Goal: Transaction & Acquisition: Obtain resource

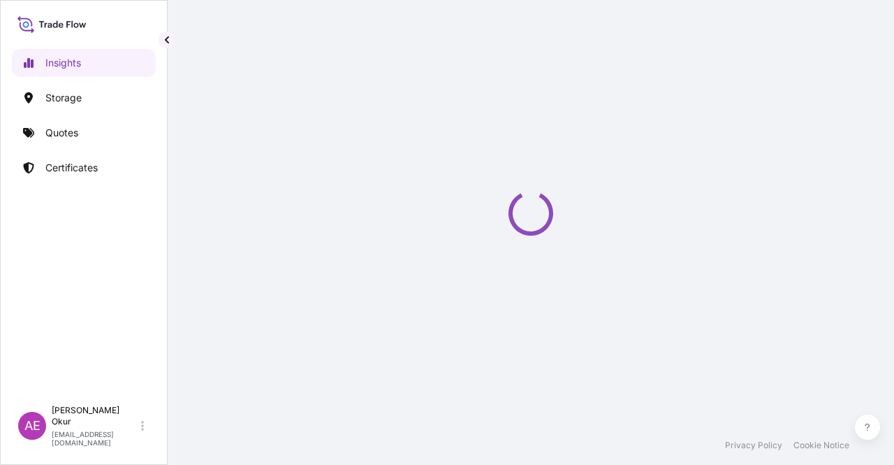
select select "2025"
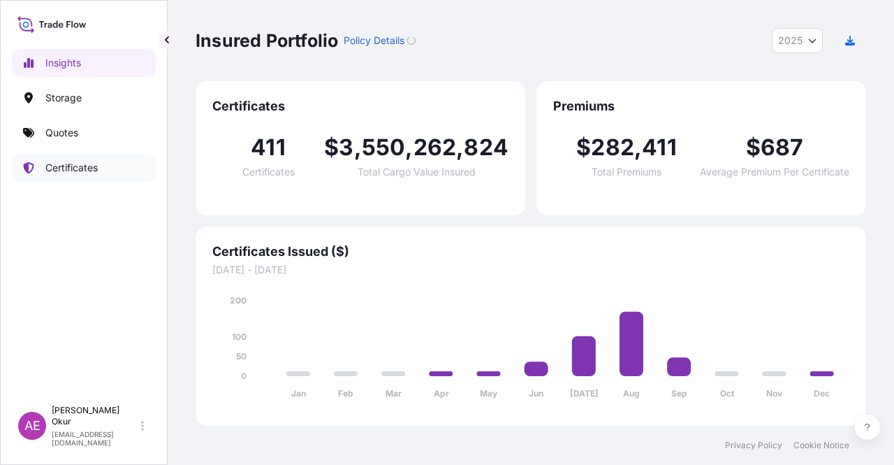
click at [78, 122] on link "Quotes" at bounding box center [84, 133] width 144 height 28
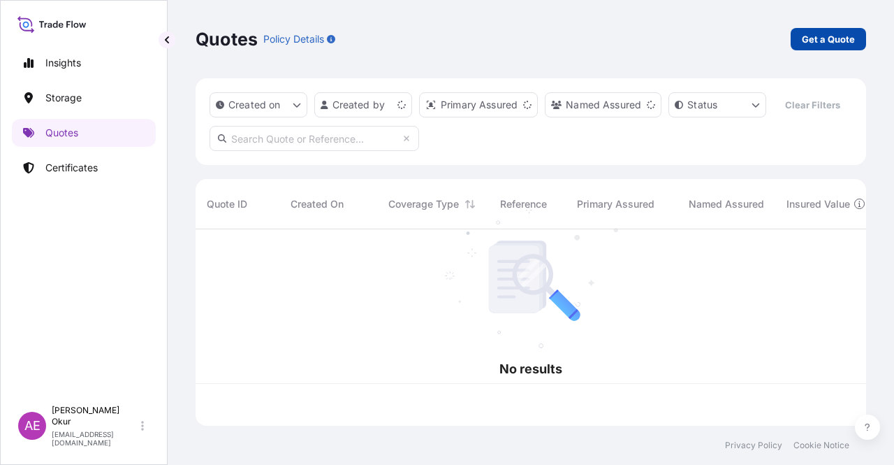
scroll to position [194, 660]
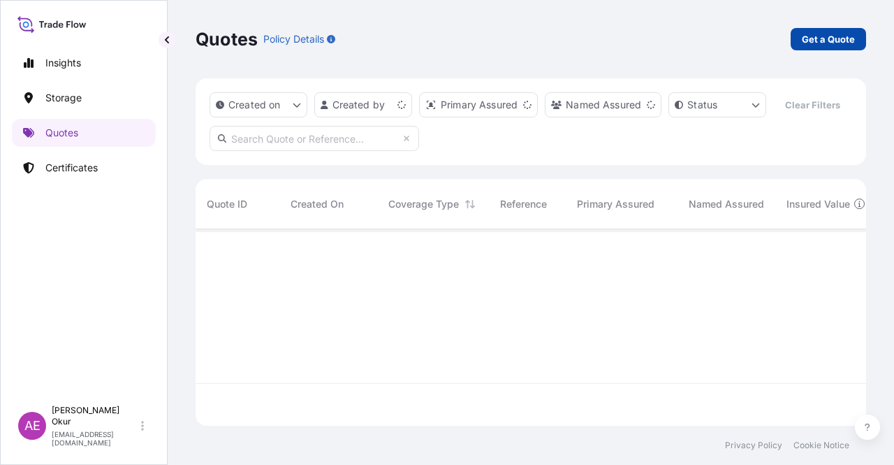
click at [829, 37] on p "Get a Quote" at bounding box center [828, 39] width 53 height 14
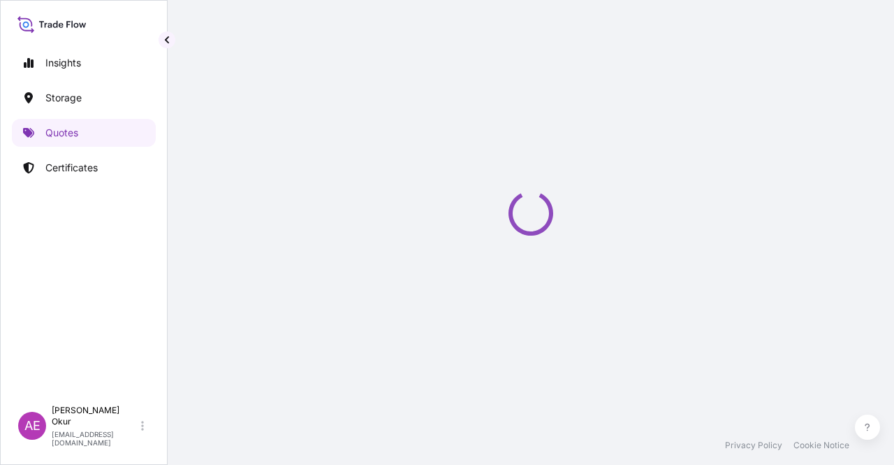
select select "Ocean Vessel"
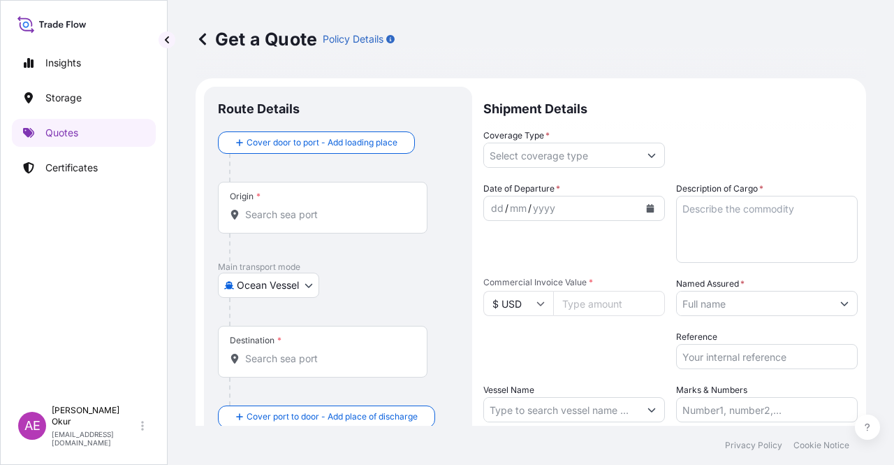
scroll to position [22, 0]
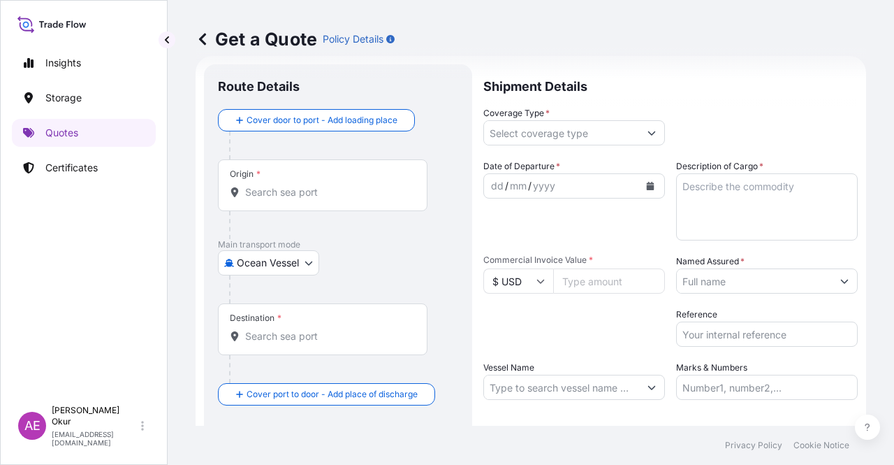
click at [286, 185] on input "Origin *" at bounding box center [327, 192] width 165 height 14
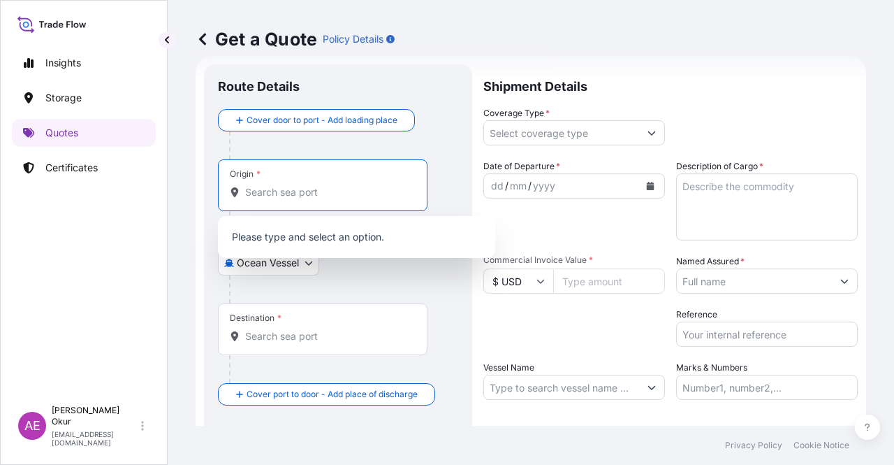
paste input "[GEOGRAPHIC_DATA]"
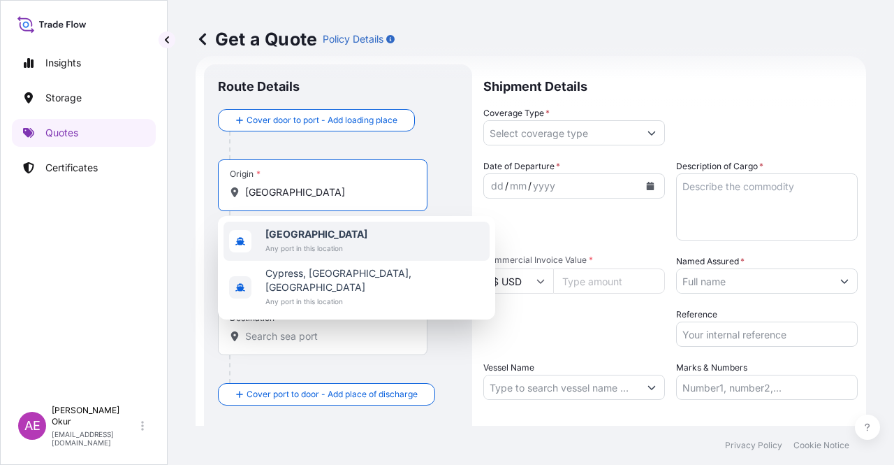
click at [316, 239] on span "[GEOGRAPHIC_DATA]" at bounding box center [316, 234] width 102 height 14
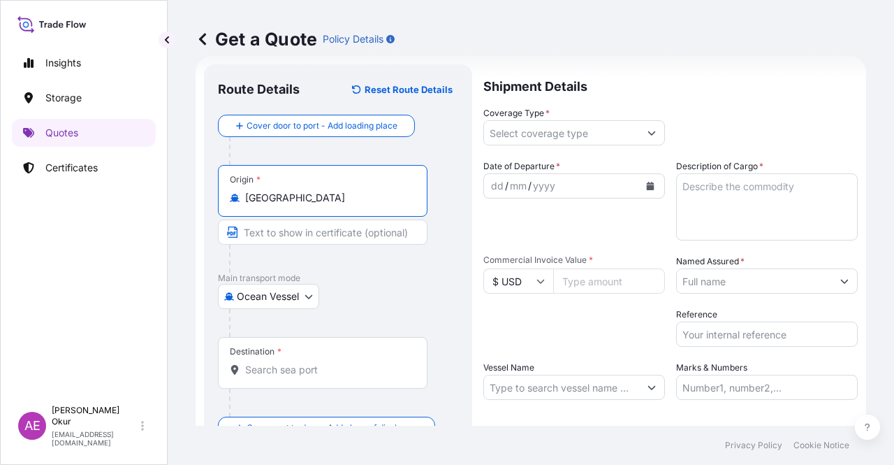
type input "[GEOGRAPHIC_DATA]"
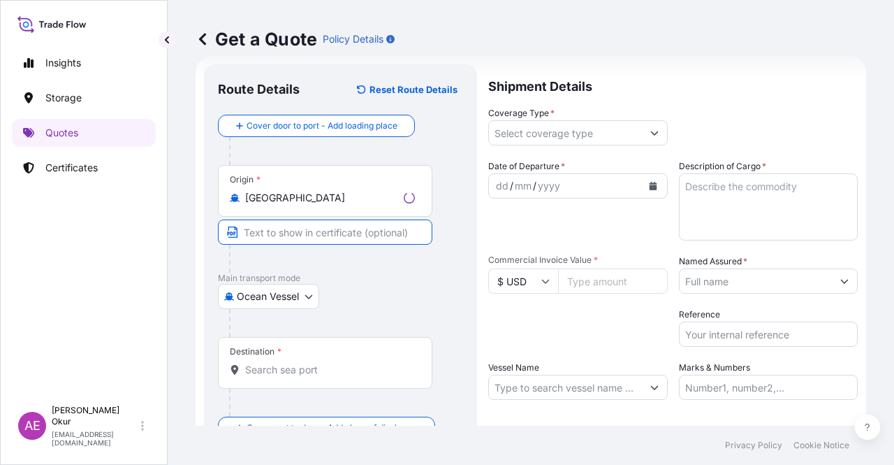
click at [310, 231] on input "Text to appear on certificate" at bounding box center [325, 231] width 214 height 25
type input "VASSILIKO / CYPRUS"
click at [270, 358] on div "Destination *" at bounding box center [323, 363] width 210 height 52
click at [270, 363] on input "Destination *" at bounding box center [327, 370] width 165 height 14
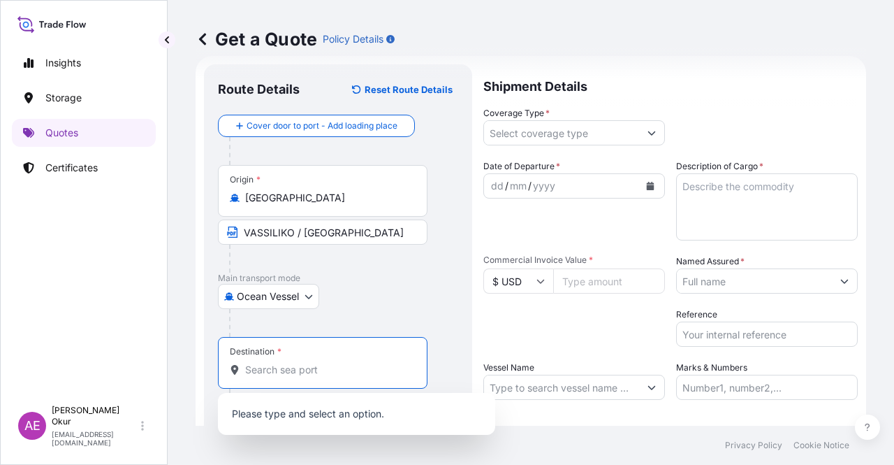
paste input "ZAWIA"
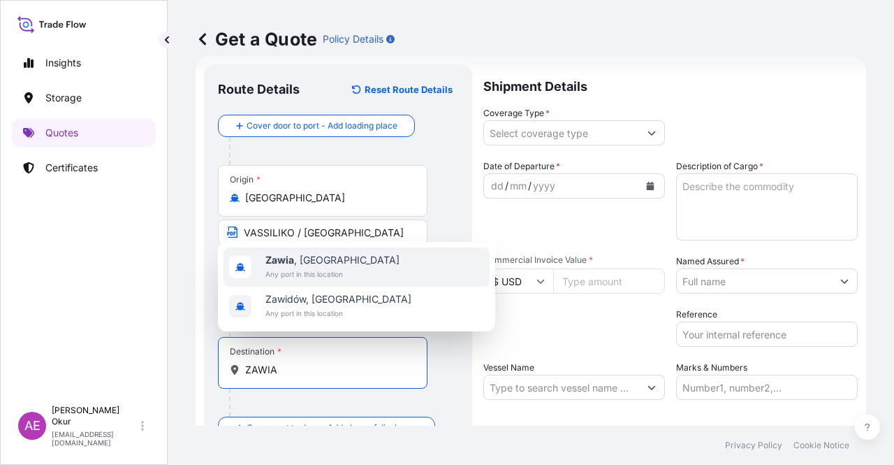
click at [316, 255] on span "Zawia , Libya" at bounding box center [332, 260] width 134 height 14
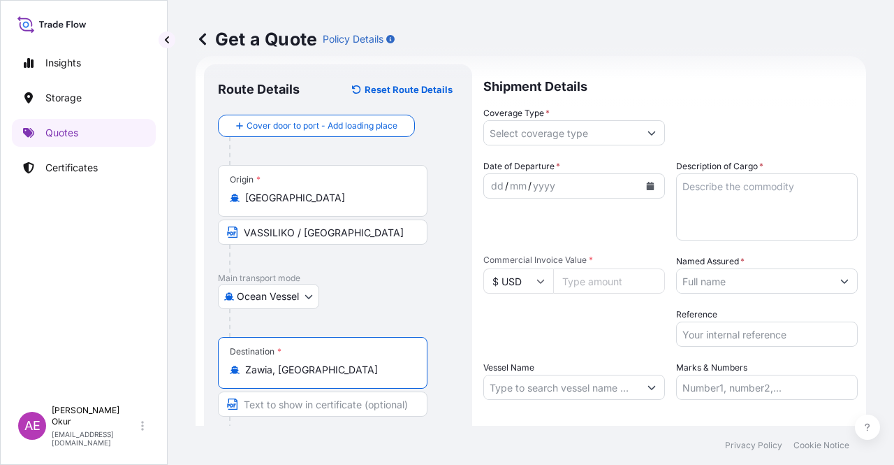
type input "Zawia, Libya"
click at [283, 411] on input "Text to appear on certificate" at bounding box center [323, 403] width 210 height 25
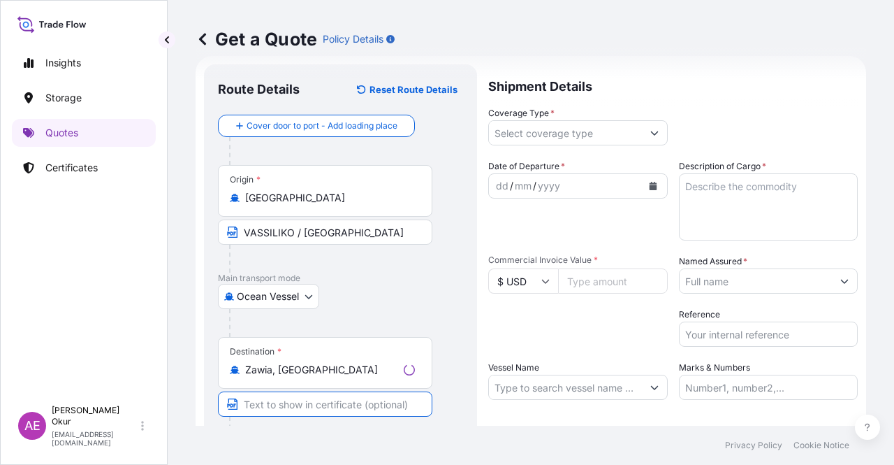
paste input "ZAWIA"
type input "ZAWIA / LIBYA"
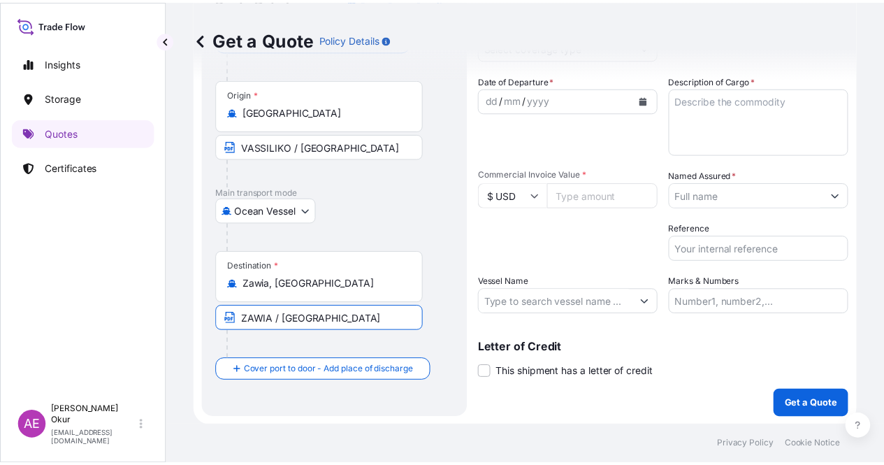
scroll to position [0, 0]
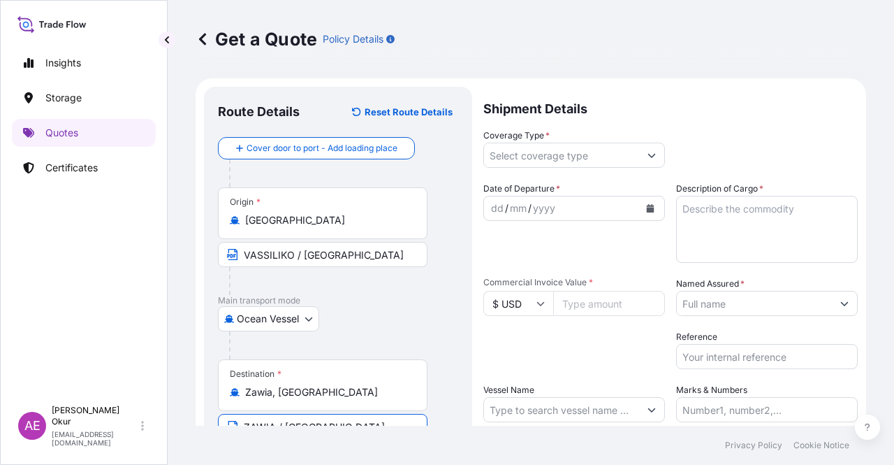
click at [523, 171] on div "Shipment Details Coverage Type * Date of Departure * dd / mm / yyyy Cargo Categ…" at bounding box center [670, 306] width 374 height 439
click at [530, 154] on input "Coverage Type *" at bounding box center [561, 155] width 155 height 25
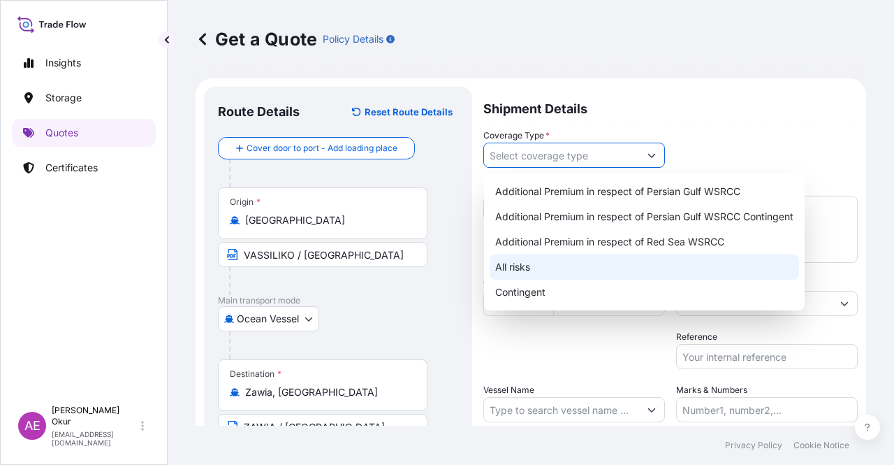
click at [535, 263] on div "All risks" at bounding box center [645, 266] width 310 height 25
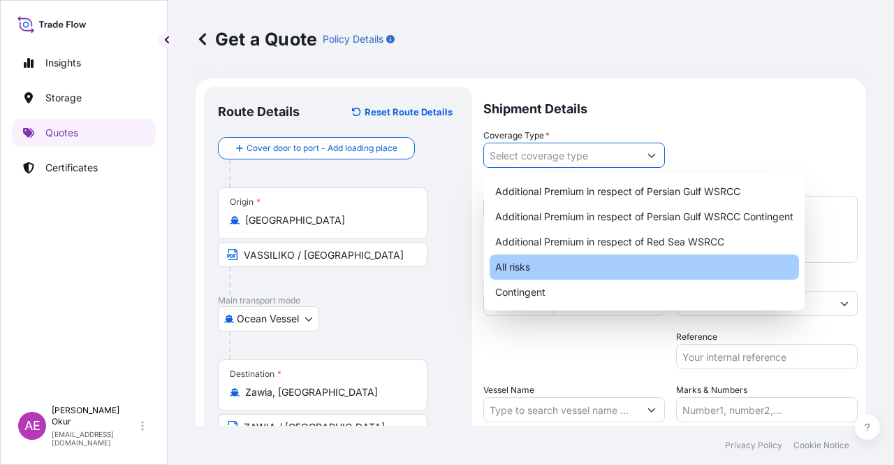
type input "All risks"
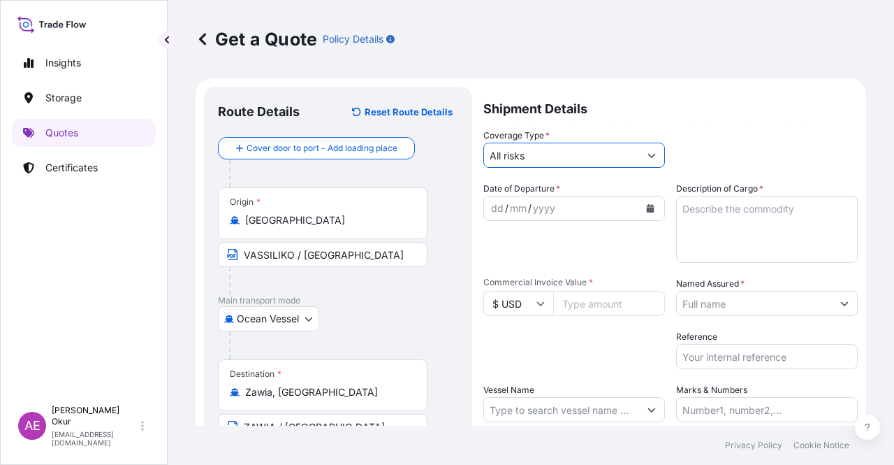
click at [495, 202] on div "dd" at bounding box center [497, 208] width 15 height 17
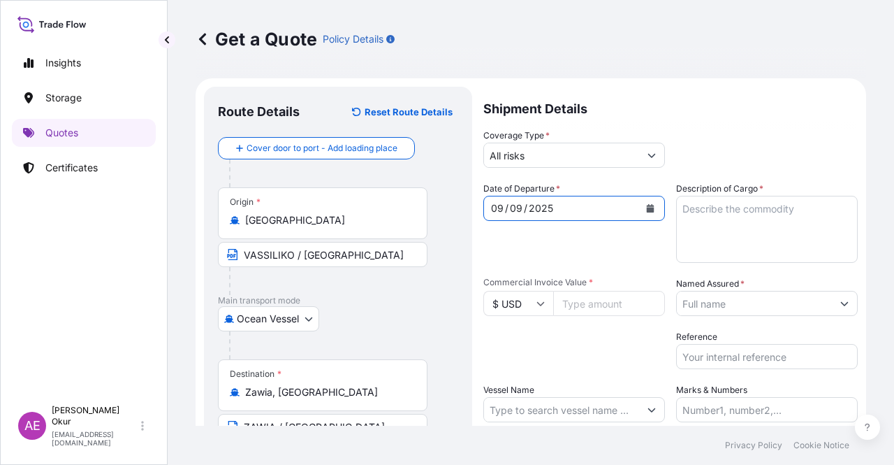
drag, startPoint x: 718, startPoint y: 221, endPoint x: 724, endPoint y: 227, distance: 8.4
click at [718, 220] on textarea "Description of Cargo *" at bounding box center [767, 229] width 182 height 67
paste textarea "GASOLINE"
type textarea "GASOLINE"
click at [605, 305] on input "Commercial Invoice Value *" at bounding box center [609, 303] width 112 height 25
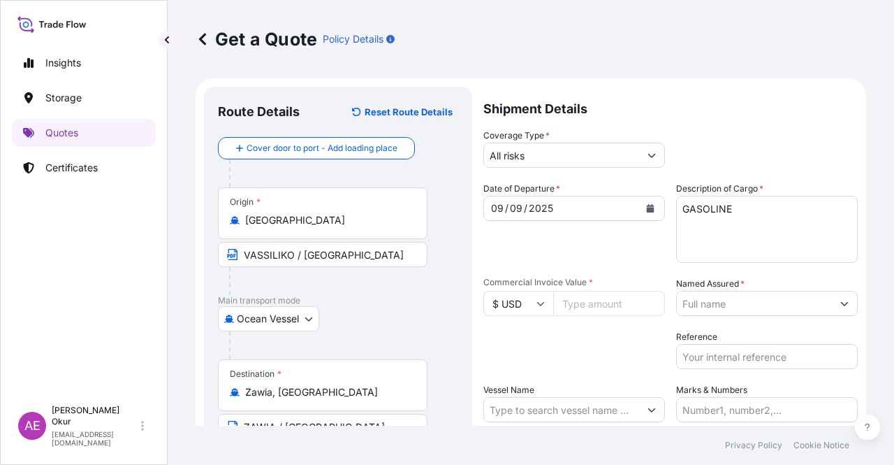
paste input "27486873.65"
type input "27486873.65"
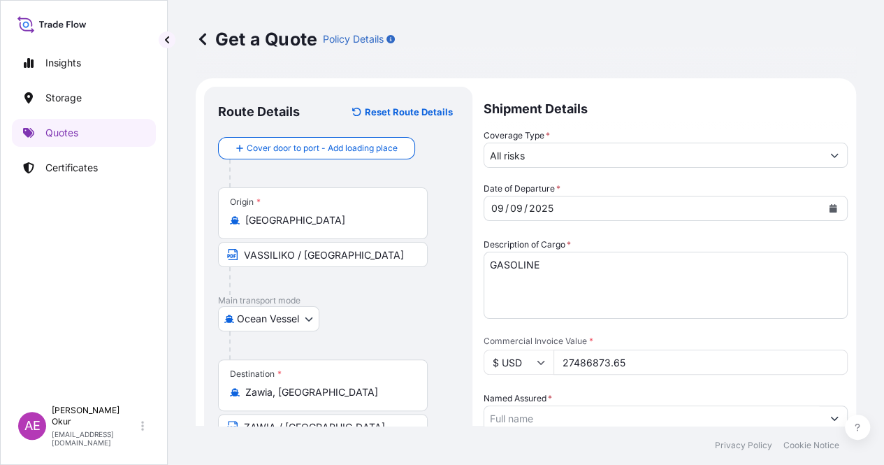
click at [785, 405] on input "Named Assured *" at bounding box center [652, 417] width 337 height 25
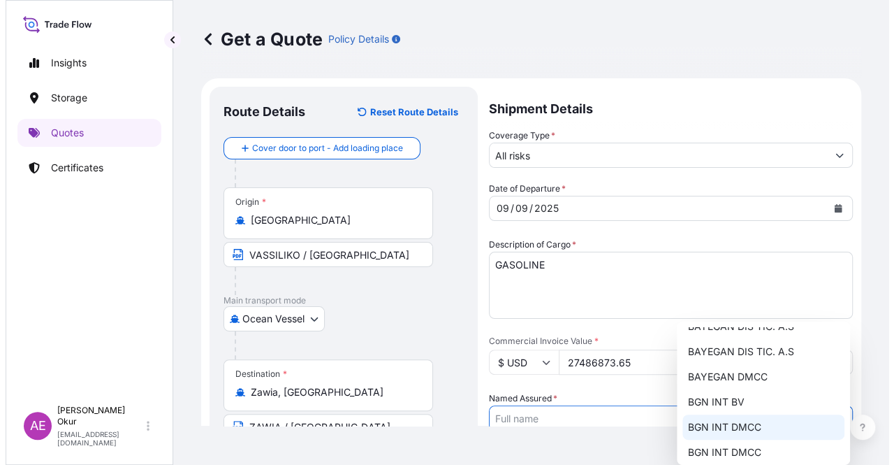
scroll to position [70, 0]
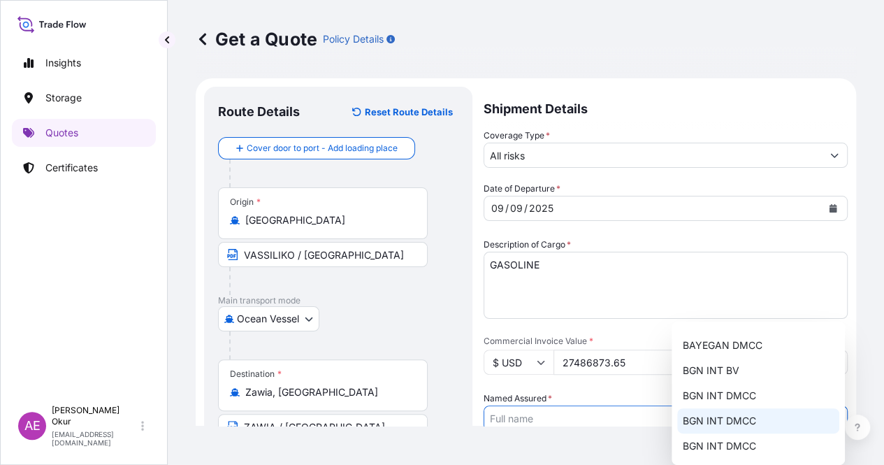
click at [741, 414] on span "BGN INT DMCC" at bounding box center [719, 421] width 73 height 14
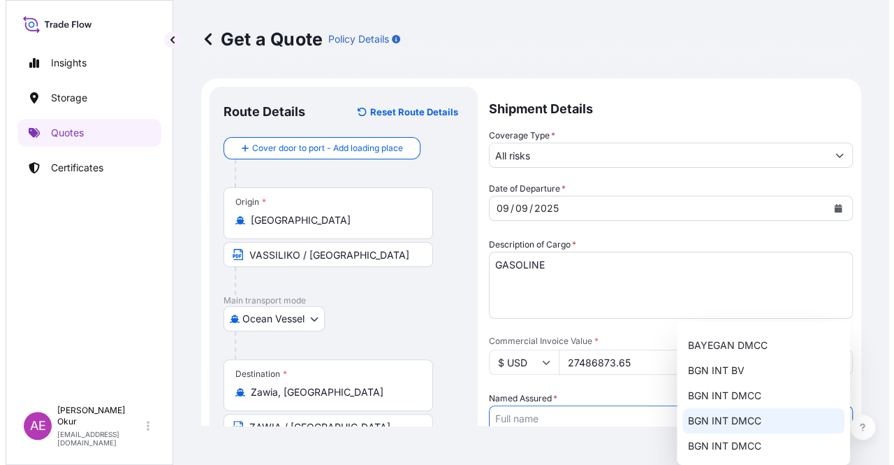
type input "BGN INT DMCC"
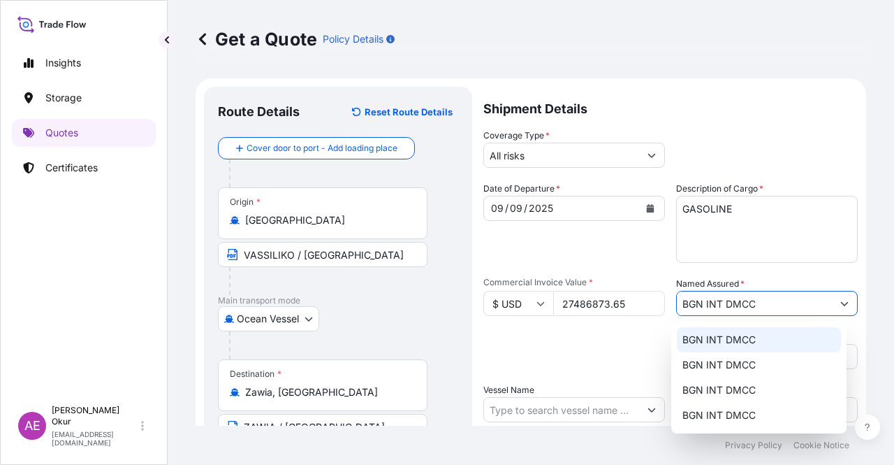
click at [700, 341] on span "BGN INT DMCC" at bounding box center [719, 340] width 73 height 14
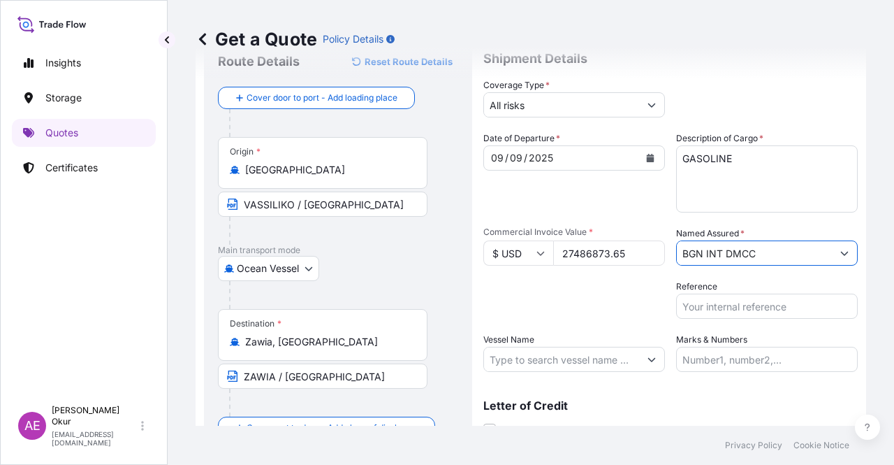
scroll to position [108, 0]
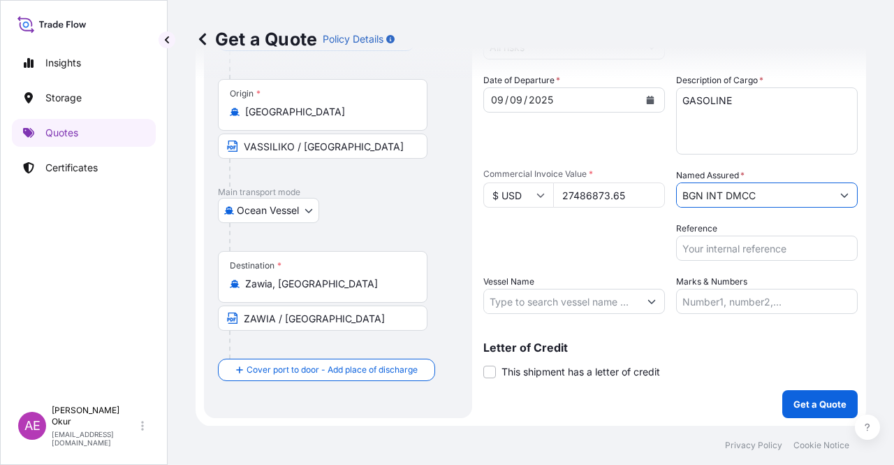
click at [581, 306] on input "Vessel Name" at bounding box center [561, 301] width 155 height 25
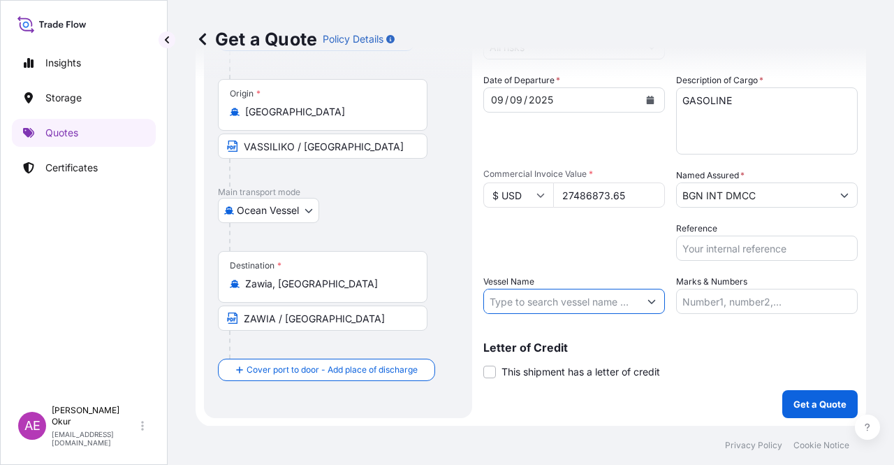
paste input "CAESAR"
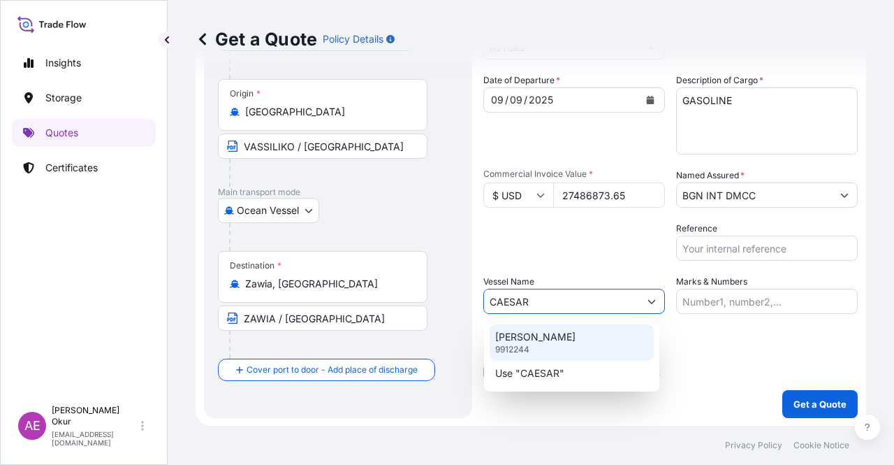
click at [561, 370] on p "Use "CAESAR"" at bounding box center [529, 373] width 69 height 14
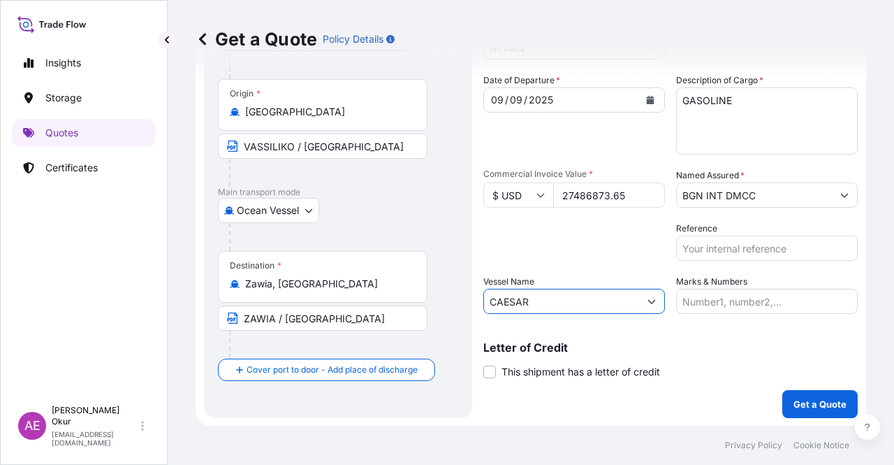
type input "CAESAR"
click at [715, 299] on input "Marks & Numbers" at bounding box center [767, 301] width 182 height 25
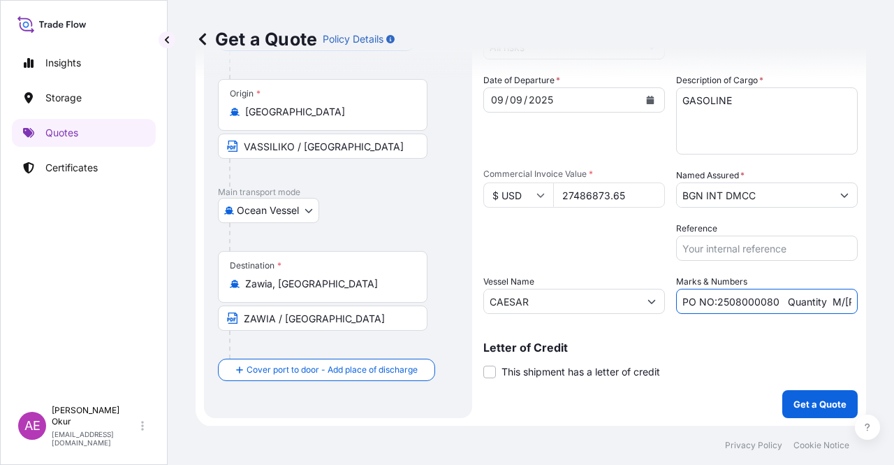
drag, startPoint x: 778, startPoint y: 300, endPoint x: 458, endPoint y: 297, distance: 320.0
click at [500, 296] on div "Date of Departure * 09 / 09 / 2025 Cargo Category * LPG, Crude Oil, Utility Fue…" at bounding box center [670, 193] width 374 height 240
drag, startPoint x: 771, startPoint y: 299, endPoint x: 795, endPoint y: 303, distance: 24.7
click at [795, 303] on input "Quantity M/Tonn: 22,000 Premium: EUR 3,41" at bounding box center [767, 301] width 182 height 25
paste input "32.452,04"
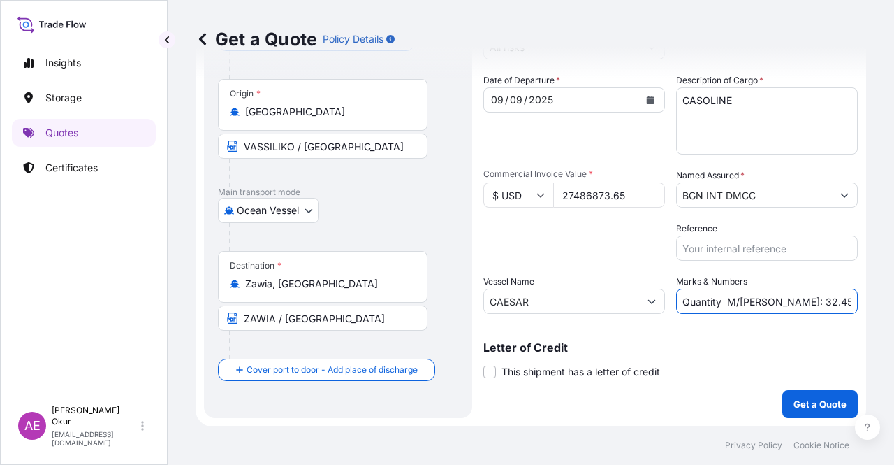
scroll to position [0, 61]
drag, startPoint x: 820, startPoint y: 293, endPoint x: 892, endPoint y: 303, distance: 72.6
click at [894, 303] on div "Get a Quote Policy Details Route Details Reset Route Details Cover door to port…" at bounding box center [531, 212] width 727 height 425
click at [817, 293] on input "Quantity M/Tonn: 32.452,04 Premium: EUR 3,41" at bounding box center [767, 301] width 182 height 25
drag, startPoint x: 801, startPoint y: 298, endPoint x: 894, endPoint y: 307, distance: 92.6
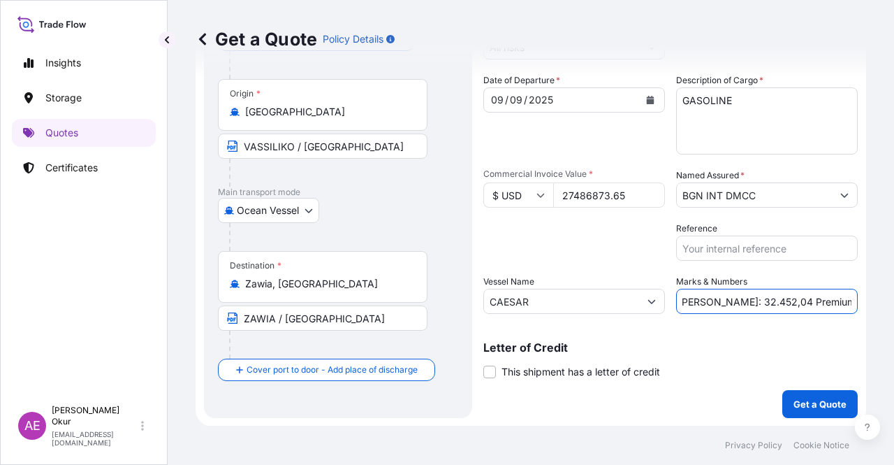
click at [894, 307] on div "Get a Quote Policy Details Route Details Reset Route Details Cover door to port…" at bounding box center [531, 212] width 727 height 425
click at [836, 298] on input "Quantity M/Tonn: 32.452,04 Premium: vc" at bounding box center [767, 301] width 182 height 25
drag, startPoint x: 831, startPoint y: 298, endPoint x: 894, endPoint y: 310, distance: 63.2
click at [894, 310] on div "Get a Quote Policy Details Route Details Reset Route Details Cover door to port…" at bounding box center [531, 212] width 727 height 425
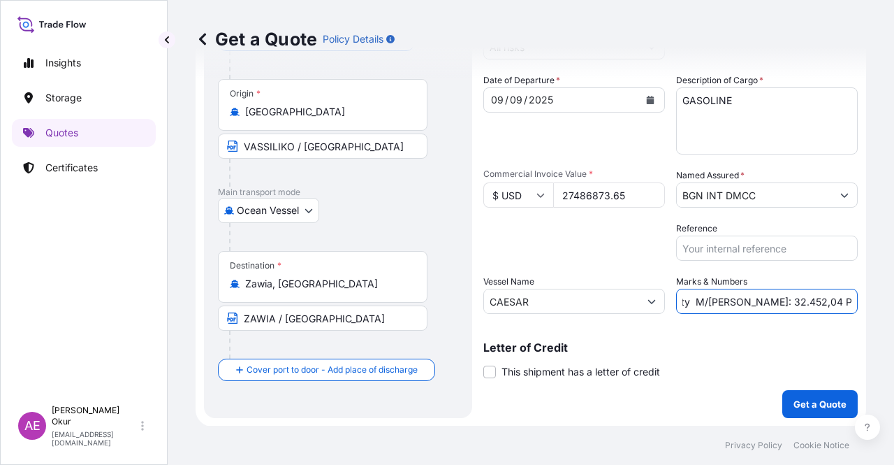
paste input "3.023,56"
click at [796, 297] on input "Quantity M/Tonn: 32.452,04 Premium: 3.023,56" at bounding box center [767, 301] width 182 height 25
drag, startPoint x: 821, startPoint y: 300, endPoint x: 894, endPoint y: 303, distance: 72.7
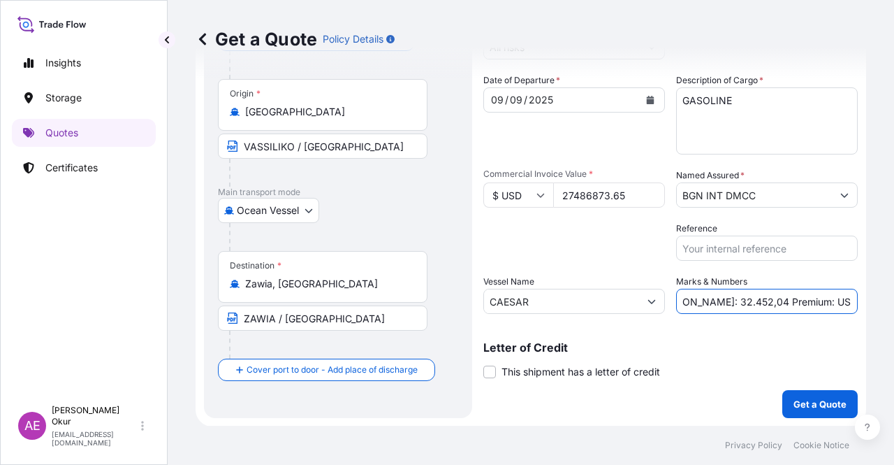
click at [894, 303] on div "Get a Quote Policy Details Route Details Reset Route Details Cover door to port…" at bounding box center [531, 212] width 727 height 425
type input "Quantity M/Tonn: 32.452,04 Premium: USD 3.023,56"
click at [794, 409] on p "Get a Quote" at bounding box center [820, 404] width 53 height 14
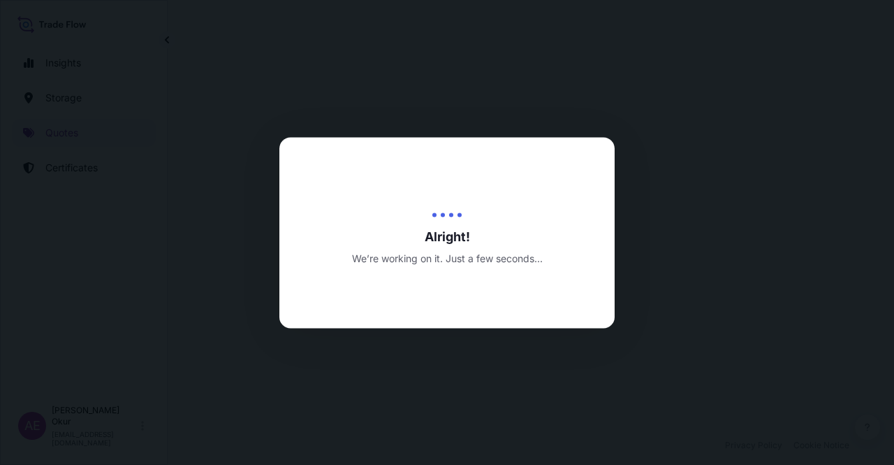
select select "Ocean Vessel"
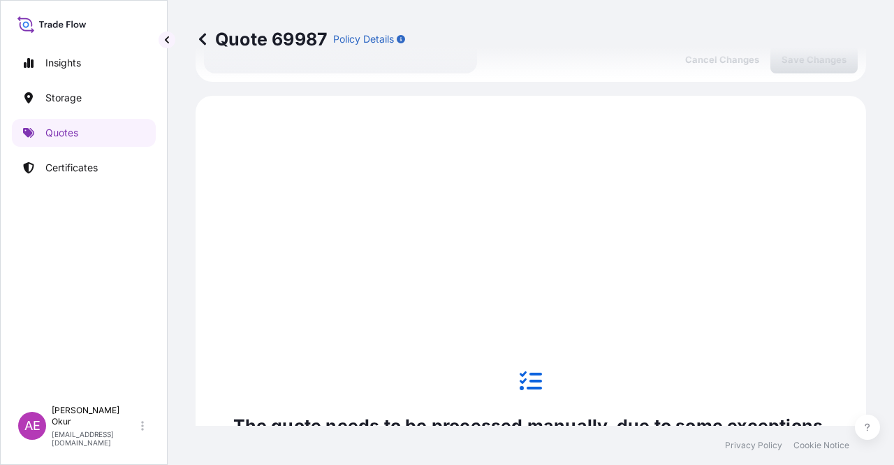
scroll to position [478, 0]
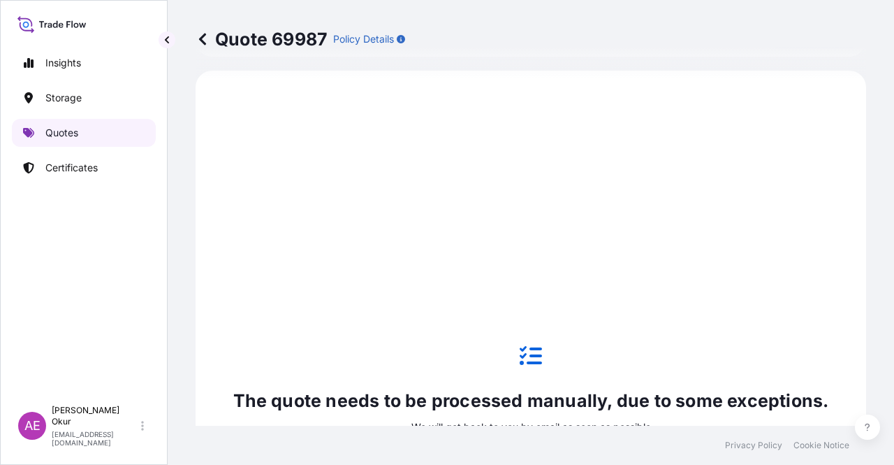
click at [64, 124] on link "Quotes" at bounding box center [84, 133] width 144 height 28
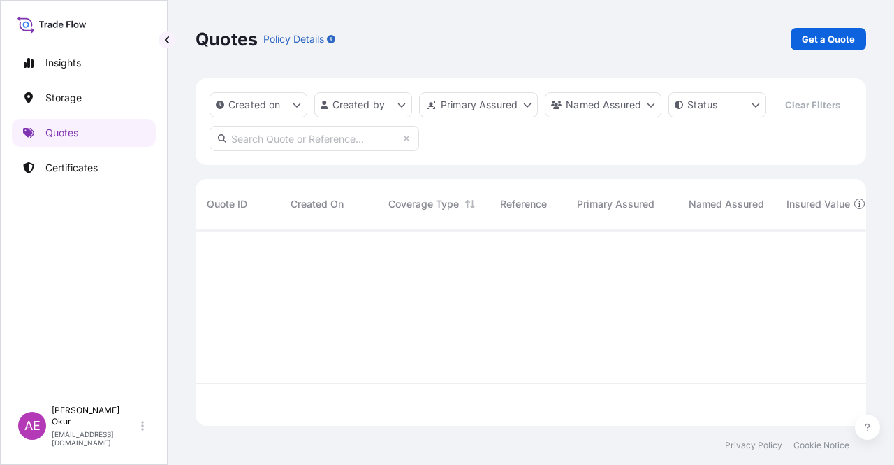
scroll to position [194, 660]
click at [823, 22] on div "Quotes Policy Details Get a Quote" at bounding box center [531, 39] width 671 height 78
click at [817, 37] on p "Get a Quote" at bounding box center [828, 39] width 53 height 14
select select "Ocean Vessel"
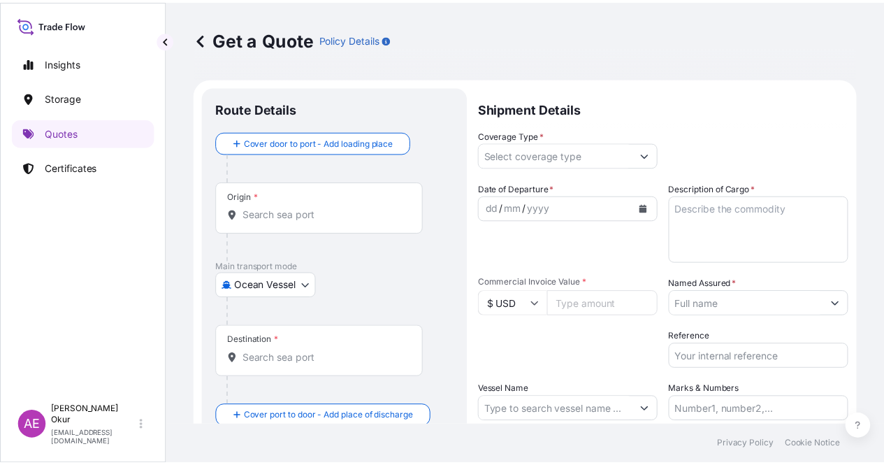
scroll to position [22, 0]
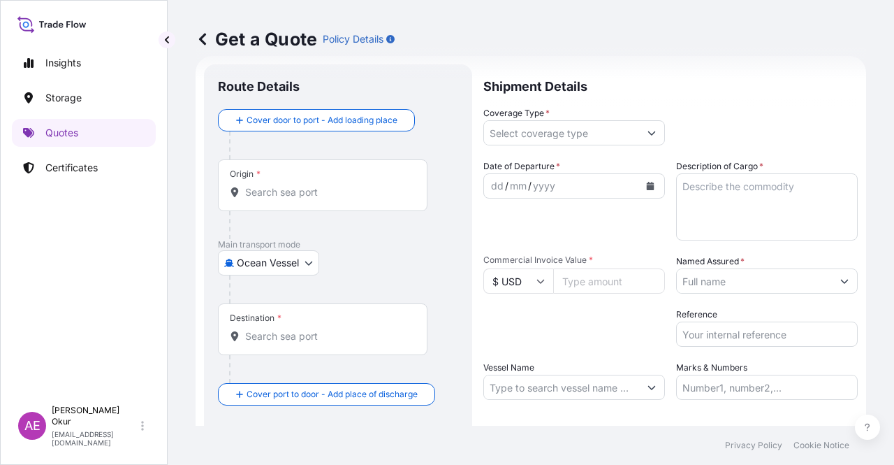
click at [305, 213] on div at bounding box center [328, 225] width 198 height 28
click at [314, 187] on input "Origin *" at bounding box center [327, 192] width 165 height 14
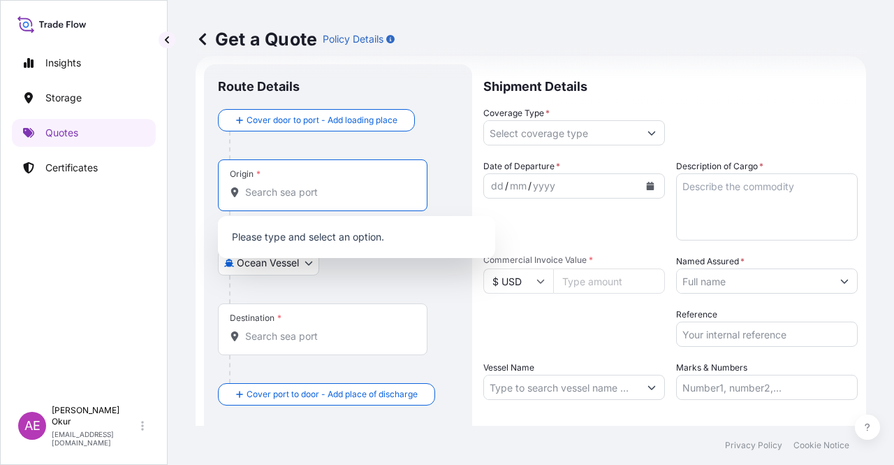
paste input "USA"
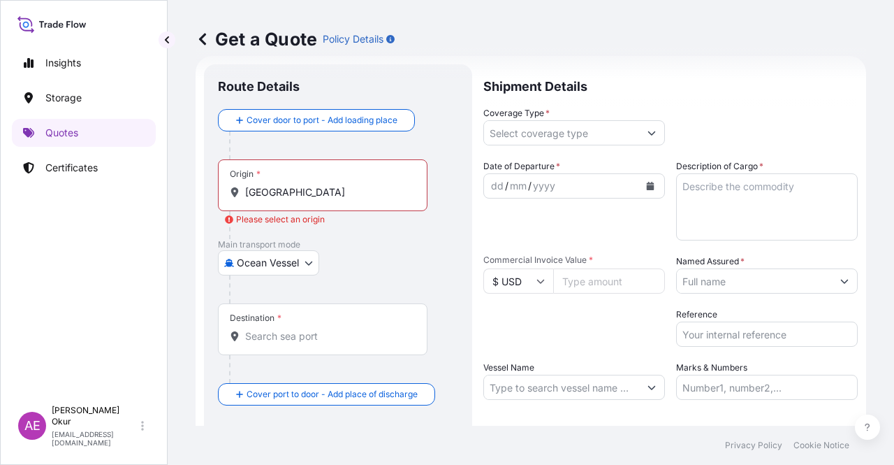
drag, startPoint x: 321, startPoint y: 184, endPoint x: 37, endPoint y: 182, distance: 284.4
click at [78, 184] on div "Insights Storage Quotes Certificates AE Alp Eren Okur alperen.okur@polarisbroke…" at bounding box center [447, 232] width 894 height 465
click at [266, 182] on div "Origin * USA" at bounding box center [323, 185] width 210 height 52
click at [266, 185] on input "USA" at bounding box center [327, 192] width 165 height 14
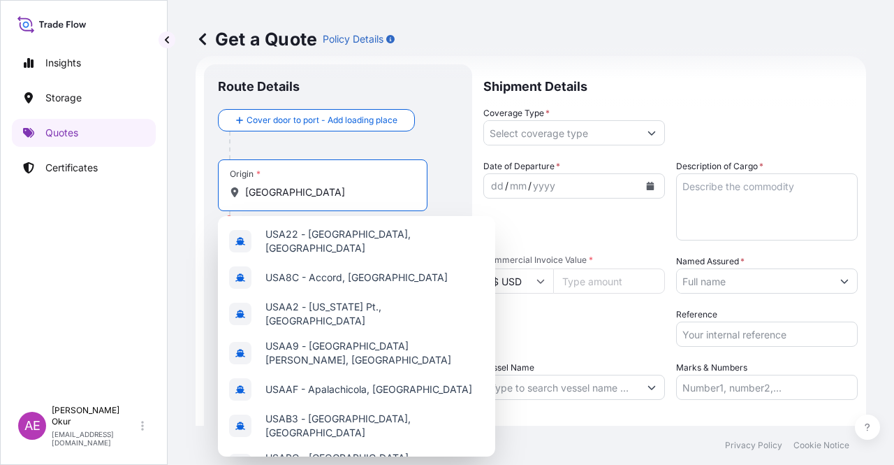
drag, startPoint x: 265, startPoint y: 190, endPoint x: 175, endPoint y: 187, distance: 90.9
click at [176, 187] on div "Get a Quote Policy Details Route Details Cover door to port - Add loading place…" at bounding box center [531, 212] width 727 height 425
paste input "PLAQUEMINES LNG"
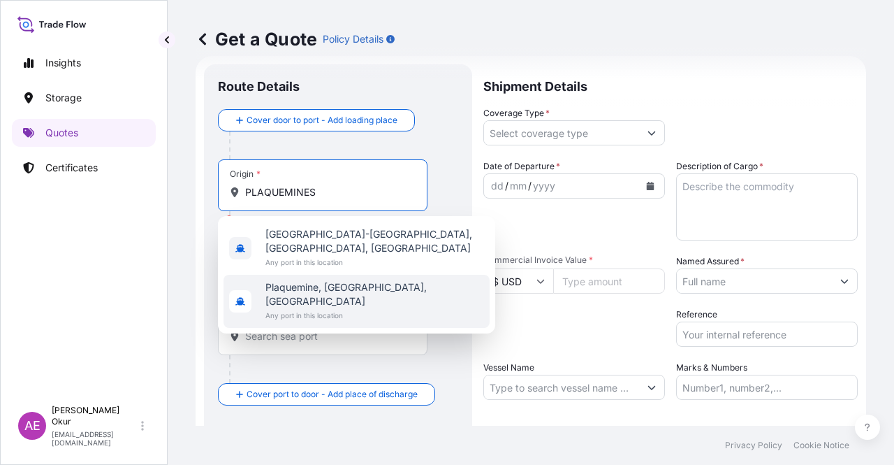
click at [373, 275] on div "Plaquemine, LA, USA Any port in this location" at bounding box center [357, 301] width 266 height 53
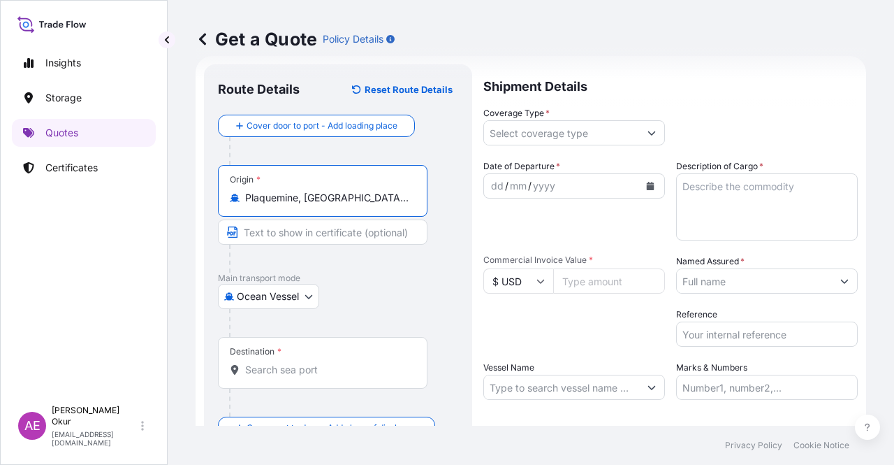
type input "Plaquemine, LA, USA"
click at [335, 222] on input "Text to appear on certificate" at bounding box center [323, 231] width 210 height 25
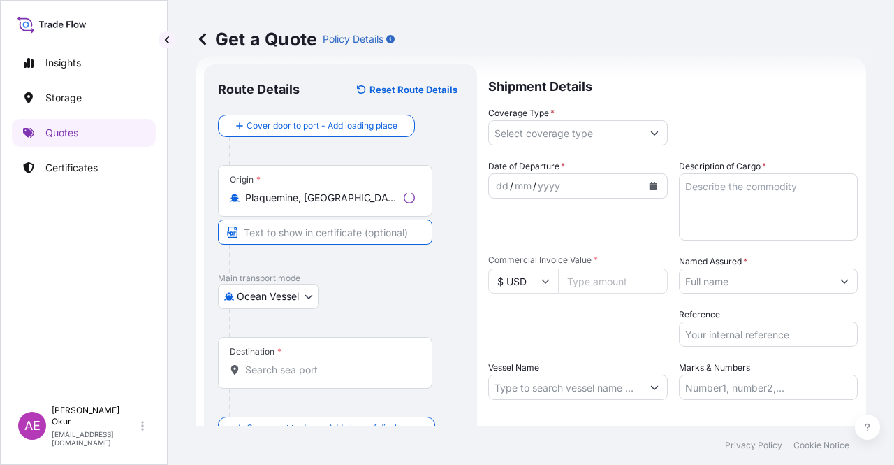
paste input "PLAQUEMINES LNG"
drag, startPoint x: 376, startPoint y: 231, endPoint x: 0, endPoint y: 227, distance: 375.9
click at [46, 230] on div "Insights Storage Quotes Certificates AE Alp Eren Okur alperen.okur@polarisbroke…" at bounding box center [447, 232] width 894 height 465
paste input "TERMINAL"
paste input "USA"
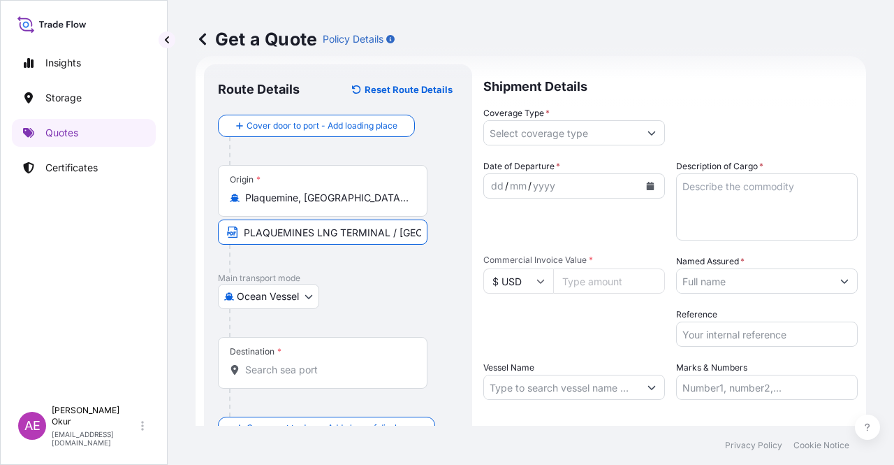
type input "PLAQUEMINES LNG TERMINAL / USA"
click at [358, 353] on div "Destination *" at bounding box center [323, 363] width 210 height 52
click at [358, 363] on input "Destination *" at bounding box center [327, 370] width 165 height 14
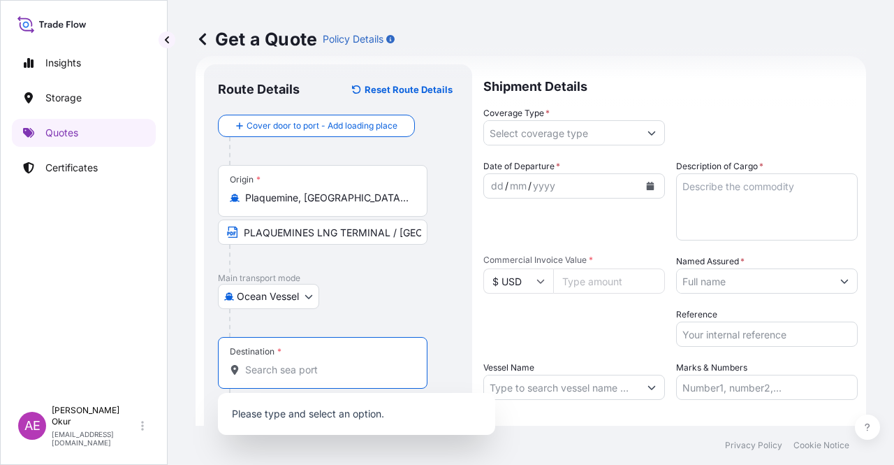
paste input "SUMED AIN, SUKHNA"
drag, startPoint x: 355, startPoint y: 364, endPoint x: 99, endPoint y: 351, distance: 256.1
click at [108, 353] on div "Insights Storage Quotes Certificates AE Alp Eren Okur alperen.okur@polarisbroke…" at bounding box center [447, 232] width 894 height 465
paste input "EGYPT"
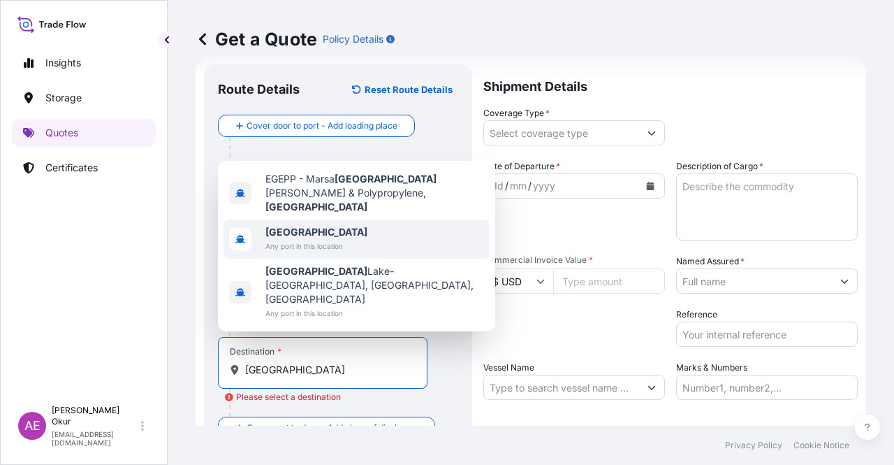
click at [316, 253] on span "Any port in this location" at bounding box center [316, 246] width 102 height 14
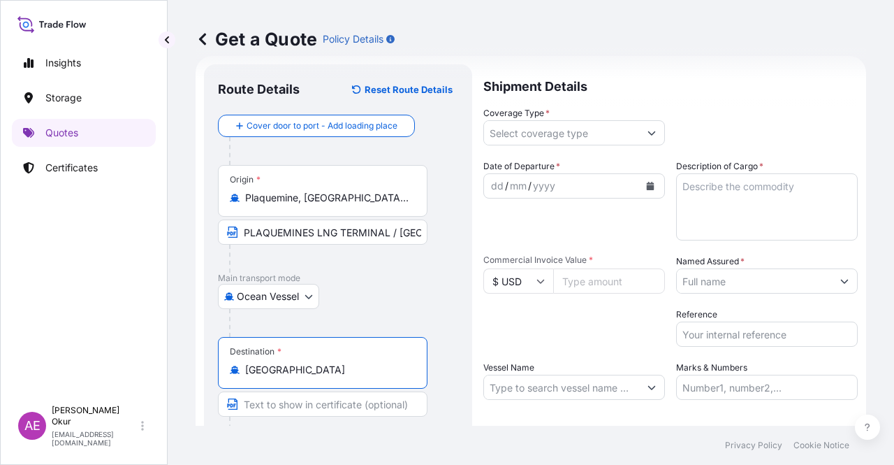
type input "Egypt"
click at [284, 398] on input "Text to appear on certificate" at bounding box center [323, 403] width 210 height 25
paste input "SUMED AIN, SUKHNA"
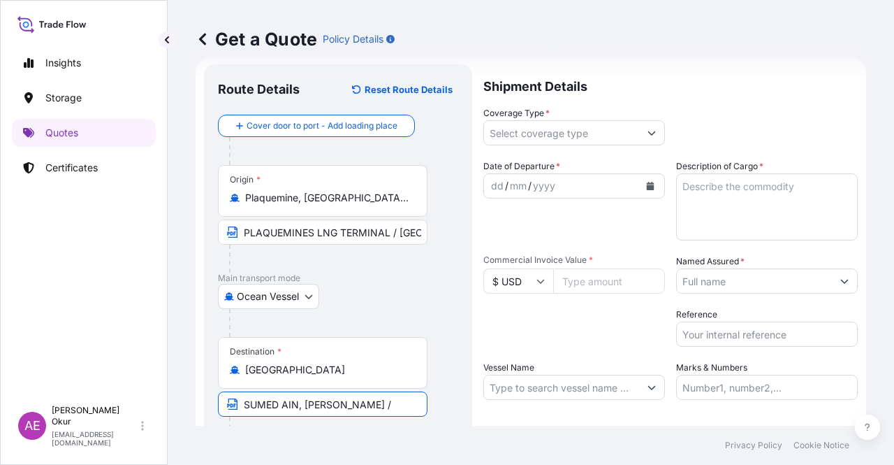
paste input "EGYPT"
type input "SUMED AIN, SUKHNA / EGYPT"
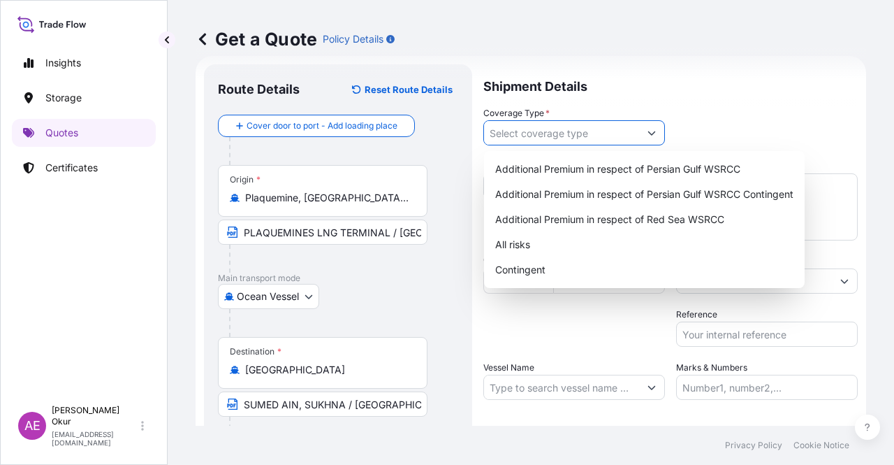
click at [558, 132] on input "Coverage Type *" at bounding box center [561, 132] width 155 height 25
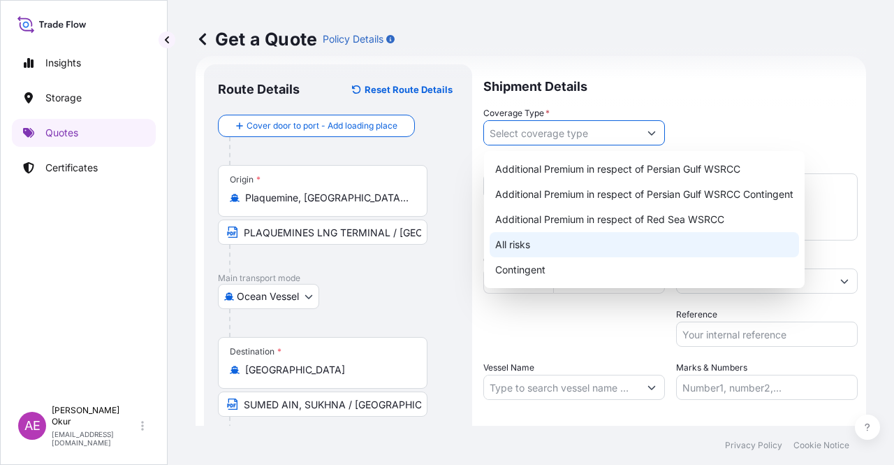
click at [520, 245] on div "All risks" at bounding box center [645, 244] width 310 height 25
type input "All risks"
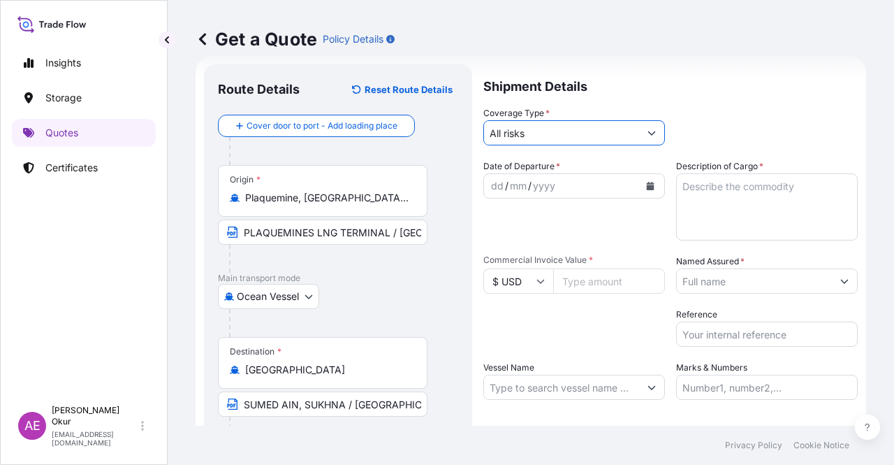
click at [499, 184] on div "dd" at bounding box center [497, 185] width 15 height 17
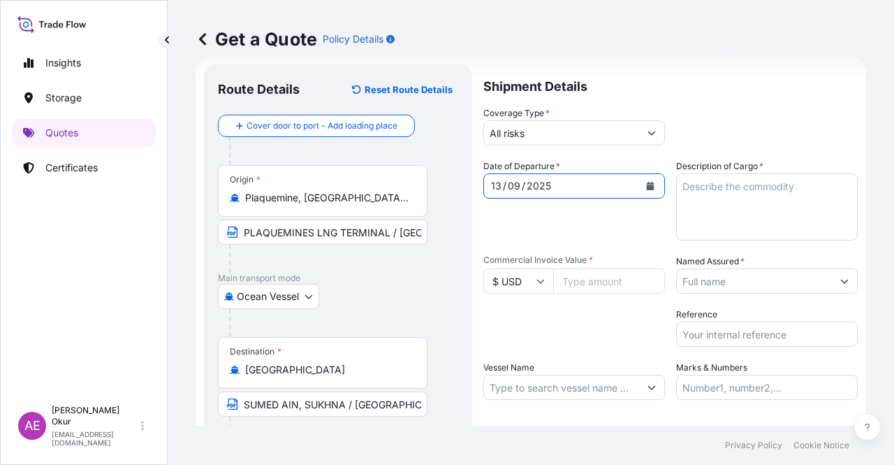
click at [750, 244] on div "Date of Departure * 13 / 09 / 2025 Cargo Category * LPG, Crude Oil, Utility Fue…" at bounding box center [670, 279] width 374 height 240
click at [752, 209] on textarea "Description of Cargo *" at bounding box center [767, 206] width 182 height 67
paste textarea "LIQUEFIED NATURAL GAS (LNG)"
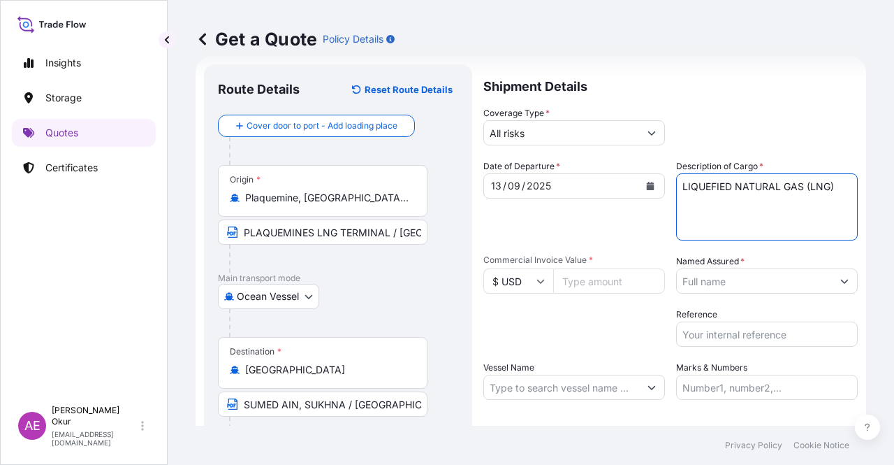
type textarea "LIQUEFIED NATURAL GAS (LNG)"
click at [590, 272] on input "Commercial Invoice Value *" at bounding box center [609, 280] width 112 height 25
paste input "47531712.14"
type input "47531712.14"
click at [748, 284] on input "Named Assured *" at bounding box center [754, 280] width 155 height 25
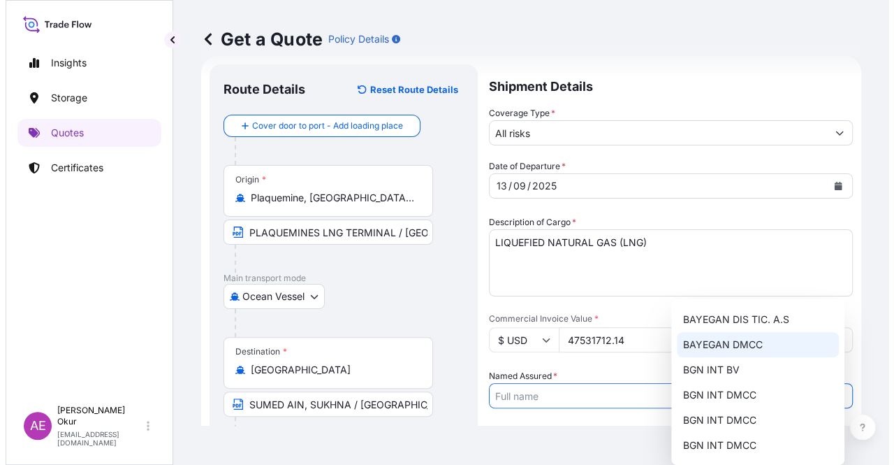
scroll to position [70, 0]
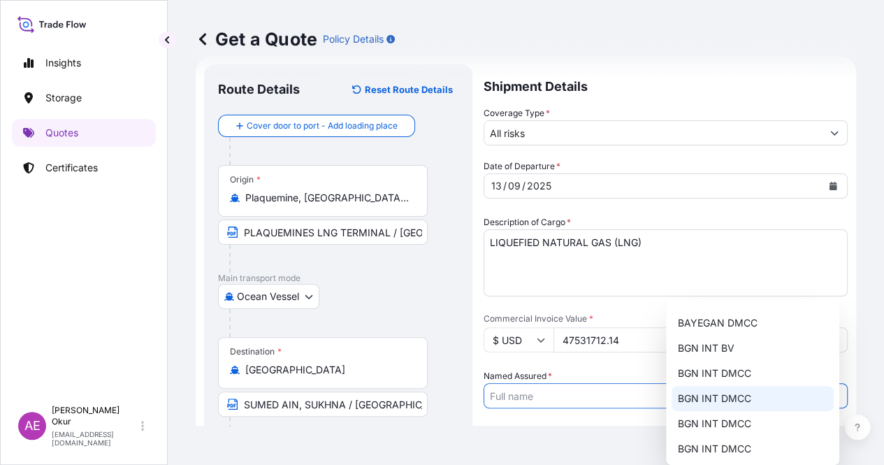
click at [721, 404] on span "BGN INT DMCC" at bounding box center [713, 398] width 73 height 14
type input "BGN INT DMCC"
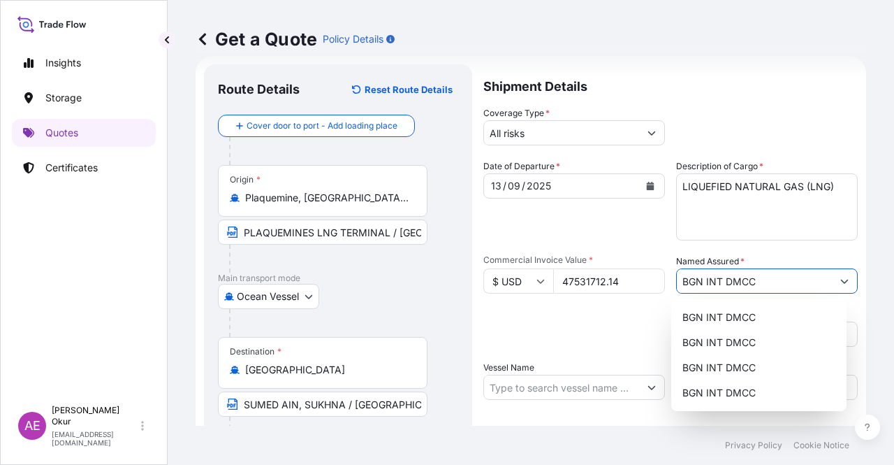
click at [553, 392] on input "Vessel Name" at bounding box center [561, 386] width 155 height 25
paste input "ENERGY PACIFIC"
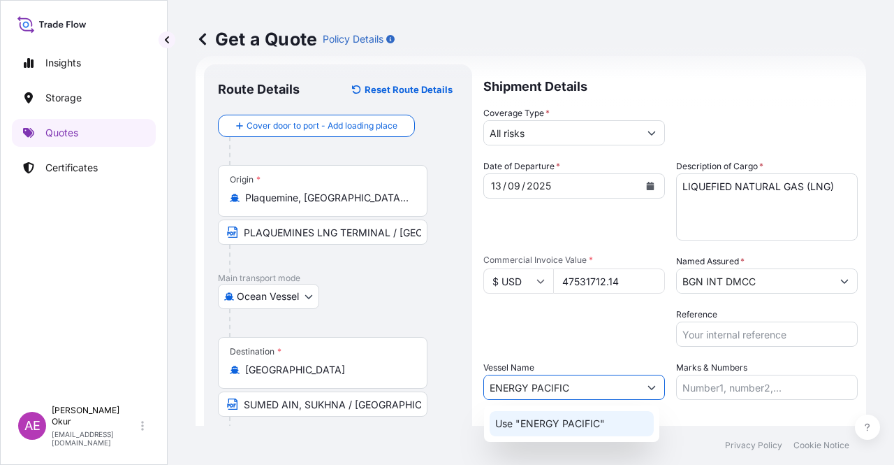
click at [572, 429] on p "Use "ENERGY PACIFIC"" at bounding box center [550, 423] width 110 height 14
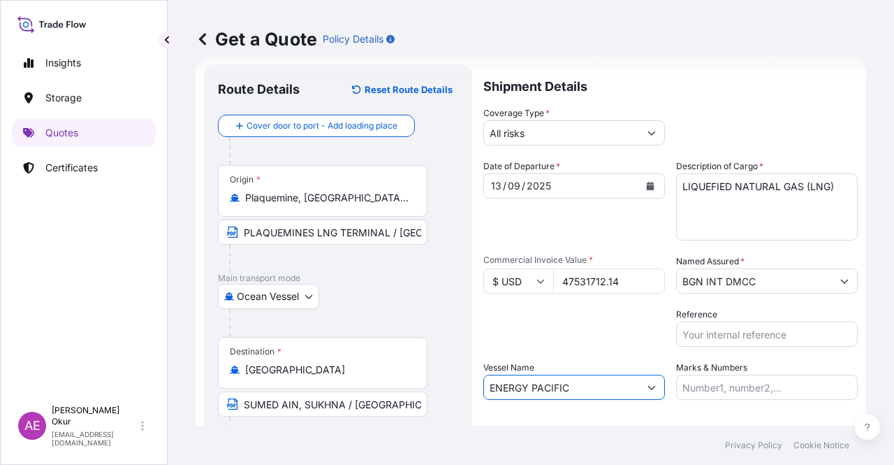
type input "ENERGY PACIFIC"
click at [739, 405] on div "Shipment Details Coverage Type * All risks Date of Departure * 13 / 09 / 2025 C…" at bounding box center [670, 283] width 374 height 439
click at [739, 402] on div "Shipment Details Coverage Type * All risks Date of Departure * 13 / 09 / 2025 C…" at bounding box center [670, 283] width 374 height 439
click at [739, 385] on input "Marks & Numbers" at bounding box center [767, 386] width 182 height 25
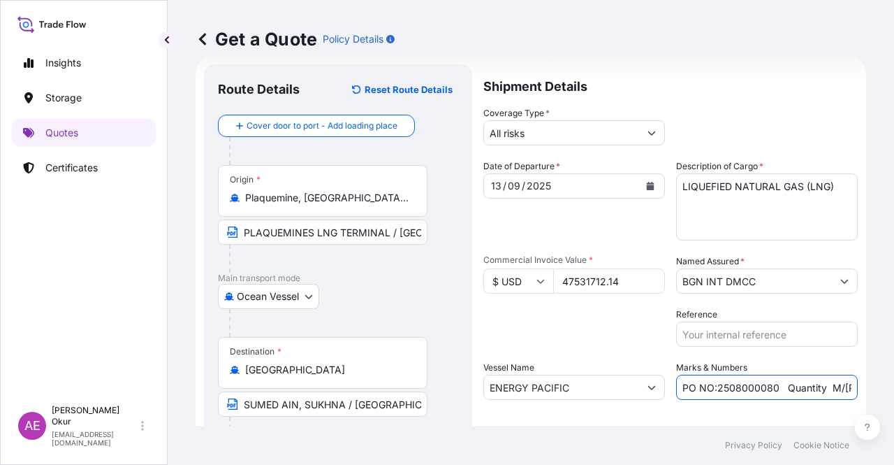
drag, startPoint x: 780, startPoint y: 383, endPoint x: 368, endPoint y: 390, distance: 412.3
click at [404, 388] on form "Route Details Reset Route Details Cover door to port - Add loading place Place …" at bounding box center [531, 284] width 671 height 456
drag, startPoint x: 762, startPoint y: 388, endPoint x: 795, endPoint y: 386, distance: 32.9
click at [795, 386] on input "Quantity M/Tonn: 22,000 Premium: EUR 3,41" at bounding box center [767, 386] width 182 height 25
paste input "160.724,"
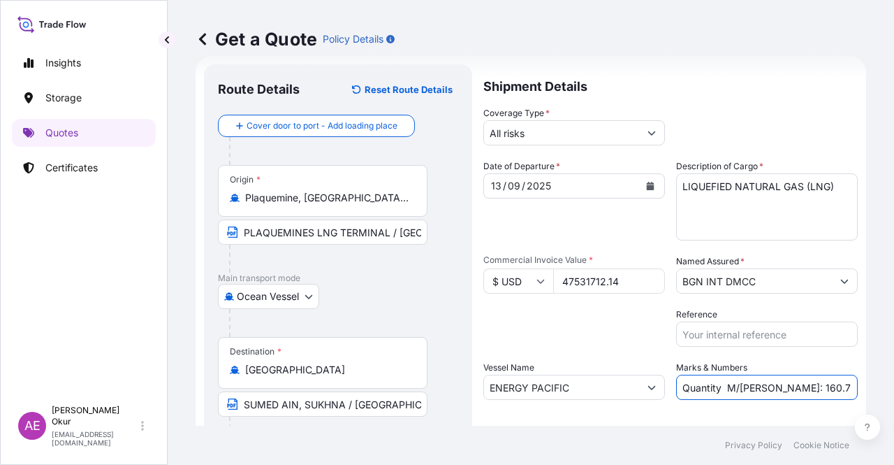
scroll to position [0, 61]
drag, startPoint x: 791, startPoint y: 378, endPoint x: 894, endPoint y: 374, distance: 102.8
click at [894, 374] on div "Get a Quote Policy Details Route Details Reset Route Details Cover door to port…" at bounding box center [531, 212] width 727 height 425
click at [792, 378] on input "Quantity M/Tonn: 160.724,00 Premium: EUR 3,41" at bounding box center [767, 386] width 182 height 25
drag, startPoint x: 802, startPoint y: 388, endPoint x: 894, endPoint y: 385, distance: 91.6
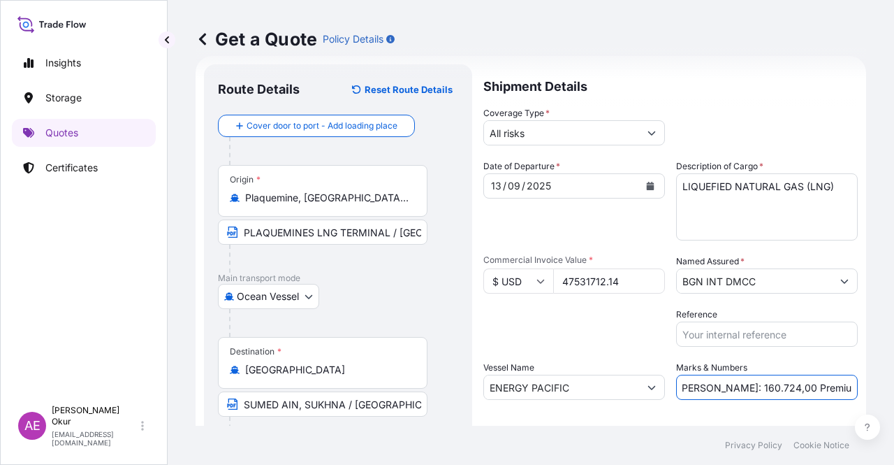
click at [894, 386] on div "Get a Quote Policy Details Route Details Reset Route Details Cover door to port…" at bounding box center [531, 212] width 727 height 425
paste input "5.228,49"
type input "Quantity M/Tonn: 160.724,00 Premium: 5.228,49"
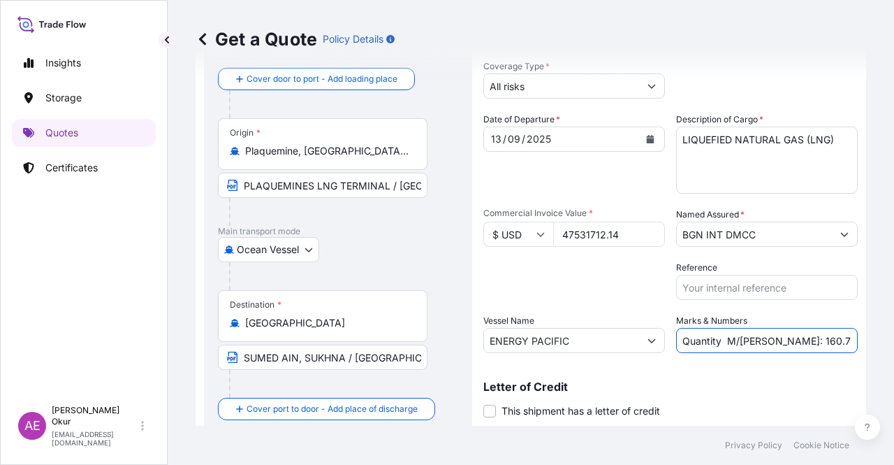
scroll to position [108, 0]
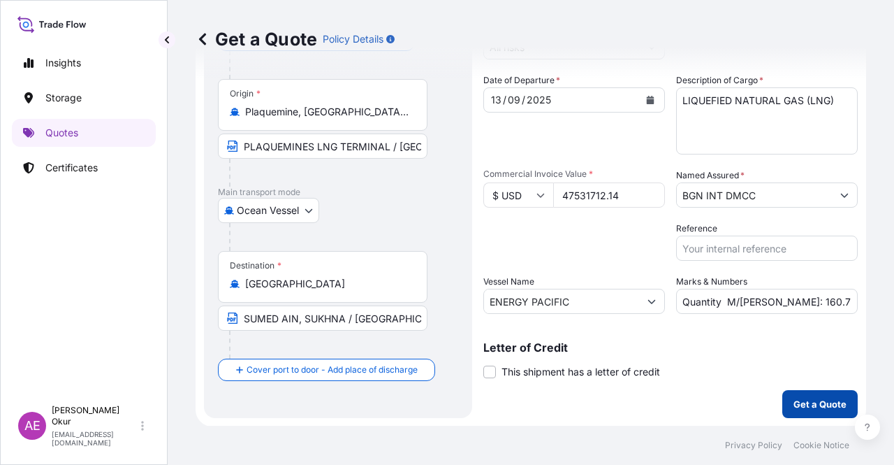
click at [801, 416] on button "Get a Quote" at bounding box center [820, 404] width 75 height 28
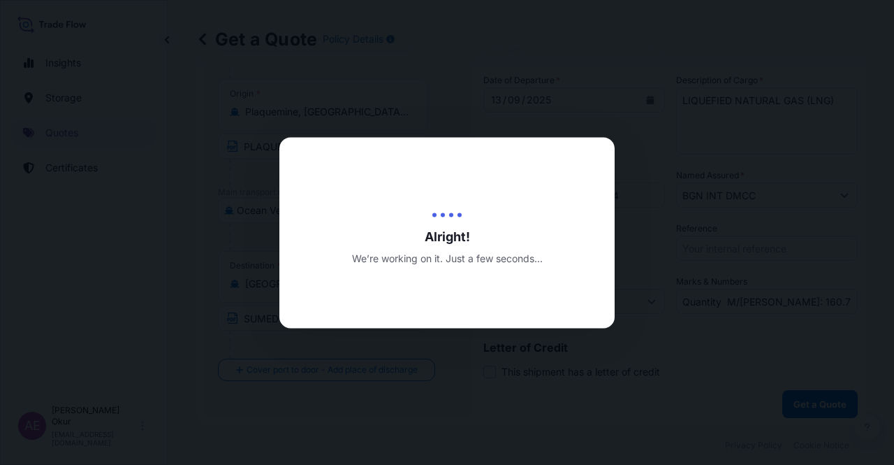
select select "Ocean Vessel"
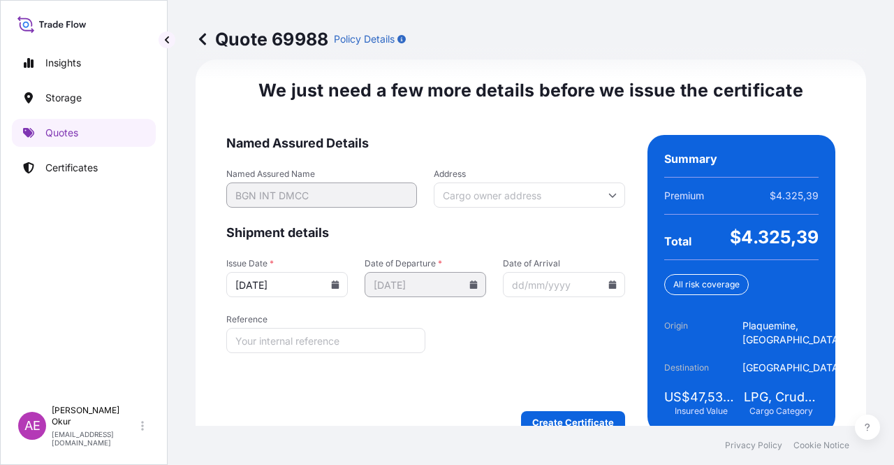
scroll to position [1786, 0]
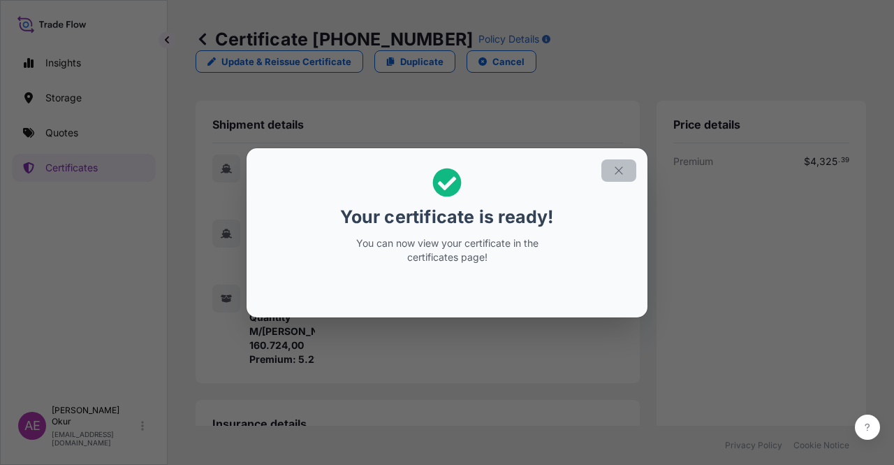
click at [632, 173] on button "button" at bounding box center [619, 170] width 35 height 22
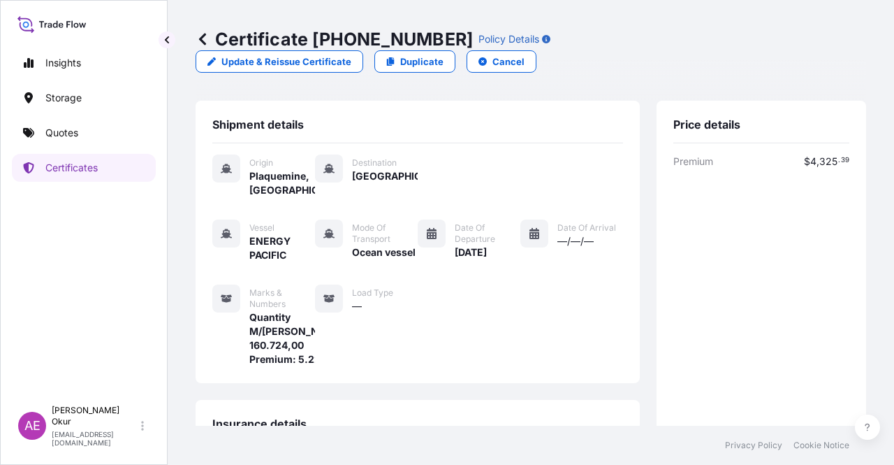
scroll to position [349, 0]
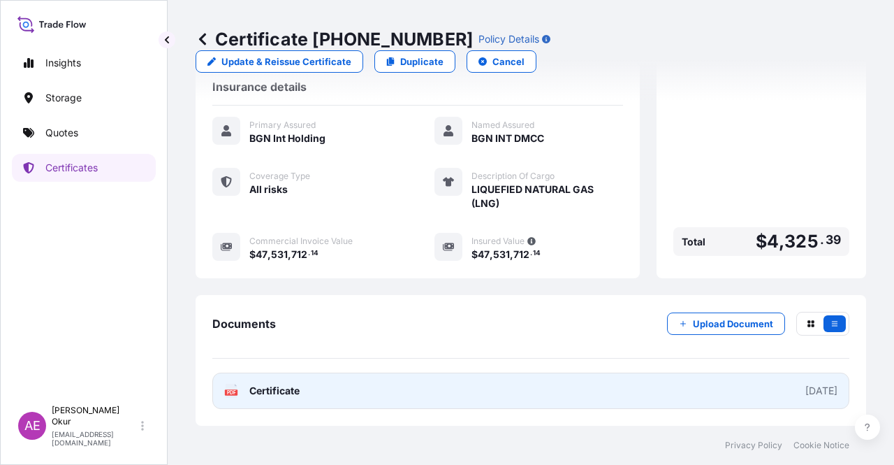
drag, startPoint x: 286, startPoint y: 407, endPoint x: 280, endPoint y: 380, distance: 27.8
click at [280, 380] on link "PDF Certificate 2025-09-15" at bounding box center [530, 390] width 637 height 36
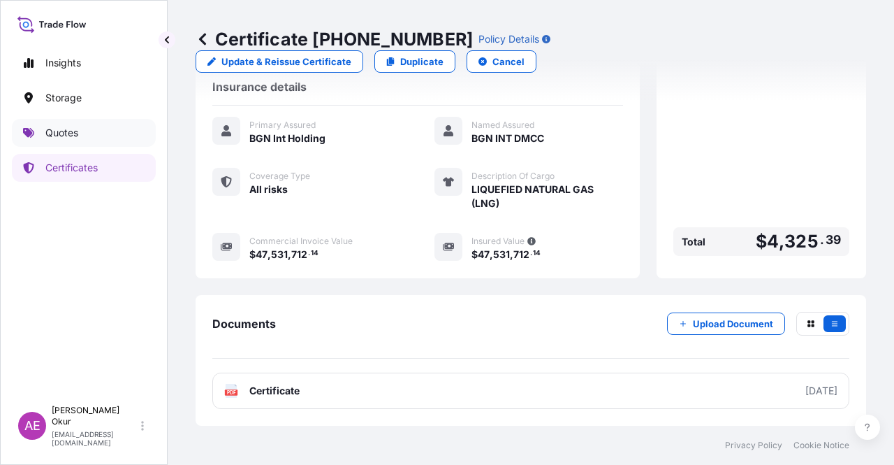
click at [61, 138] on p "Quotes" at bounding box center [61, 133] width 33 height 14
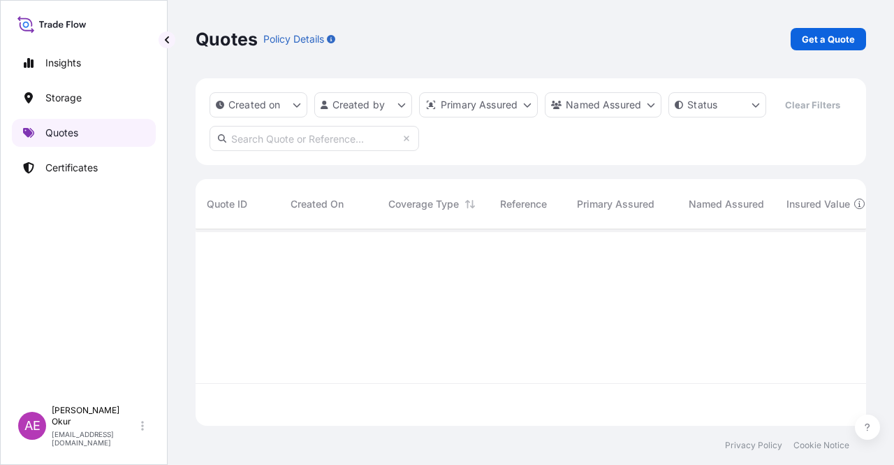
scroll to position [194, 660]
click at [847, 40] on p "Get a Quote" at bounding box center [828, 39] width 53 height 14
select select "Ocean Vessel"
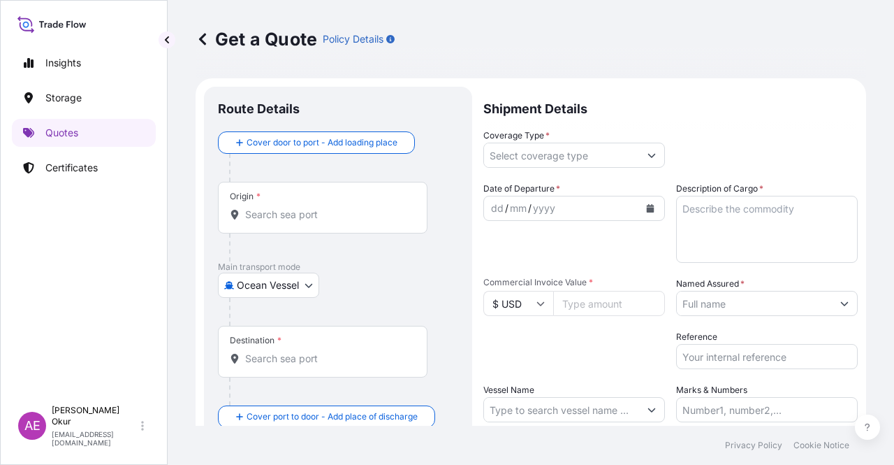
scroll to position [22, 0]
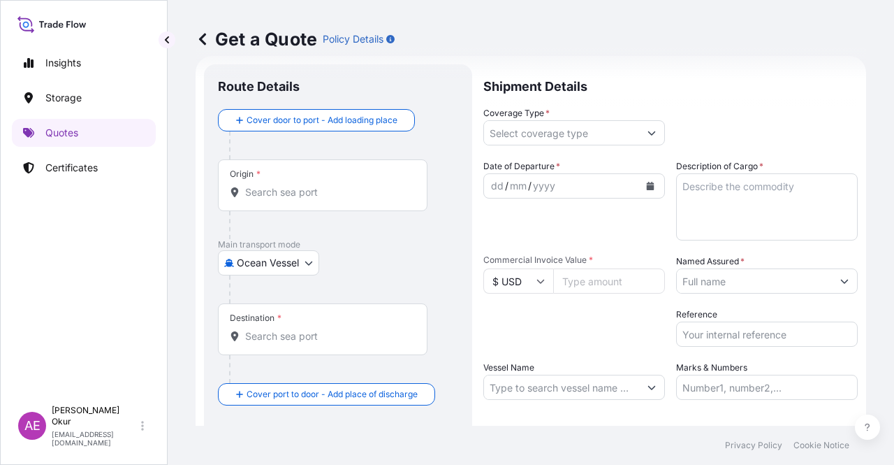
click at [298, 173] on div "Origin *" at bounding box center [323, 185] width 210 height 52
click at [298, 185] on input "Origin *" at bounding box center [327, 192] width 165 height 14
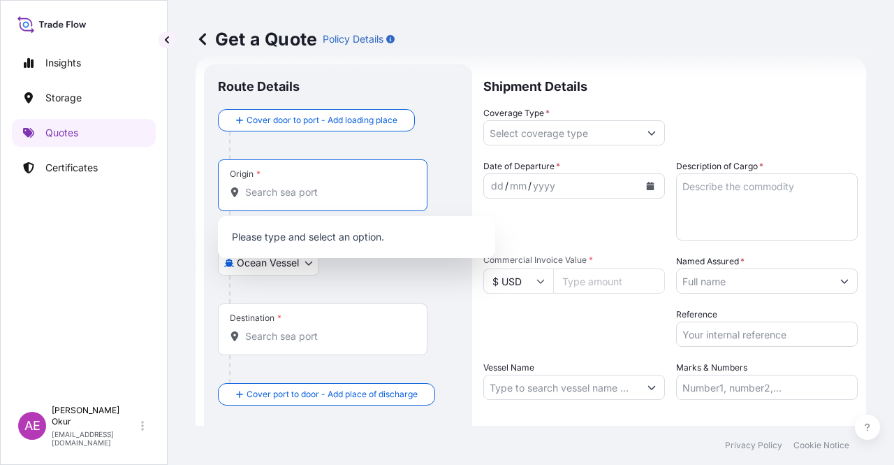
paste input "RAS LAFFAN"
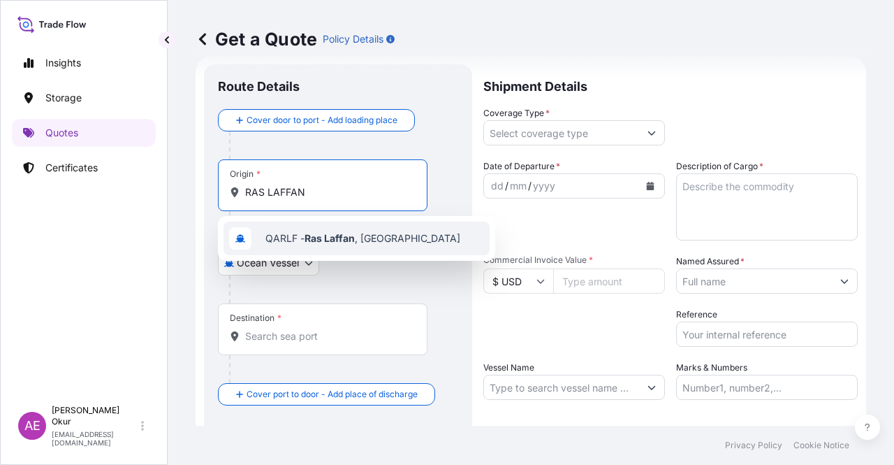
click at [330, 230] on div "QARLF - Ras Laffan , Qatar" at bounding box center [357, 238] width 266 height 34
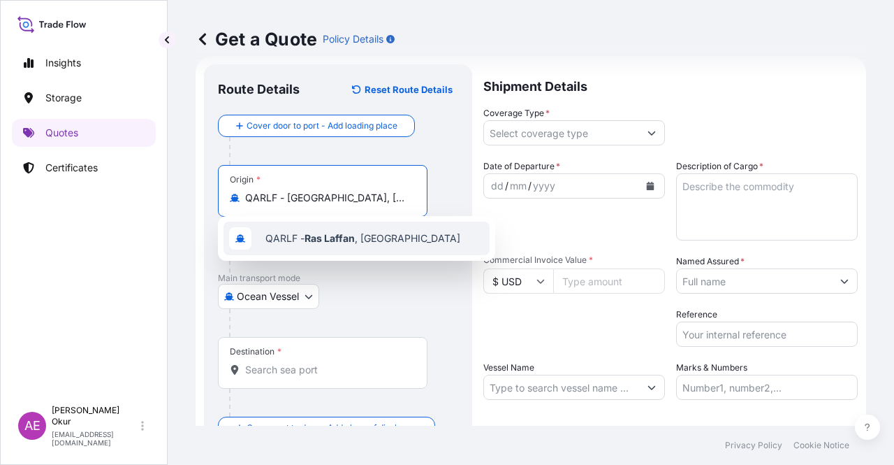
type input "QARLF - Ras Laffan, Qatar"
click at [317, 233] on input "Text to appear on certificate" at bounding box center [323, 231] width 210 height 25
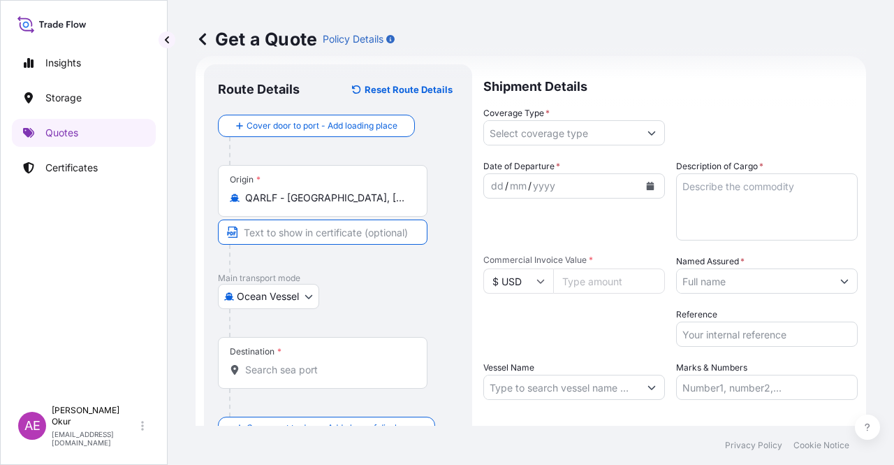
paste input "RAS LAFFAN"
type input "RAS LAFFAN / QATAR"
click at [271, 363] on input "Destination *" at bounding box center [327, 370] width 165 height 14
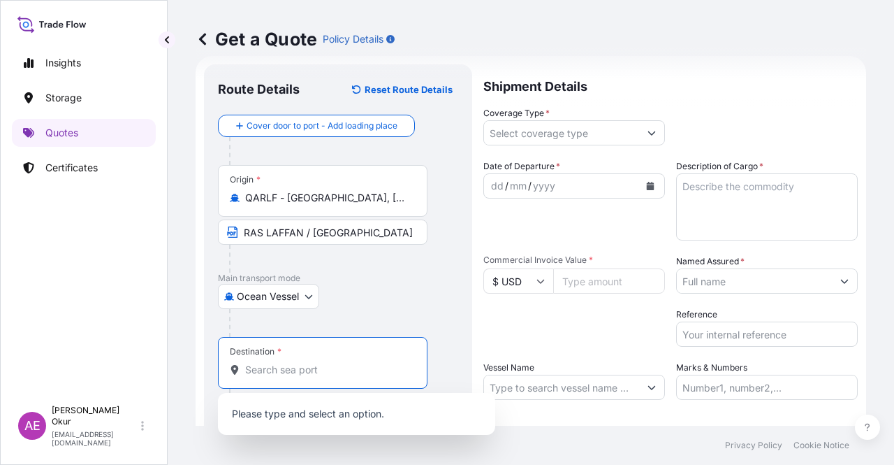
paste input "ARUN"
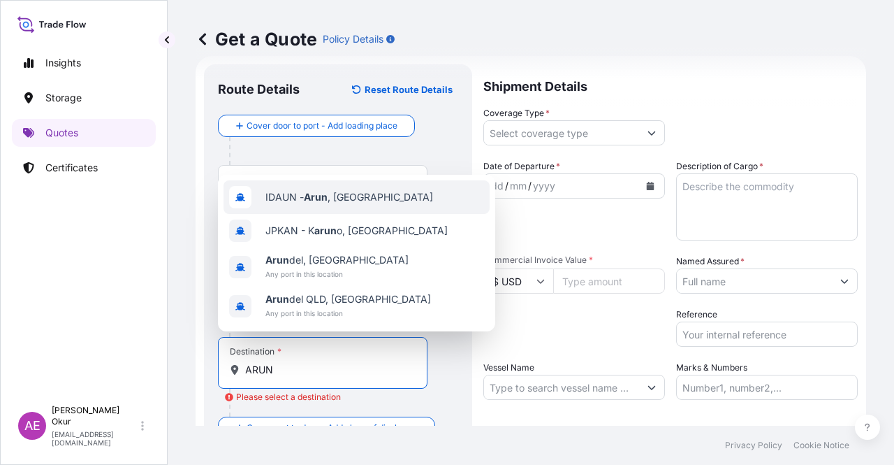
click at [373, 188] on div "IDAUN - Arun , Indonesia" at bounding box center [357, 197] width 266 height 34
type input "IDAUN - Arun, Indonesia"
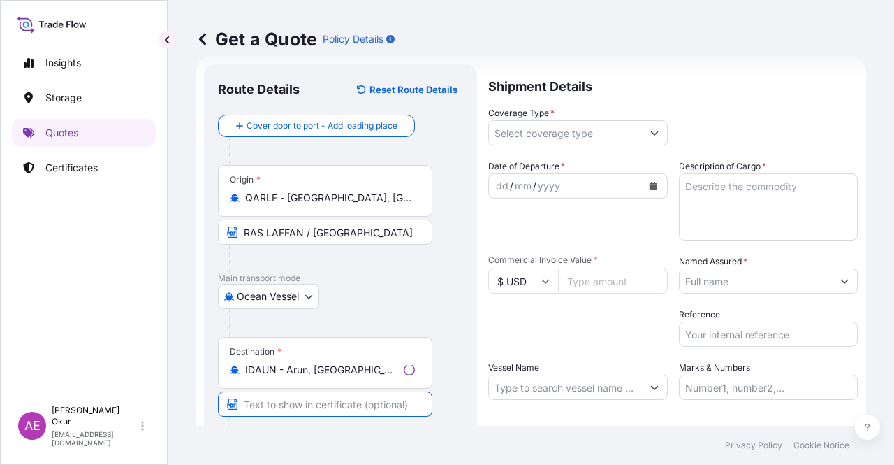
click at [296, 400] on input "Text to appear on certificate" at bounding box center [325, 403] width 214 height 25
paste input "ARUN"
type input "ARUN / INDONESIA"
click at [609, 121] on input "Coverage Type *" at bounding box center [561, 132] width 155 height 25
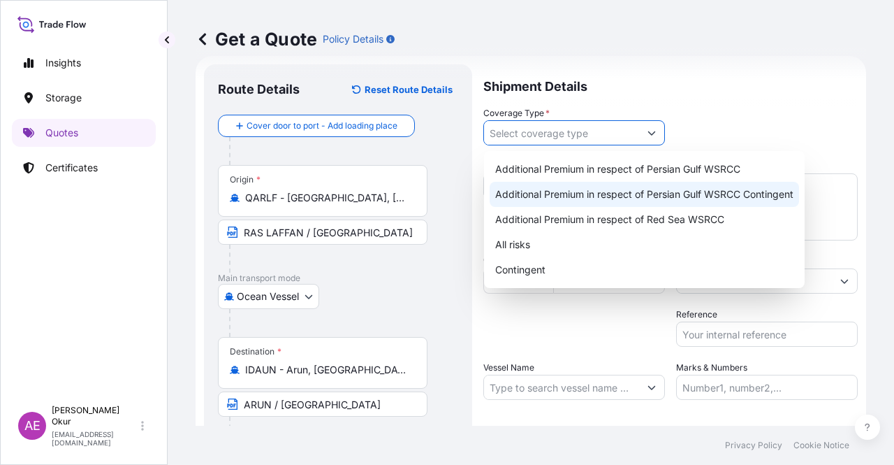
click at [627, 194] on div "Additional Premium in respect of Persian Gulf WSRCC Additional Premium in respe…" at bounding box center [645, 220] width 310 height 126
type input "Additional Premium in respect of Persian Gulf WSRCC Contingent"
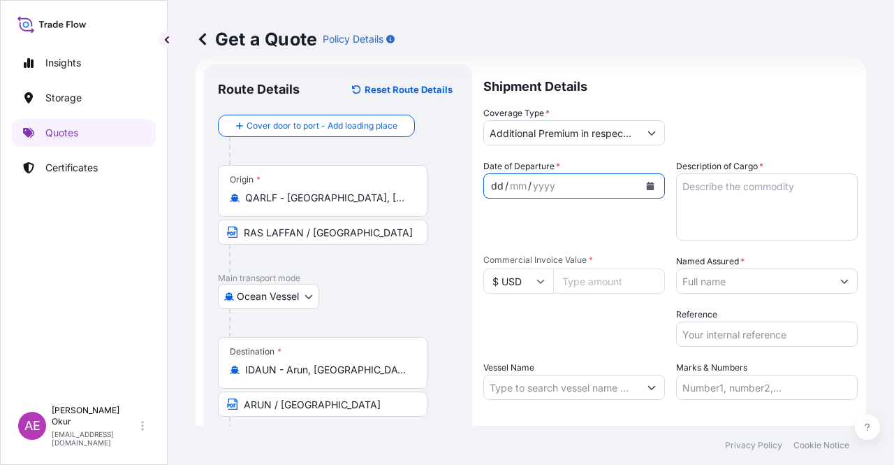
click at [494, 187] on div "dd" at bounding box center [497, 185] width 15 height 17
click at [711, 210] on textarea "Description of Cargo *" at bounding box center [767, 206] width 182 height 67
paste textarea "PROPANE"
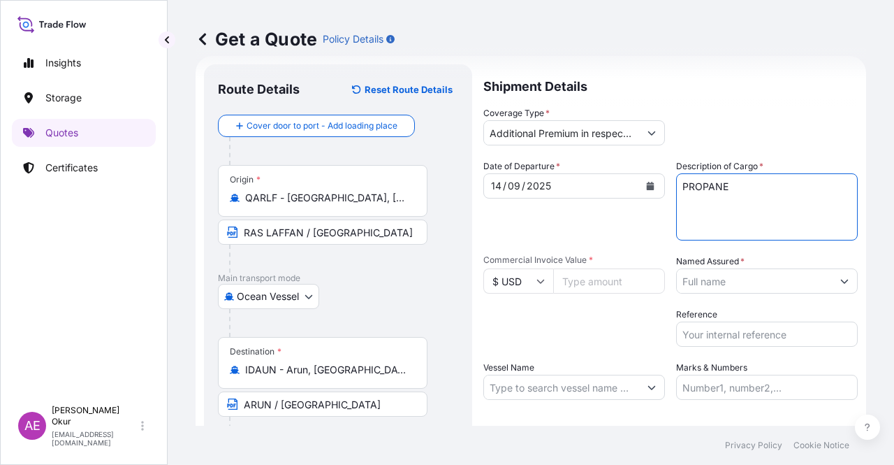
type textarea "PROPANE"
click at [574, 280] on input "Commercial Invoice Value *" at bounding box center [609, 280] width 112 height 25
paste input "13239433.18"
type input "13239433.18"
click at [732, 282] on input "Named Assured *" at bounding box center [754, 280] width 155 height 25
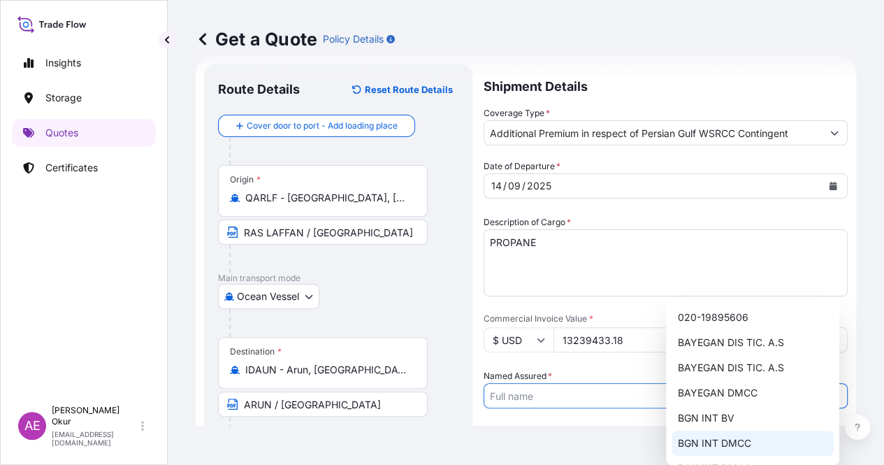
click at [715, 444] on span "BGN INT DMCC" at bounding box center [713, 443] width 73 height 14
type input "BGN INT DMCC"
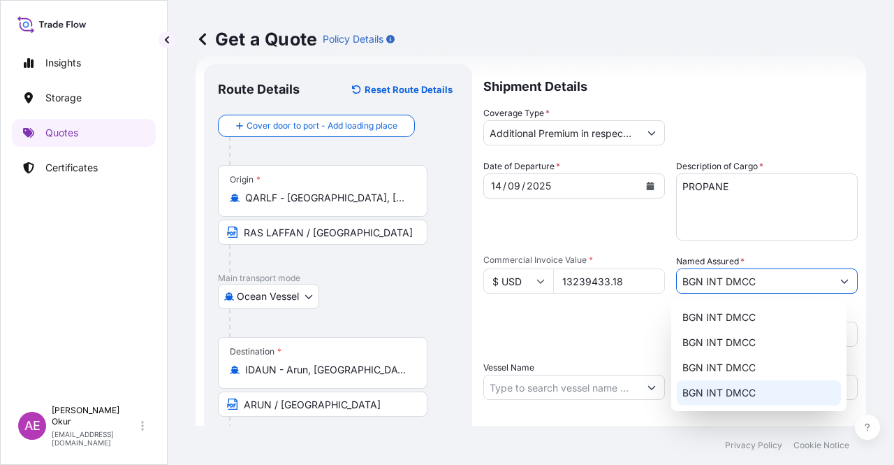
click at [590, 365] on div "Vessel Name" at bounding box center [574, 380] width 182 height 39
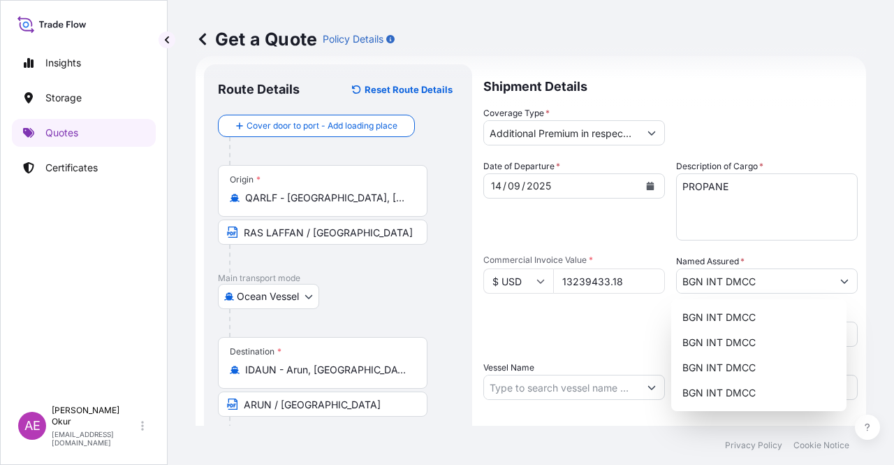
click at [566, 393] on input "Vessel Name" at bounding box center [561, 386] width 155 height 25
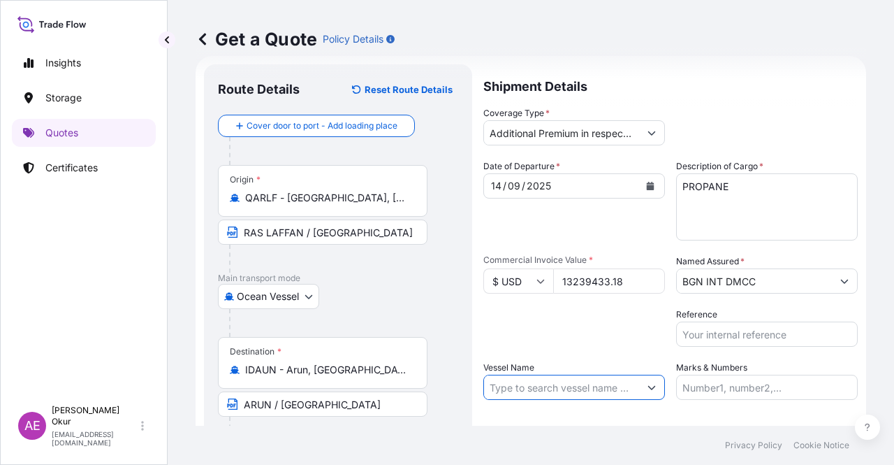
paste input "GAS POWER"
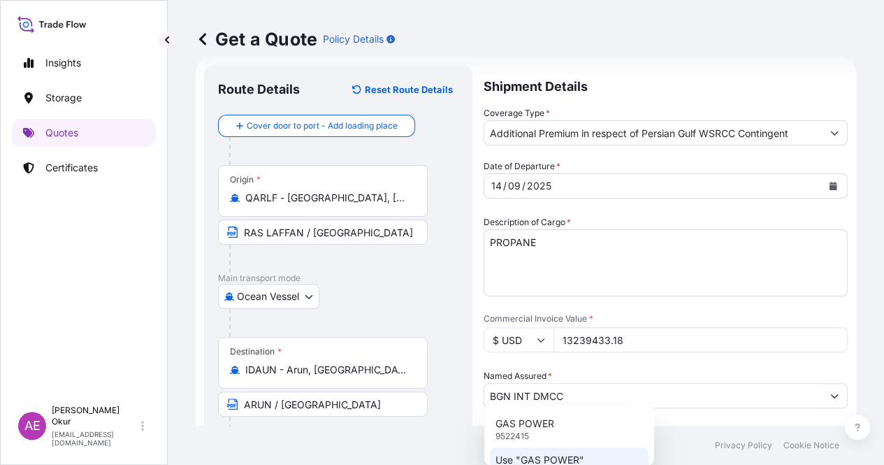
click at [560, 453] on p "Use "GAS POWER"" at bounding box center [539, 460] width 89 height 14
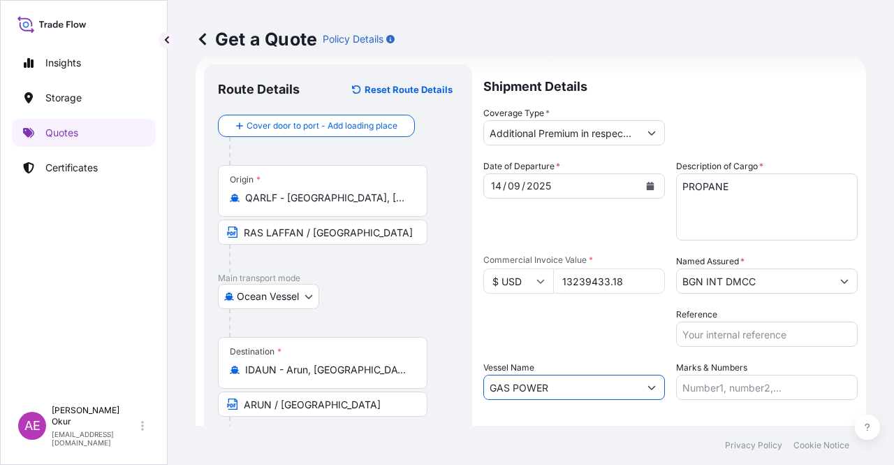
type input "GAS POWER"
click at [678, 386] on input "Marks & Numbers" at bounding box center [767, 386] width 182 height 25
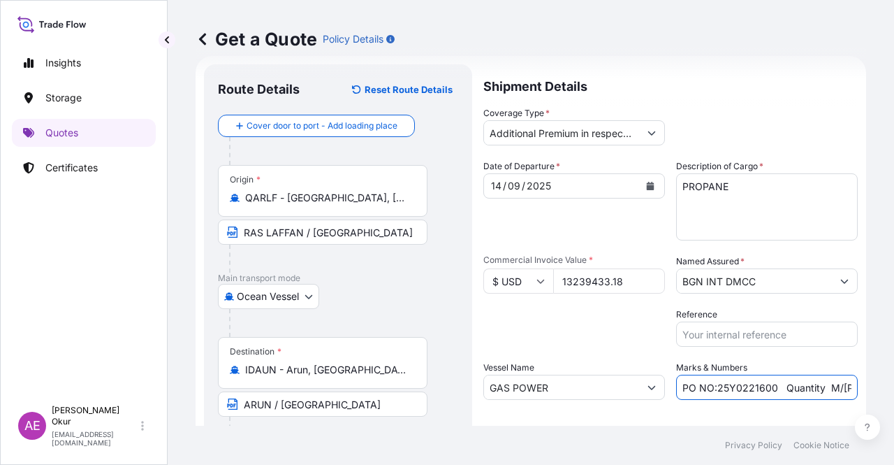
drag, startPoint x: 713, startPoint y: 388, endPoint x: 769, endPoint y: 388, distance: 55.9
click at [769, 388] on input "PO NO:25Y0221600 Quantity M/Tonn: 25.042,46 Premium: USD 1.705,97" at bounding box center [767, 386] width 182 height 25
paste input "188200"
drag, startPoint x: 813, startPoint y: 386, endPoint x: 851, endPoint y: 387, distance: 37.7
click at [851, 387] on form "Route Details Reset Route Details Cover door to port - Add loading place Place …" at bounding box center [531, 284] width 671 height 456
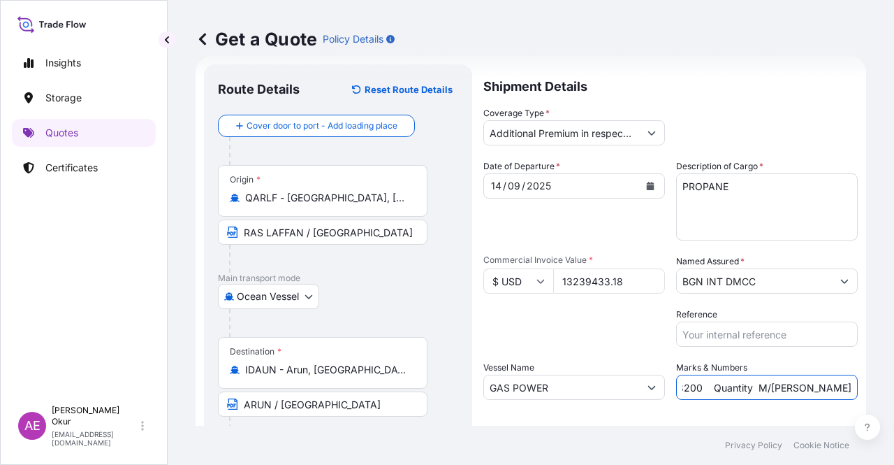
scroll to position [0, 134]
click at [774, 382] on input "PO NO:25Y0188200 Quantity M/Tonn: 25.042,46 Premium: USD 1.705,97" at bounding box center [767, 386] width 182 height 25
click at [734, 388] on input "PO NO:25Y0188200 Quantity M/Tonn: 25.042,46 Premium: USD 1.705,97" at bounding box center [767, 386] width 182 height 25
drag, startPoint x: 734, startPoint y: 388, endPoint x: 780, endPoint y: 390, distance: 46.2
click at [780, 390] on input "PO NO:25Y0188200 Quantity M/Tonn: 25.042,46 Premium: USD 1.705,97" at bounding box center [767, 386] width 182 height 25
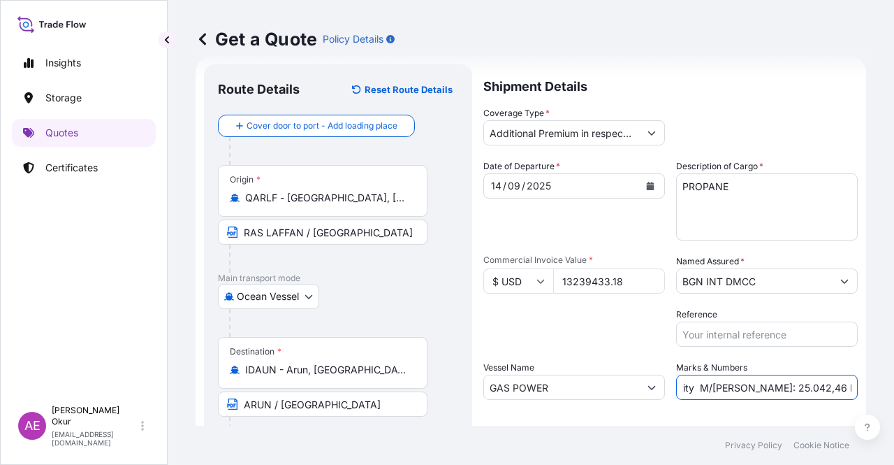
paste input "2.108,47"
drag, startPoint x: 824, startPoint y: 377, endPoint x: 894, endPoint y: 377, distance: 69.2
click at [894, 377] on div "Get a Quote Policy Details Route Details Reset Route Details Cover door to port…" at bounding box center [531, 212] width 727 height 425
click at [799, 378] on input "PO NO:25Y0188200 Quantity M/Tonn: 22.108,47 Premium: USD 1.705,97" at bounding box center [767, 386] width 182 height 25
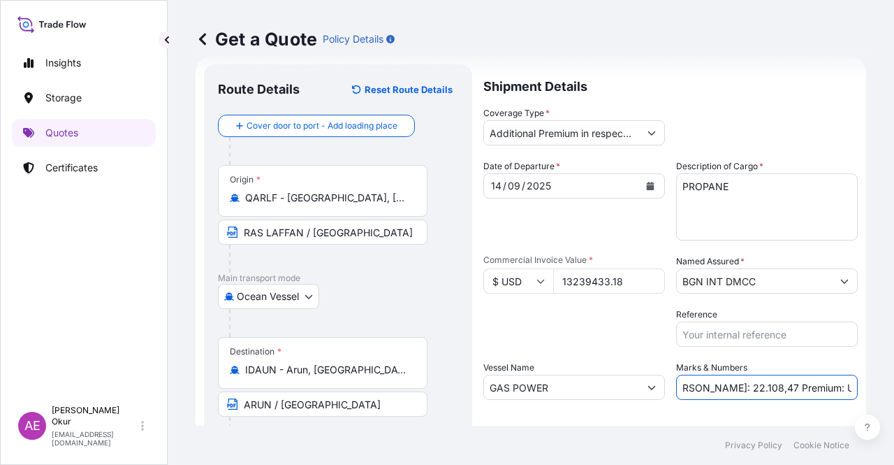
drag, startPoint x: 802, startPoint y: 384, endPoint x: 894, endPoint y: 390, distance: 91.7
click at [894, 390] on div "Get a Quote Policy Details Route Details Reset Route Details Cover door to port…" at bounding box center [531, 212] width 727 height 425
paste input "1.323,94"
click at [802, 389] on input "PO NO:25Y0188200 Quantity M/Tonn: 22.108,47 Premium: USD1.323,94" at bounding box center [767, 386] width 182 height 25
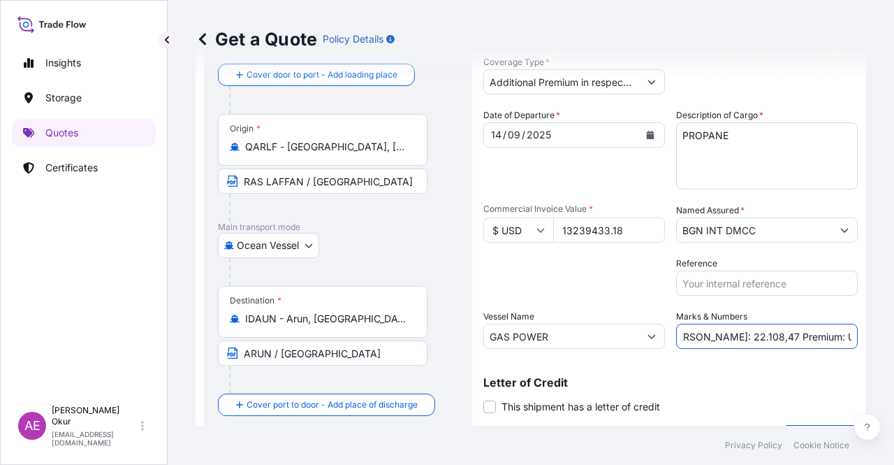
scroll to position [108, 0]
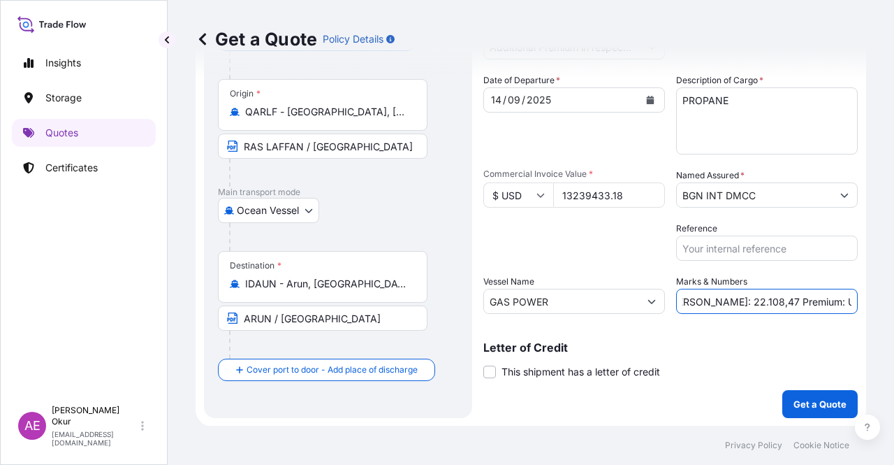
type input "PO NO:25Y0188200 Quantity M/Tonn: 22.108,47 Premium: USD 1.323,94"
click at [794, 398] on p "Get a Quote" at bounding box center [820, 404] width 53 height 14
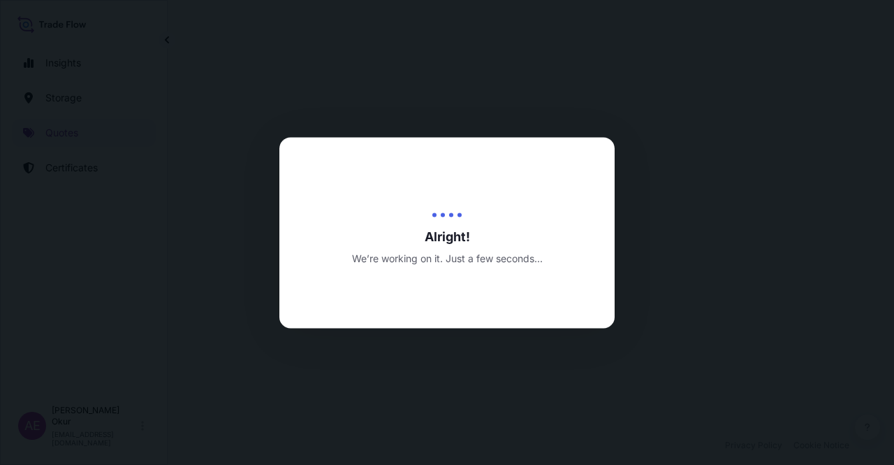
select select "Ocean Vessel"
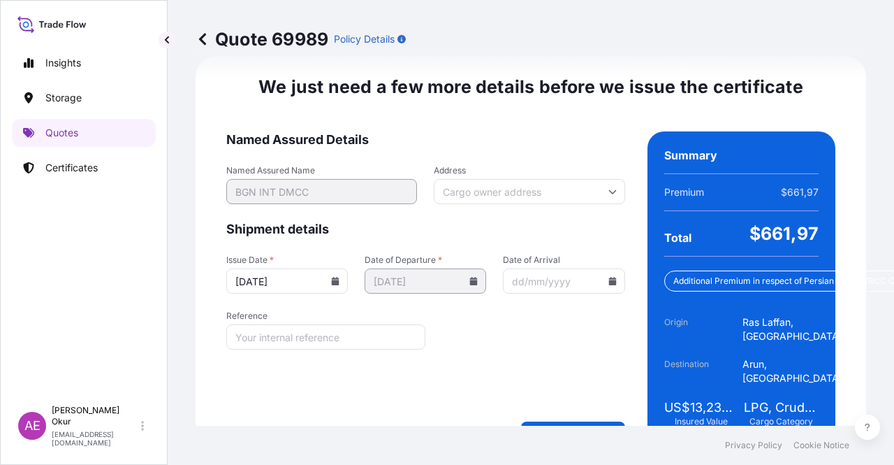
scroll to position [1796, 0]
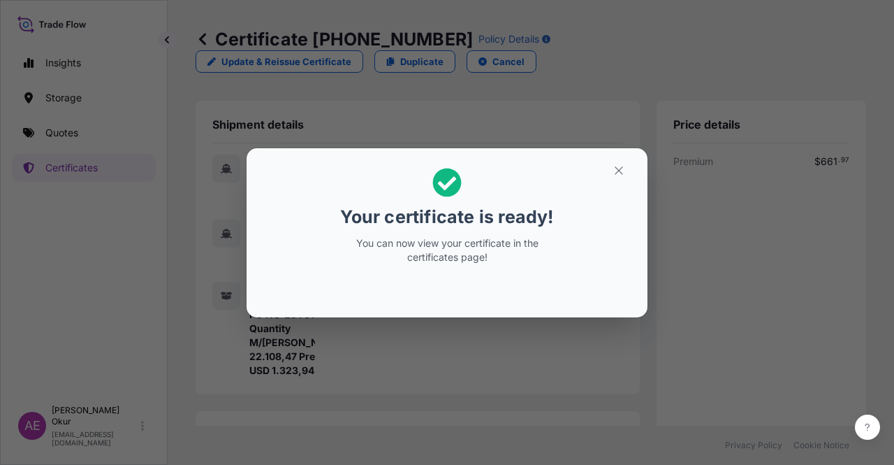
click at [592, 157] on section "Your certificate is ready! You can now view your certificate in the certificate…" at bounding box center [447, 232] width 401 height 169
click at [614, 171] on icon "button" at bounding box center [619, 170] width 13 height 13
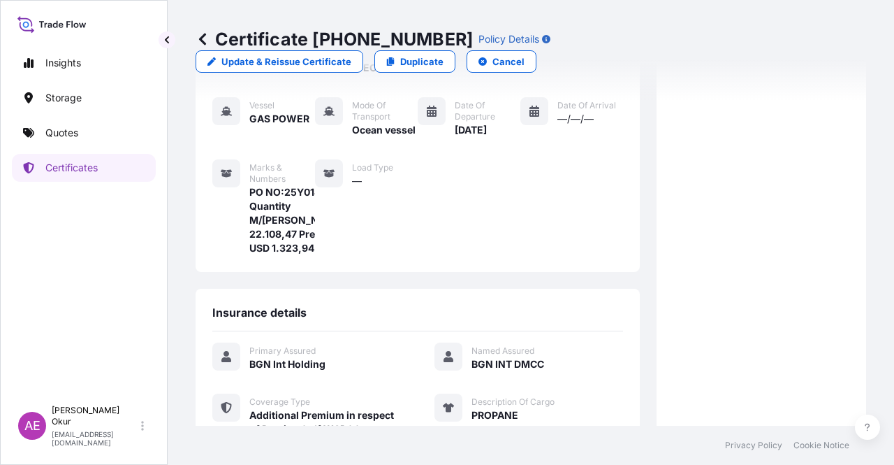
scroll to position [377, 0]
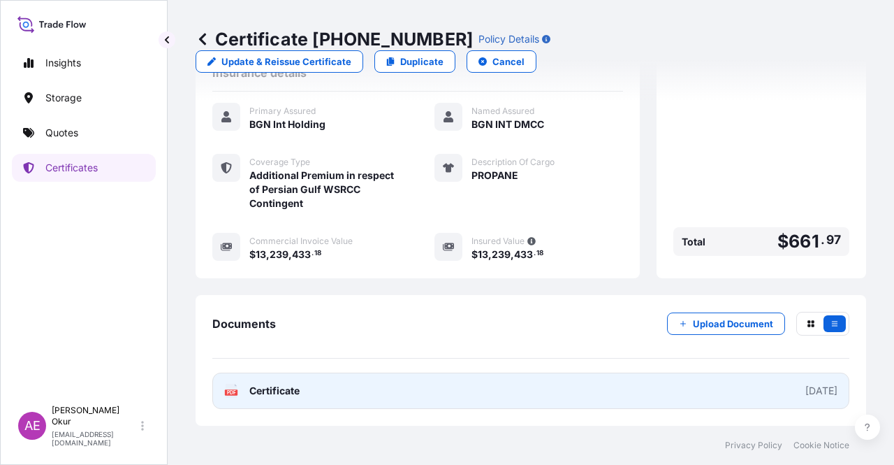
click at [309, 392] on link "PDF Certificate 2025-09-15" at bounding box center [530, 390] width 637 height 36
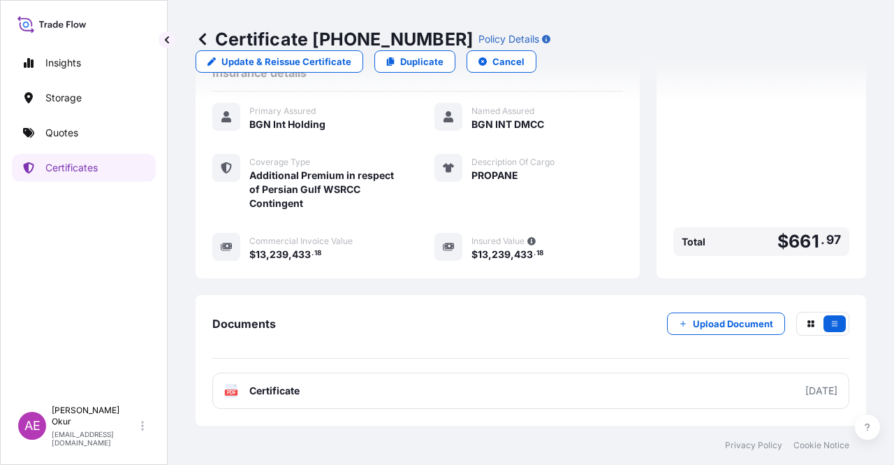
click at [113, 138] on link "Quotes" at bounding box center [84, 133] width 144 height 28
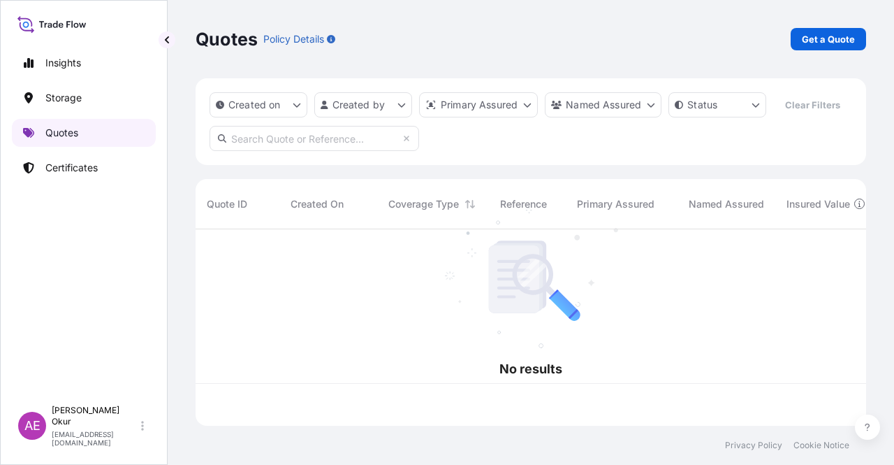
scroll to position [194, 660]
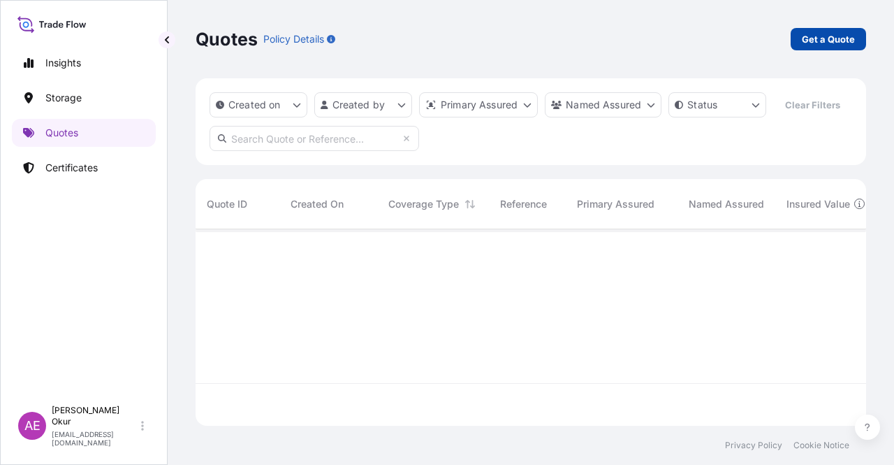
click at [848, 34] on p "Get a Quote" at bounding box center [828, 39] width 53 height 14
select select "Ocean Vessel"
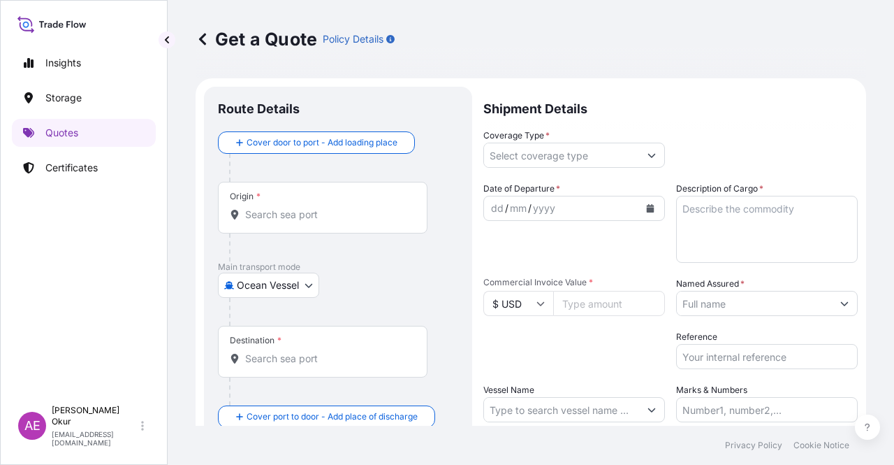
scroll to position [22, 0]
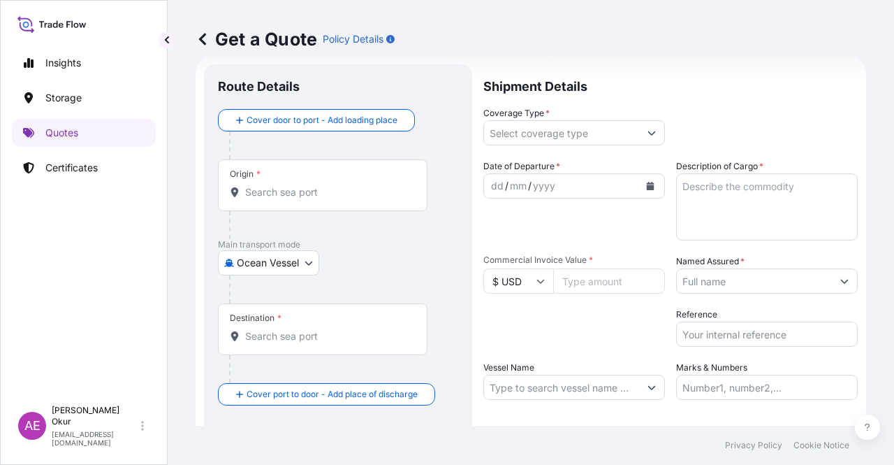
click at [313, 215] on div at bounding box center [328, 225] width 198 height 28
click at [323, 192] on input "Origin *" at bounding box center [327, 192] width 165 height 14
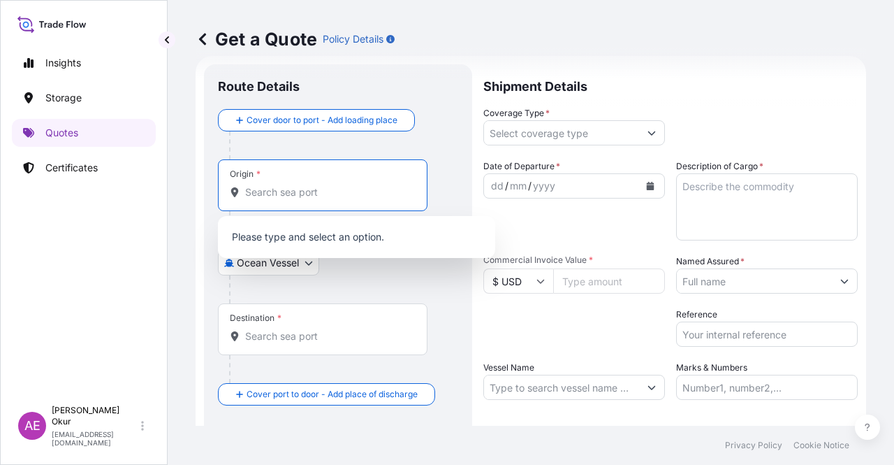
paste input "RAS LAFFAN"
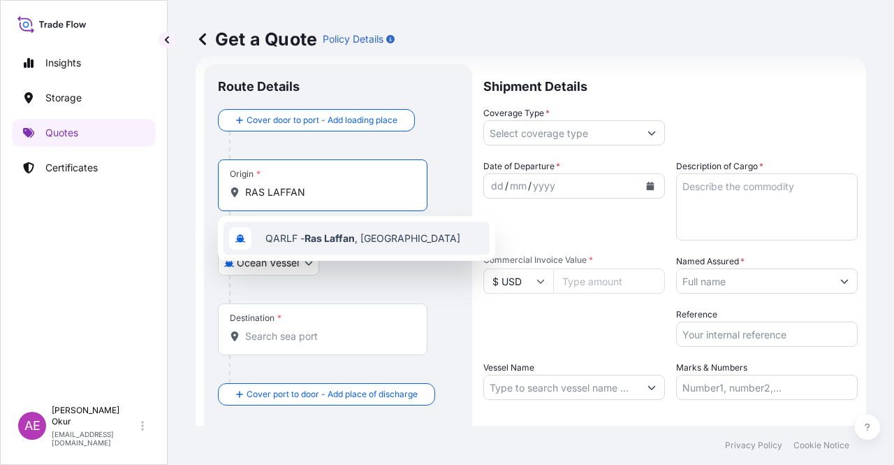
click at [363, 242] on span "QARLF - Ras Laffan , Qatar" at bounding box center [362, 238] width 195 height 14
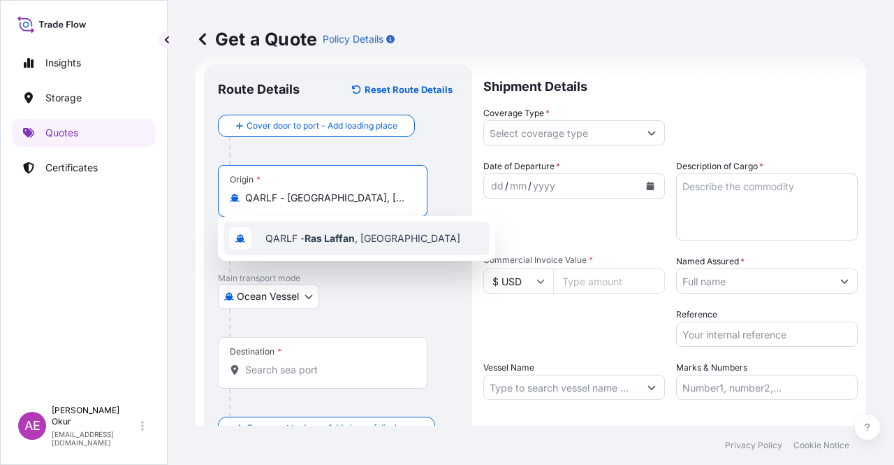
type input "QARLF - Ras Laffan, Qatar"
click at [353, 235] on input "Text to appear on certificate" at bounding box center [323, 231] width 210 height 25
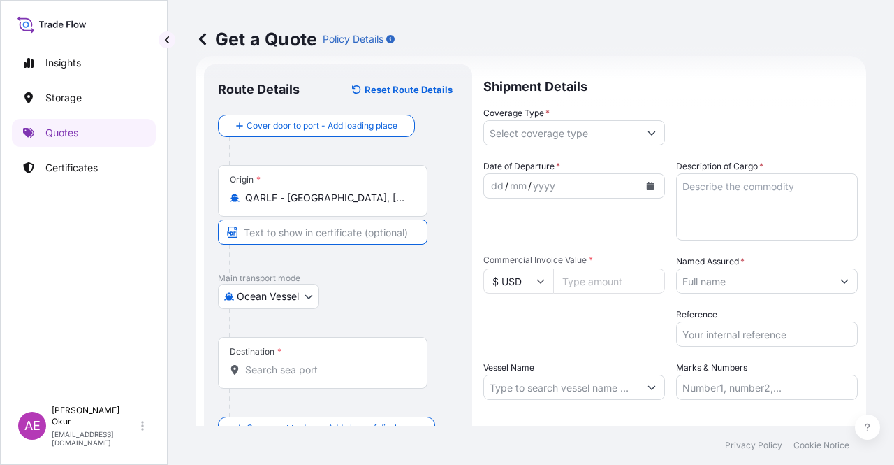
paste input "RAS LAFFAN"
type input "RAS LAFFAN / QATAR"
click at [285, 374] on input "Destination *" at bounding box center [327, 370] width 165 height 14
paste input "ARUN"
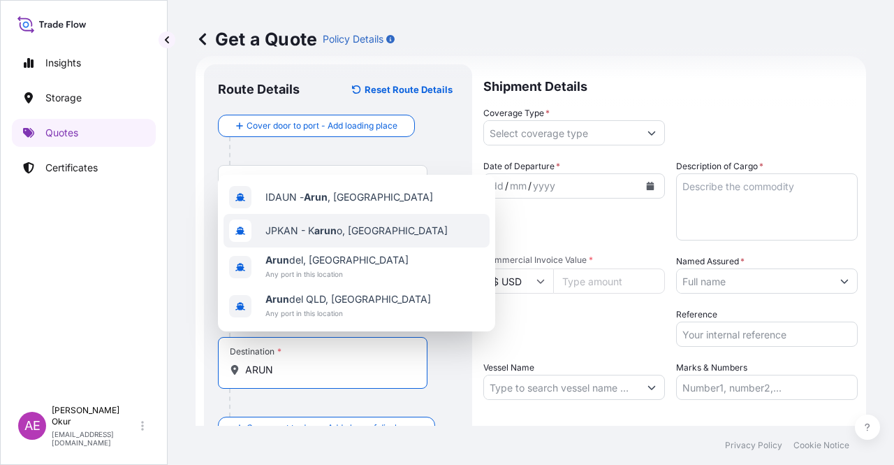
click at [370, 203] on span "IDAUN - Arun , Indonesia" at bounding box center [349, 197] width 168 height 14
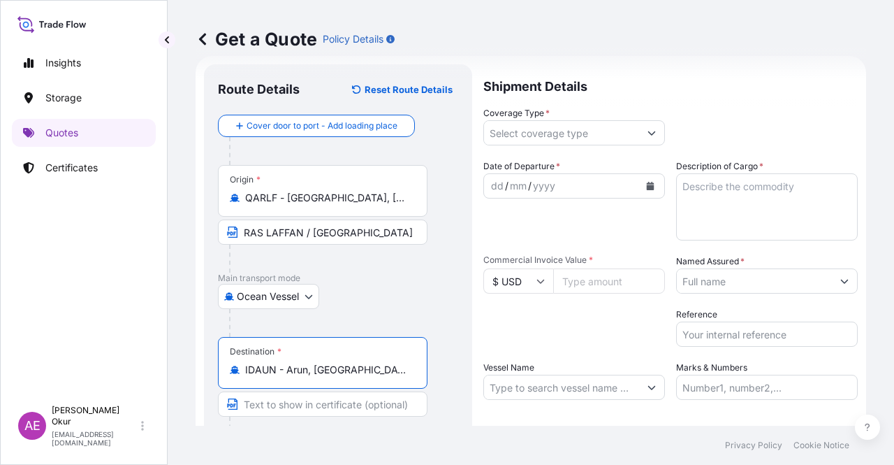
type input "IDAUN - Arun, Indonesia"
click at [304, 394] on input "Text to appear on certificate" at bounding box center [323, 403] width 210 height 25
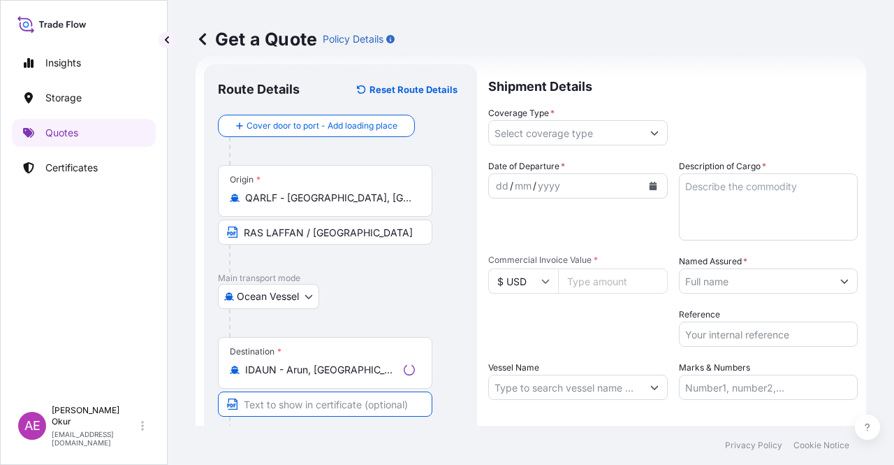
paste input "ARUN"
type input "ARUN / INDONESIA"
click at [553, 136] on input "Coverage Type *" at bounding box center [561, 132] width 155 height 25
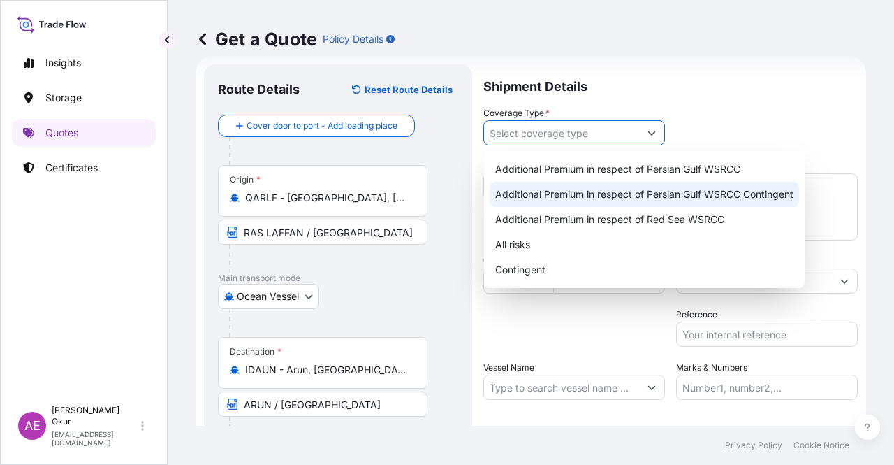
click at [587, 195] on div "Additional Premium in respect of Persian Gulf WSRCC Contingent" at bounding box center [645, 194] width 310 height 25
type input "Additional Premium in respect of Persian Gulf WSRCC Contingent"
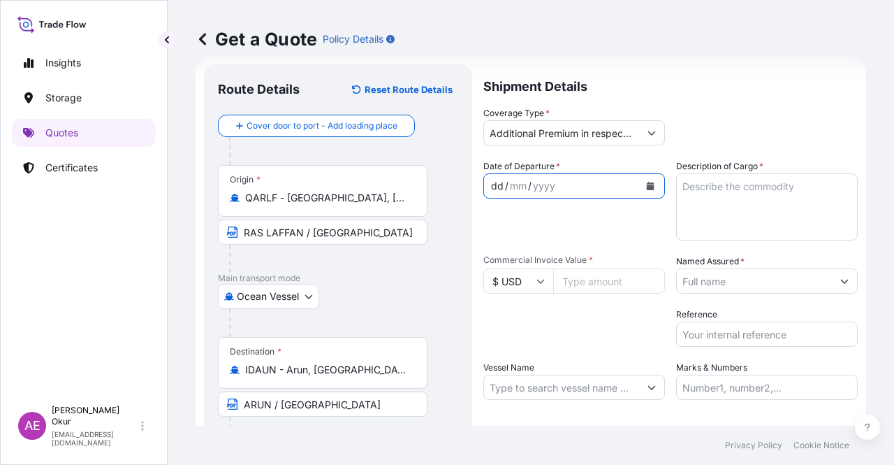
click at [496, 186] on div "dd" at bounding box center [497, 185] width 15 height 17
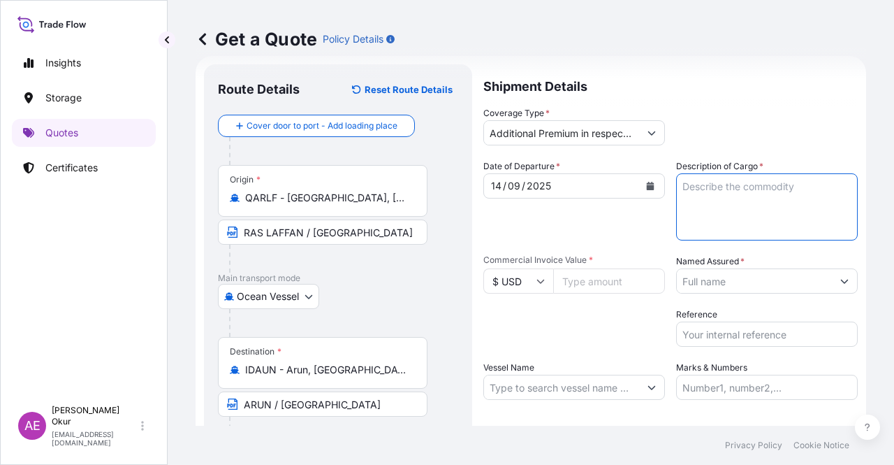
click at [743, 224] on textarea "Description of Cargo *" at bounding box center [767, 206] width 182 height 67
paste textarea "BUTANE"
type textarea "BUTANE"
click at [590, 266] on div "Commercial Invoice Value * $ USD" at bounding box center [574, 273] width 182 height 39
click at [588, 282] on input "Commercial Invoice Value *" at bounding box center [609, 280] width 112 height 25
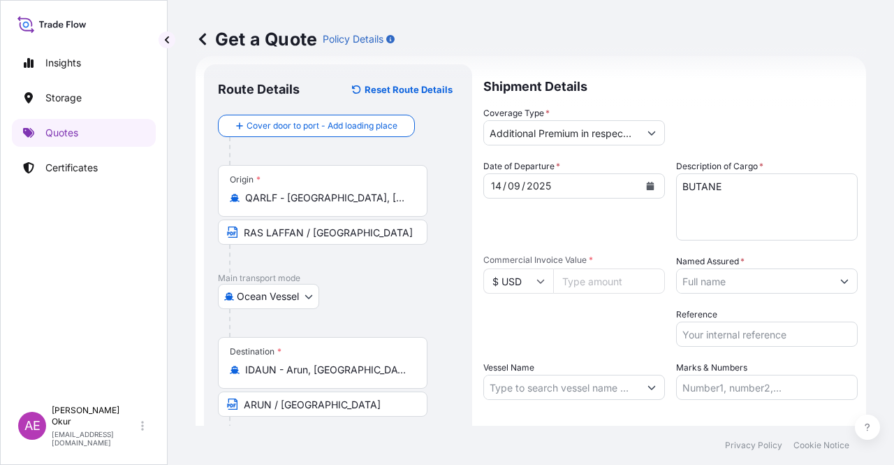
paste input "12563228.39"
type input "12563228.39"
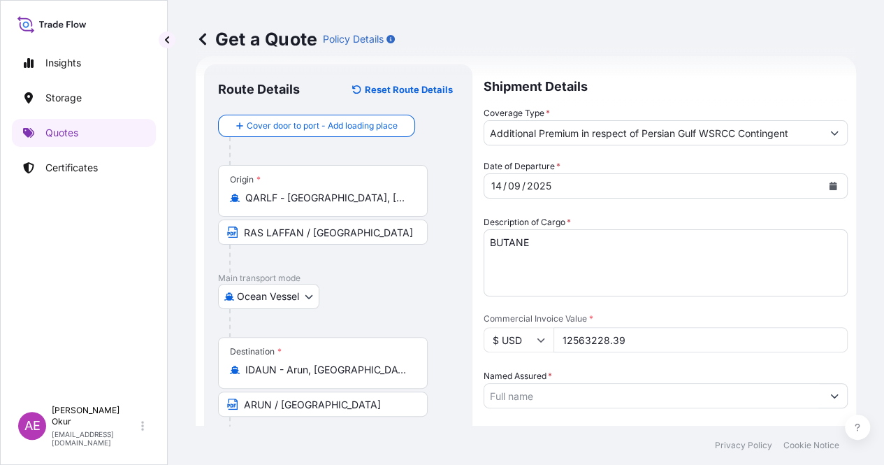
click at [767, 383] on input "Named Assured *" at bounding box center [652, 395] width 337 height 25
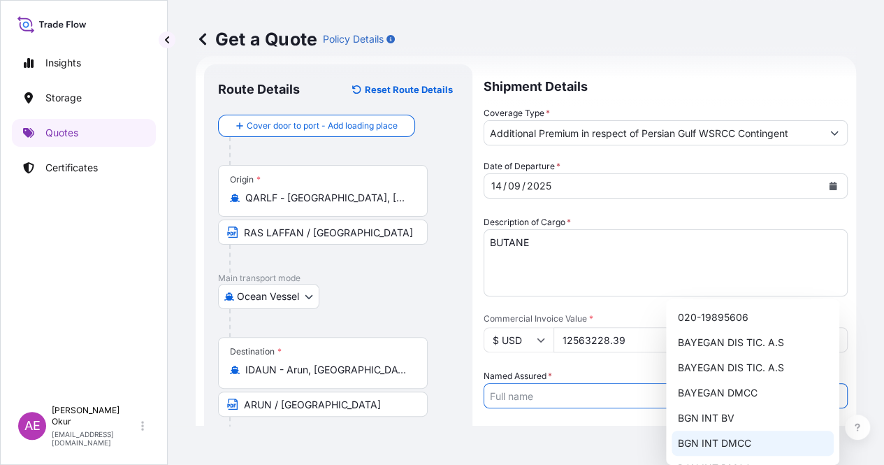
click at [718, 442] on span "BGN INT DMCC" at bounding box center [713, 443] width 73 height 14
type input "BGN INT DMCC"
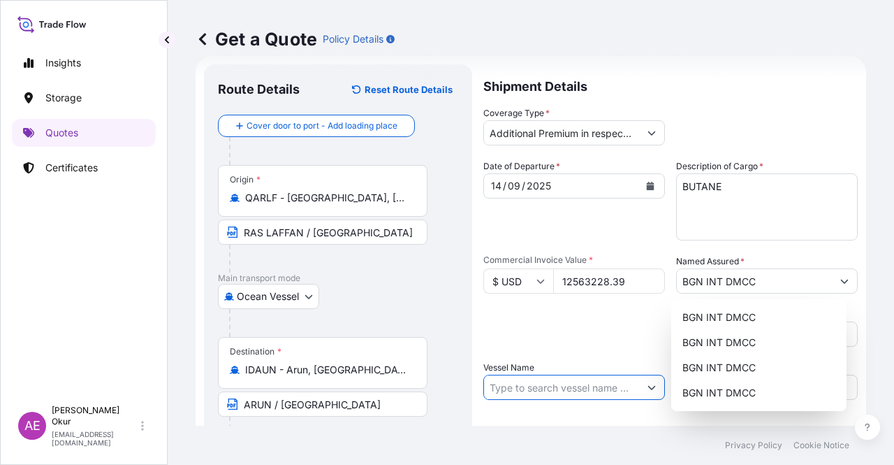
click at [539, 379] on input "Vessel Name" at bounding box center [561, 386] width 155 height 25
paste input "GAS POWER"
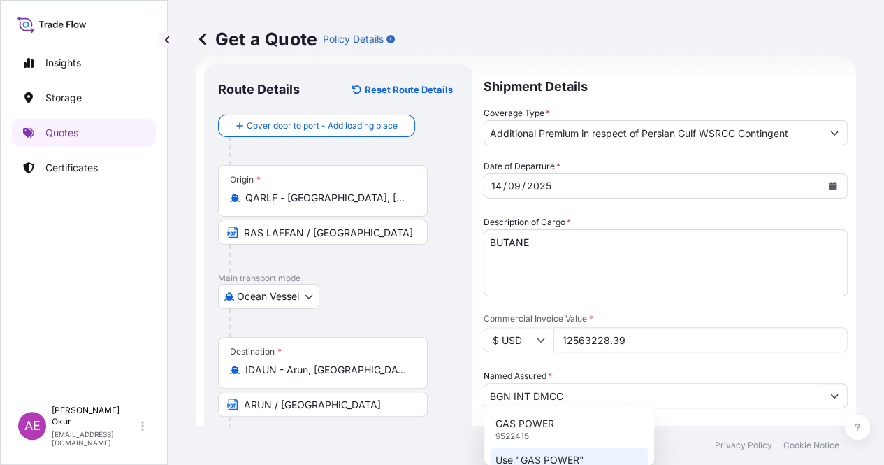
click at [559, 453] on p "Use "GAS POWER"" at bounding box center [539, 460] width 89 height 14
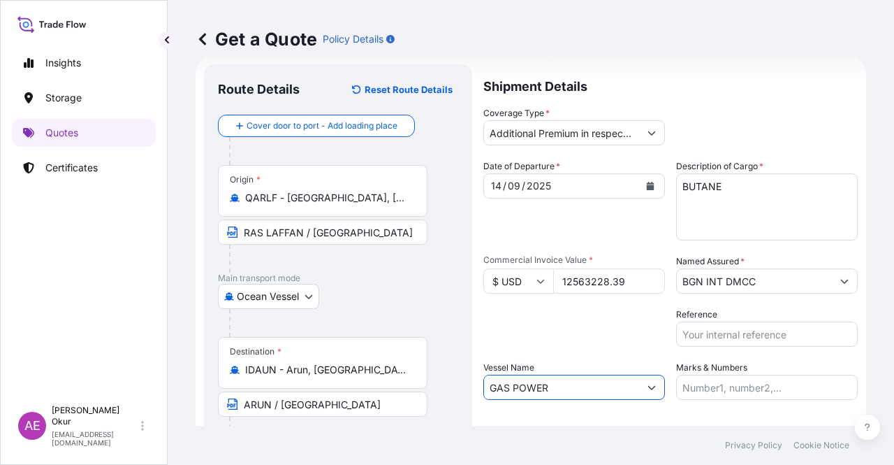
type input "GAS POWER"
click at [659, 404] on div "Shipment Details Coverage Type * Additional Premium in respect of Persian Gulf …" at bounding box center [670, 283] width 374 height 439
click at [704, 386] on input "Marks & Numbers" at bounding box center [767, 386] width 182 height 25
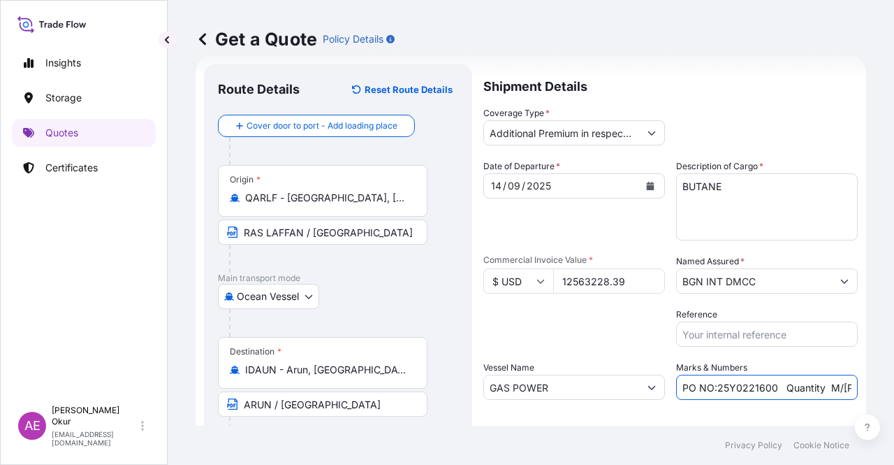
drag, startPoint x: 715, startPoint y: 386, endPoint x: 772, endPoint y: 387, distance: 56.6
click at [777, 387] on input "PO NO:25Y0221600 Quantity M/Tonn: 25.042,46 Premium: USD 1.705,97" at bounding box center [767, 386] width 182 height 25
click at [726, 386] on input "PO NO:25Y0221600 Quantity M/Tonn: 25.042,46 Premium: USD 1.705,97" at bounding box center [767, 386] width 182 height 25
drag, startPoint x: 713, startPoint y: 386, endPoint x: 769, endPoint y: 387, distance: 55.9
click at [769, 387] on input "PO NO:25Y0221600 Quantity M/Tonn: 25.042,46 Premium: USD 1.705,97" at bounding box center [767, 386] width 182 height 25
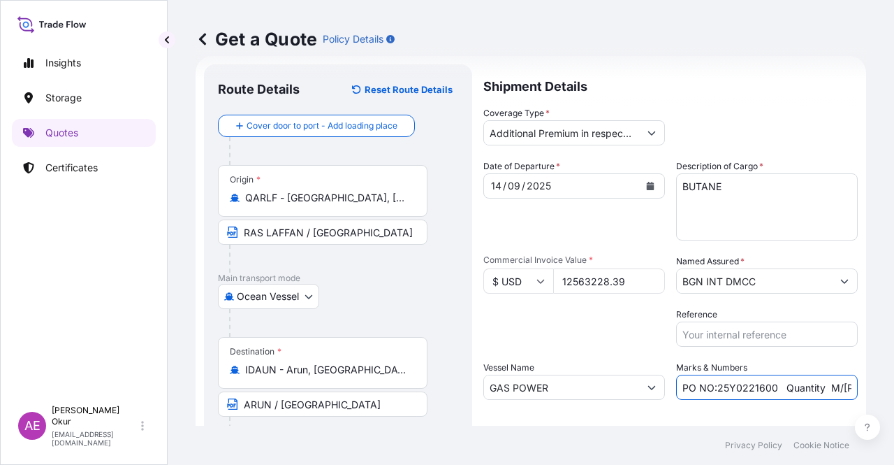
paste input "188300"
drag, startPoint x: 814, startPoint y: 391, endPoint x: 851, endPoint y: 393, distance: 37.1
click at [863, 393] on div "Get a Quote Policy Details Route Details Reset Route Details Cover door to port…" at bounding box center [531, 212] width 727 height 425
click at [761, 384] on input "PO NO:25Y0188300 Quantity M/Tonn: 25.042,46 Premium: USD 1.705,97" at bounding box center [767, 386] width 182 height 25
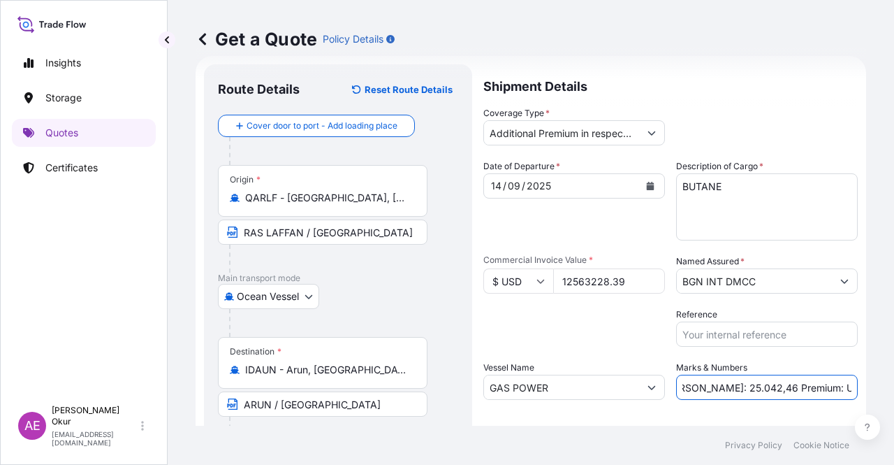
drag, startPoint x: 686, startPoint y: 386, endPoint x: 733, endPoint y: 388, distance: 46.8
click at [733, 388] on input "PO NO:25Y0188300 Quantity M/Tonn: 25.042,46 Premium: USD 1.705,97" at bounding box center [767, 386] width 182 height 25
paste input "2.202,79"
drag, startPoint x: 806, startPoint y: 389, endPoint x: 861, endPoint y: 386, distance: 54.6
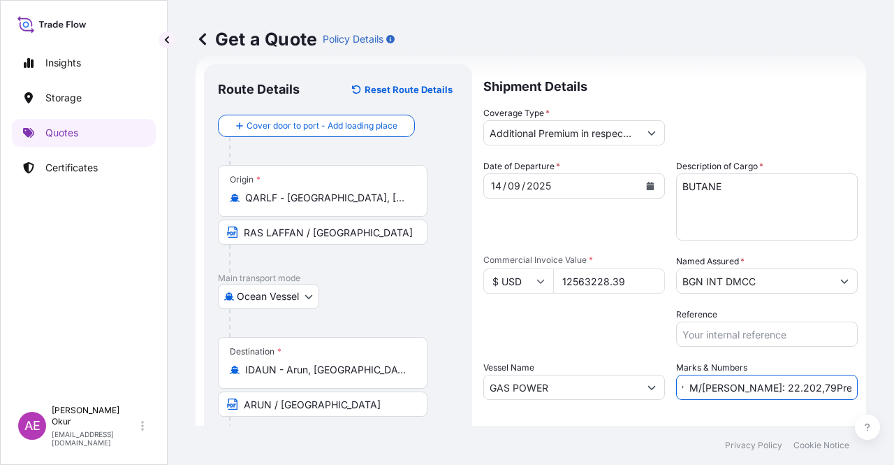
click at [861, 386] on div "Get a Quote Policy Details Route Details Reset Route Details Cover door to port…" at bounding box center [531, 212] width 727 height 425
click at [771, 386] on input "PO NO:25Y0188300 Quantity M/Tonn: 22.202,79Premium: USD 1.705,97" at bounding box center [767, 386] width 182 height 25
click at [734, 385] on input "PO NO:25Y0188300 Quantity M/Tonn: 22.202,79Premium: USD 1.705,97" at bounding box center [767, 386] width 182 height 25
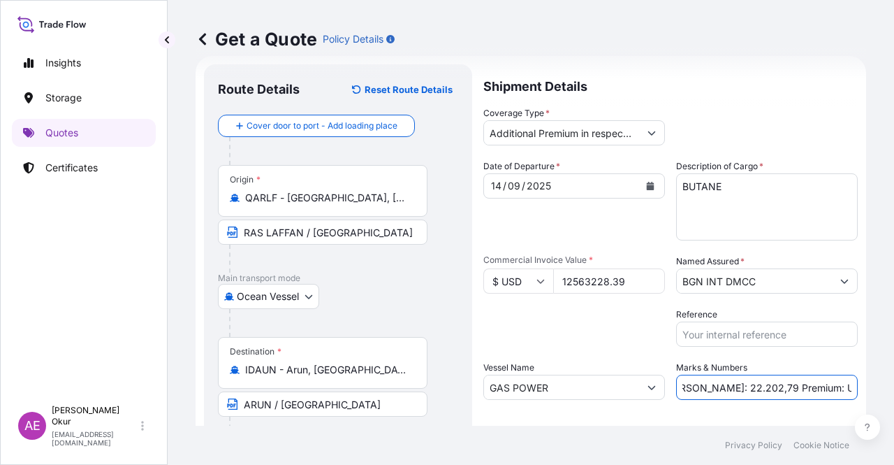
drag, startPoint x: 868, startPoint y: 378, endPoint x: 894, endPoint y: 376, distance: 25.9
click at [894, 376] on div "Get a Quote Policy Details Route Details Reset Route Details Cover door to port…" at bounding box center [531, 212] width 727 height 425
click at [817, 378] on input "PO NO:25Y0188300 Quantity M/Tonn: 22.202,79 Premium: USD 1.705,97" at bounding box center [767, 386] width 182 height 25
click at [800, 386] on input "PO NO:25Y0188300 Quantity M/Tonn: 22.202,79 Premium: USD 1.705,97" at bounding box center [767, 386] width 182 height 25
drag, startPoint x: 803, startPoint y: 386, endPoint x: 894, endPoint y: 396, distance: 91.4
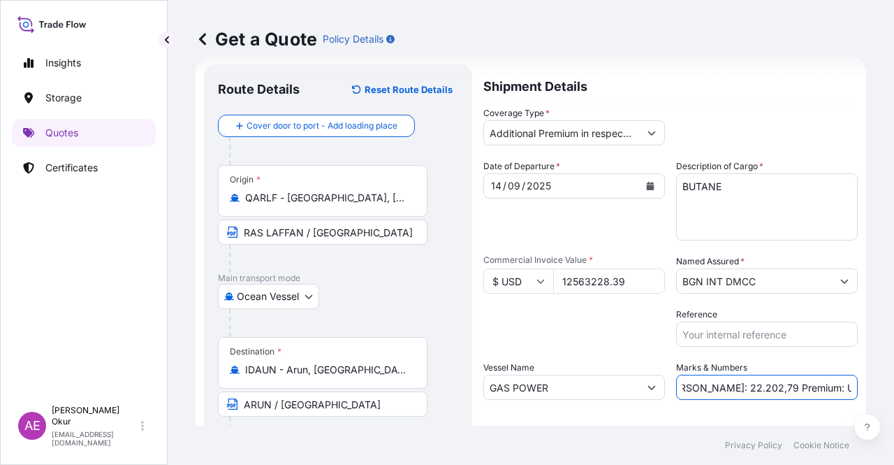
click at [894, 393] on div "Get a Quote Policy Details Route Details Reset Route Details Cover door to port…" at bounding box center [531, 212] width 727 height 425
paste input "256,32"
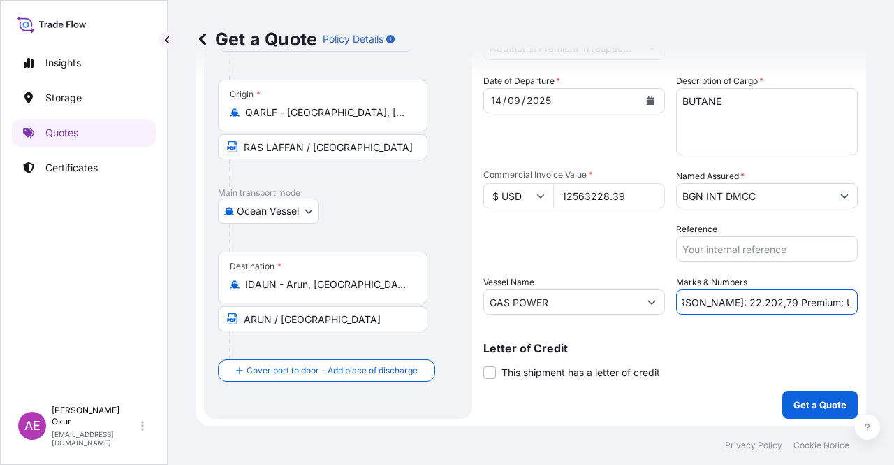
scroll to position [108, 0]
type input "PO NO:25Y0188300 Quantity M/Tonn: 22.202,79 Premium: USD 1.256,32"
click at [805, 402] on p "Get a Quote" at bounding box center [820, 404] width 53 height 14
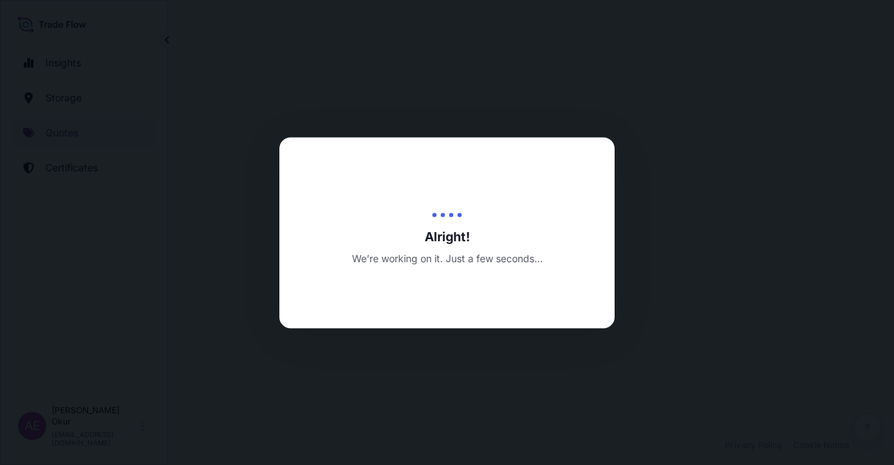
select select "Ocean Vessel"
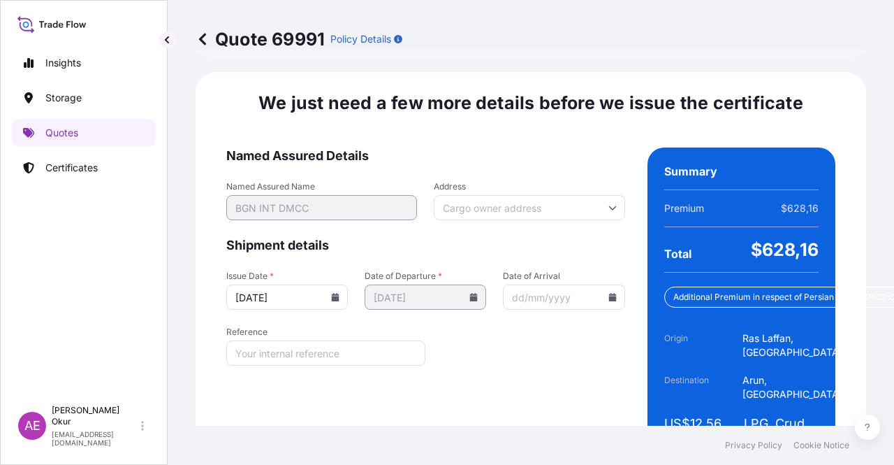
scroll to position [1796, 0]
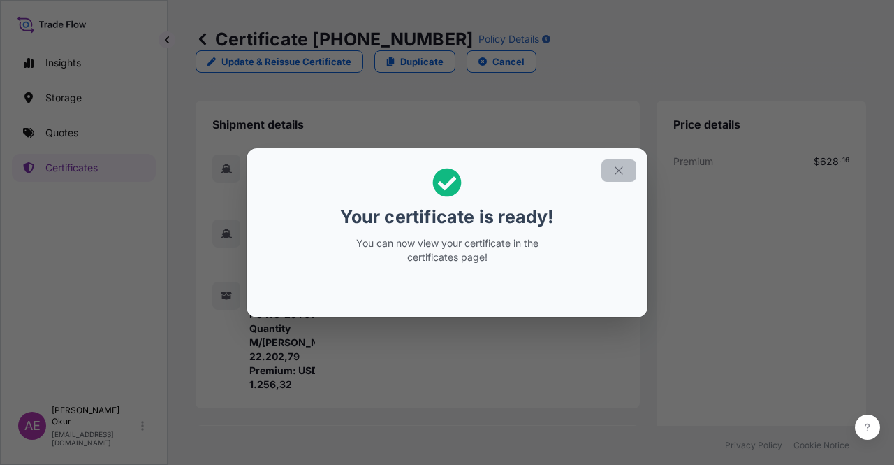
click at [606, 170] on button "button" at bounding box center [619, 170] width 35 height 22
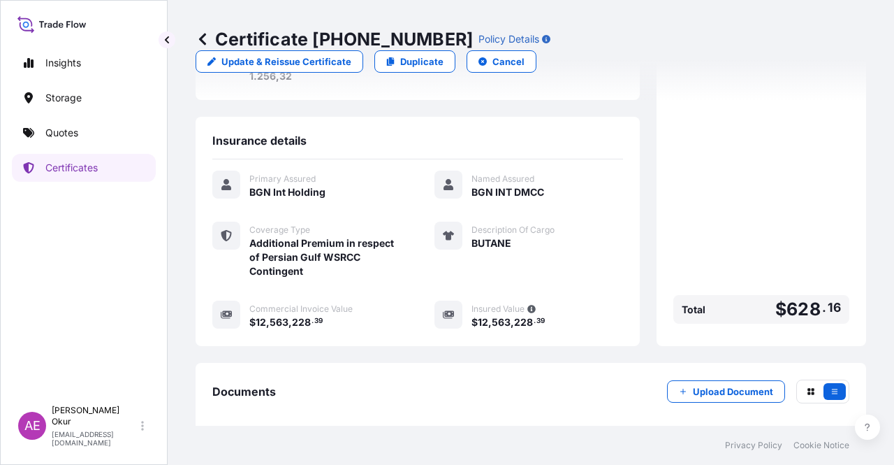
scroll to position [377, 0]
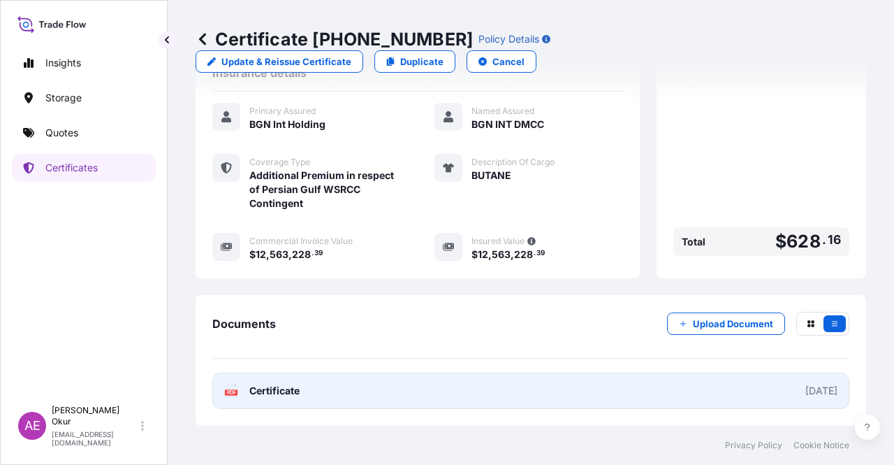
click at [278, 388] on span "Certificate" at bounding box center [274, 391] width 50 height 14
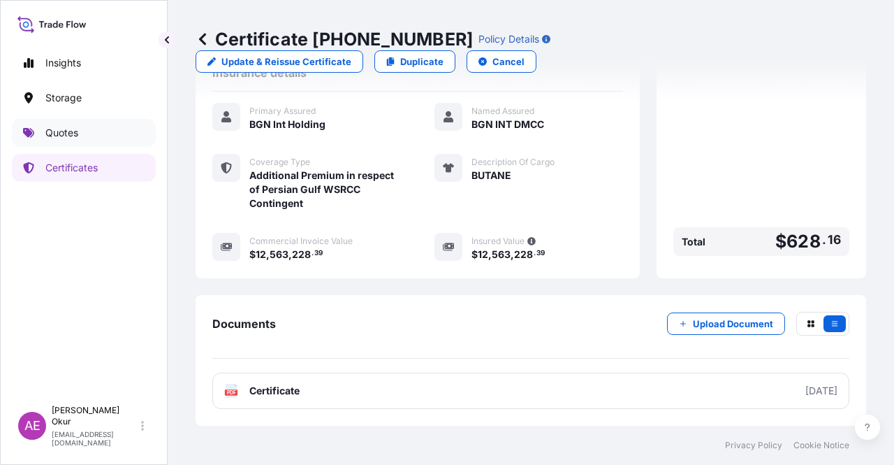
click at [59, 131] on p "Quotes" at bounding box center [61, 133] width 33 height 14
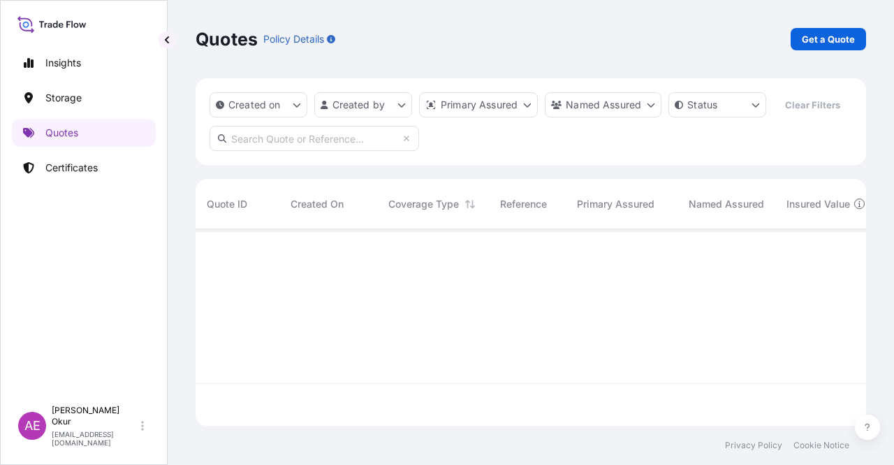
scroll to position [194, 660]
click at [813, 39] on p "Get a Quote" at bounding box center [828, 39] width 53 height 14
select select "Ocean Vessel"
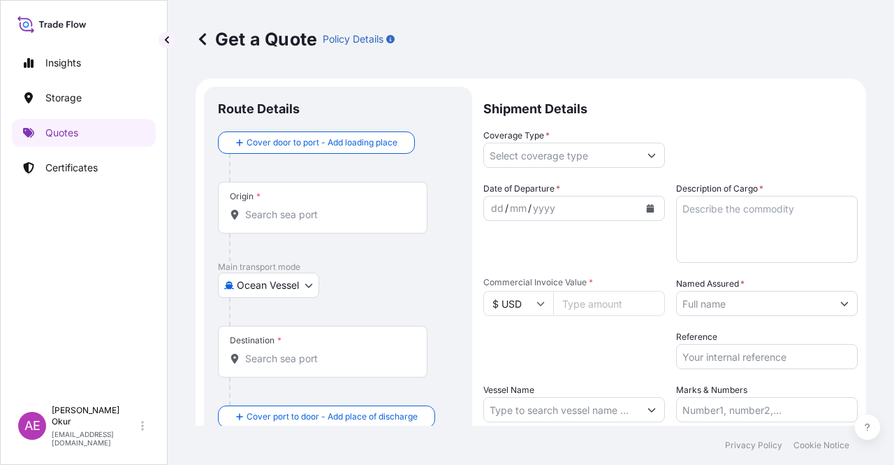
scroll to position [22, 0]
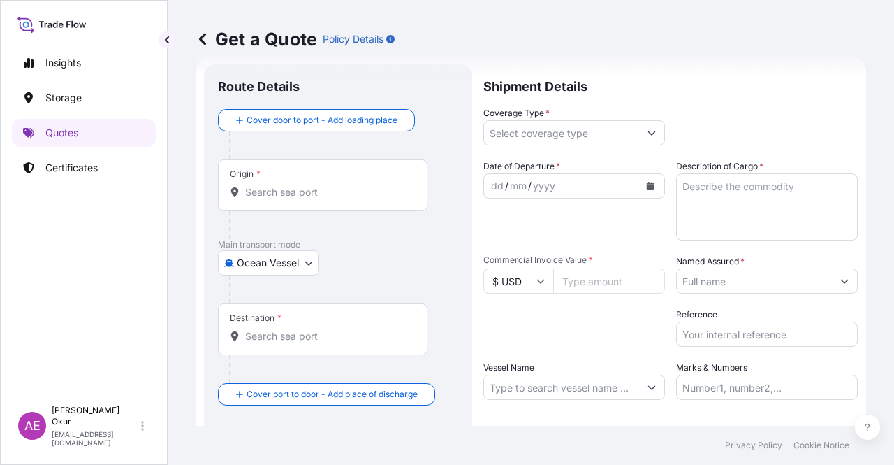
click at [321, 192] on input "Origin *" at bounding box center [327, 192] width 165 height 14
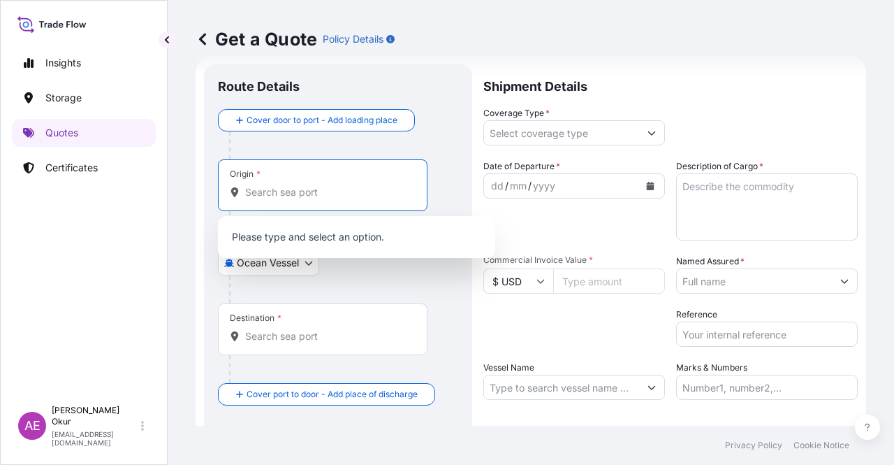
paste input "OPL MALTA"
drag, startPoint x: 268, startPoint y: 188, endPoint x: 0, endPoint y: 206, distance: 268.9
click at [120, 195] on div "Insights Storage Quotes Certificates AE Alp Eren Okur alperen.okur@polarisbroke…" at bounding box center [447, 232] width 894 height 465
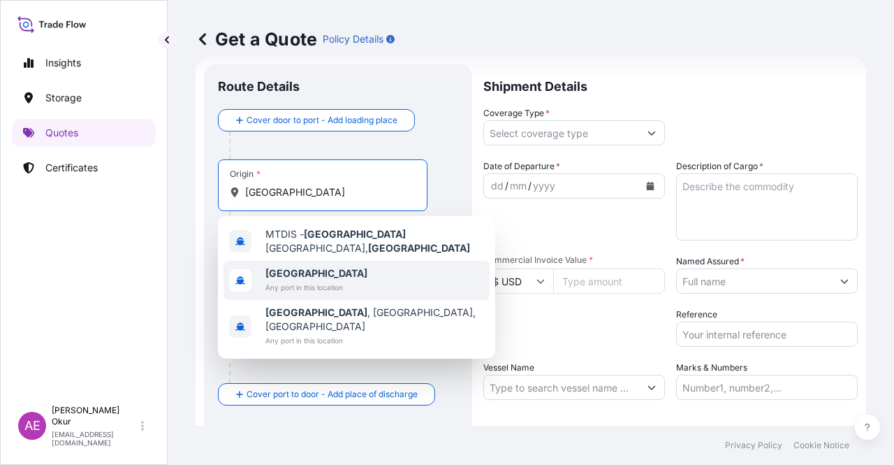
click at [309, 268] on span "Malta" at bounding box center [316, 273] width 102 height 14
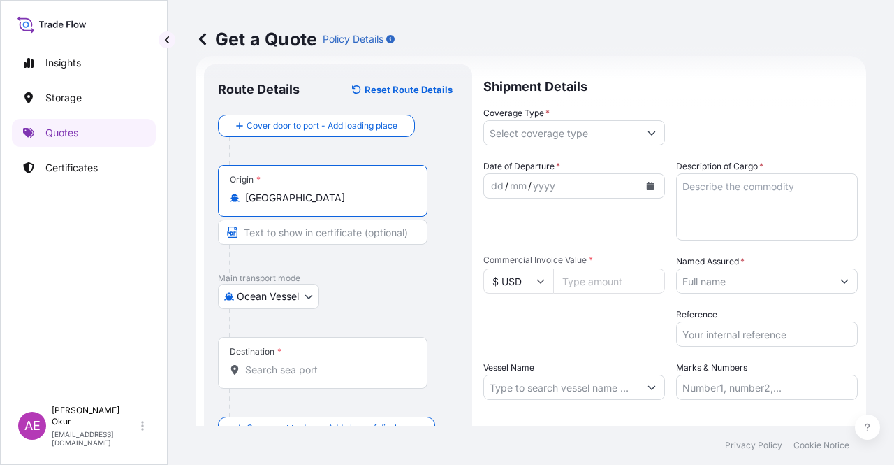
type input "Malta"
click at [303, 231] on input "Text to appear on certificate" at bounding box center [323, 231] width 210 height 25
paste input "OPL MALTA"
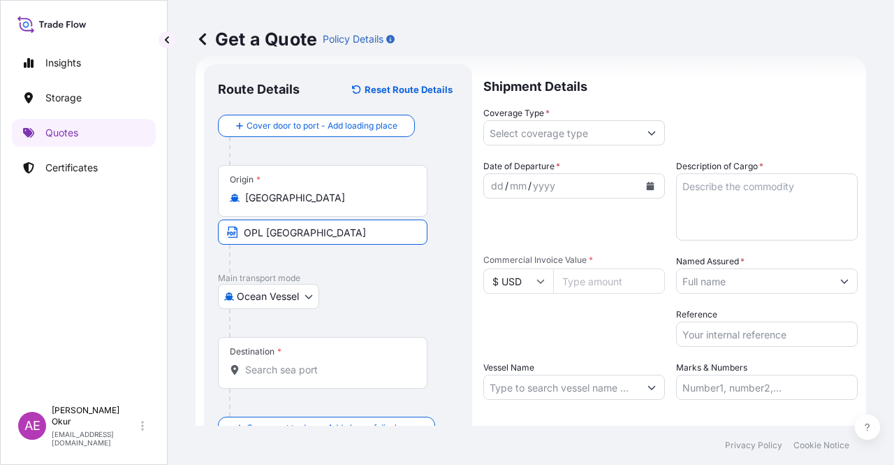
type input "OPL MALTA"
click at [317, 340] on div "Destination *" at bounding box center [323, 363] width 210 height 52
click at [317, 363] on input "Destination *" at bounding box center [327, 370] width 165 height 14
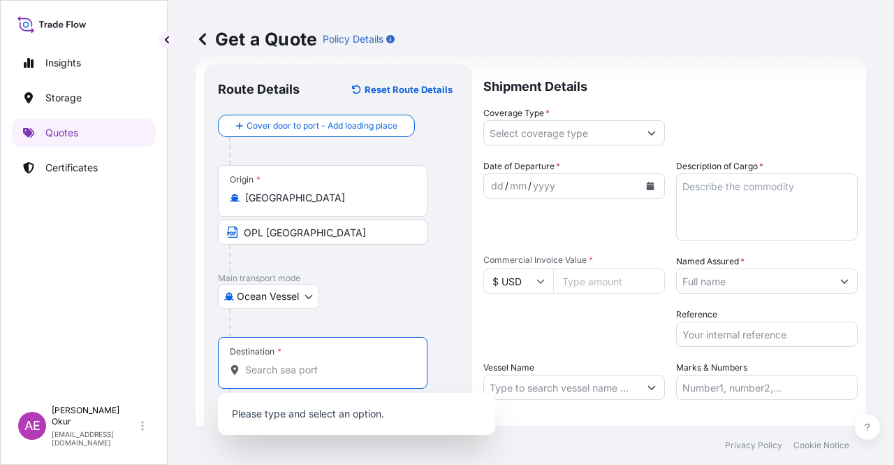
paste input "LIBYA"
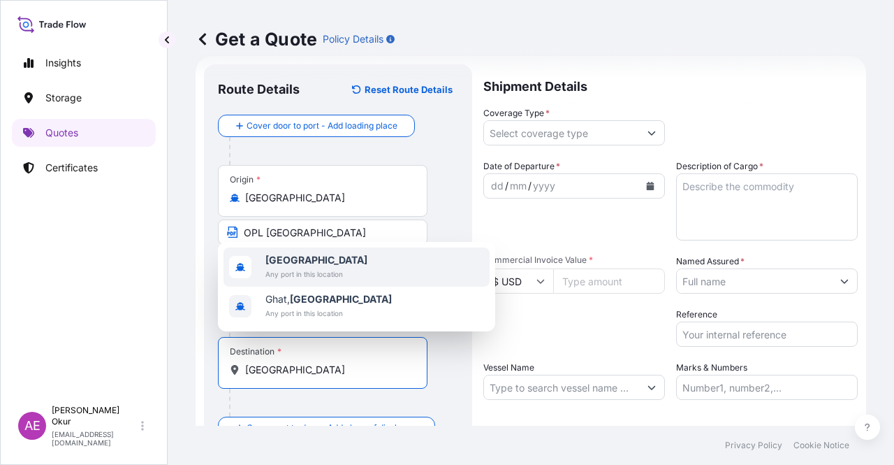
click at [305, 259] on span "Libya" at bounding box center [316, 260] width 102 height 14
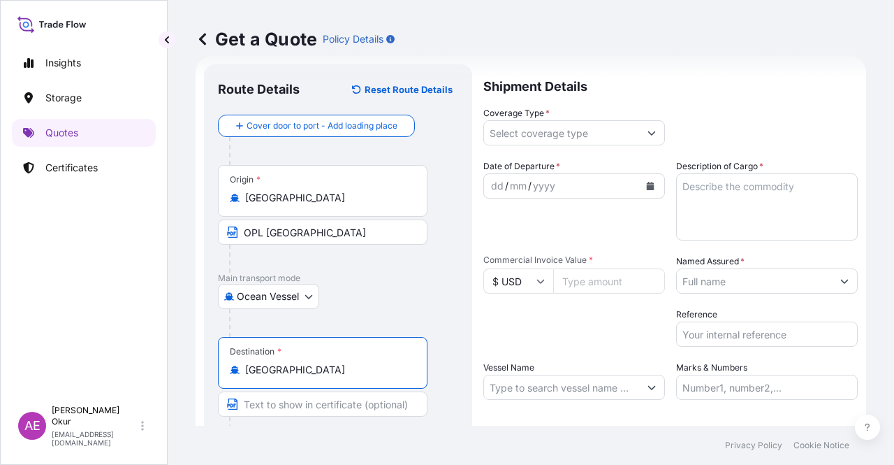
type input "Libya"
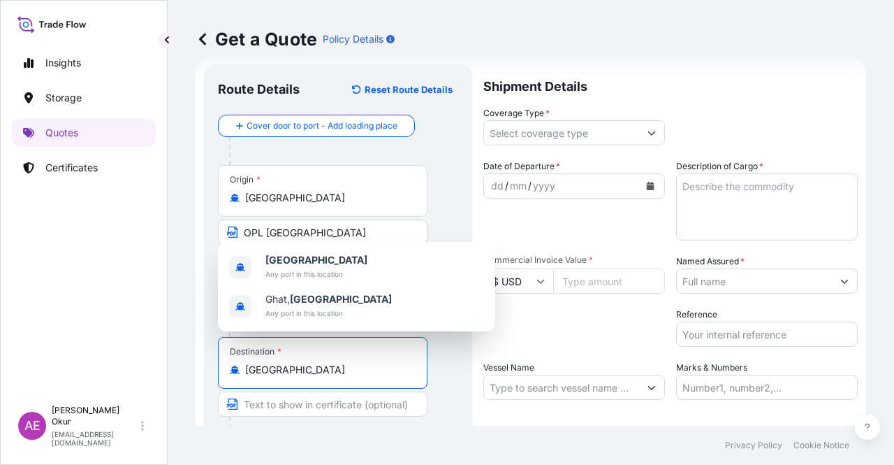
click at [301, 404] on input "Text to appear on certificate" at bounding box center [323, 403] width 210 height 25
paste input "ANY LIBYAN PORT"
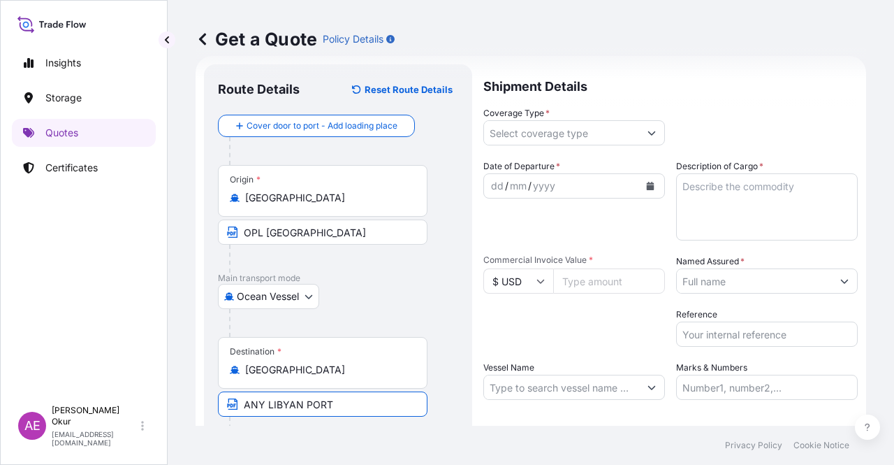
type input "ANY LIBYAN PORTS"
click at [569, 128] on input "Coverage Type *" at bounding box center [561, 132] width 155 height 25
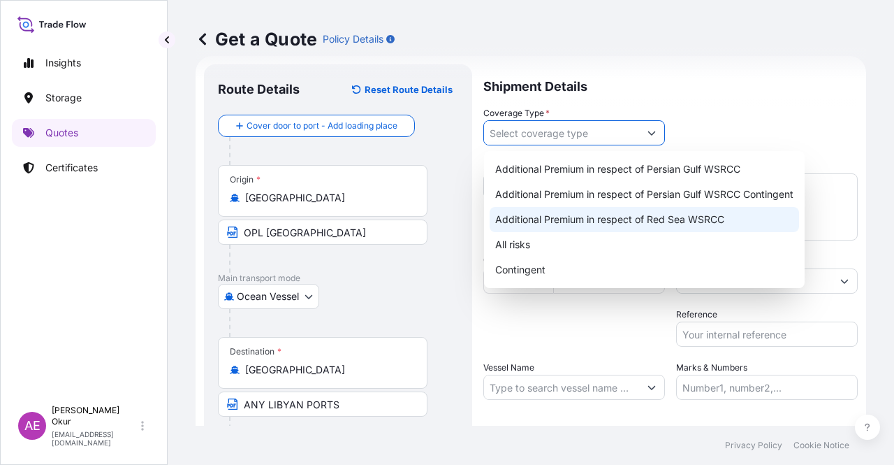
click at [523, 240] on div "All risks" at bounding box center [645, 244] width 310 height 25
type input "All risks"
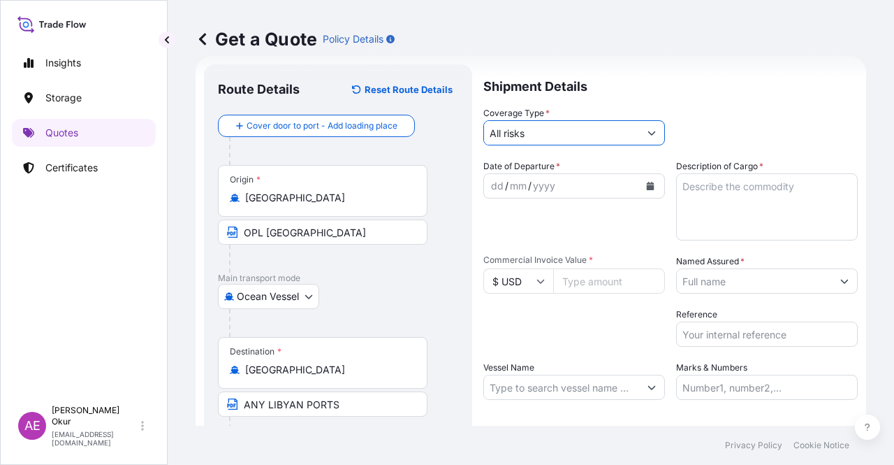
click at [493, 184] on div "dd" at bounding box center [497, 185] width 15 height 17
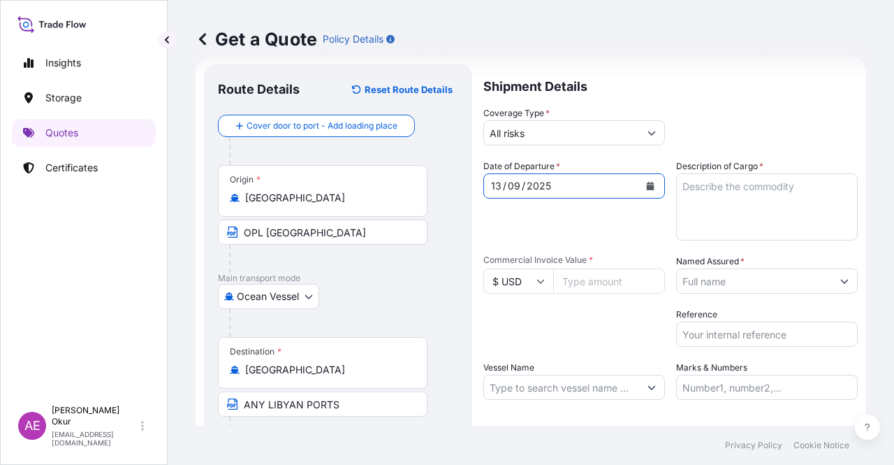
click at [704, 204] on textarea "Description of Cargo *" at bounding box center [767, 206] width 182 height 67
paste textarea "GASOIL"
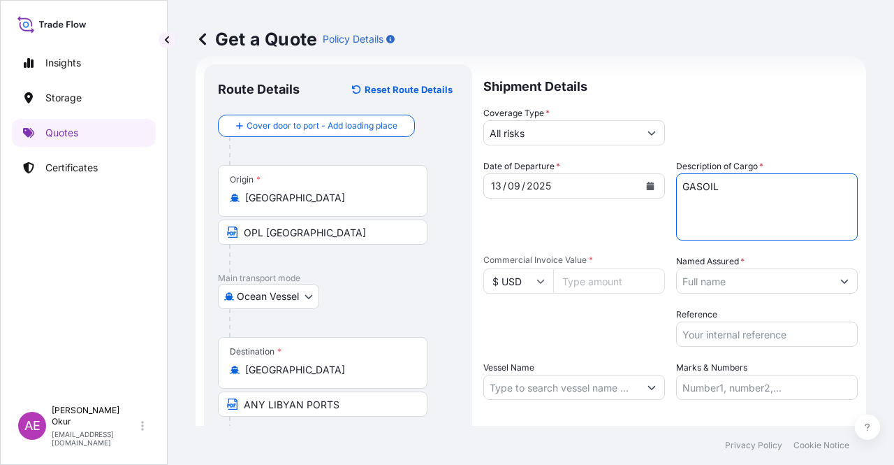
type textarea "GASOIL"
click at [588, 281] on input "Commercial Invoice Value *" at bounding box center [609, 280] width 112 height 25
paste input "21391912.11"
type input "21391912.11"
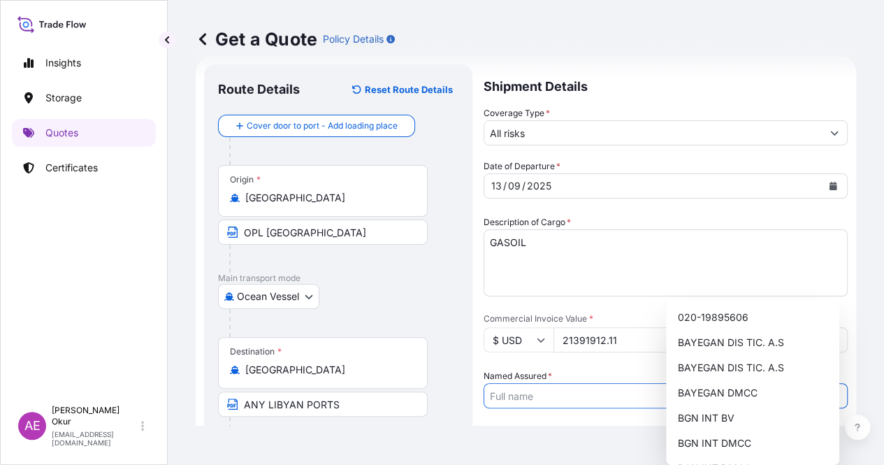
click at [752, 383] on input "Named Assured *" at bounding box center [652, 395] width 337 height 25
click at [715, 439] on span "BGN INT DMCC" at bounding box center [713, 443] width 73 height 14
type input "BGN INT DMCC"
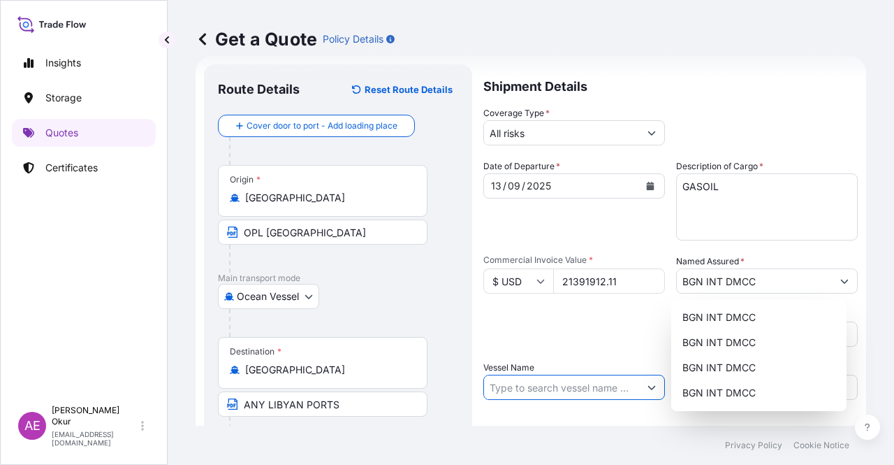
click at [542, 379] on input "Vessel Name" at bounding box center [561, 386] width 155 height 25
paste input "KRITI SAILOR"
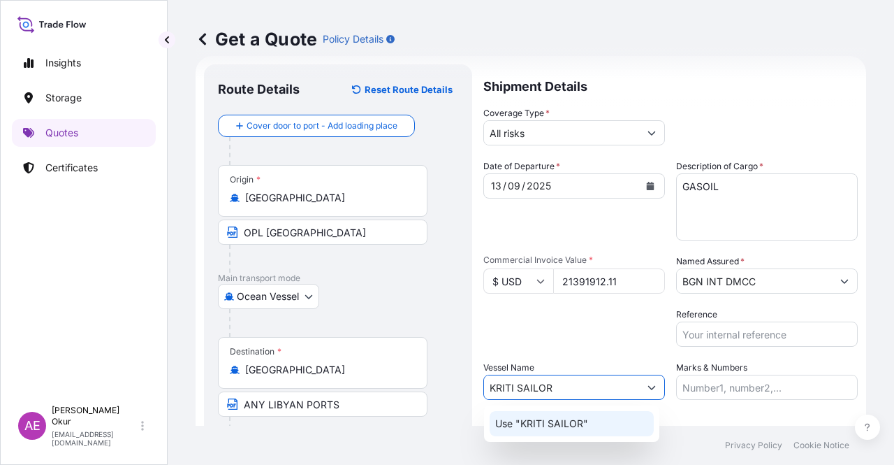
click at [553, 431] on div "Use "KRITI SAILOR"" at bounding box center [572, 423] width 164 height 25
type input "KRITI SAILOR"
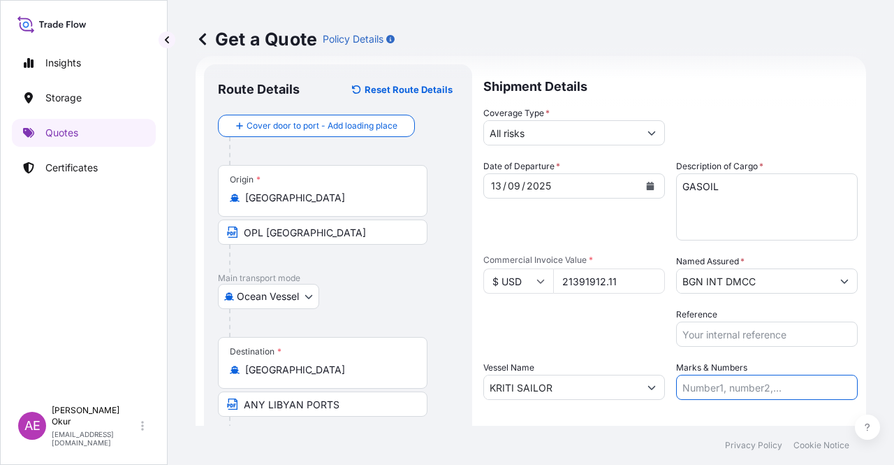
click at [701, 395] on input "Marks & Numbers" at bounding box center [767, 386] width 182 height 25
drag, startPoint x: 713, startPoint y: 388, endPoint x: 770, endPoint y: 388, distance: 57.3
click at [770, 388] on input "PO NO:25Y0221600 Quantity M/Tonn: 25.042,46 Premium: USD 1.705,97" at bounding box center [767, 386] width 182 height 25
paste input "44900"
drag, startPoint x: 822, startPoint y: 378, endPoint x: 876, endPoint y: 383, distance: 54.0
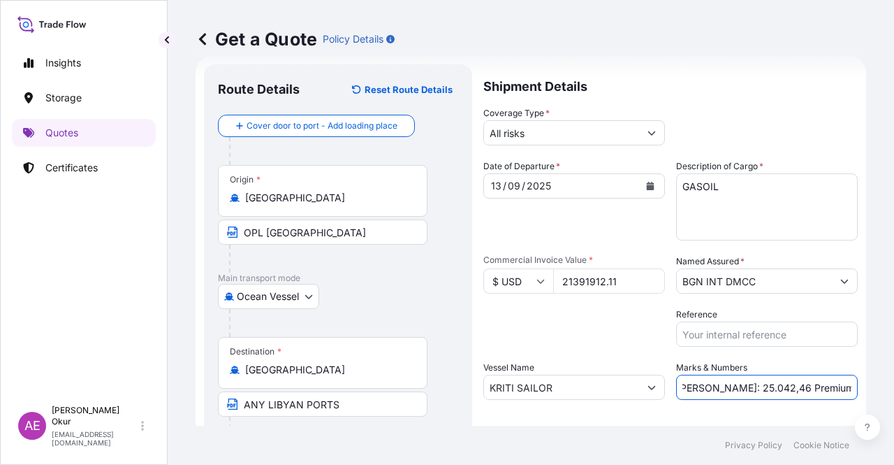
click at [876, 383] on div "Get a Quote Policy Details Route Details Reset Route Details Cover door to port…" at bounding box center [531, 212] width 727 height 425
click at [788, 383] on input "PO NO:25Y0244900 Quantity M/Tonn: 25.042,46 Premium: USD 1.705,97" at bounding box center [767, 386] width 182 height 25
drag, startPoint x: 683, startPoint y: 386, endPoint x: 729, endPoint y: 388, distance: 45.5
click at [729, 388] on input "PO NO:25Y0244900 Quantity M/Tonn: 25.042,46 Premium: USD 1.705,97" at bounding box center [767, 386] width 182 height 25
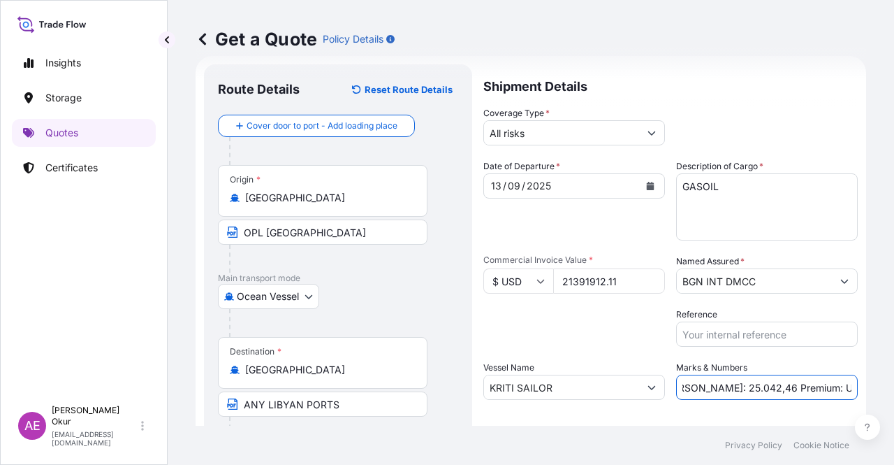
paste input "32.596,21"
drag, startPoint x: 816, startPoint y: 388, endPoint x: 894, endPoint y: 388, distance: 77.6
click at [894, 388] on div "Get a Quote Policy Details Route Details Reset Route Details Cover door to port…" at bounding box center [531, 212] width 727 height 425
click at [805, 386] on input "PO NO:25Y0244900 Quantity M/Tonn: 32.596,21 Premium: USD 1.705,97" at bounding box center [767, 386] width 182 height 25
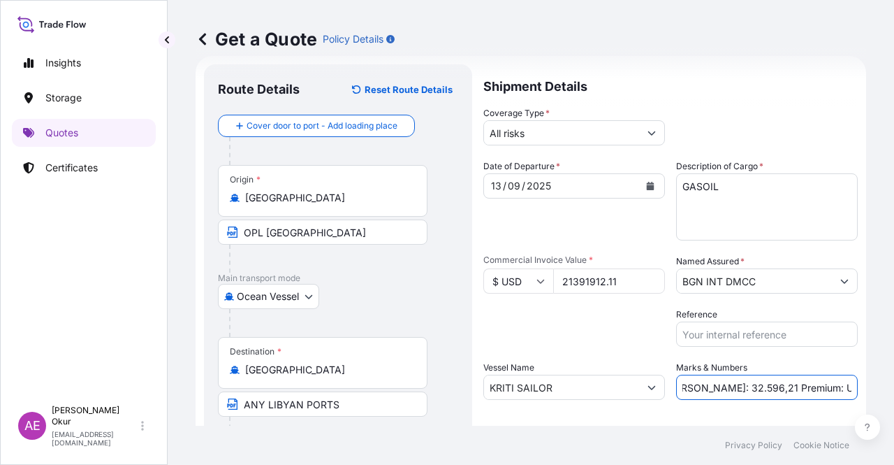
drag, startPoint x: 801, startPoint y: 384, endPoint x: 894, endPoint y: 384, distance: 92.9
click at [894, 384] on div "Get a Quote Policy Details Route Details Reset Route Details Cover door to port…" at bounding box center [531, 212] width 727 height 425
paste input "2.353,11"
click at [805, 386] on input "PO NO:25Y0244900 Quantity M/Tonn: 32.596,21 Premium: USD2.353,11" at bounding box center [767, 386] width 182 height 25
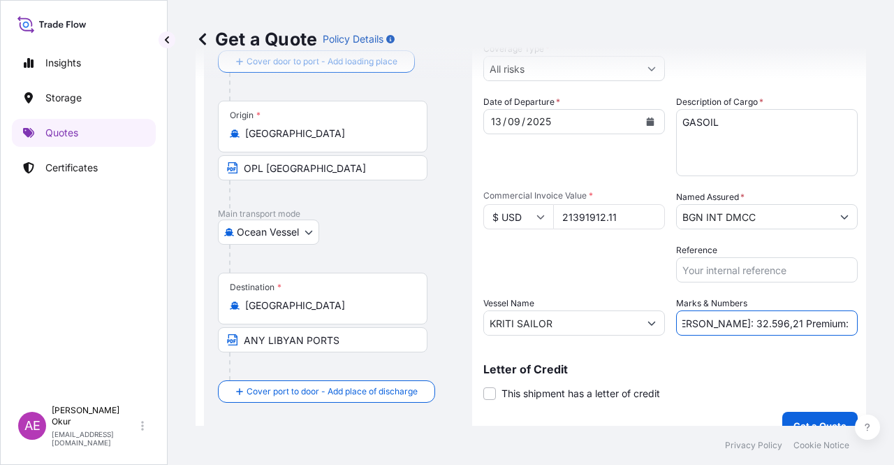
scroll to position [108, 0]
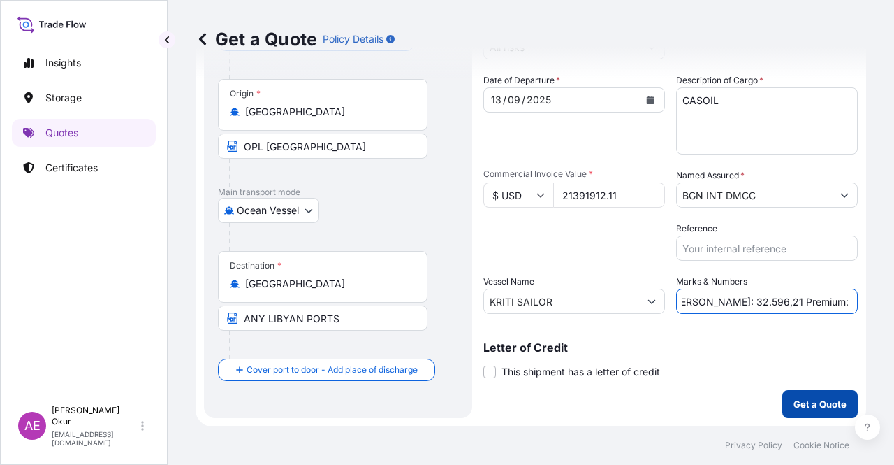
type input "PO NO:25Y0244900 Quantity M/Tonn: 32.596,21 Premium: USD 2.353,11"
click at [794, 392] on button "Get a Quote" at bounding box center [820, 404] width 75 height 28
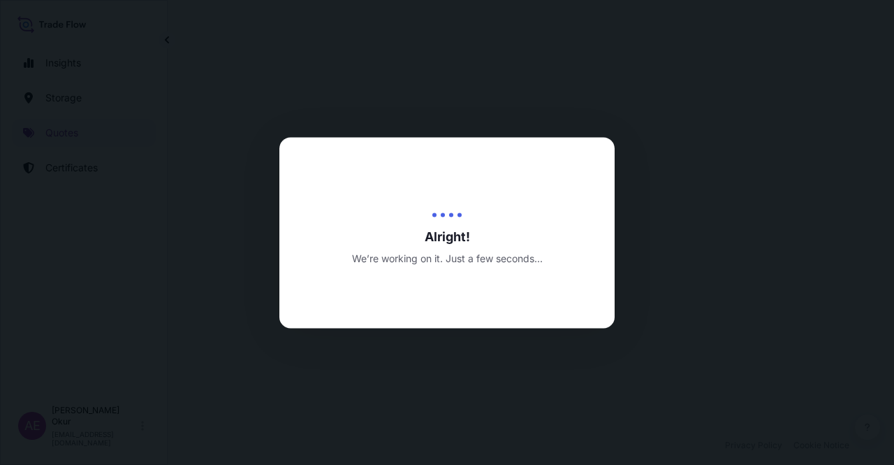
select select "Ocean Vessel"
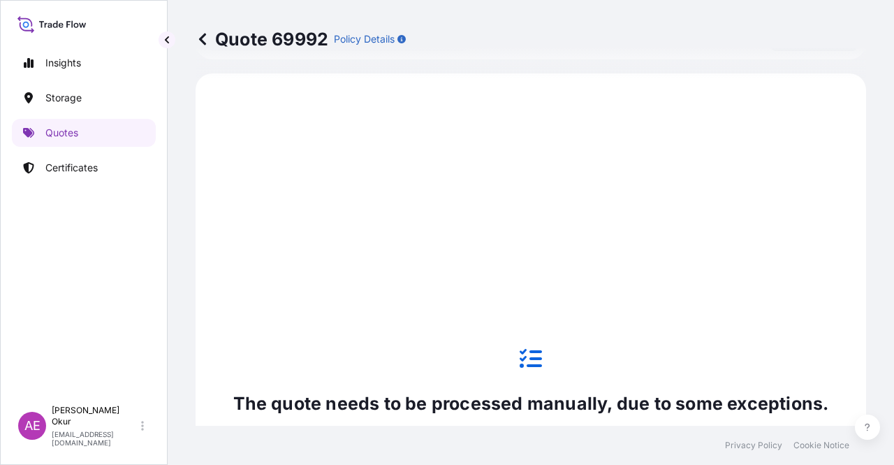
scroll to position [478, 0]
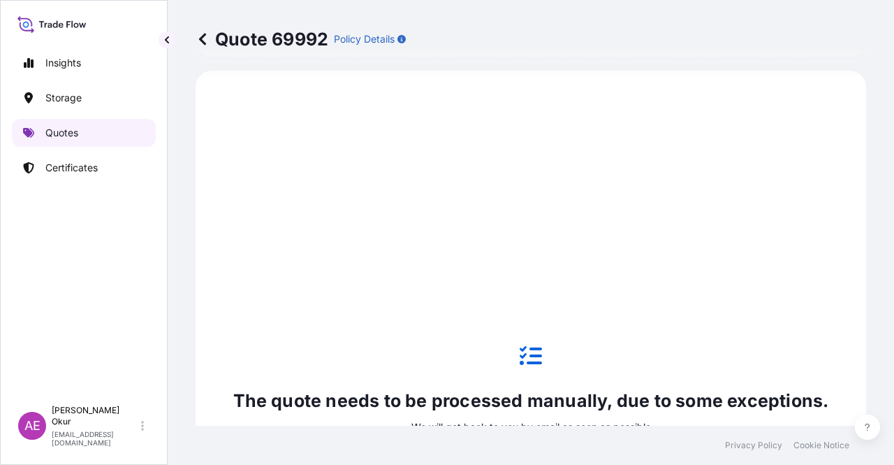
click at [99, 132] on link "Quotes" at bounding box center [84, 133] width 144 height 28
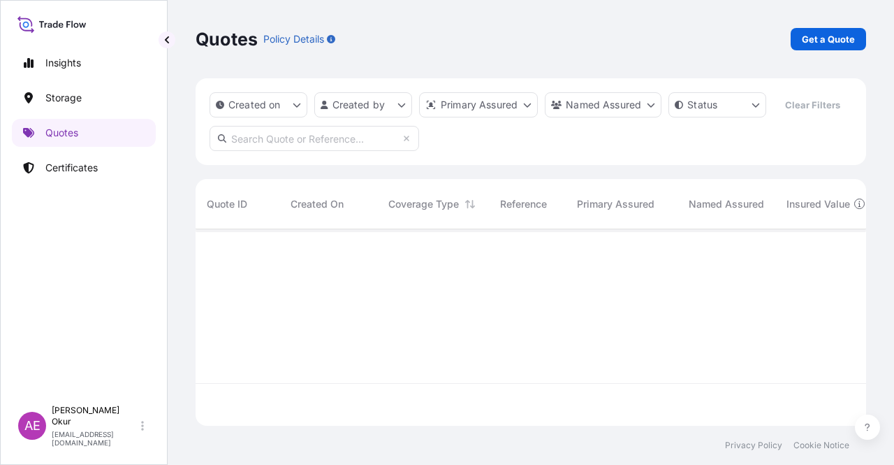
scroll to position [194, 660]
click at [796, 45] on link "Get a Quote" at bounding box center [828, 39] width 75 height 22
select select "Ocean Vessel"
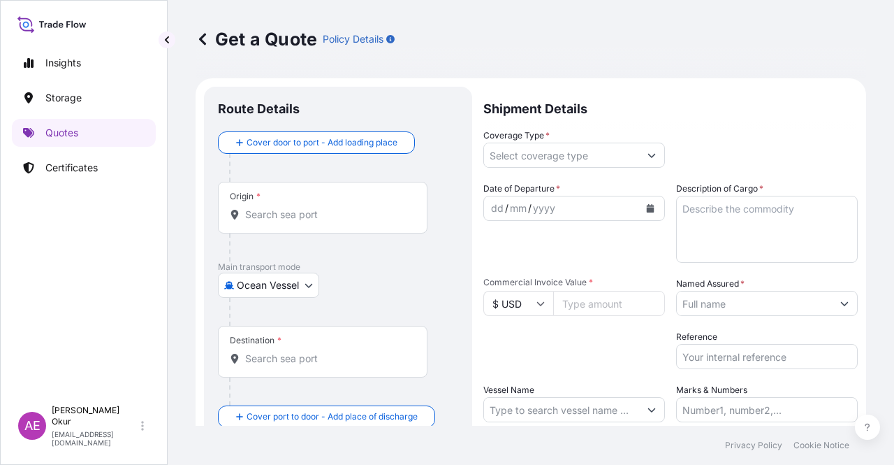
scroll to position [22, 0]
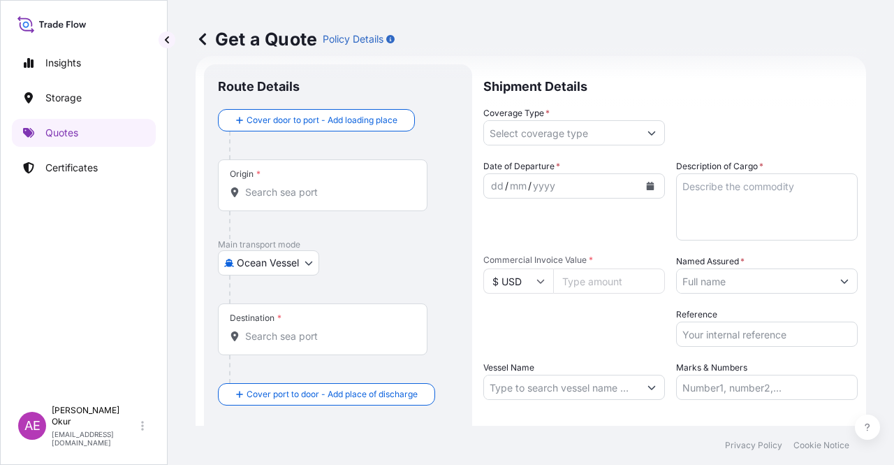
click at [361, 178] on div "Origin *" at bounding box center [323, 185] width 210 height 52
click at [361, 185] on input "Origin *" at bounding box center [327, 192] width 165 height 14
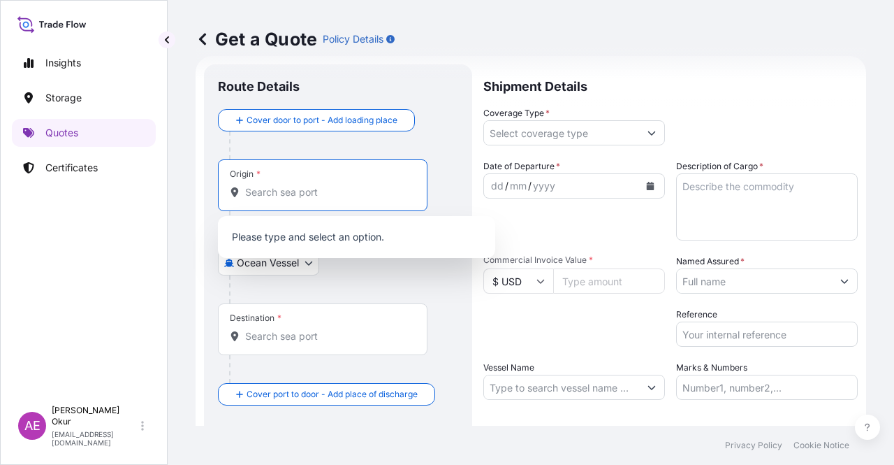
paste input "MALTA"
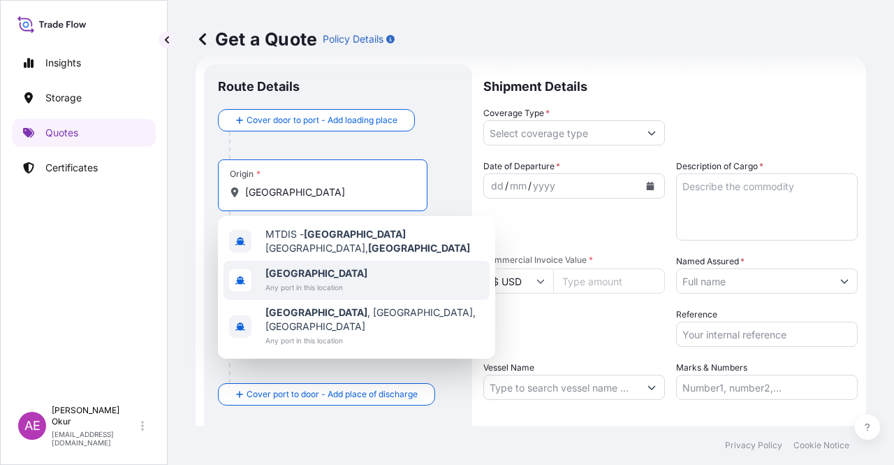
click at [310, 266] on span "Malta" at bounding box center [316, 273] width 102 height 14
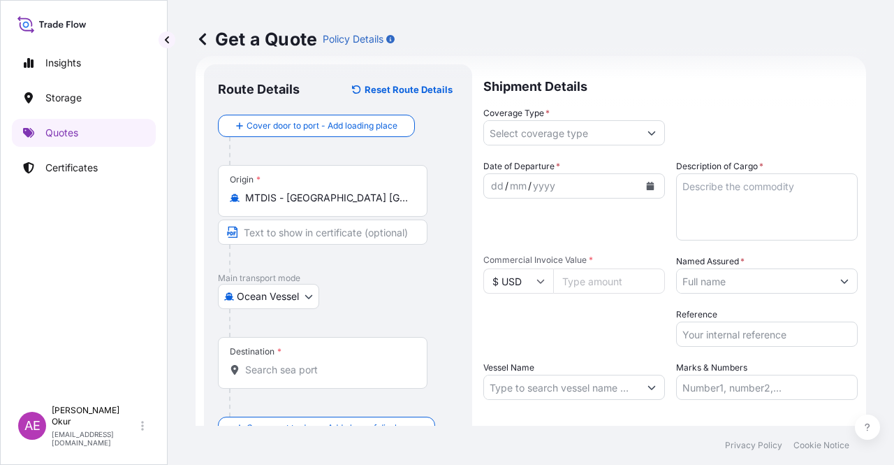
paste input "OPL MALTA"
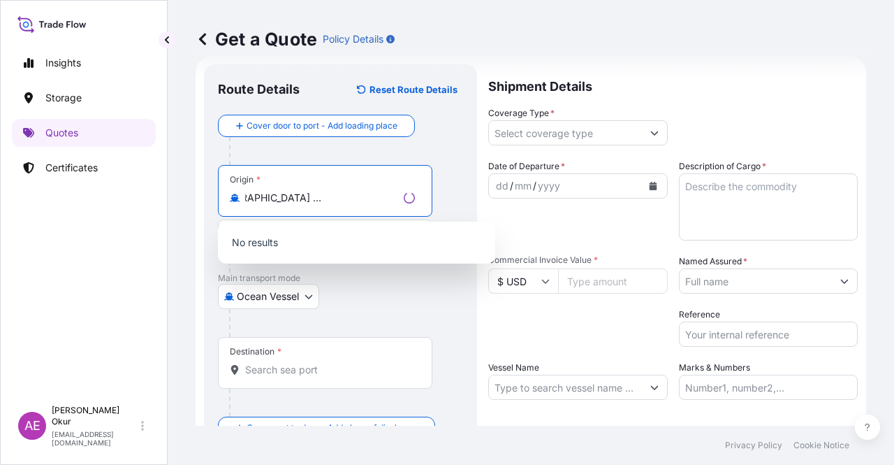
drag, startPoint x: 333, startPoint y: 214, endPoint x: 334, endPoint y: 205, distance: 9.2
click at [333, 212] on div "Origin * MTDIS - Malta Freeport Distripark, Malta" at bounding box center [325, 191] width 214 height 52
click at [333, 205] on input "MTDIS - Malta Freeport Distripark, Malta" at bounding box center [321, 198] width 153 height 14
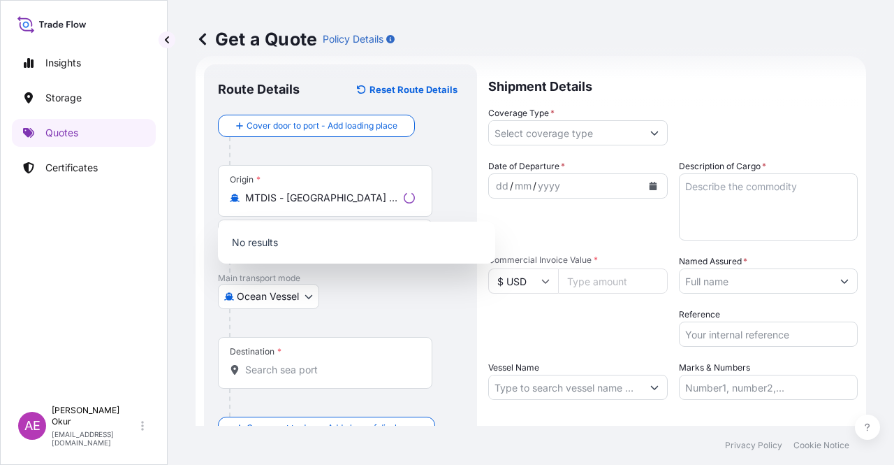
click at [381, 187] on div "Origin * MTDIS - Malta Freeport Distripark, Malta" at bounding box center [325, 191] width 214 height 52
click at [381, 191] on input "MTDIS - Malta Freeport Distripark, Malta" at bounding box center [321, 198] width 153 height 14
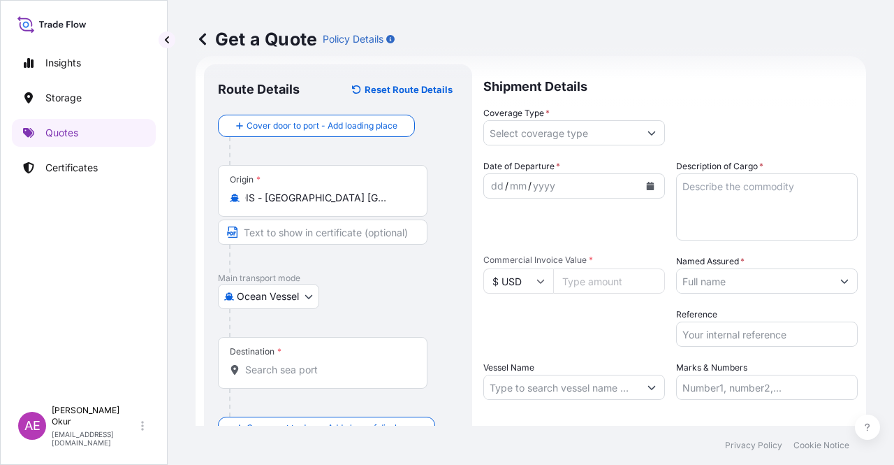
click at [383, 189] on div "Origin * MTDIS - Malta Freeport Distripark, Malta" at bounding box center [323, 191] width 210 height 52
click at [383, 191] on input "MTDIS - Malta Freeport Distripark, Malta" at bounding box center [327, 198] width 165 height 14
click at [383, 189] on div "Origin * MTDIS - Malta Freeport Distripark, Malta" at bounding box center [323, 191] width 210 height 52
click at [383, 191] on input "MTDIS - Malta Freeport Distripark, Malta" at bounding box center [327, 198] width 165 height 14
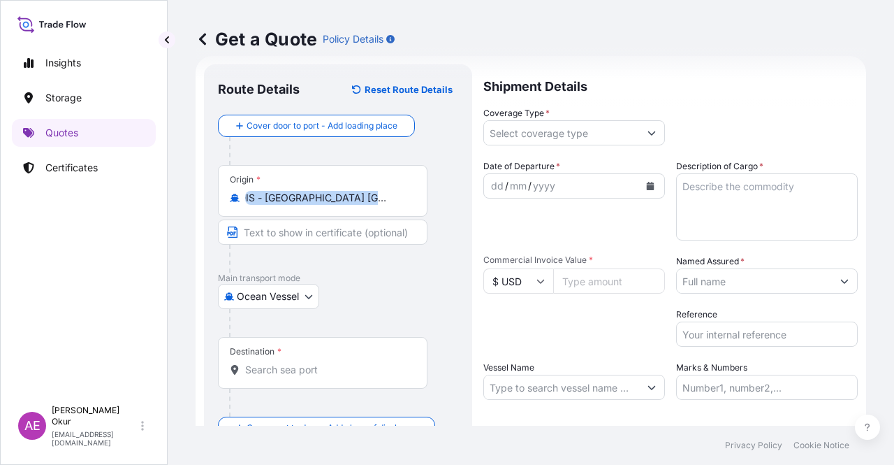
scroll to position [0, 0]
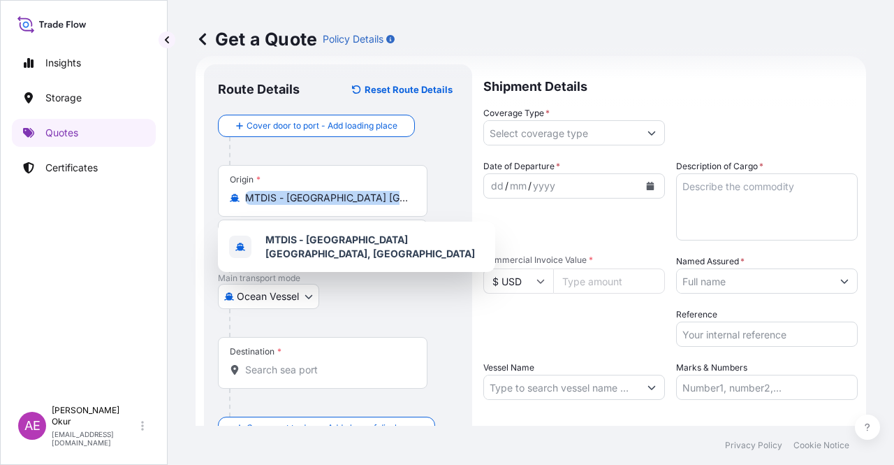
click at [383, 189] on div "Origin * MTDIS - Malta Freeport Distripark, Malta" at bounding box center [323, 191] width 210 height 52
click at [383, 191] on input "MTDIS - Malta Freeport Distripark, Malta" at bounding box center [327, 198] width 165 height 14
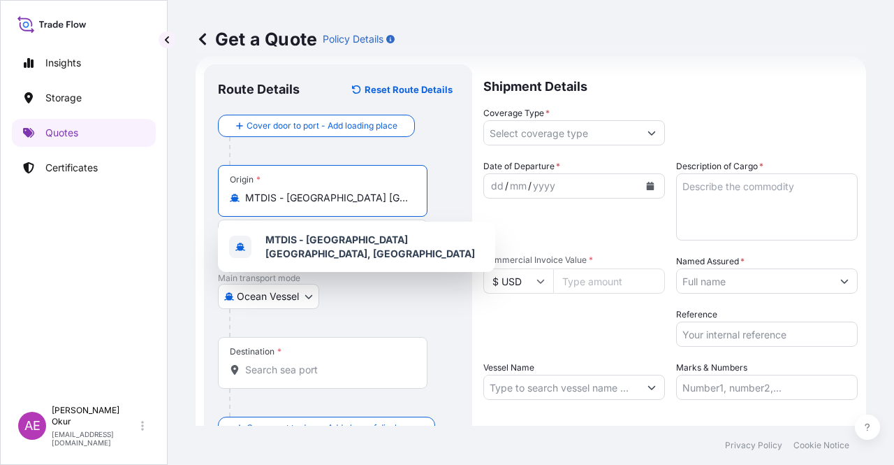
click at [381, 192] on input "MTDIS - Malta Freeport Distripark, Malta" at bounding box center [327, 198] width 165 height 14
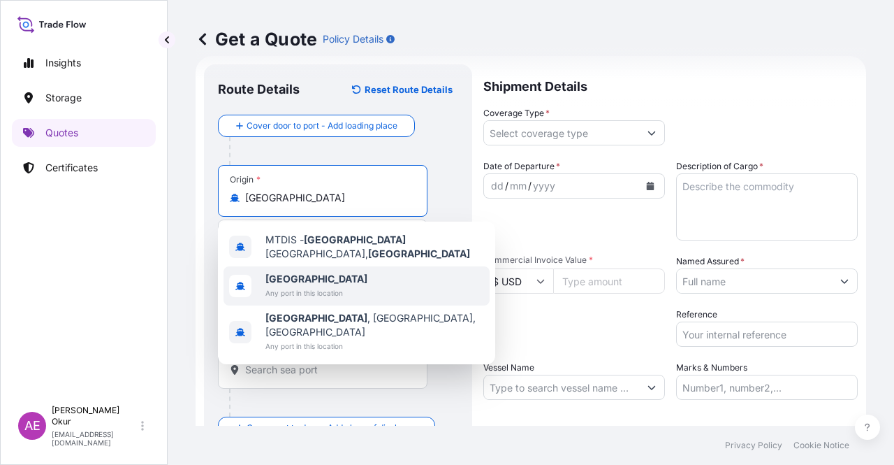
click at [291, 275] on b "Malta" at bounding box center [316, 278] width 102 height 12
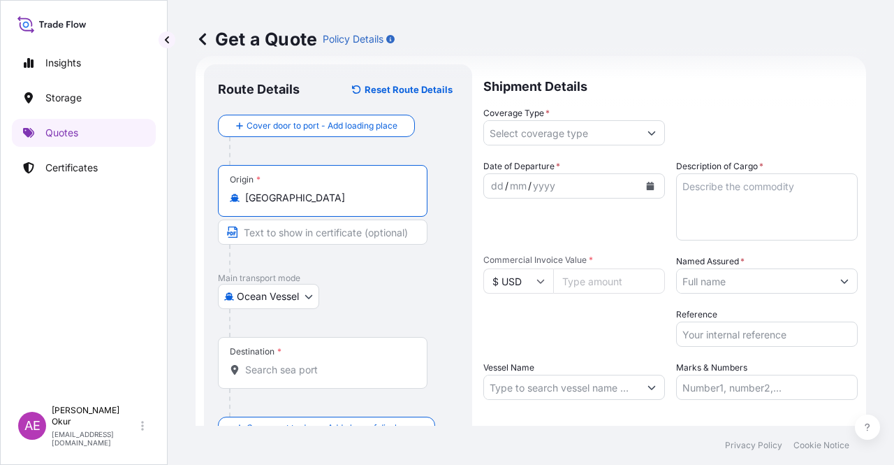
type input "Malta"
click at [297, 236] on input "Text to appear on certificate" at bounding box center [323, 231] width 210 height 25
paste input "OPL MALTA"
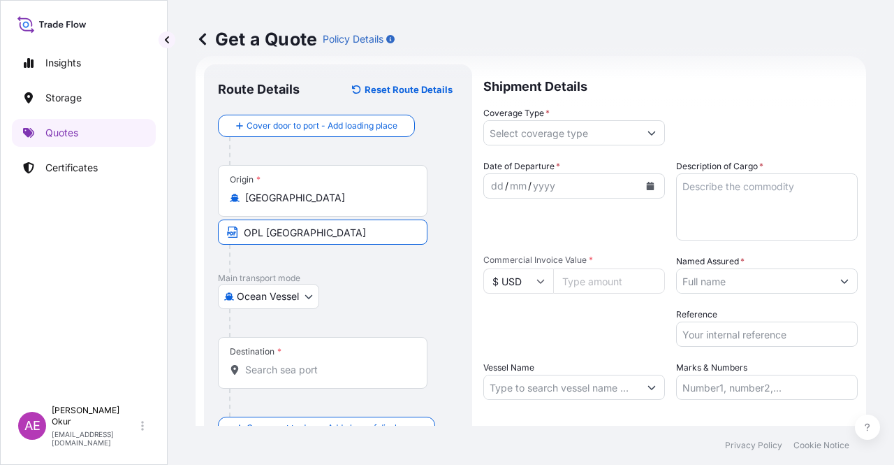
click at [317, 231] on input "OPL MALTA" at bounding box center [323, 231] width 210 height 25
type input "OPL MALTA / MALTA"
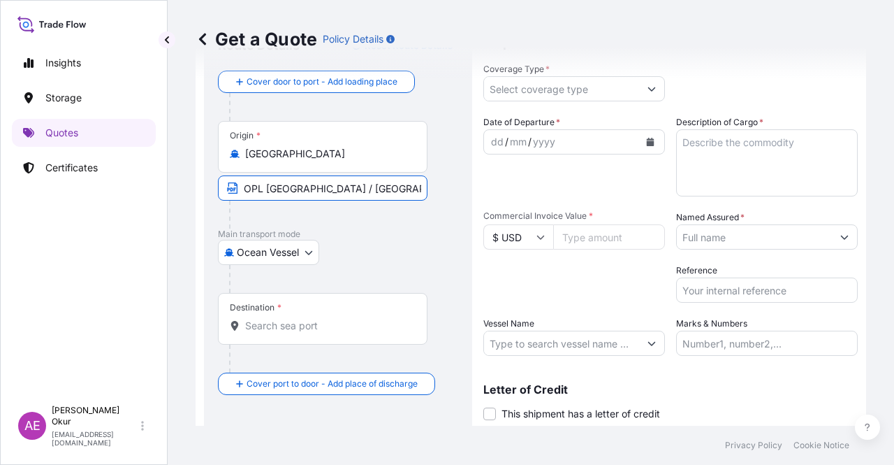
scroll to position [108, 0]
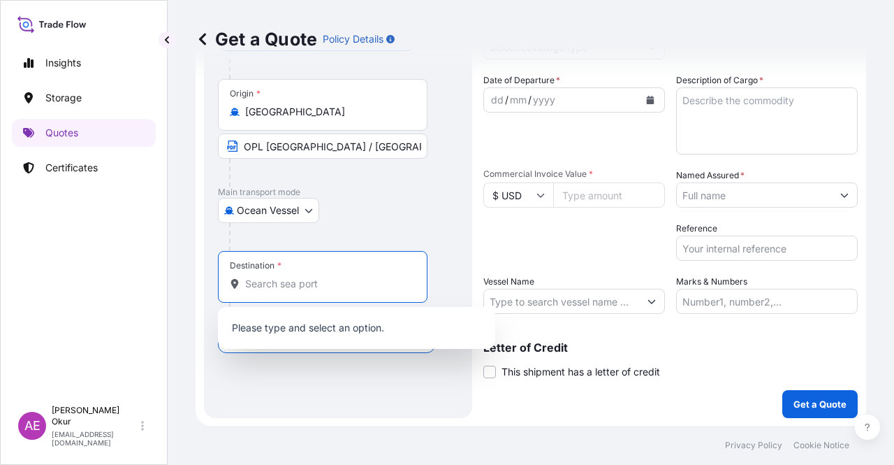
click at [346, 277] on input "Destination *" at bounding box center [327, 284] width 165 height 14
click at [274, 293] on div "Destination *" at bounding box center [323, 277] width 210 height 52
click at [274, 291] on input "Destination * Please select a destination" at bounding box center [327, 284] width 165 height 14
paste input "LIBYA"
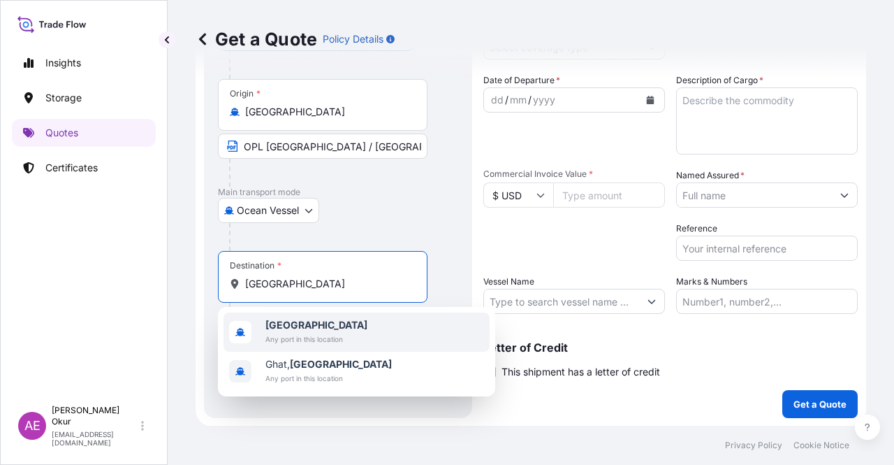
click at [306, 332] on div "Libya Any port in this location" at bounding box center [316, 332] width 102 height 28
type input "Libya"
click at [295, 319] on input "Text to appear on certificate" at bounding box center [323, 317] width 210 height 25
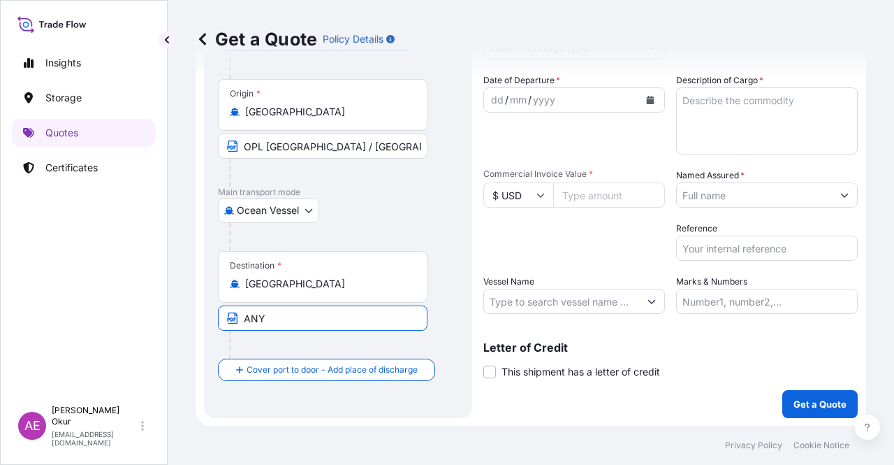
type input "ANY LIBYAN PORTS"
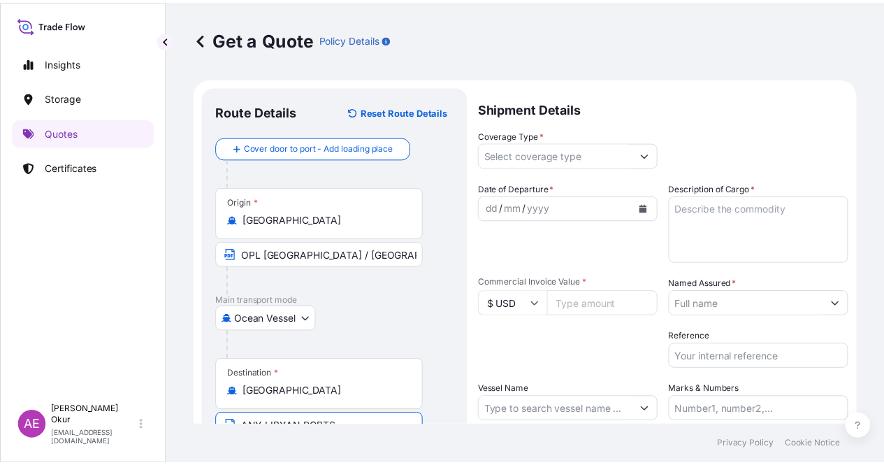
scroll to position [0, 0]
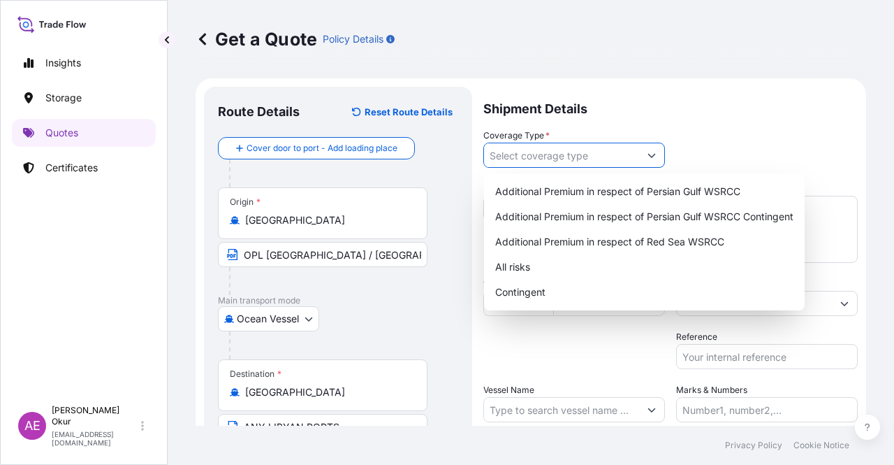
click at [560, 145] on input "Coverage Type *" at bounding box center [561, 155] width 155 height 25
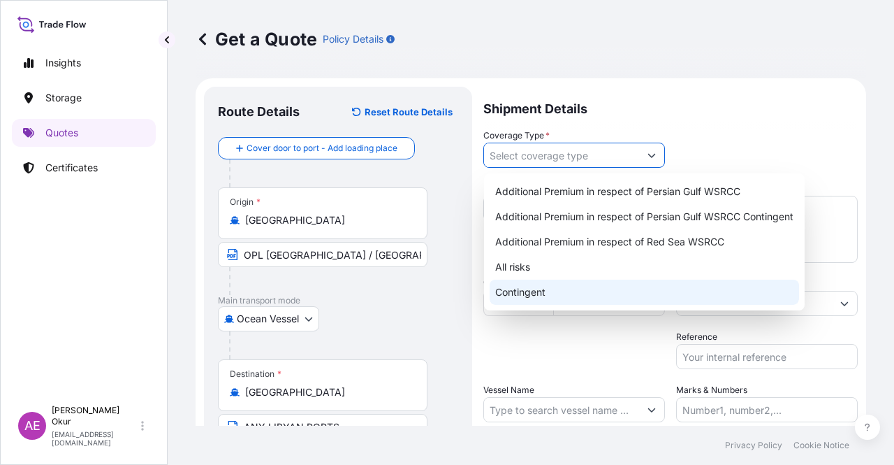
click at [528, 256] on div "All risks" at bounding box center [645, 266] width 310 height 25
type input "All risks"
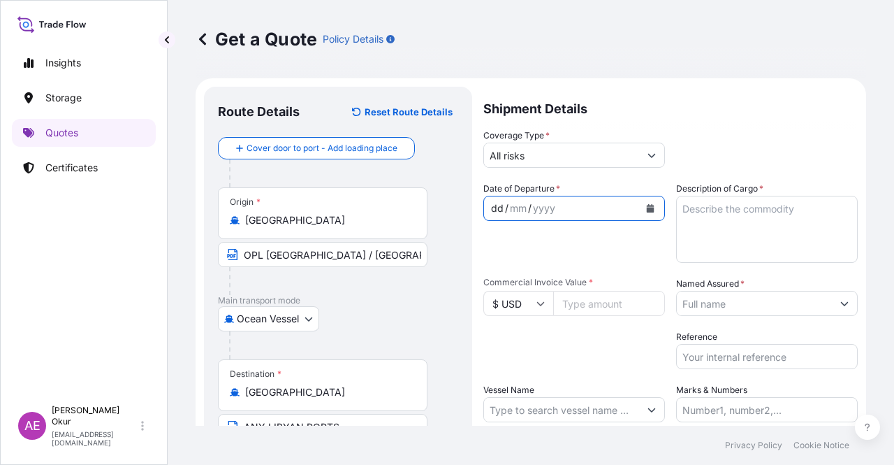
click at [499, 206] on div "dd" at bounding box center [497, 208] width 15 height 17
click at [767, 233] on textarea "Description of Cargo *" at bounding box center [767, 229] width 182 height 67
paste textarea "GASOIL"
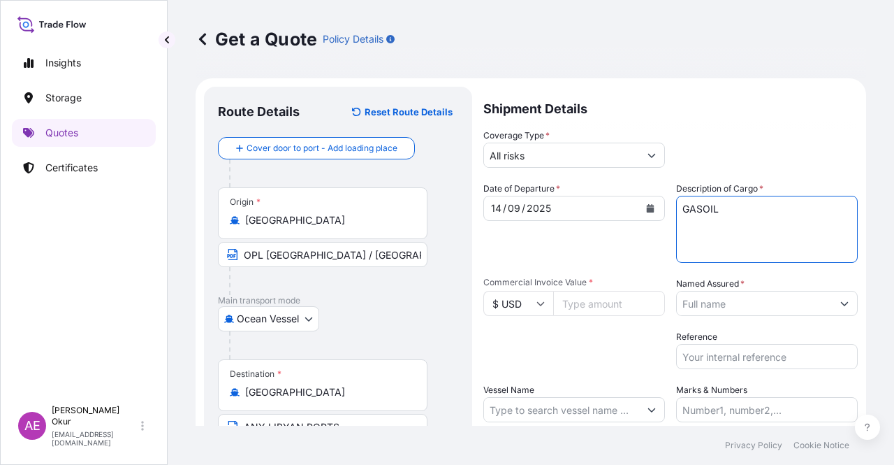
type textarea "GASOIL"
click at [583, 301] on input "Commercial Invoice Value *" at bounding box center [609, 303] width 112 height 25
paste input "20665009.74"
type input "20665009.74"
click at [759, 294] on input "Named Assured *" at bounding box center [754, 303] width 155 height 25
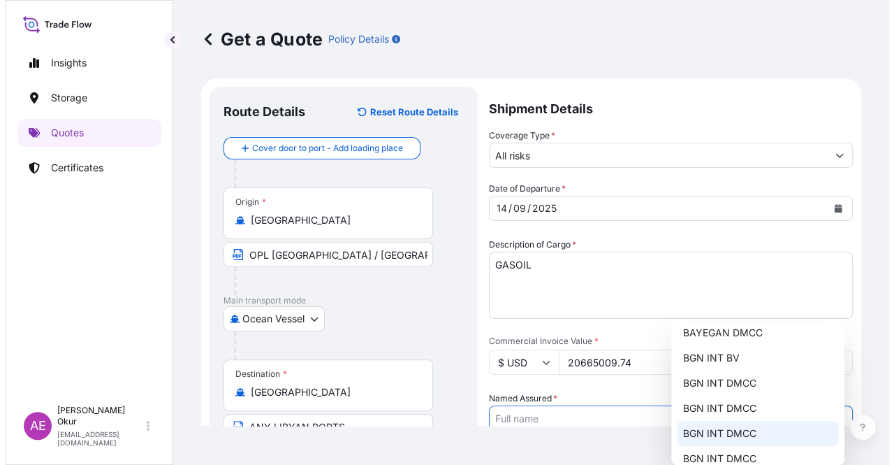
scroll to position [84, 0]
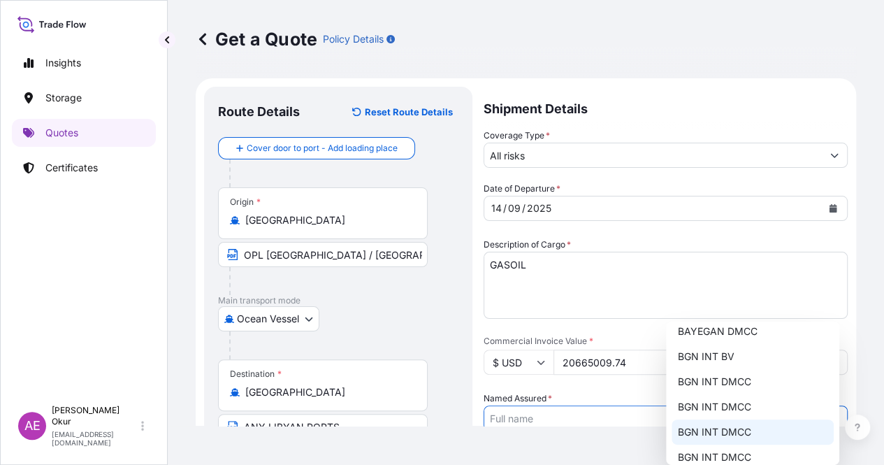
click at [727, 431] on span "BGN INT DMCC" at bounding box center [713, 432] width 73 height 14
type input "BGN INT DMCC"
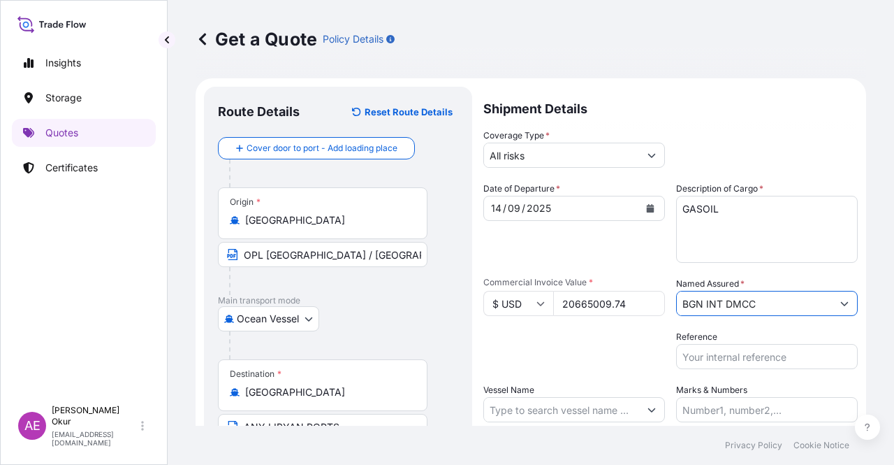
click at [551, 409] on input "Vessel Name" at bounding box center [561, 409] width 155 height 25
paste input "MOUNT MCKINNEY"
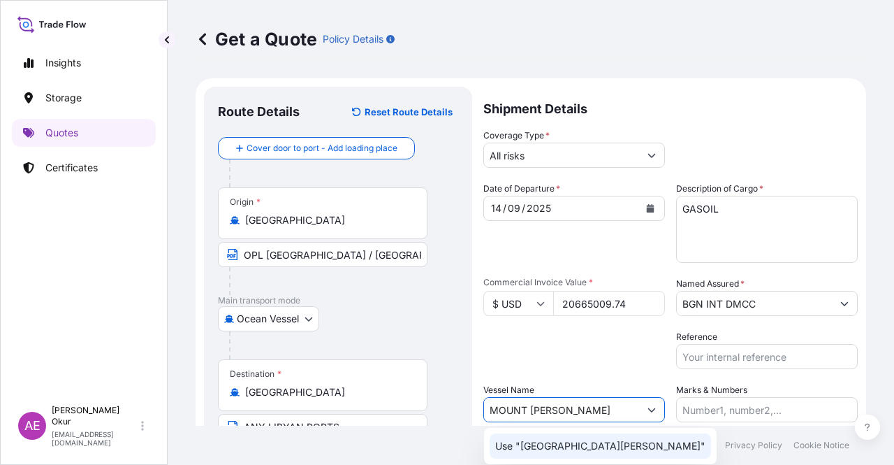
click at [583, 447] on p "Use "MOUNT MCKINNEY"" at bounding box center [600, 446] width 210 height 14
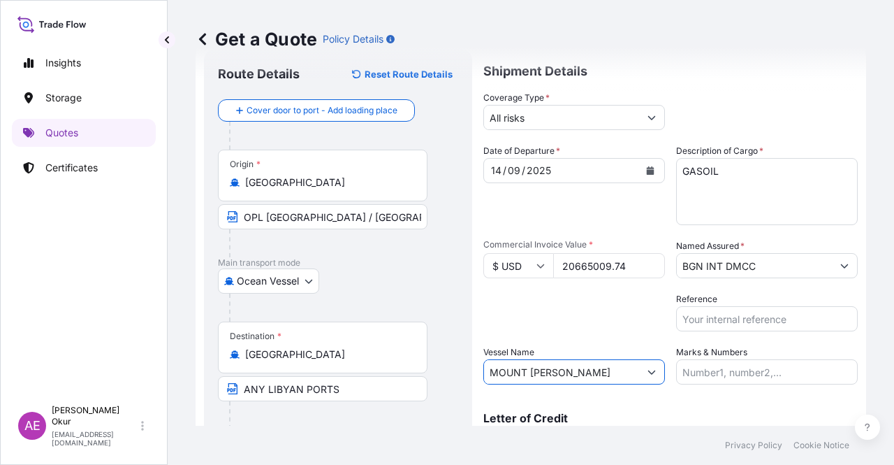
scroll to position [70, 0]
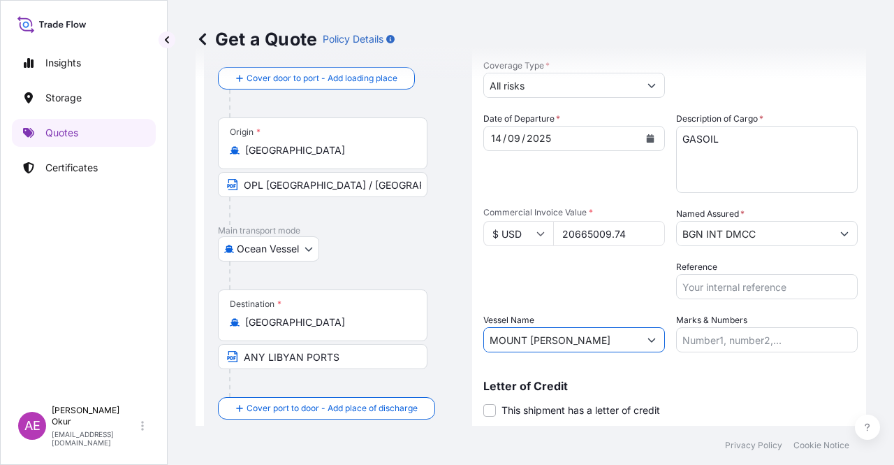
type input "MOUNT MCKINNEY"
click at [743, 332] on input "Marks & Numbers" at bounding box center [767, 339] width 182 height 25
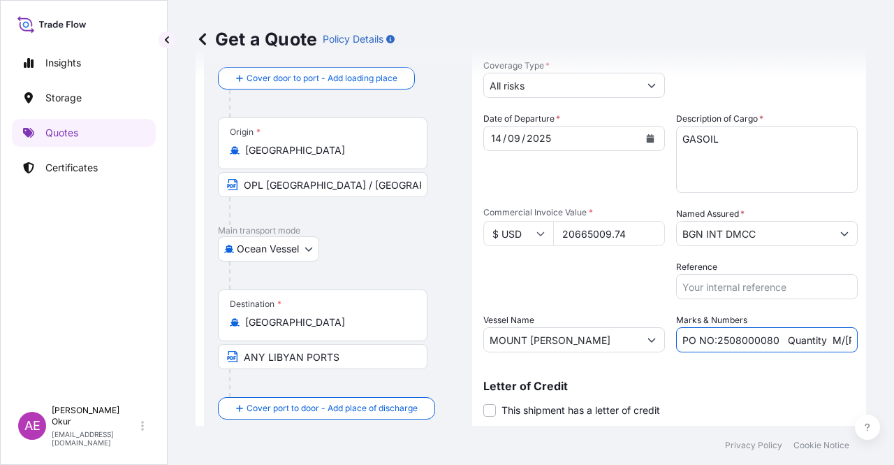
drag, startPoint x: 713, startPoint y: 340, endPoint x: 769, endPoint y: 344, distance: 56.1
click at [769, 344] on input "PO NO:2508000080 Quantity M/Tonn: 22,000 Premium: EUR 3,41" at bounding box center [767, 339] width 182 height 25
paste input "Y0244900"
drag, startPoint x: 826, startPoint y: 328, endPoint x: 894, endPoint y: 336, distance: 68.3
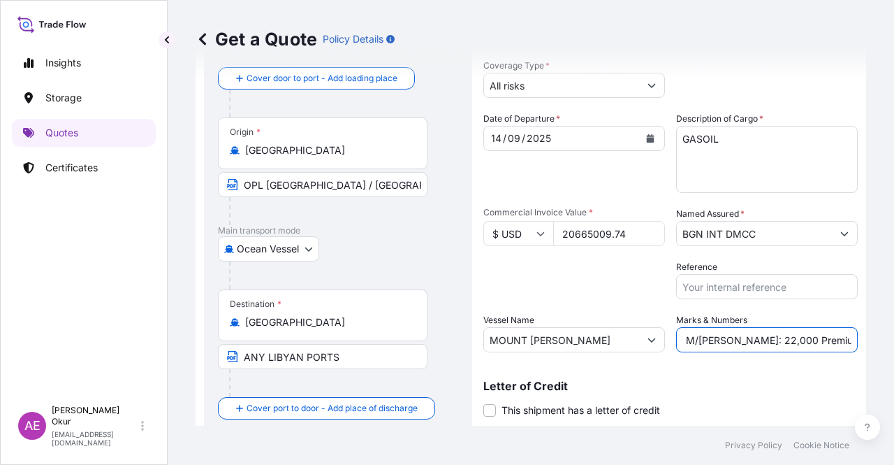
click at [894, 336] on div "Get a Quote Policy Details Route Details Reset Route Details Cover door to port…" at bounding box center [531, 212] width 727 height 425
click at [814, 332] on input "PO NO:25Y0244900 Quantity M/Tonn: 22,000 Premium: EUR 3,41" at bounding box center [767, 339] width 182 height 25
drag, startPoint x: 721, startPoint y: 332, endPoint x: 755, endPoint y: 335, distance: 34.3
click at [755, 335] on input "PO NO:25Y0244900 Quantity M/Tonn: 22,000 Premium: EUR 3,41" at bounding box center [767, 339] width 182 height 25
paste input "31.488,58"
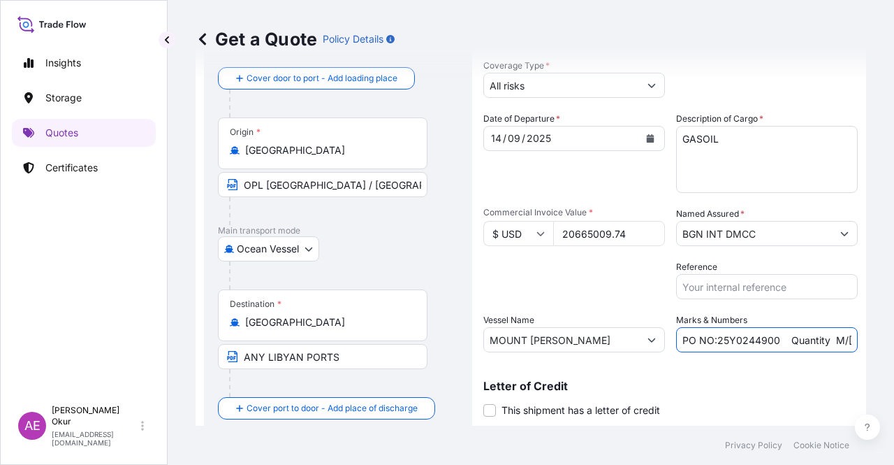
scroll to position [0, 163]
drag, startPoint x: 822, startPoint y: 339, endPoint x: 894, endPoint y: 340, distance: 71.3
click at [894, 340] on div "Get a Quote Policy Details Route Details Reset Route Details Cover door to port…" at bounding box center [531, 212] width 727 height 425
click at [799, 335] on input "PO NO:25Y0244900 Quantity M/Tonn: 31.488,58 Premium: EUR 3,41" at bounding box center [767, 339] width 182 height 25
drag, startPoint x: 823, startPoint y: 339, endPoint x: 894, endPoint y: 344, distance: 70.8
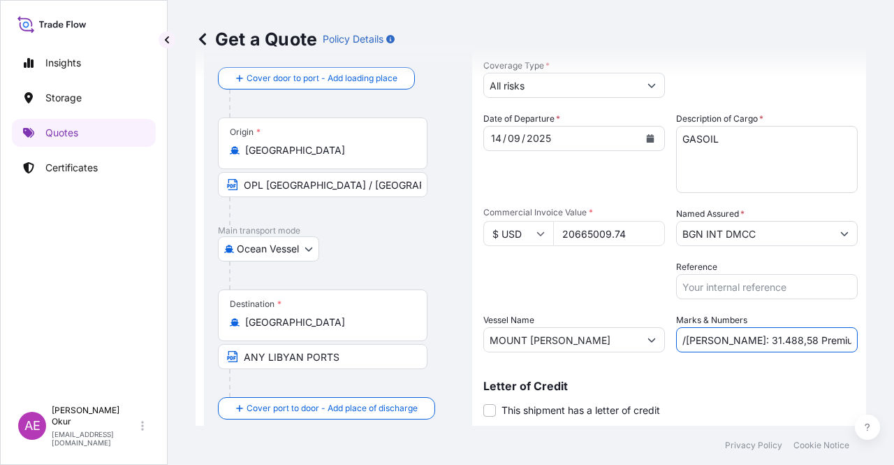
click at [894, 344] on div "Get a Quote Policy Details Route Details Reset Route Details Cover door to port…" at bounding box center [531, 212] width 727 height 425
paste input "2.273,15"
click at [805, 335] on input "PO NO:25Y0244900 Quantity M/Tonn: 31.488,58 Premium: EUR 2.273,15" at bounding box center [767, 339] width 182 height 25
click at [801, 335] on input "PO NO:25Y0244900 Quantity M/Tonn: 31.488,58 Premium: EUR 2.273,15" at bounding box center [767, 339] width 182 height 25
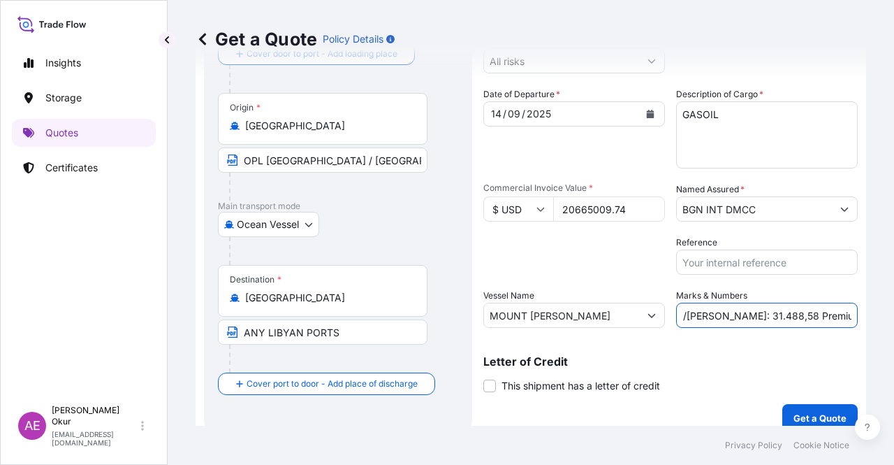
scroll to position [108, 0]
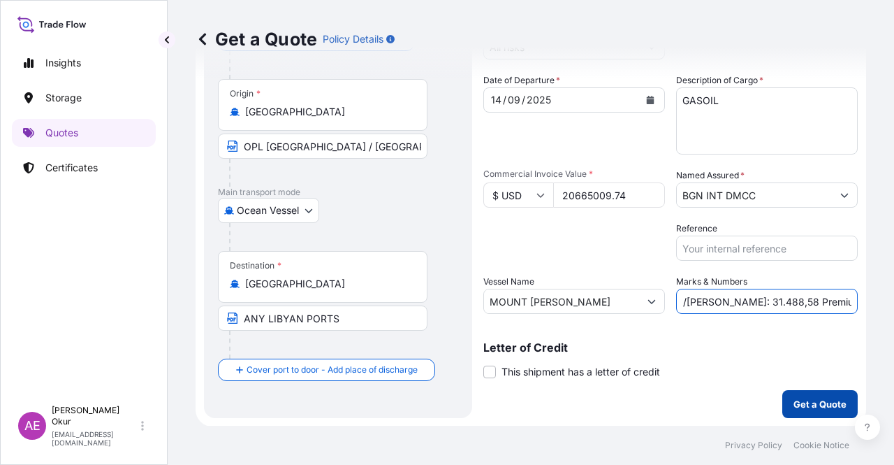
type input "PO NO:25Y0244900 Quantity M/Tonn: 31.488,58 Premium: USD 2.273,15"
click at [805, 398] on p "Get a Quote" at bounding box center [820, 404] width 53 height 14
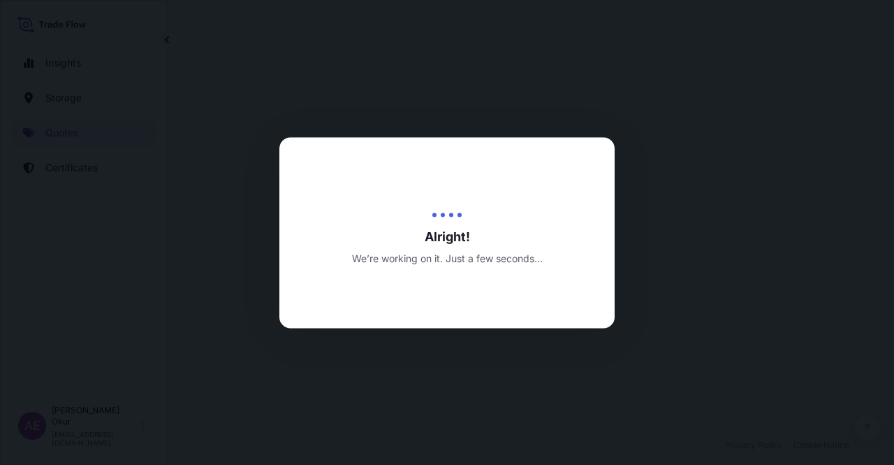
select select "Ocean Vessel"
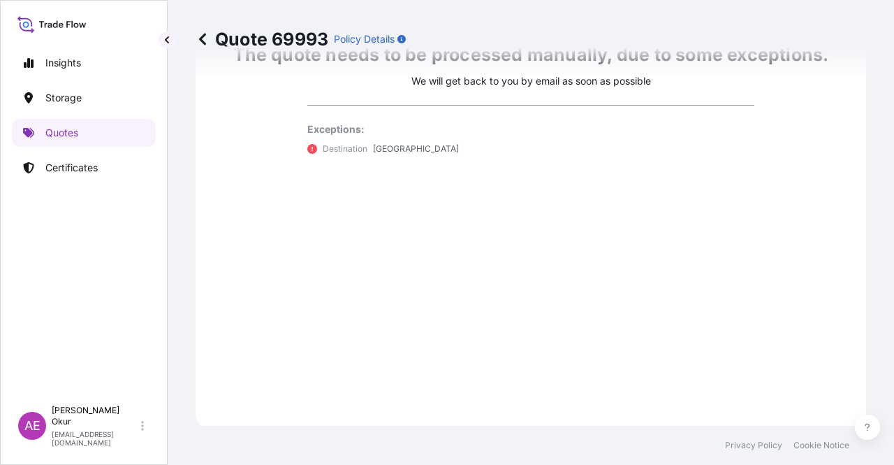
scroll to position [827, 0]
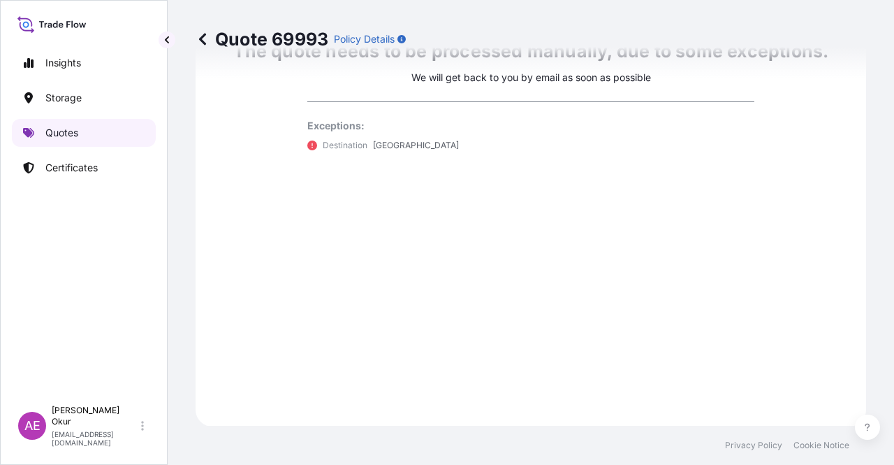
click at [73, 126] on p "Quotes" at bounding box center [61, 133] width 33 height 14
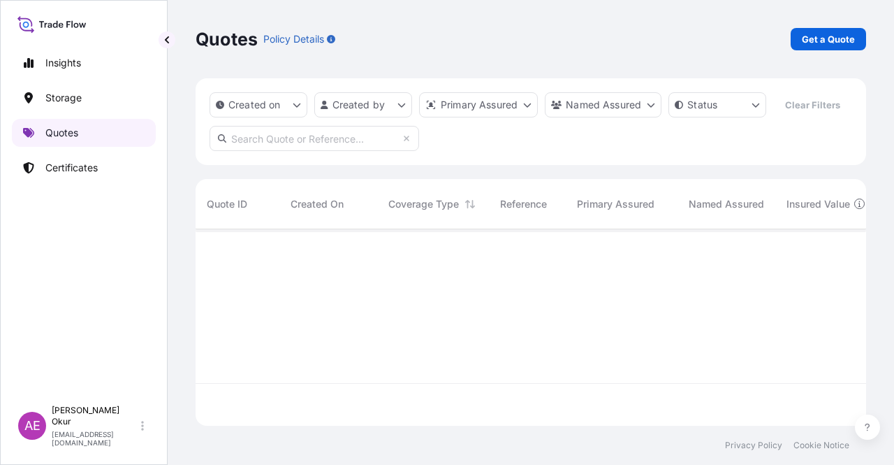
scroll to position [194, 660]
click at [823, 36] on p "Get a Quote" at bounding box center [828, 39] width 53 height 14
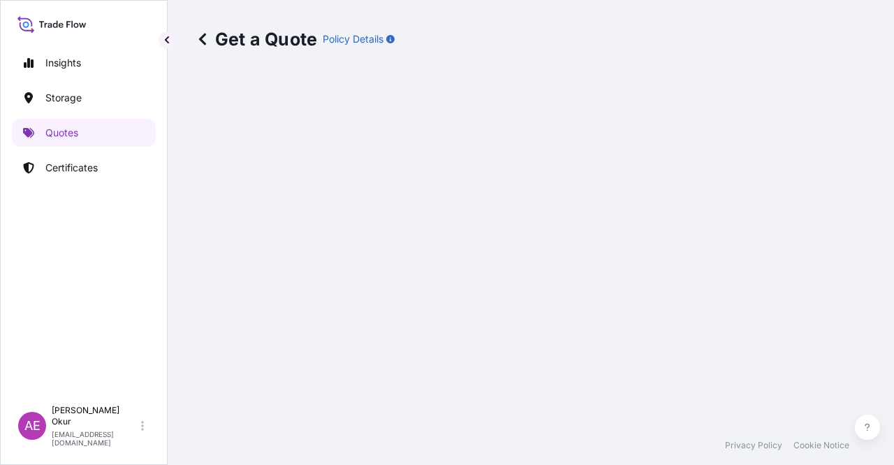
scroll to position [22, 0]
select select "Ocean Vessel"
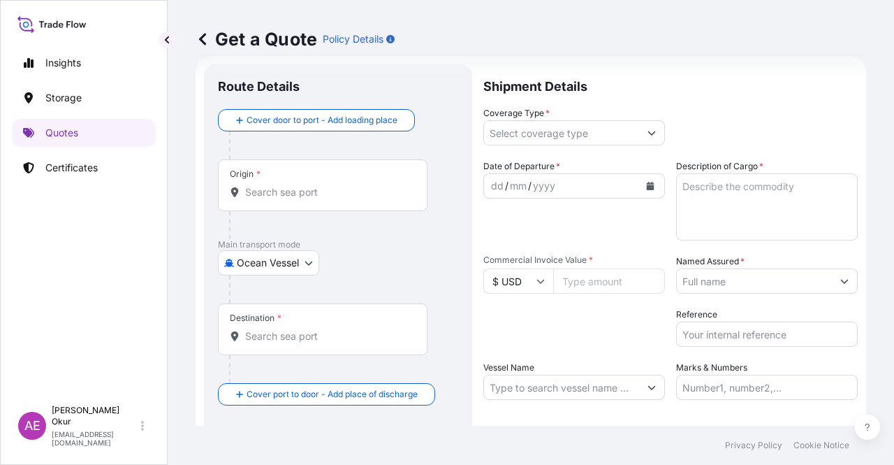
click at [265, 211] on div at bounding box center [328, 225] width 198 height 28
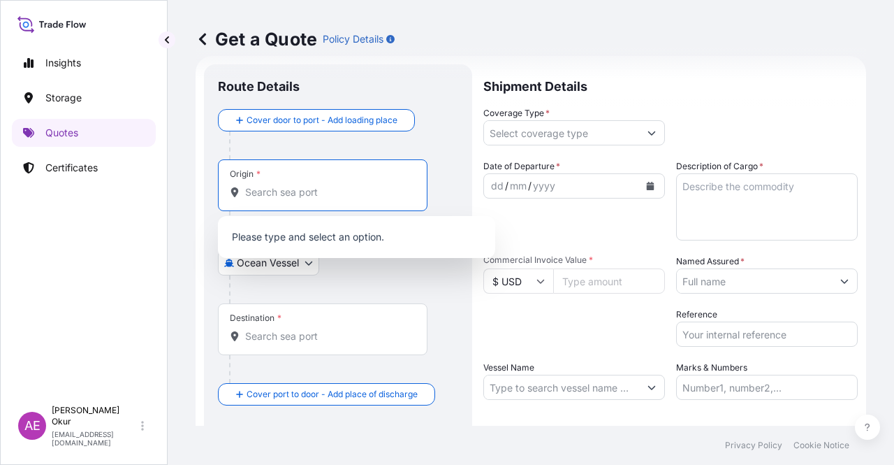
drag, startPoint x: 273, startPoint y: 187, endPoint x: 290, endPoint y: 214, distance: 32.0
click at [273, 187] on input "Origin *" at bounding box center [327, 192] width 165 height 14
paste input "GREECE"
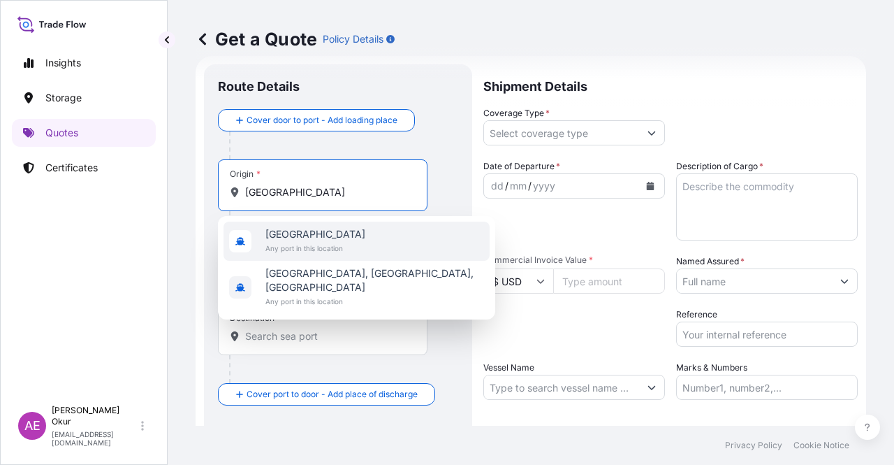
click at [309, 245] on span "Any port in this location" at bounding box center [315, 248] width 100 height 14
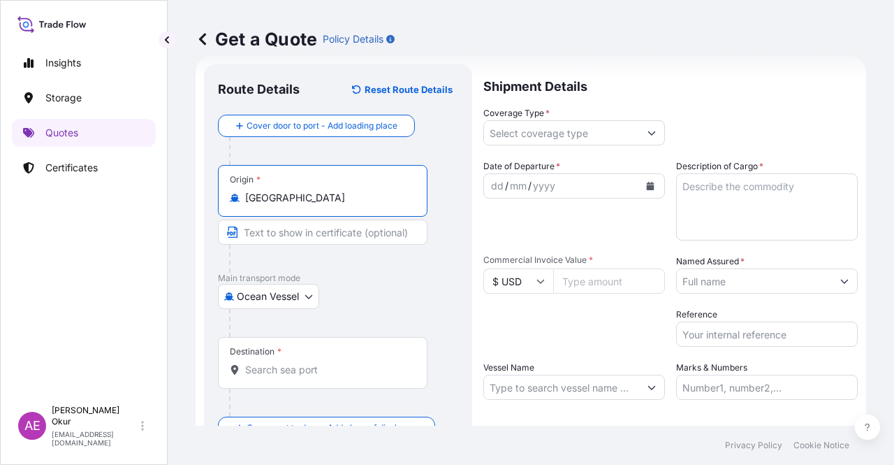
type input "Greece"
click at [297, 233] on input "Text to appear on certificate" at bounding box center [323, 231] width 210 height 25
paste input "LACONIA OPL"
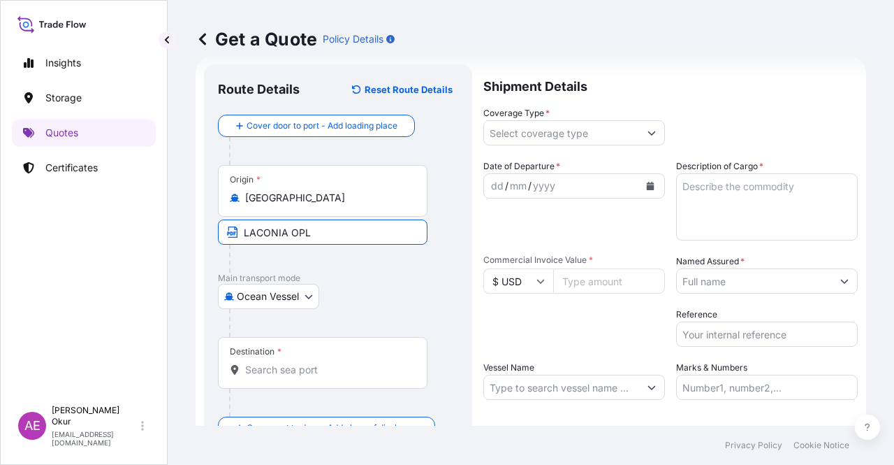
type input "LACONIA OPL"
click at [315, 360] on div "Destination *" at bounding box center [323, 363] width 210 height 52
click at [315, 363] on input "Destination *" at bounding box center [327, 370] width 165 height 14
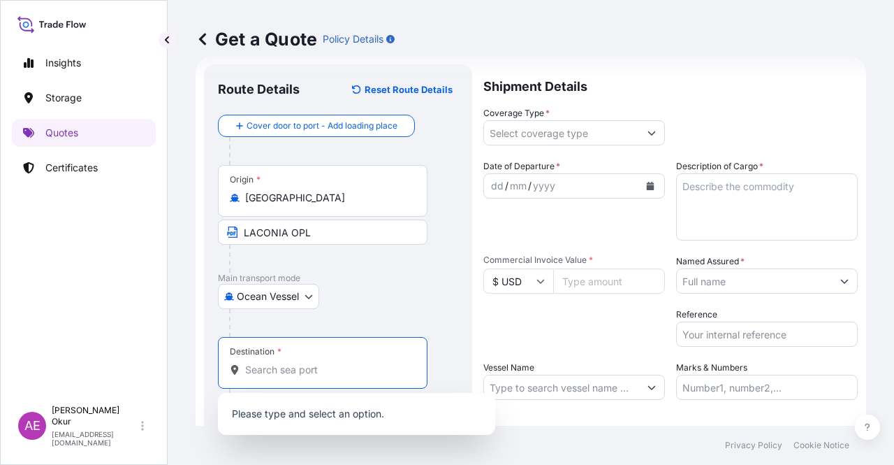
paste input "ALEXANDRIA"
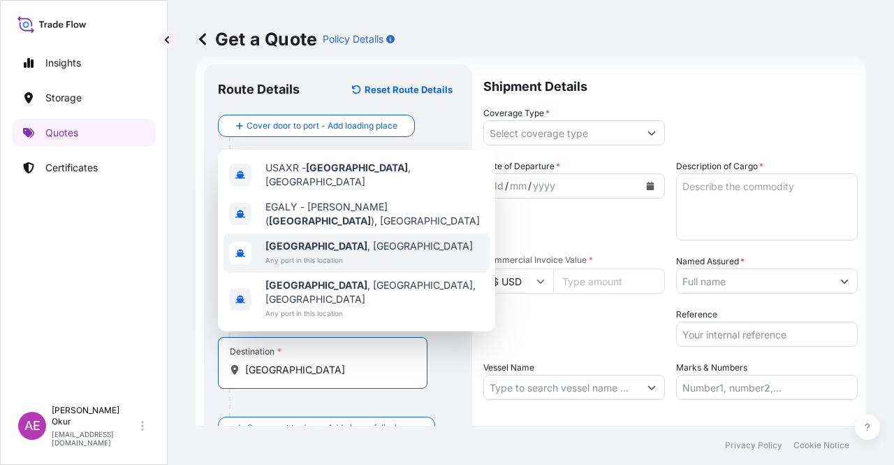
click at [308, 267] on span "Any port in this location" at bounding box center [369, 260] width 208 height 14
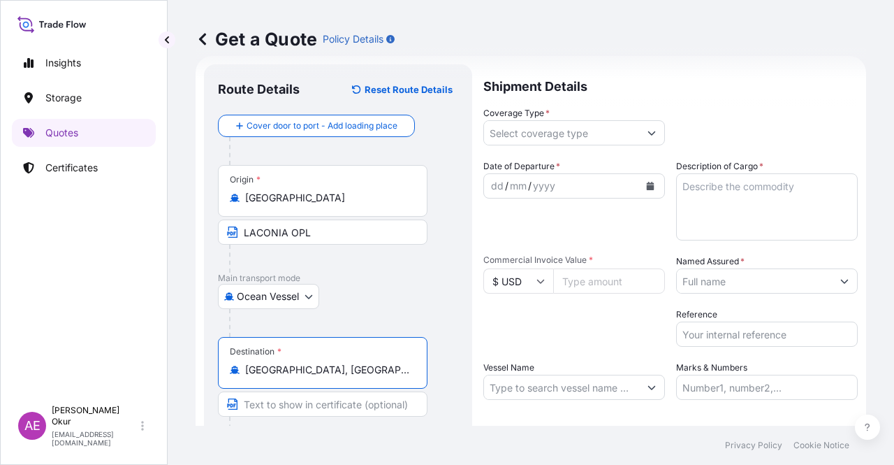
type input "Alexandria, Egypt"
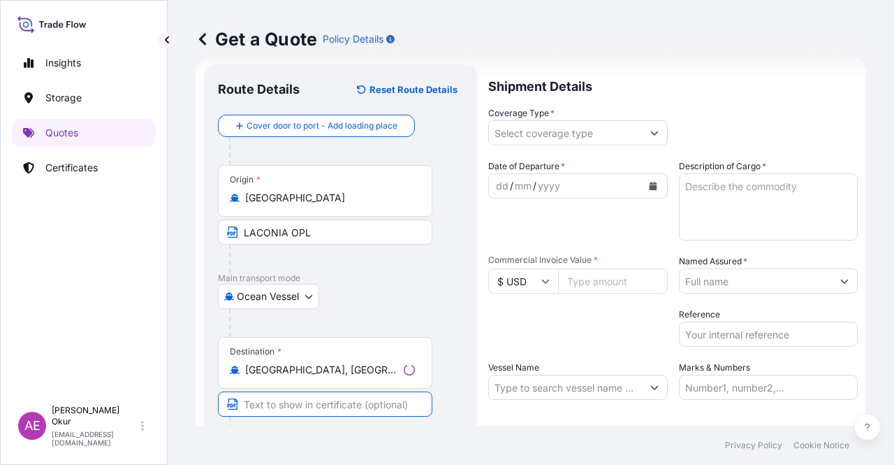
click at [298, 408] on input "Text to appear on certificate" at bounding box center [325, 403] width 214 height 25
paste input "ALEXANDRIA"
type input "ALEXANDRIA / EGYPT"
click at [538, 138] on input "Coverage Type *" at bounding box center [561, 132] width 155 height 25
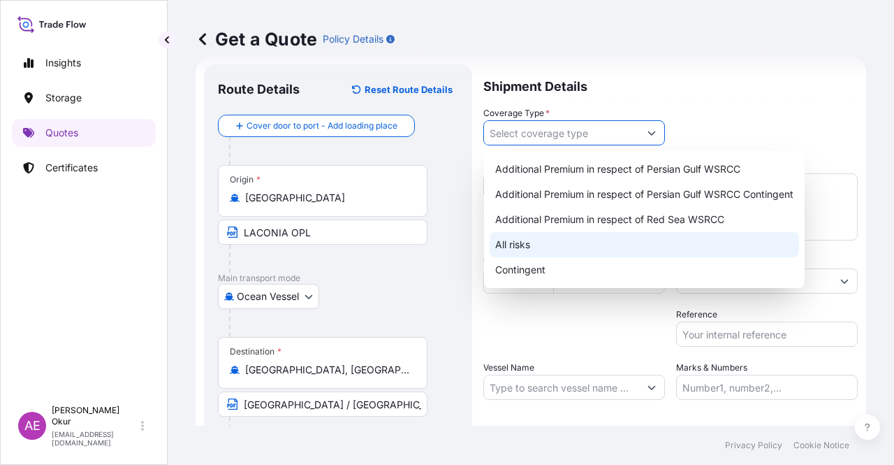
click at [522, 237] on div "All risks" at bounding box center [645, 244] width 310 height 25
type input "All risks"
click at [522, 241] on div "All risks" at bounding box center [645, 244] width 310 height 25
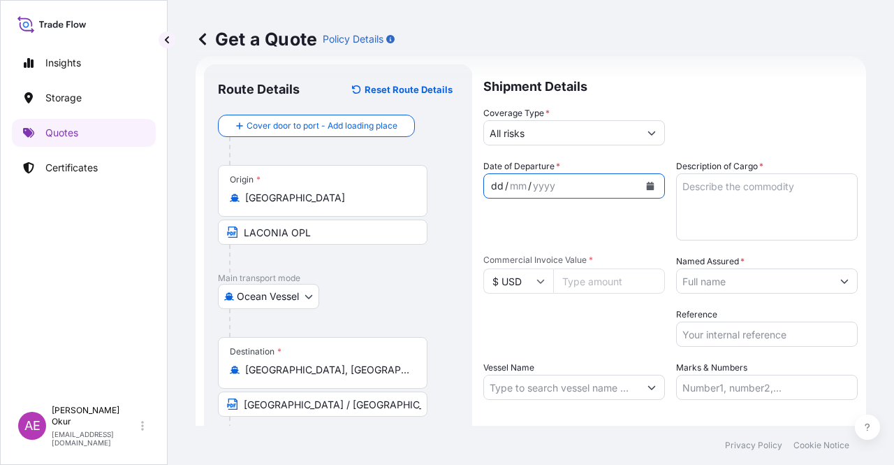
click at [497, 182] on div "dd" at bounding box center [497, 185] width 15 height 17
click at [570, 279] on input "Commercial Invoice Value *" at bounding box center [609, 280] width 112 height 25
paste input "1590066.82"
type input "1590066.82"
click at [748, 212] on textarea "Description of Cargo *" at bounding box center [767, 206] width 182 height 67
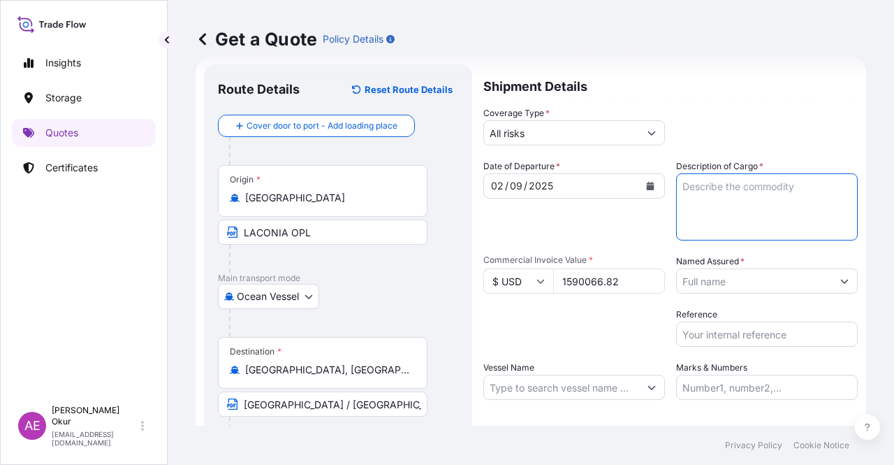
paste textarea "BUTANE"
type textarea "BUTANE"
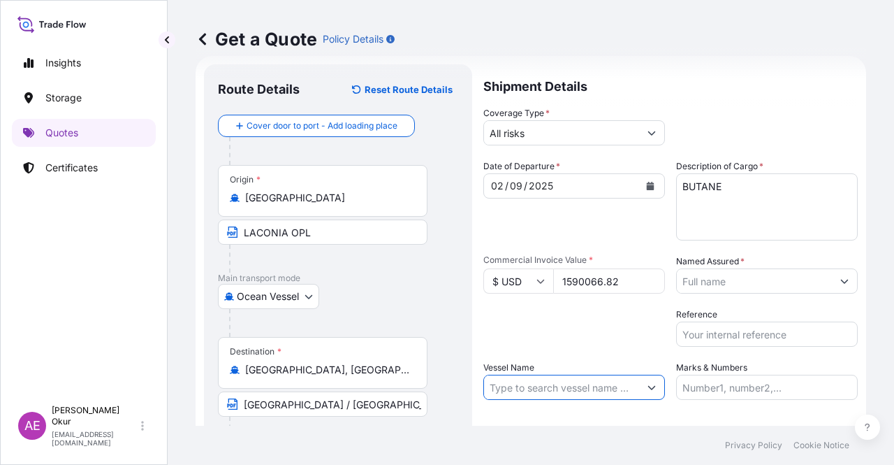
click at [544, 386] on input "Vessel Name" at bounding box center [561, 386] width 155 height 25
paste input "PASCO RONI"
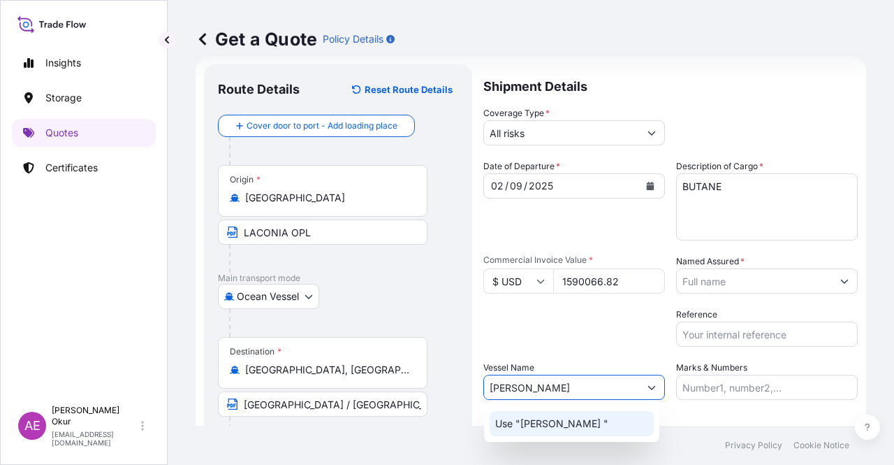
click at [553, 425] on p "Use "PASCO RONI "" at bounding box center [551, 423] width 113 height 14
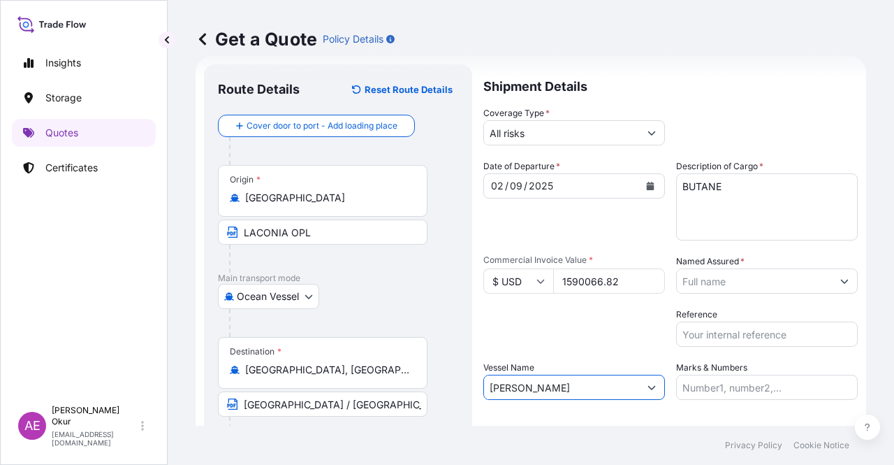
type input "PASCO RONI"
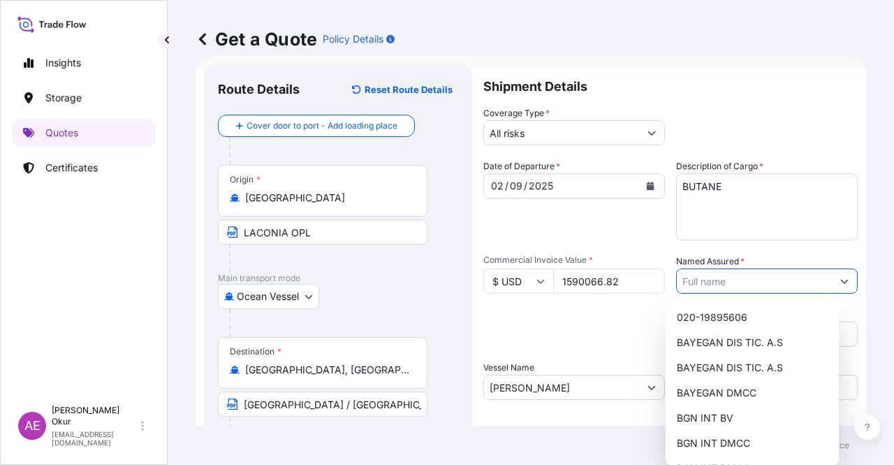
click at [710, 290] on input "Named Assured *" at bounding box center [754, 280] width 155 height 25
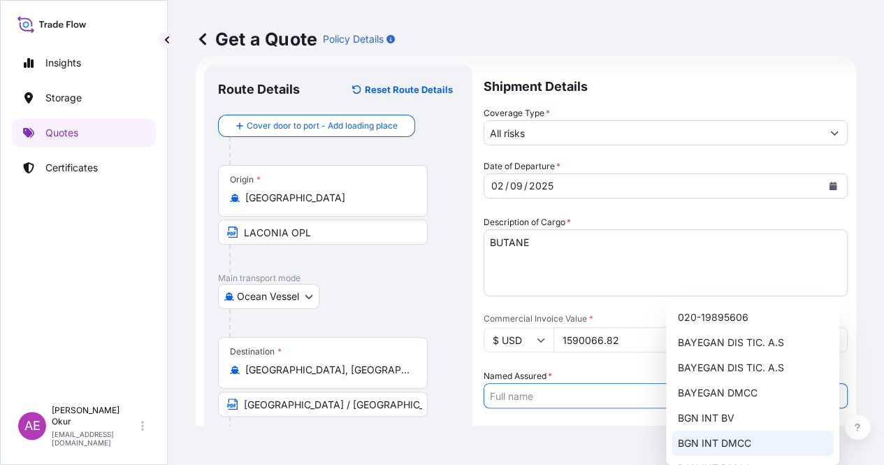
click at [713, 439] on span "BGN INT DMCC" at bounding box center [713, 443] width 73 height 14
type input "BGN INT DMCC"
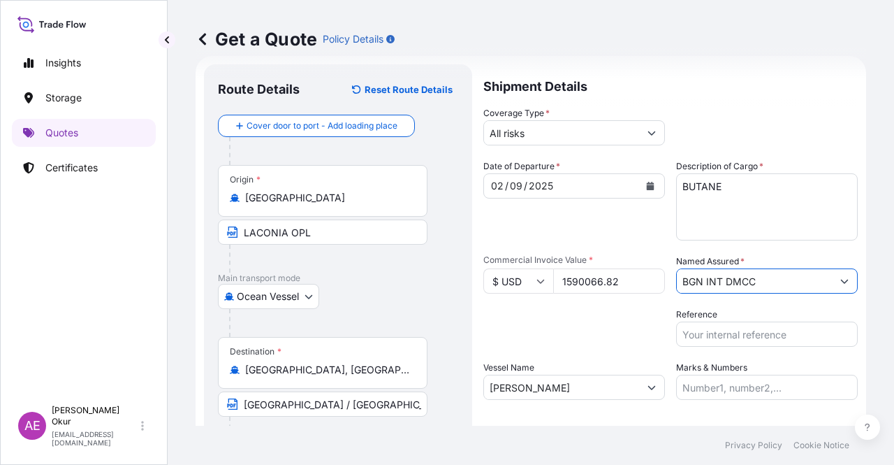
click at [746, 370] on div "Marks & Numbers" at bounding box center [767, 380] width 182 height 39
click at [742, 381] on input "Marks & Numbers" at bounding box center [767, 386] width 182 height 25
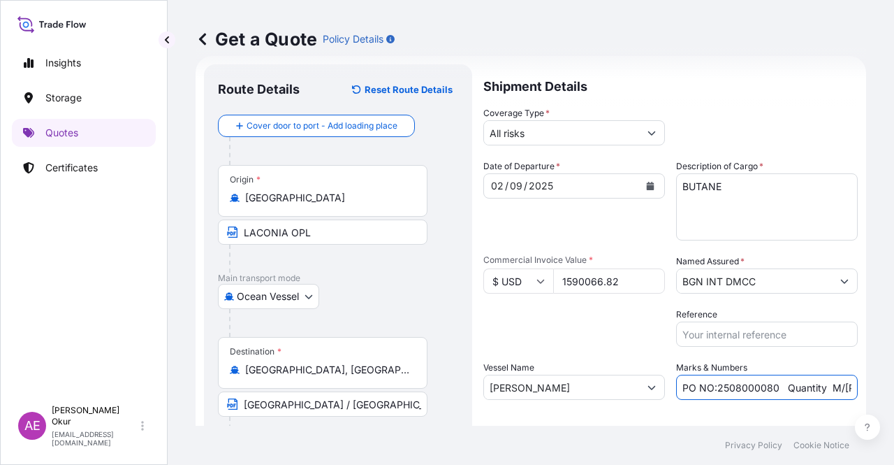
drag, startPoint x: 711, startPoint y: 386, endPoint x: 770, endPoint y: 388, distance: 58.7
click at [770, 388] on input "PO NO:2508000080 Quantity M/Tonn: 22,000 Premium: EUR 3,41" at bounding box center [767, 386] width 182 height 25
paste input "Y023570"
drag, startPoint x: 820, startPoint y: 393, endPoint x: 855, endPoint y: 395, distance: 35.0
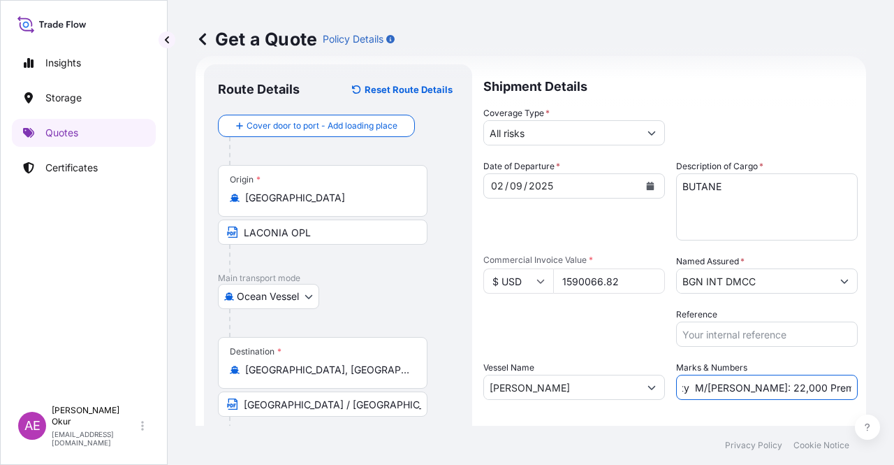
click at [855, 395] on div "Get a Quote Policy Details Route Details Reset Route Details Cover door to port…" at bounding box center [531, 212] width 727 height 425
click at [736, 384] on input "PO NO:25Y0235700 Quantity M/Tonn: 22,000 Premium: EUR 3,41" at bounding box center [767, 386] width 182 height 25
click at [727, 389] on input "PO NO:25Y0235700 Quantity M/Tonn: 22,000 Premium: EUR 3,41" at bounding box center [767, 386] width 182 height 25
drag, startPoint x: 727, startPoint y: 386, endPoint x: 757, endPoint y: 388, distance: 30.9
click at [757, 388] on input "PO NO:25Y0235700 Quantity M/Tonn: 22,000 Premium: EUR 3,41" at bounding box center [767, 386] width 182 height 25
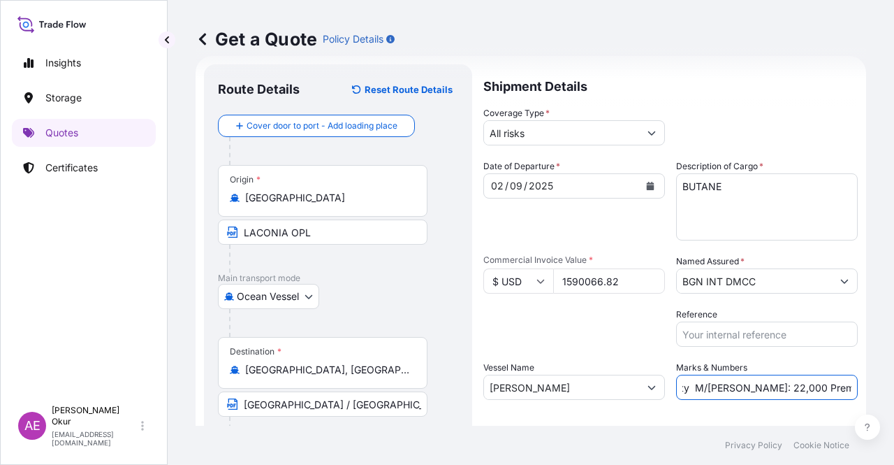
drag, startPoint x: 762, startPoint y: 388, endPoint x: 729, endPoint y: 387, distance: 32.8
click at [729, 387] on input "PO NO:25Y0235700 Quantity M/Tonn: 22,000 Premium: EUR 3,41" at bounding box center [767, 386] width 182 height 25
paste input ".946,00"
drag, startPoint x: 806, startPoint y: 382, endPoint x: 894, endPoint y: 386, distance: 88.1
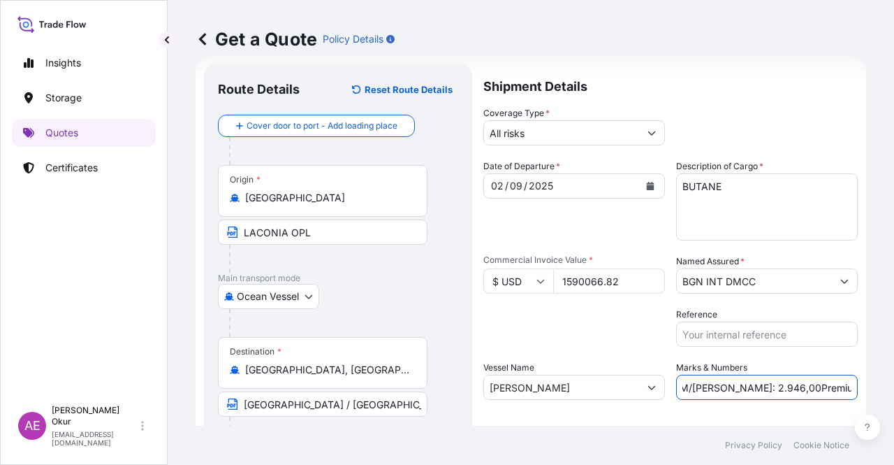
click at [894, 386] on div "Get a Quote Policy Details Route Details Reset Route Details Cover door to port…" at bounding box center [531, 212] width 727 height 425
click at [798, 384] on input "PO NO:25Y0235700 Quantity M/Tonn: 2.946,00Premium: EUR 3,41" at bounding box center [767, 386] width 182 height 25
click at [802, 388] on input "PO NO:25Y0235700 Quantity M/Tonn: 2.946,00Premium: EUR 3,41" at bounding box center [767, 386] width 182 height 25
drag, startPoint x: 799, startPoint y: 388, endPoint x: 887, endPoint y: 388, distance: 87.3
click at [887, 388] on div "Get a Quote Policy Details Route Details Reset Route Details Cover door to port…" at bounding box center [531, 212] width 727 height 425
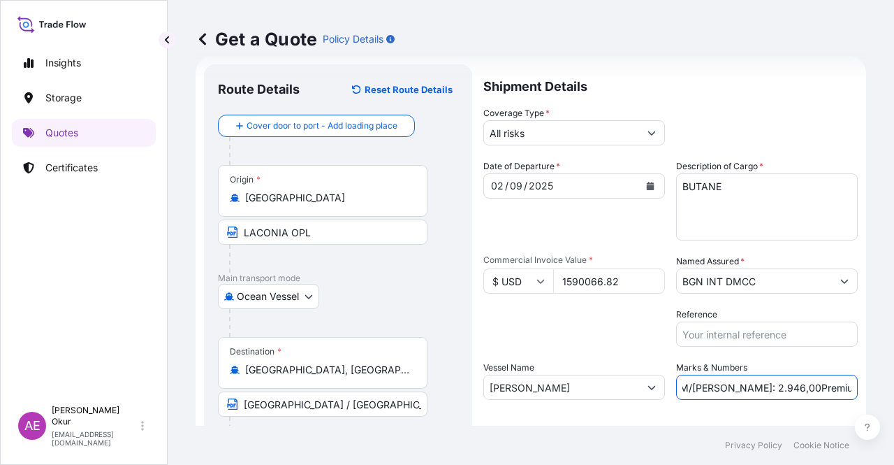
paste input "174,9"
click at [815, 386] on input "PO NO:25Y0235700 Quantity M/Tonn: 2.946,00Premium: 174,91" at bounding box center [767, 386] width 182 height 25
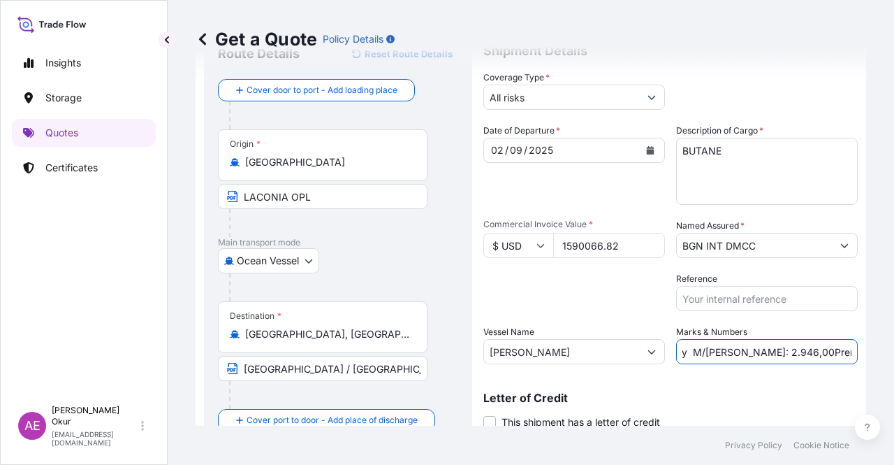
scroll to position [108, 0]
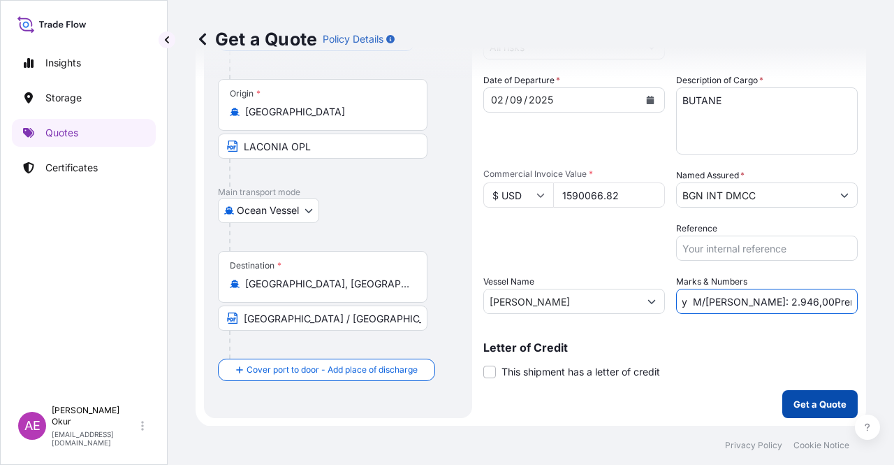
type input "PO NO:25Y0235700 Quantity M/Tonn: 2.946,00Premium: USD 174,91"
click at [812, 403] on p "Get a Quote" at bounding box center [820, 404] width 53 height 14
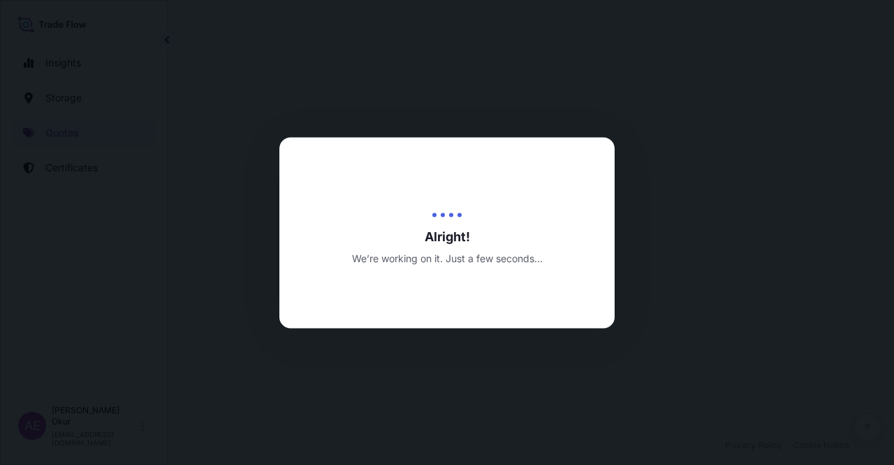
select select "Ocean Vessel"
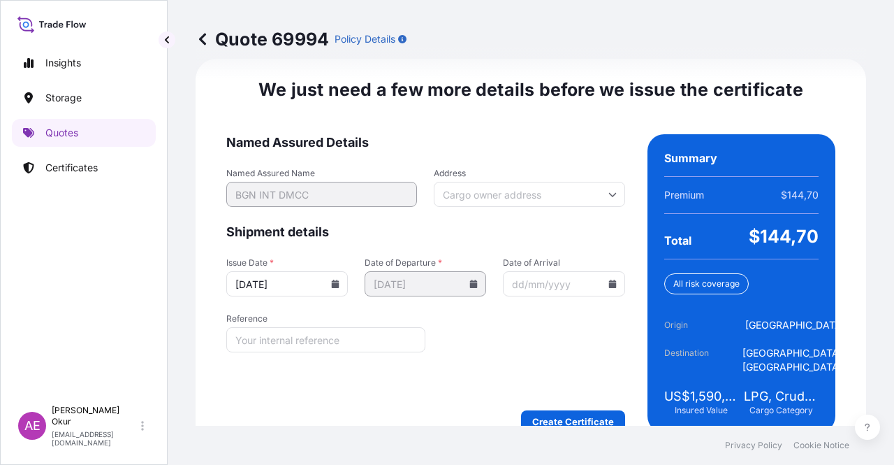
scroll to position [1763, 0]
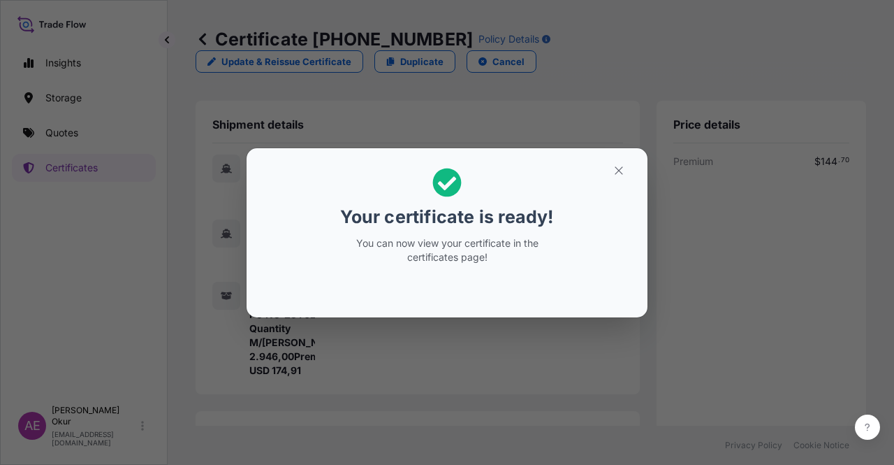
drag, startPoint x: 610, startPoint y: 191, endPoint x: 616, endPoint y: 170, distance: 21.9
click at [611, 185] on h2 "Your certificate is ready! You can now view your certificate in the certificate…" at bounding box center [447, 215] width 379 height 113
click at [617, 168] on icon "button" at bounding box center [619, 170] width 13 height 13
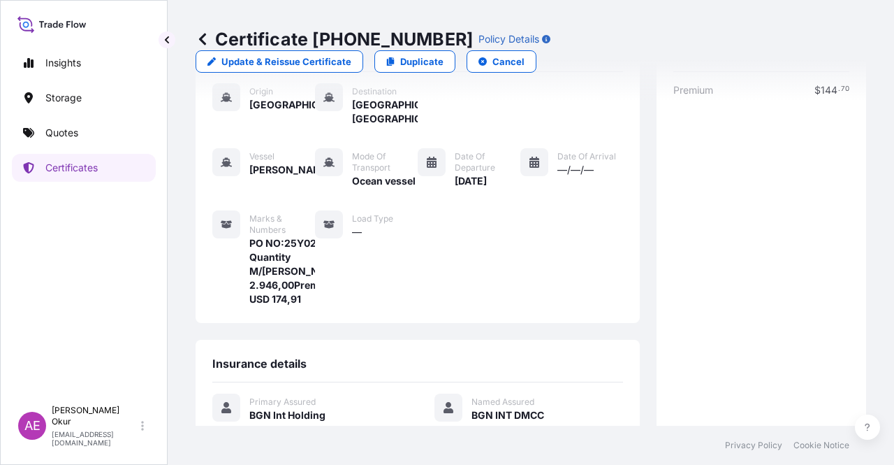
scroll to position [321, 0]
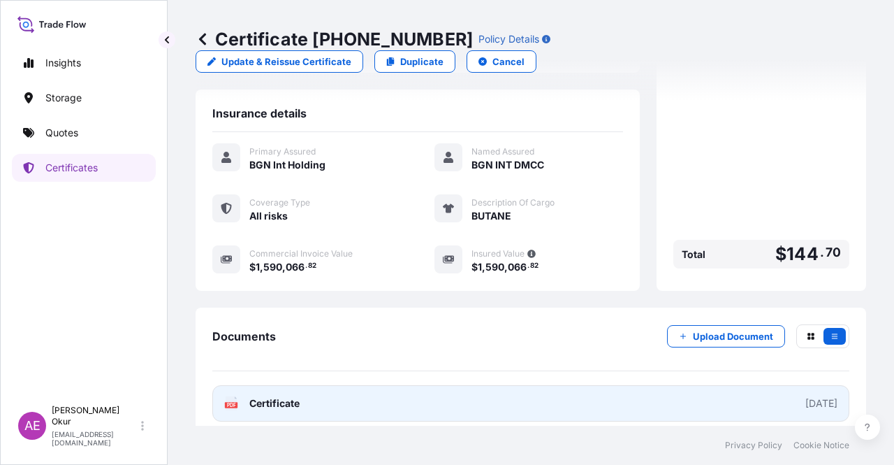
click at [256, 385] on link "PDF Certificate 2025-09-15" at bounding box center [530, 403] width 637 height 36
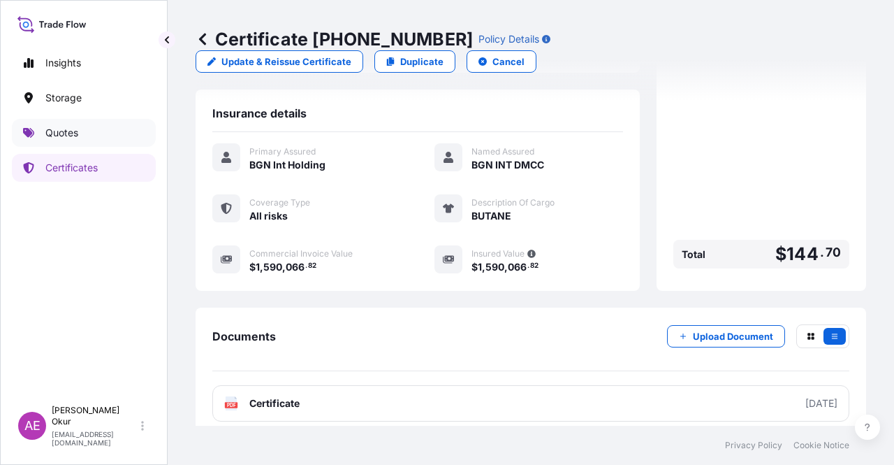
click at [106, 134] on link "Quotes" at bounding box center [84, 133] width 144 height 28
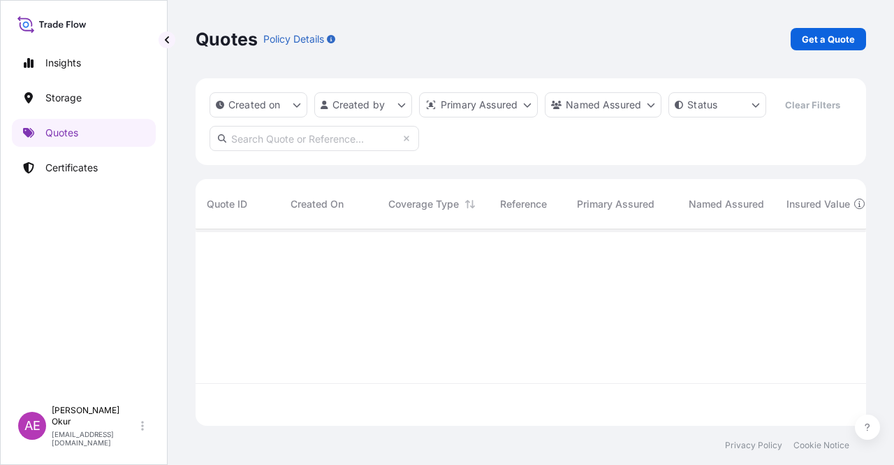
scroll to position [194, 660]
click at [811, 34] on p "Get a Quote" at bounding box center [828, 39] width 53 height 14
select select "Ocean Vessel"
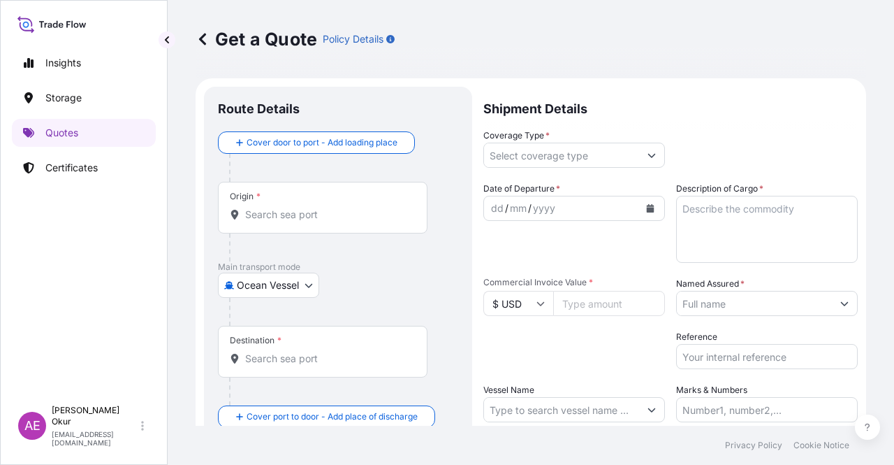
scroll to position [22, 0]
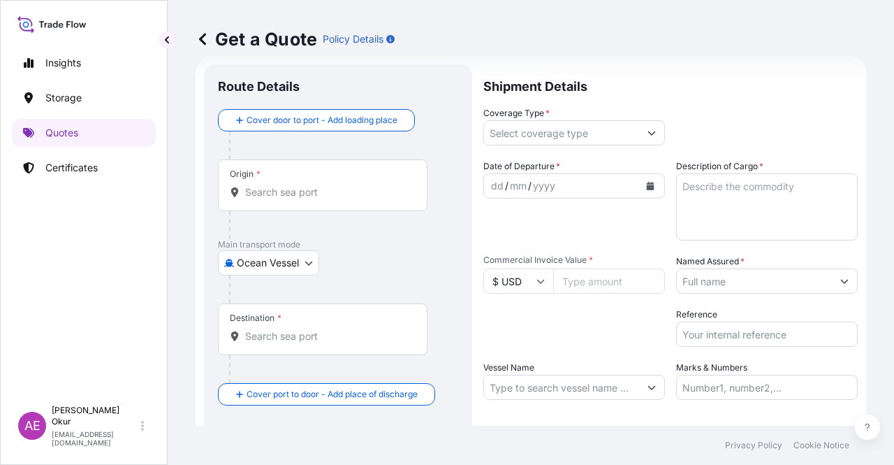
click at [379, 206] on div "Origin *" at bounding box center [323, 185] width 210 height 52
click at [379, 199] on input "Origin *" at bounding box center [327, 192] width 165 height 14
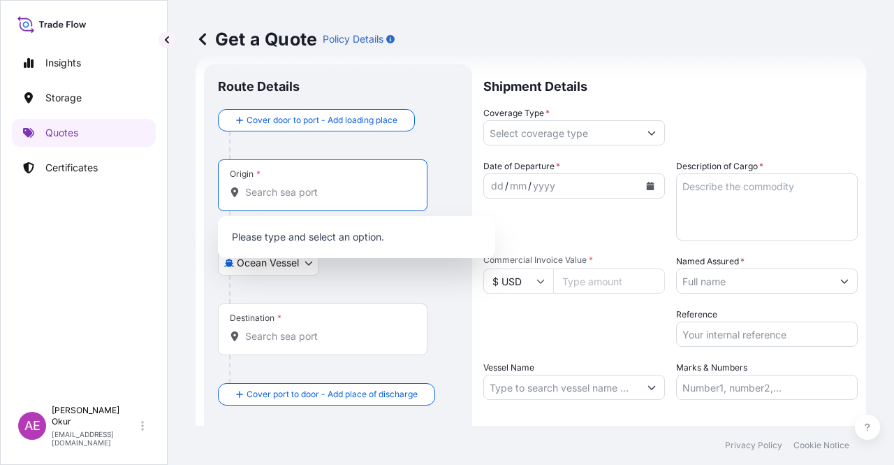
paste input "LACONIA OPL"
drag, startPoint x: 353, startPoint y: 191, endPoint x: 77, endPoint y: 167, distance: 277.0
click at [79, 169] on div "Insights Storage Quotes Certificates AE Alp Eren Okur alperen.okur@polarisbroke…" at bounding box center [447, 232] width 894 height 465
paste input "GREECE"
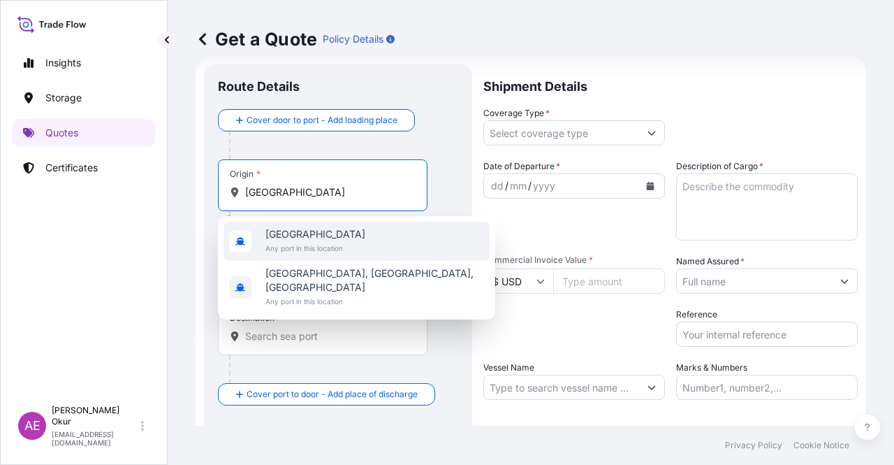
click at [328, 237] on span "Greece" at bounding box center [315, 234] width 100 height 14
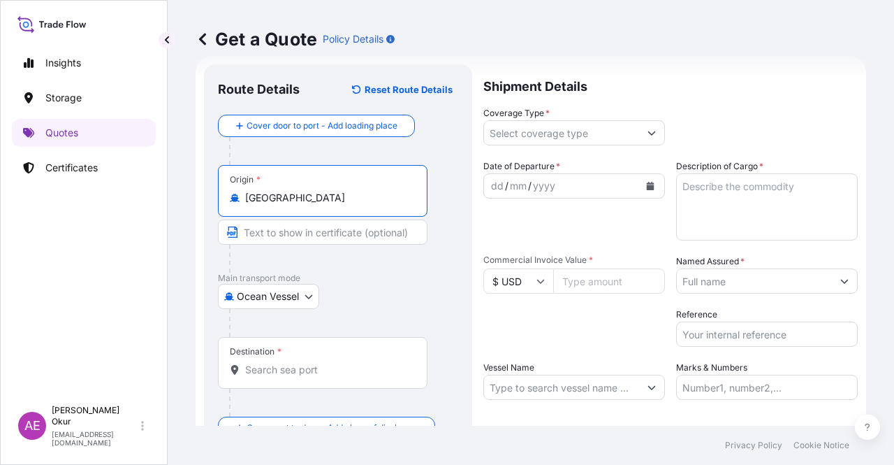
type input "Greece"
click at [306, 224] on input "Text to appear on certificate" at bounding box center [323, 231] width 210 height 25
paste input "GREECE"
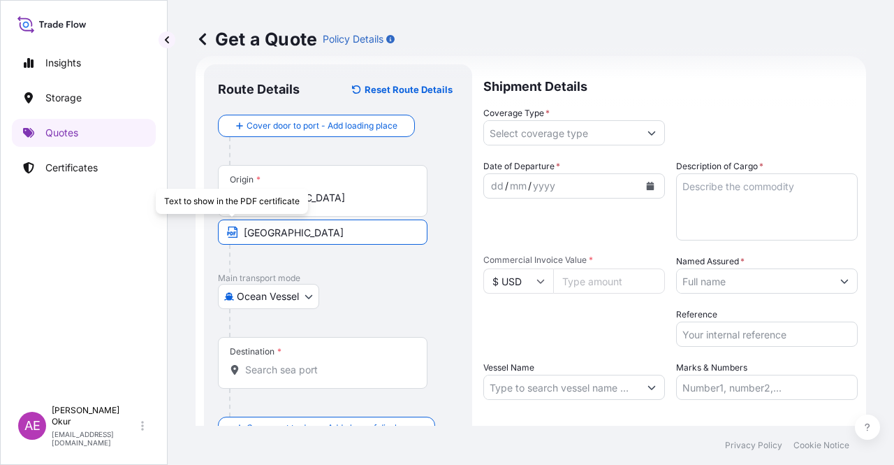
type input "GREECE"
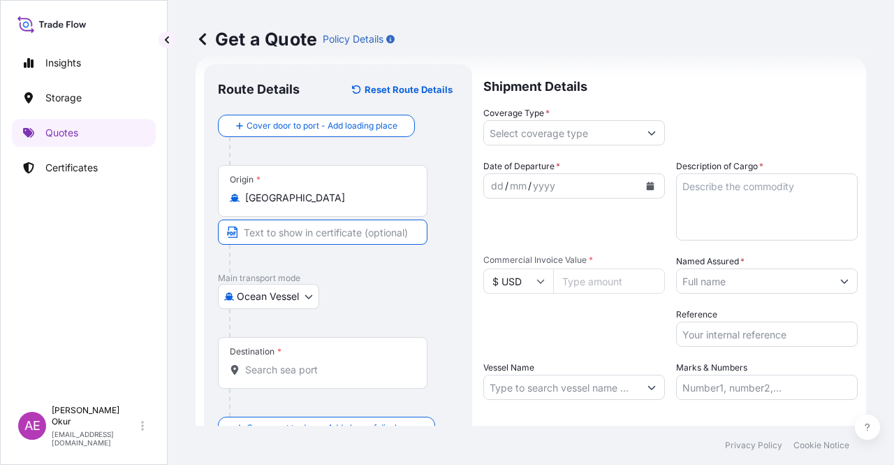
paste input "LACONIA OPL"
click at [330, 234] on input "LACONIA OPL" at bounding box center [323, 231] width 210 height 25
paste input "GREECE"
type input "LACONIA OPL / GREECE"
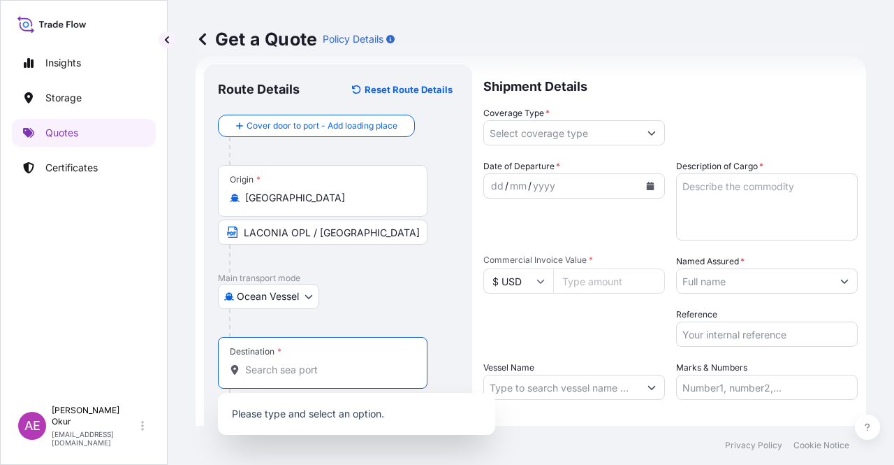
click at [272, 367] on input "Destination *" at bounding box center [327, 370] width 165 height 14
paste input "ALEXANDRIA"
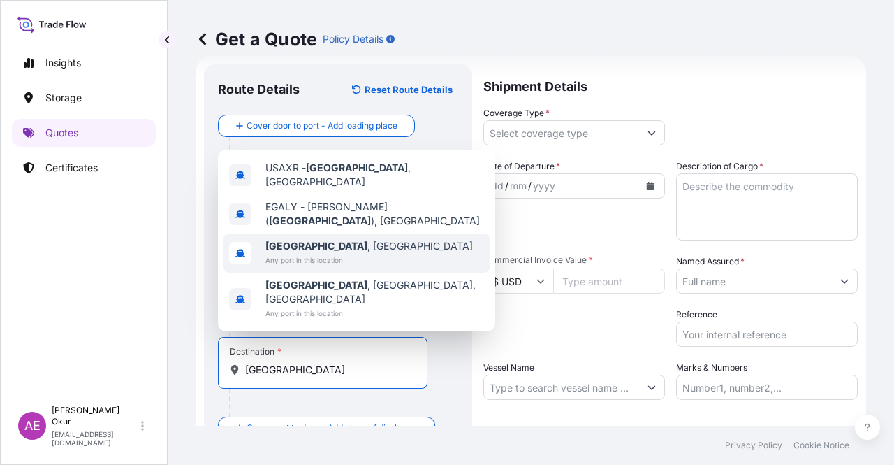
click at [344, 253] on span "Alexandria , Egypt" at bounding box center [369, 246] width 208 height 14
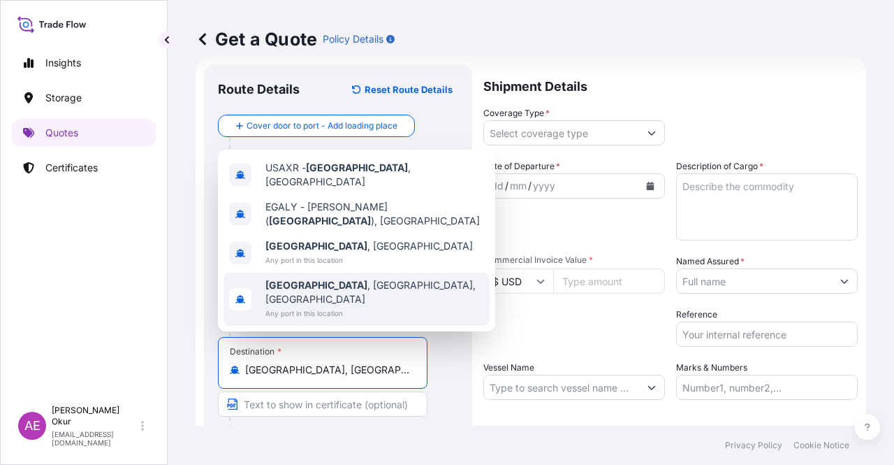
type input "Alexandria, Egypt"
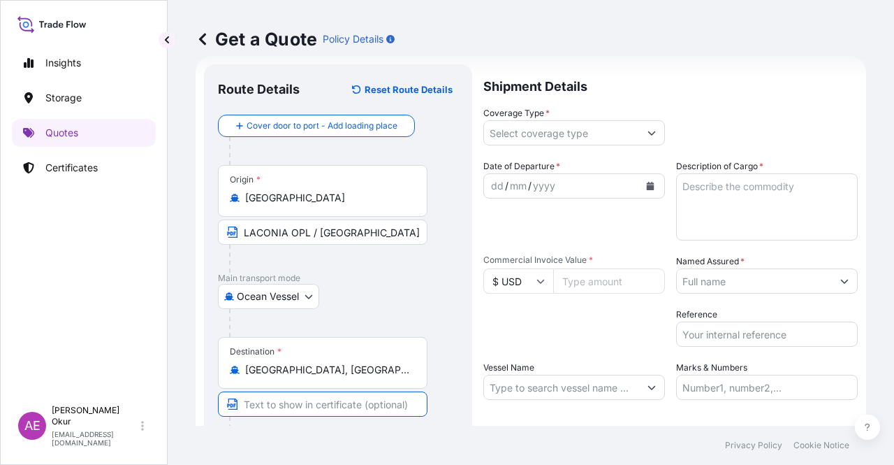
click at [300, 399] on input "Text to appear on certificate" at bounding box center [323, 403] width 210 height 25
paste input "ALEXANDRIA"
type input "ALEXANDRIA / EGYPT"
click at [522, 135] on input "Coverage Type *" at bounding box center [561, 132] width 155 height 25
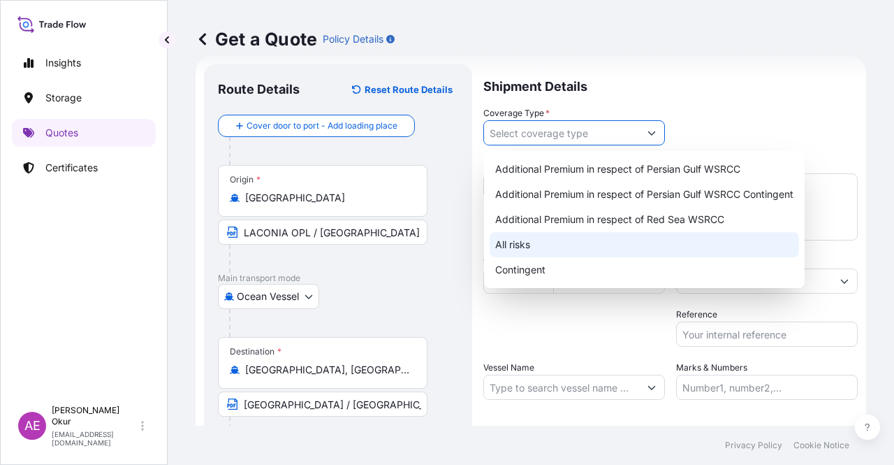
click at [520, 242] on div "All risks" at bounding box center [645, 244] width 310 height 25
type input "All risks"
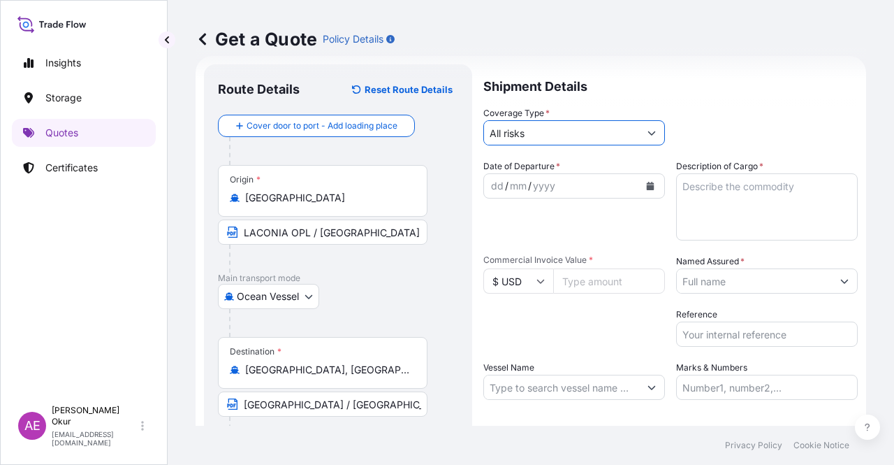
click at [495, 184] on div "dd" at bounding box center [497, 185] width 15 height 17
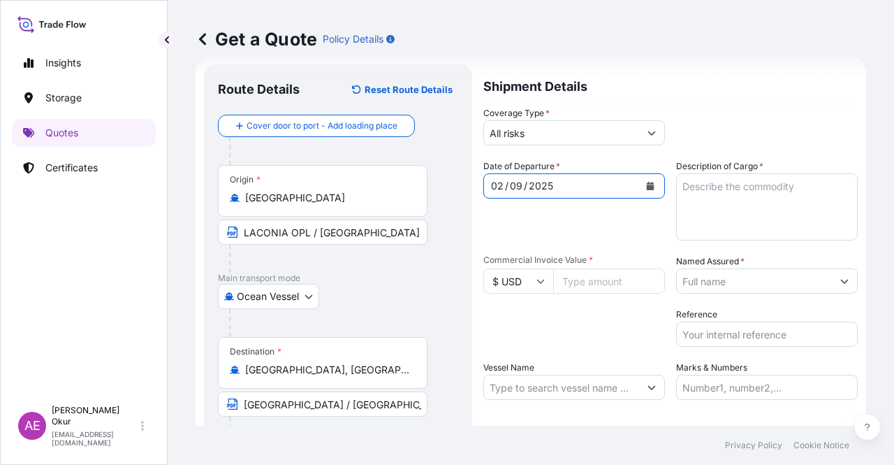
click at [696, 209] on textarea "Description of Cargo *" at bounding box center [767, 206] width 182 height 67
paste textarea "PROPANE"
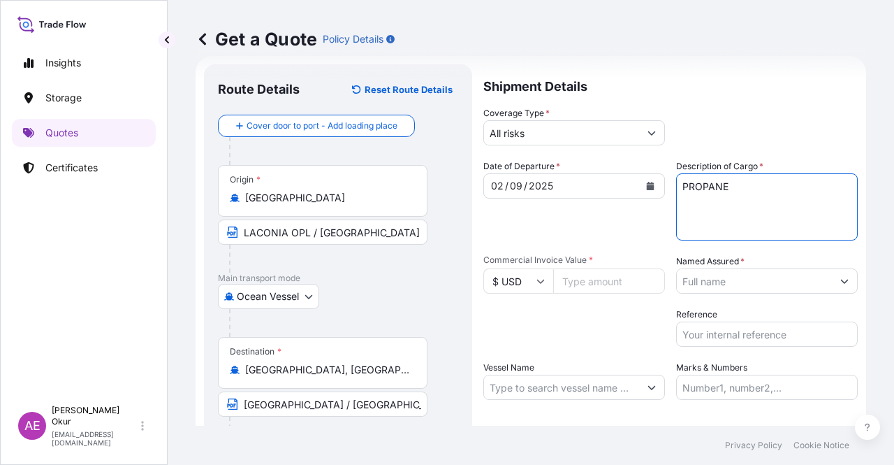
type textarea "PROPANE"
click at [586, 270] on input "Commercial Invoice Value *" at bounding box center [609, 280] width 112 height 25
paste input "430703.65"
type input "430703.65"
click at [563, 388] on input "Vessel Name" at bounding box center [561, 386] width 155 height 25
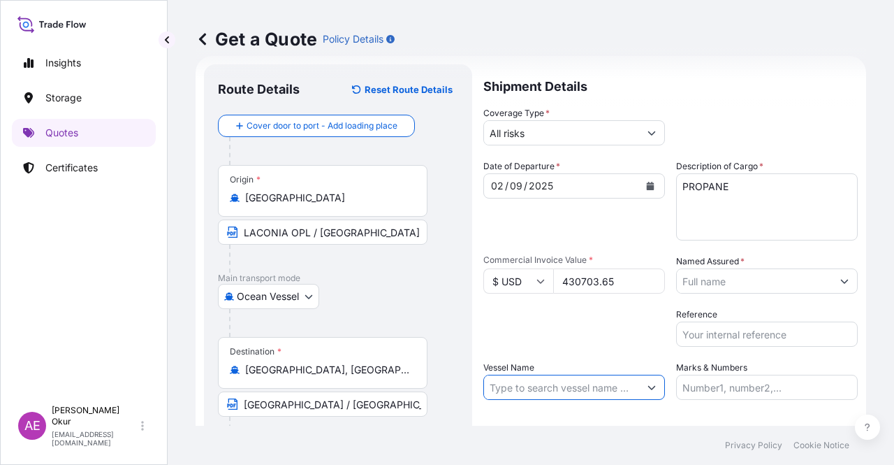
paste input "PASCO RONI"
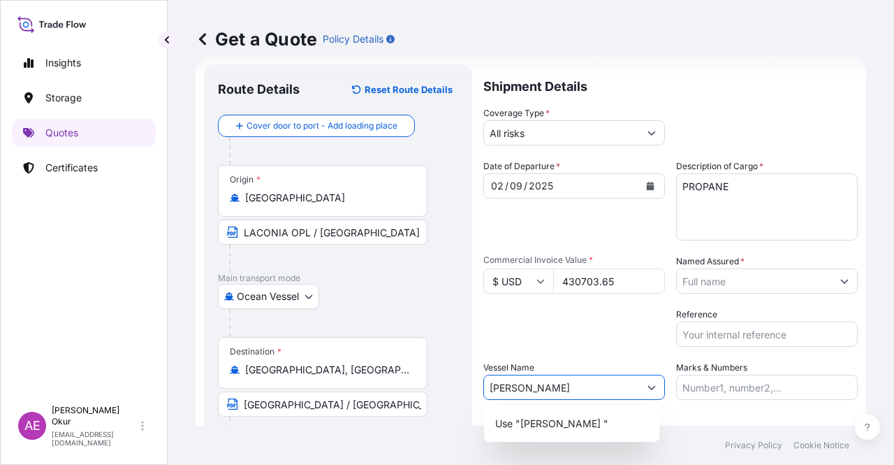
click at [581, 417] on p "Use "PASCO RONI "" at bounding box center [551, 423] width 113 height 14
type input "PASCO RONI"
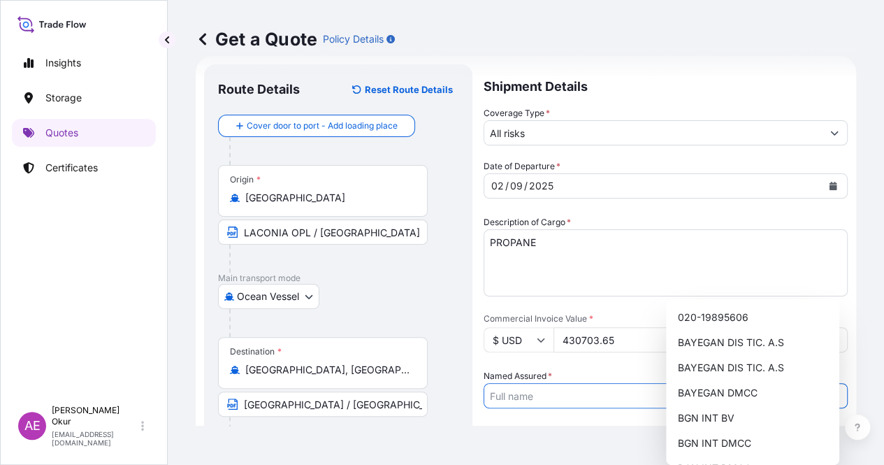
click at [736, 383] on input "Named Assured *" at bounding box center [652, 395] width 337 height 25
click at [713, 445] on span "BGN INT DMCC" at bounding box center [713, 443] width 73 height 14
type input "BGN INT DMCC"
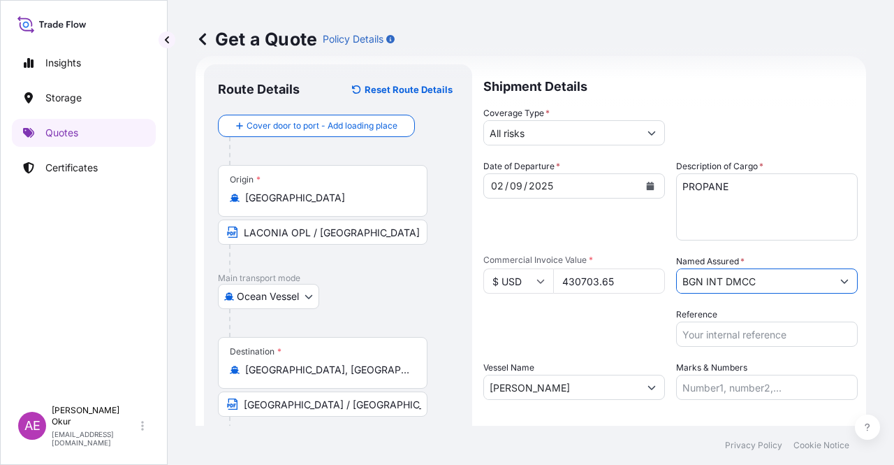
click at [708, 378] on input "Marks & Numbers" at bounding box center [767, 386] width 182 height 25
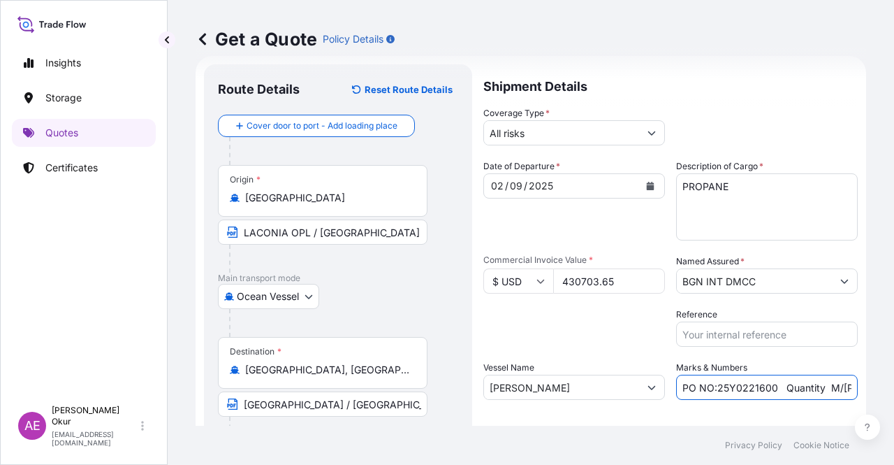
drag, startPoint x: 711, startPoint y: 387, endPoint x: 771, endPoint y: 387, distance: 59.4
click at [771, 388] on input "PO NO:25Y0221600 Quantity M/Tonn: 25.042,46 Premium: USD 1.705,97" at bounding box center [767, 386] width 182 height 25
paste input "357"
drag, startPoint x: 787, startPoint y: 388, endPoint x: 864, endPoint y: 388, distance: 76.9
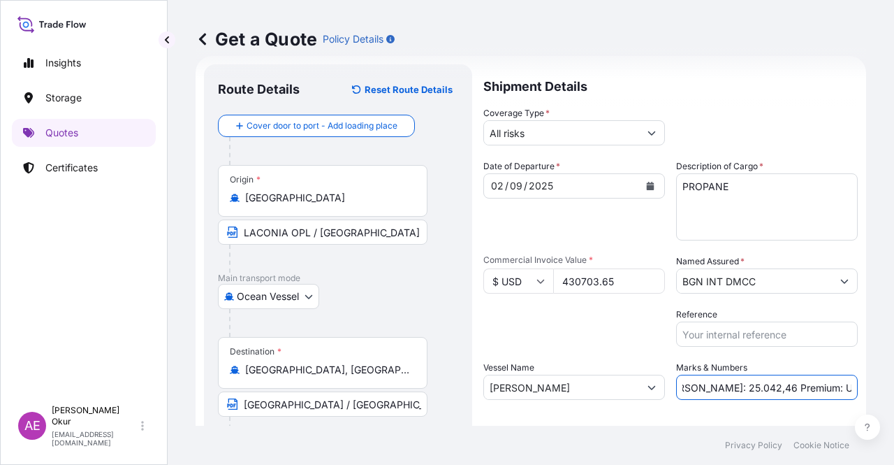
click at [864, 388] on div "Get a Quote Policy Details Route Details Reset Route Details Cover door to port…" at bounding box center [531, 212] width 727 height 425
click at [745, 382] on input "PO NO:25Y0235700 Quantity M/Tonn: 25.042,46 Premium: USD 1.705,97" at bounding box center [767, 386] width 182 height 25
click at [686, 388] on input "PO NO:25Y0235700 Quantity M/Tonn: 25.042,46 Premium: USD 1.705,97" at bounding box center [767, 386] width 182 height 25
drag, startPoint x: 683, startPoint y: 388, endPoint x: 730, endPoint y: 386, distance: 46.8
click at [730, 386] on input "PO NO:25Y0235700 Quantity M/Tonn: 25.042,46 Premium: USD 1.705,97" at bounding box center [767, 386] width 182 height 25
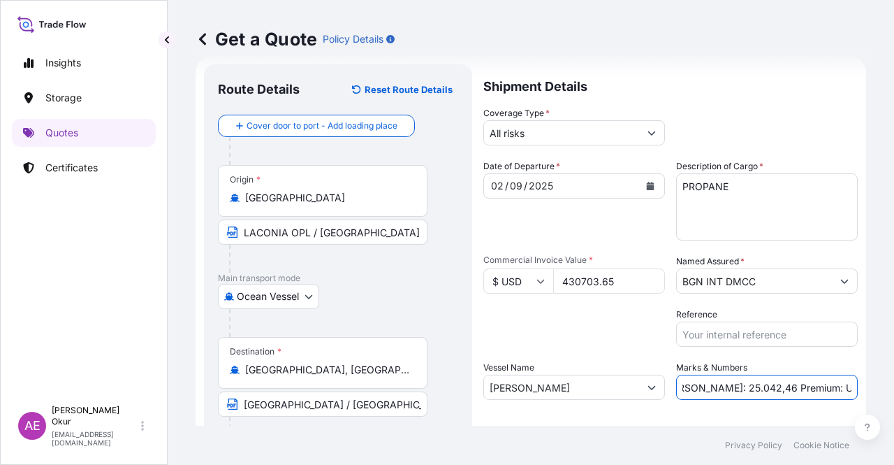
paste input "797,99"
drag, startPoint x: 811, startPoint y: 392, endPoint x: 894, endPoint y: 393, distance: 82.4
click at [894, 393] on div "Get a Quote Policy Details Route Details Reset Route Details Cover door to port…" at bounding box center [531, 212] width 727 height 425
click at [823, 379] on input "PO NO:25Y0235700 Quantity M/Tonn: 797,99 Premium: USD 1.705,97" at bounding box center [767, 386] width 182 height 25
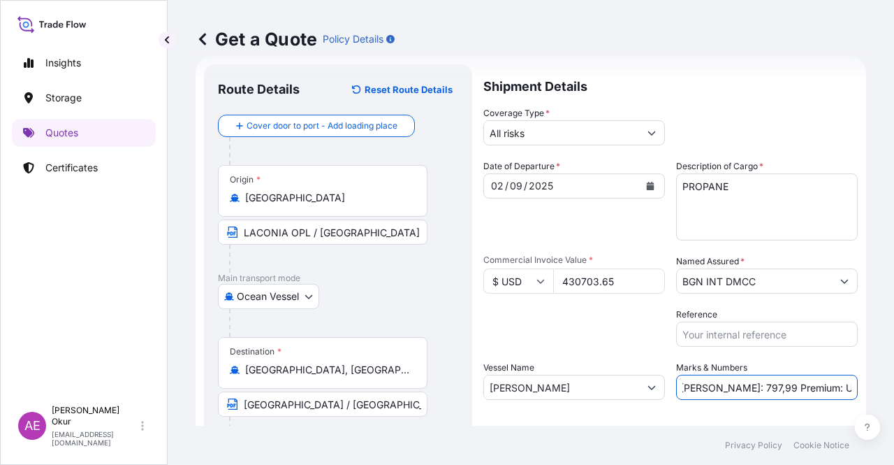
drag, startPoint x: 803, startPoint y: 386, endPoint x: 894, endPoint y: 386, distance: 90.8
click at [894, 386] on div "Get a Quote Policy Details Route Details Reset Route Details Cover door to port…" at bounding box center [531, 212] width 727 height 425
paste input "47,38"
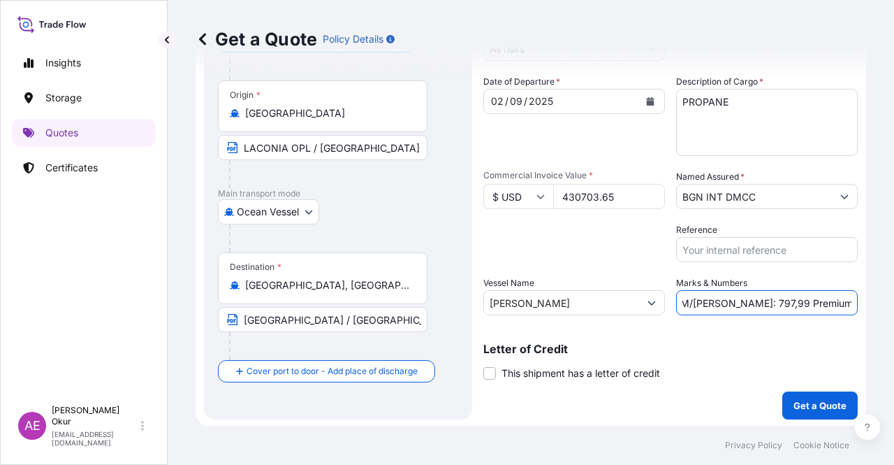
scroll to position [108, 0]
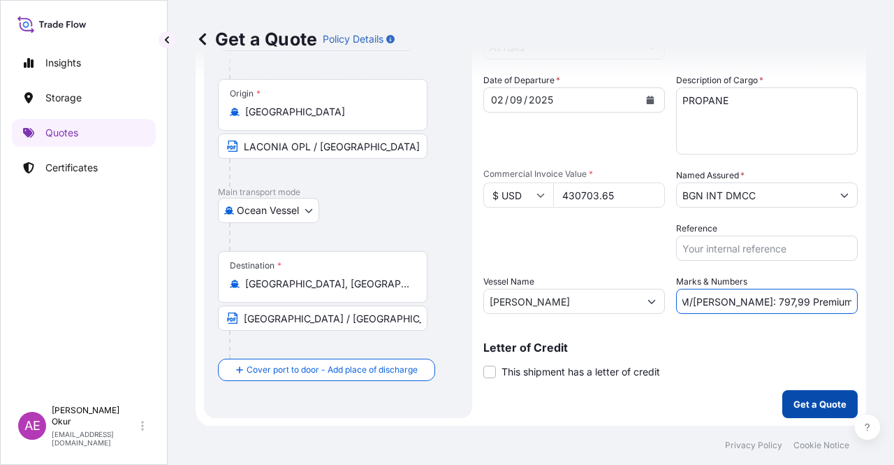
type input "PO NO:25Y0235700 Quantity M/Tonn: 797,99 Premium: USD 47,38"
click at [809, 398] on p "Get a Quote" at bounding box center [820, 404] width 53 height 14
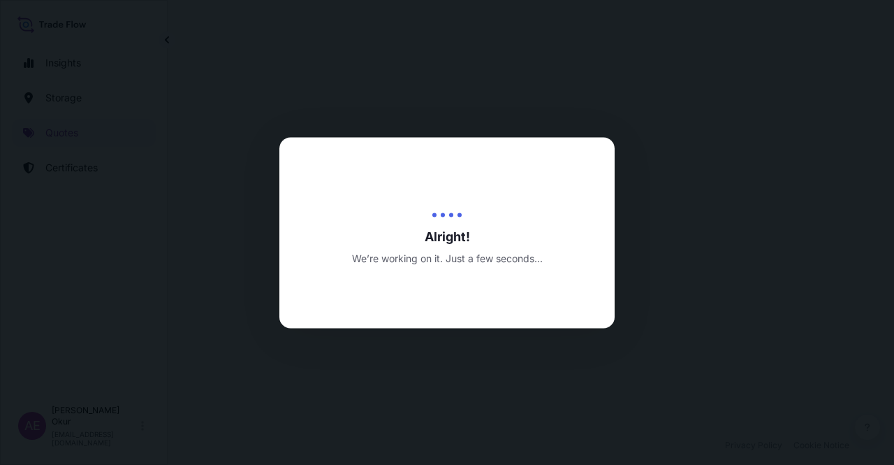
select select "Ocean Vessel"
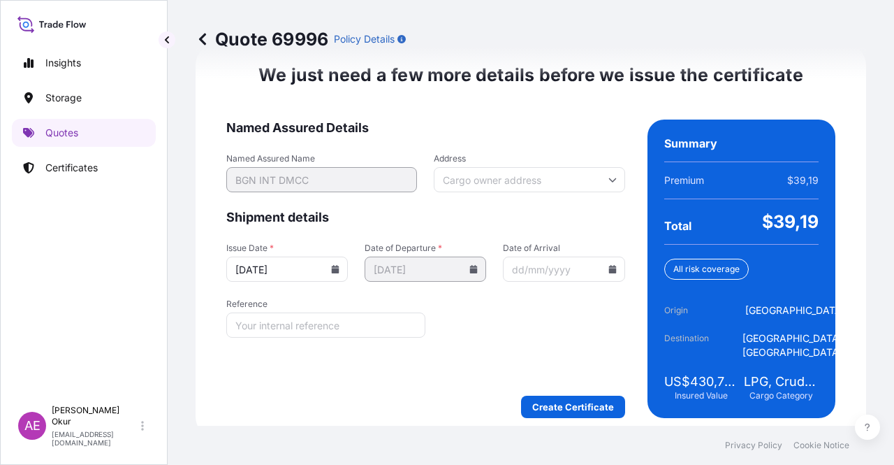
scroll to position [1786, 0]
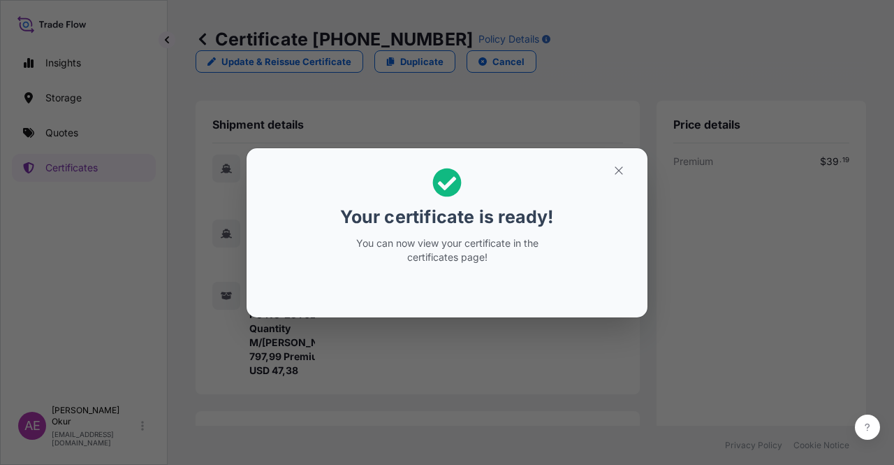
click at [619, 152] on section "Your certificate is ready! You can now view your certificate in the certificate…" at bounding box center [447, 232] width 401 height 169
click at [620, 168] on icon "button" at bounding box center [619, 170] width 13 height 13
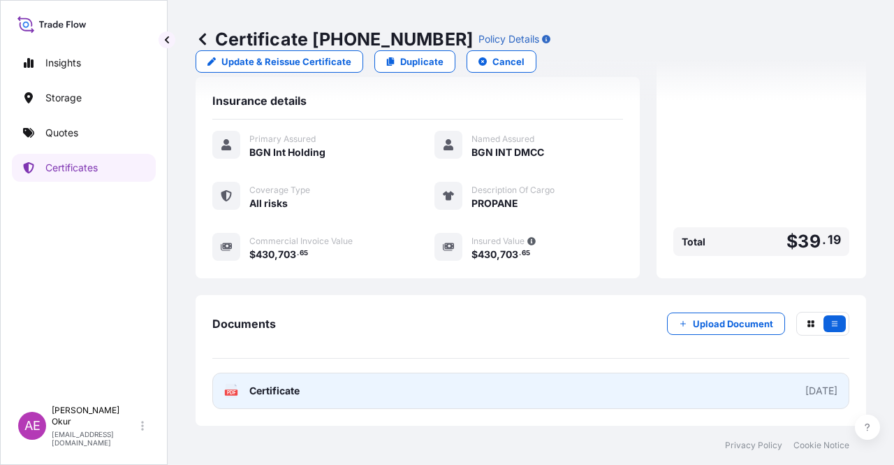
click at [293, 389] on span "Certificate" at bounding box center [274, 391] width 50 height 14
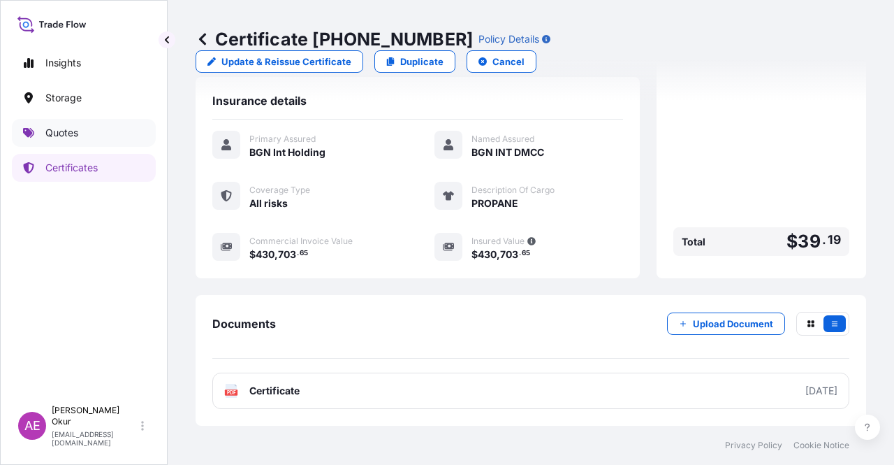
click at [71, 130] on p "Quotes" at bounding box center [61, 133] width 33 height 14
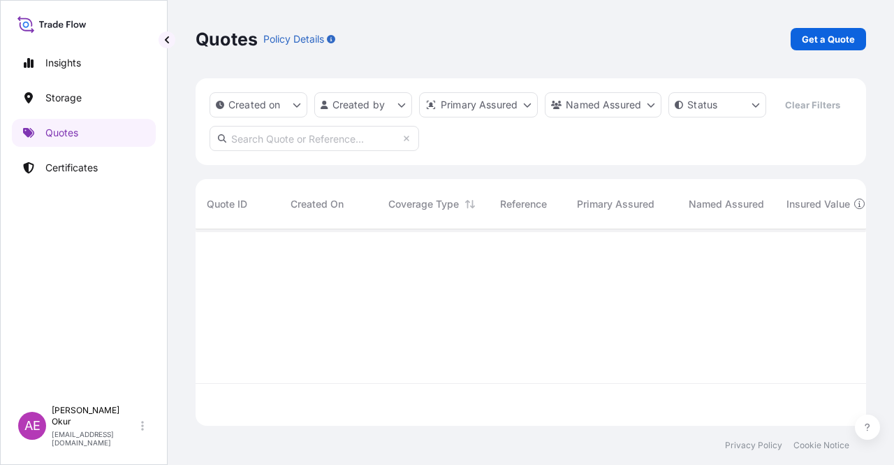
scroll to position [194, 660]
click at [832, 28] on link "Get a Quote" at bounding box center [828, 39] width 75 height 22
select select "Ocean Vessel"
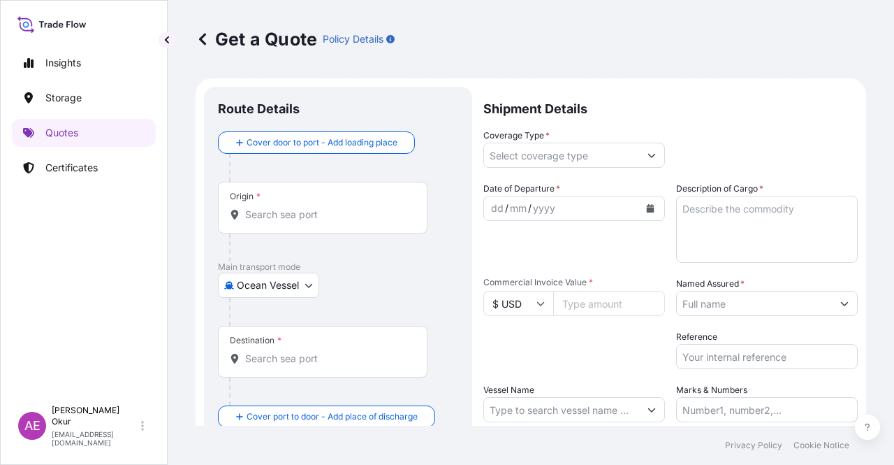
scroll to position [22, 0]
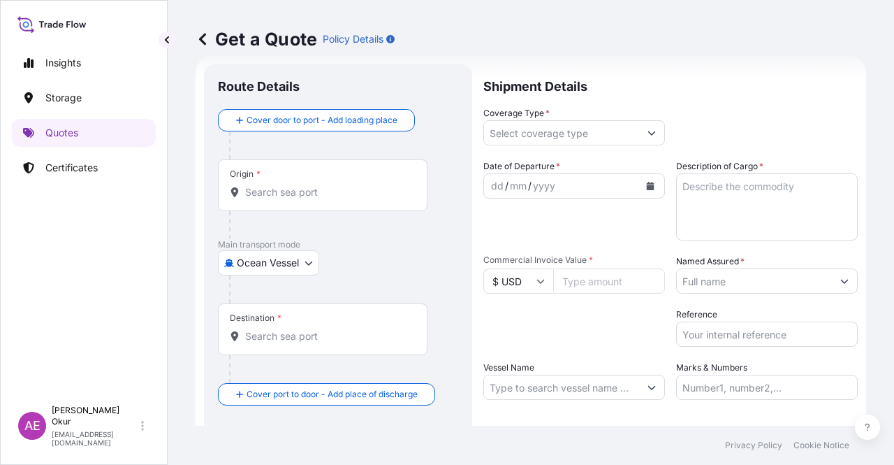
click at [344, 163] on div "Origin *" at bounding box center [323, 185] width 210 height 52
click at [344, 185] on input "Origin *" at bounding box center [327, 192] width 165 height 14
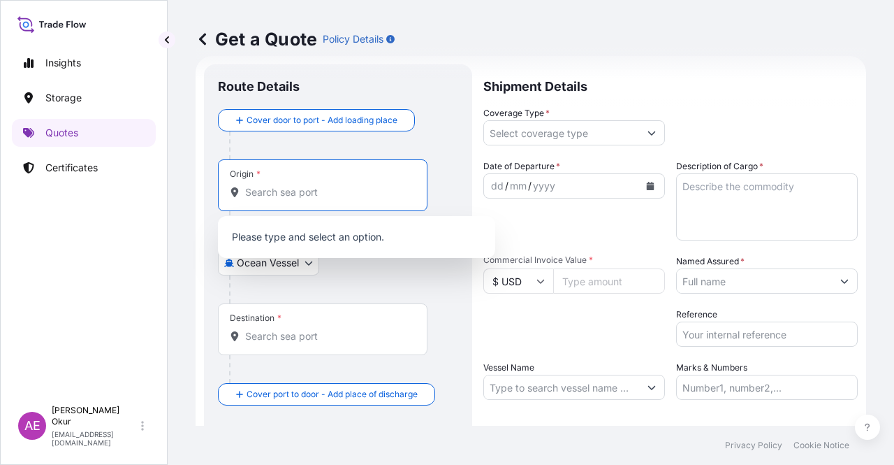
paste input "GREECE"
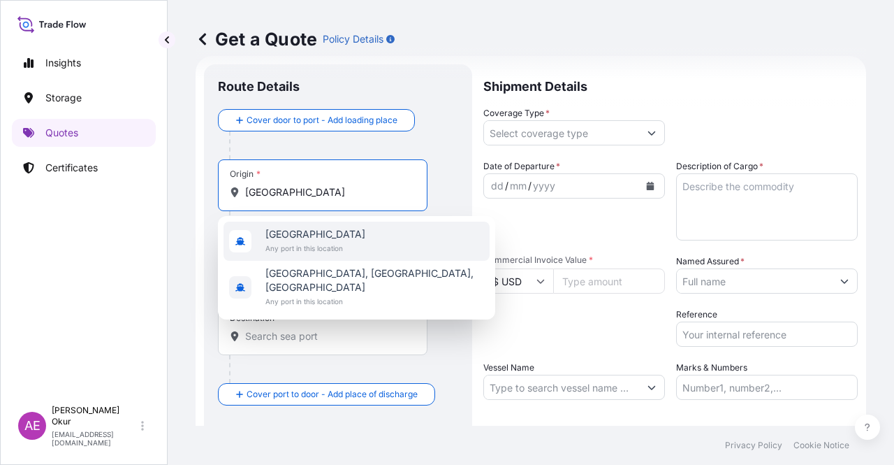
click at [318, 244] on span "Any port in this location" at bounding box center [315, 248] width 100 height 14
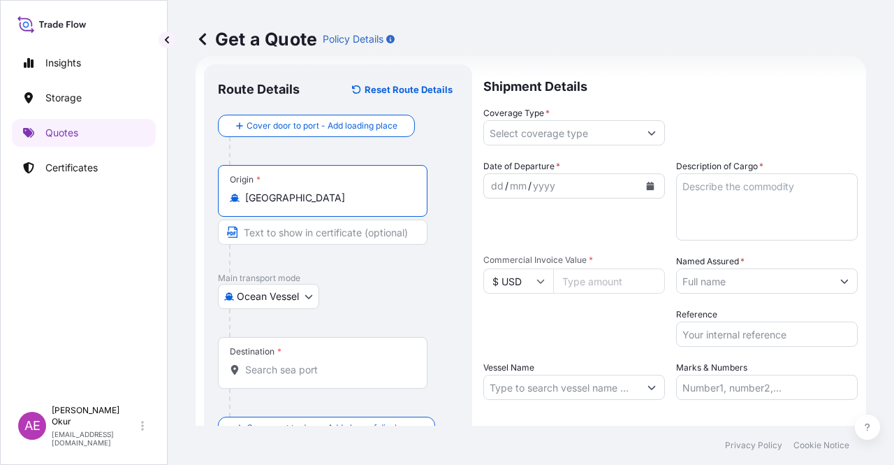
type input "Greece"
click at [312, 231] on input "Text to appear on certificate" at bounding box center [323, 231] width 210 height 25
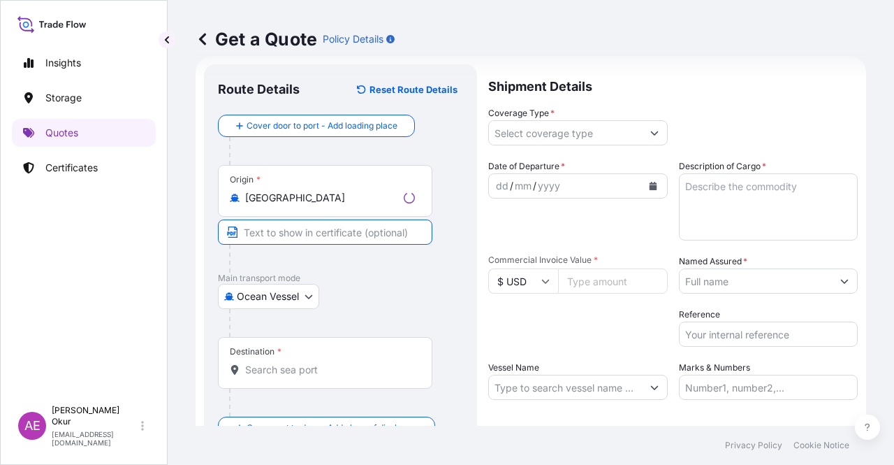
paste input "GREECE"
click at [240, 231] on input "GREECE" at bounding box center [323, 231] width 210 height 25
paste input "LACONIA OPL"
click at [317, 231] on input "LACONIA OPL /GREECE" at bounding box center [323, 231] width 210 height 25
type input "LACONIA OPL / GREECE"
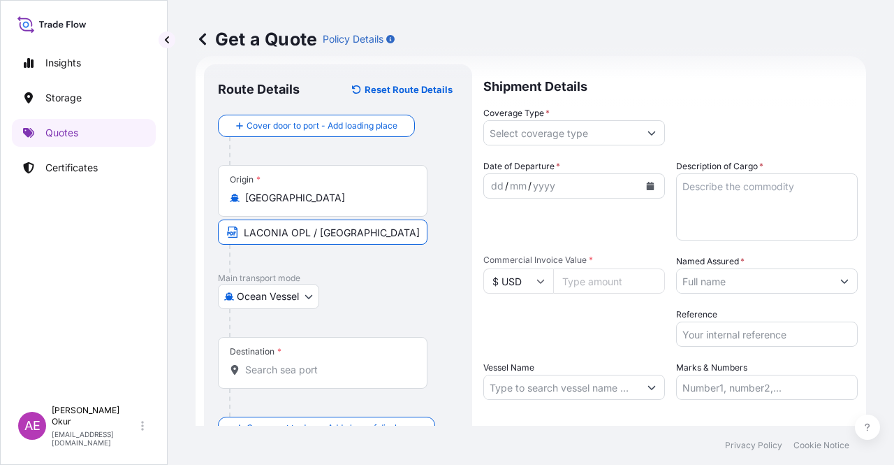
click at [322, 388] on div at bounding box center [328, 402] width 198 height 28
click at [325, 379] on div "Destination *" at bounding box center [323, 363] width 210 height 52
click at [325, 377] on input "Destination *" at bounding box center [327, 370] width 165 height 14
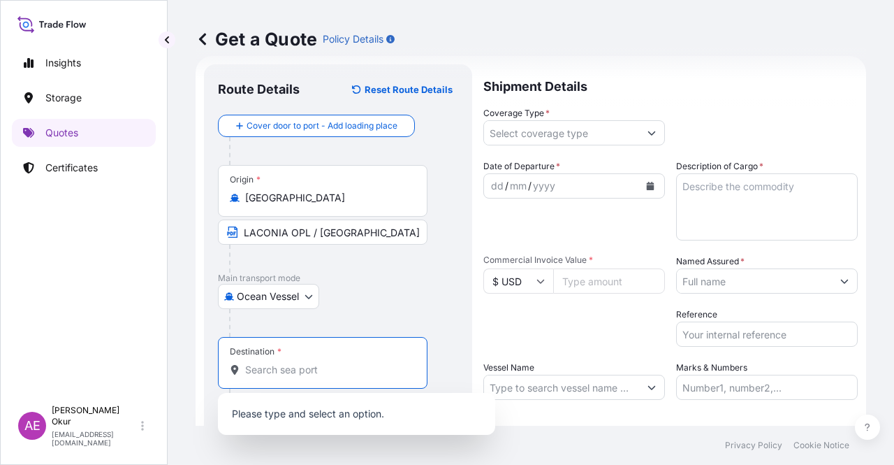
paste input "ALEXANDRIA"
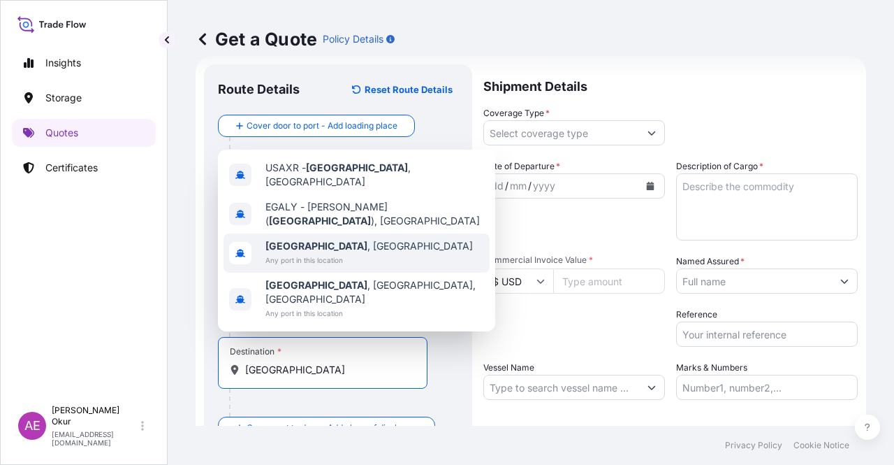
click at [327, 253] on span "Alexandria , Egypt" at bounding box center [369, 246] width 208 height 14
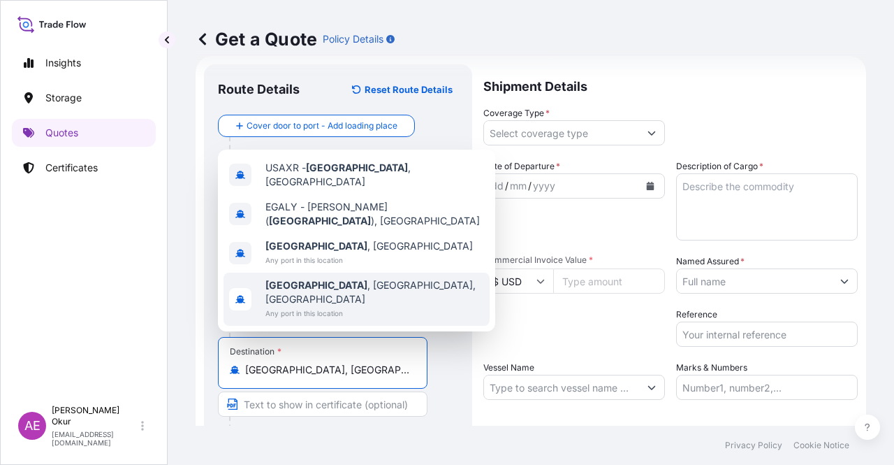
type input "Alexandria, Egypt"
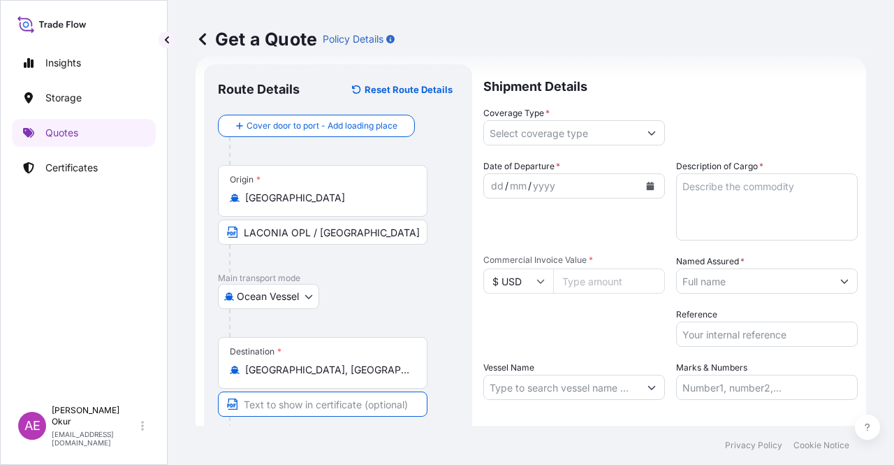
click at [294, 404] on input "Text to appear on certificate" at bounding box center [323, 403] width 210 height 25
paste input "ALEXANDRIA"
type input "ALEXANDRIA / EGYPT"
click at [548, 139] on input "Coverage Type *" at bounding box center [561, 132] width 155 height 25
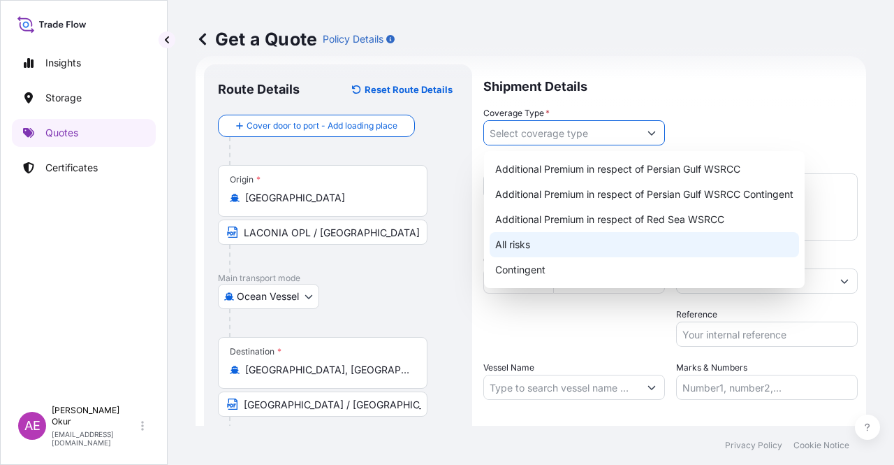
click at [517, 236] on div "All risks" at bounding box center [645, 244] width 310 height 25
type input "All risks"
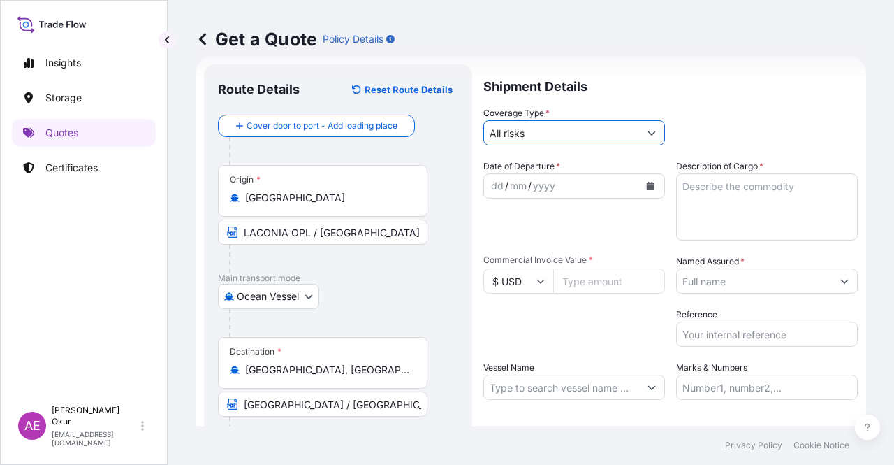
click at [492, 192] on div "dd" at bounding box center [497, 185] width 15 height 17
click at [574, 275] on input "Commercial Invoice Value *" at bounding box center [609, 280] width 112 height 25
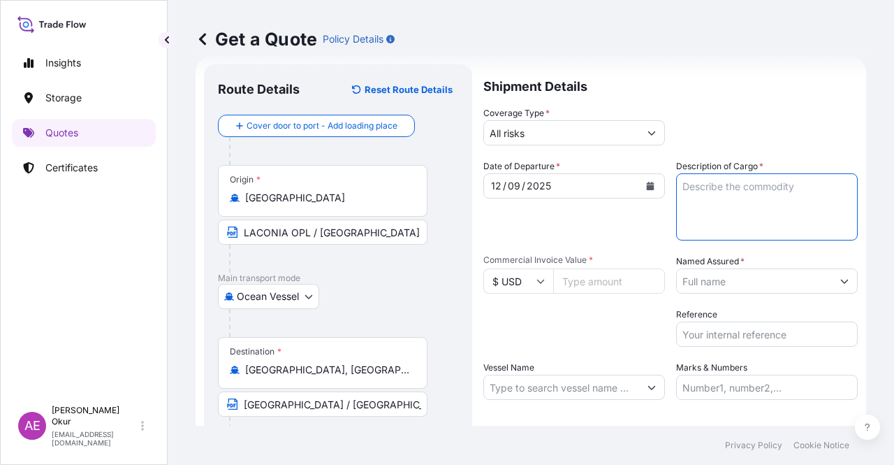
click at [713, 226] on textarea "Description of Cargo *" at bounding box center [767, 206] width 182 height 67
paste textarea "BUTANE"
type textarea "BUTANE"
drag, startPoint x: 585, startPoint y: 284, endPoint x: 384, endPoint y: 286, distance: 201.2
click at [395, 286] on form "Route Details Reset Route Details Cover door to port - Add loading place Place …" at bounding box center [531, 284] width 671 height 456
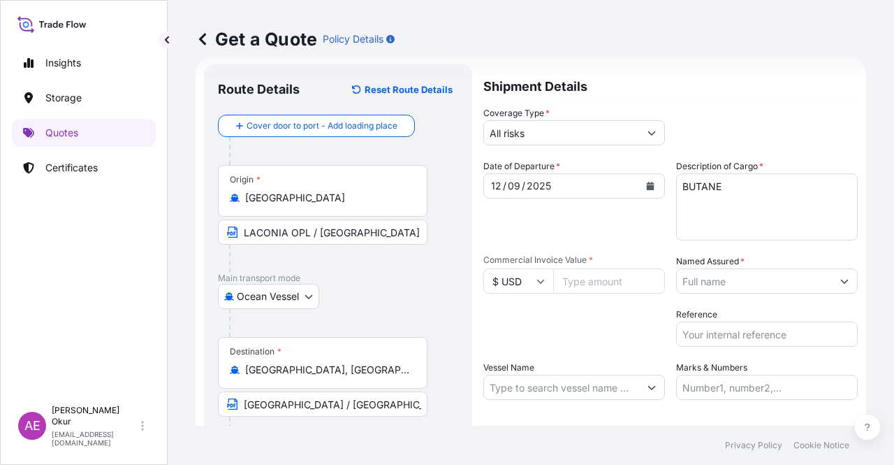
paste input "3494077.07"
type input "3494077.07"
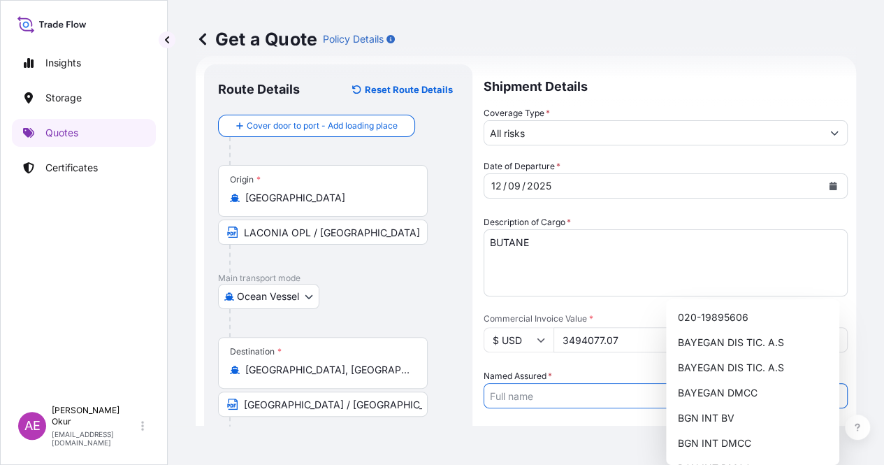
click at [715, 383] on input "Named Assured *" at bounding box center [652, 395] width 337 height 25
click at [713, 436] on span "BGN INT DMCC" at bounding box center [713, 443] width 73 height 14
type input "BGN INT DMCC"
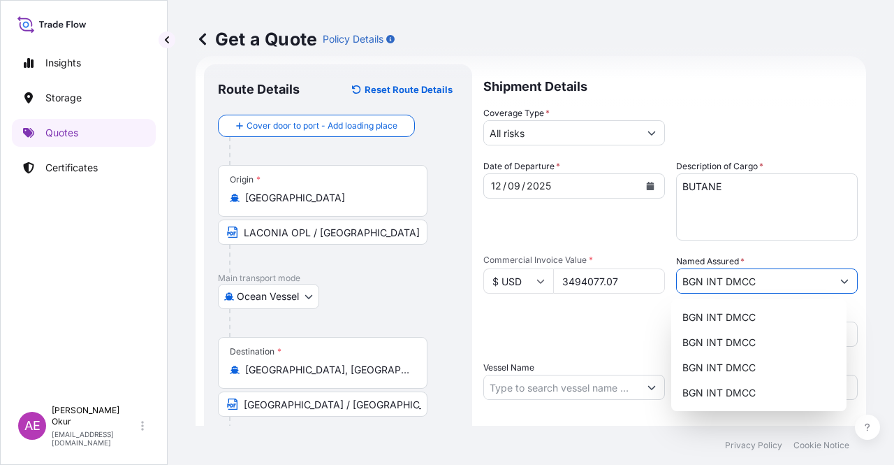
click at [546, 398] on input "Vessel Name" at bounding box center [561, 386] width 155 height 25
paste input "PASCO RONI"
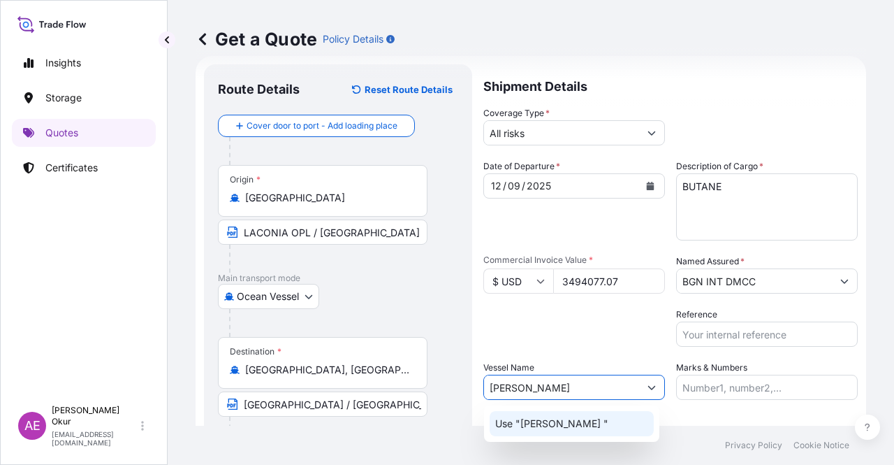
click at [567, 430] on div "Use "PASCO RONI "" at bounding box center [572, 423] width 164 height 25
type input "PASCO RONI"
click at [725, 384] on input "Marks & Numbers" at bounding box center [767, 386] width 182 height 25
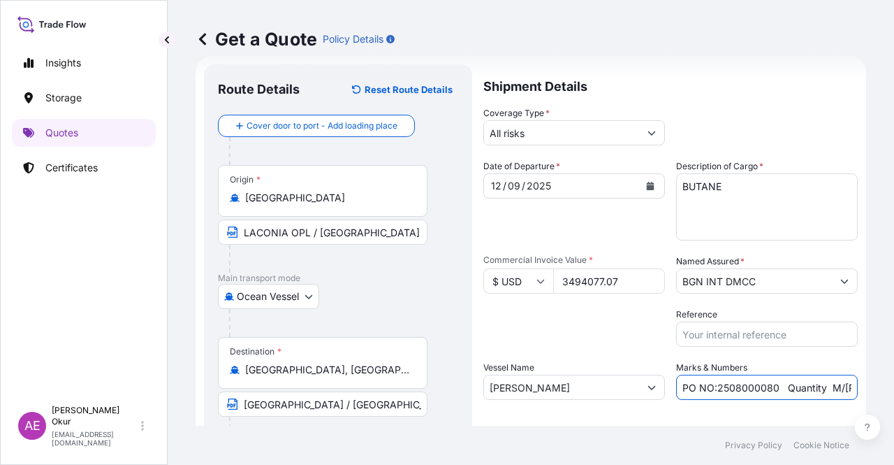
drag, startPoint x: 711, startPoint y: 387, endPoint x: 772, endPoint y: 384, distance: 61.5
click at [772, 384] on input "PO NO:2508000080 Quantity M/Tonn: 22,000 Premium: EUR 3,41" at bounding box center [767, 386] width 182 height 25
paste input "Y023570"
drag, startPoint x: 843, startPoint y: 391, endPoint x: 893, endPoint y: 391, distance: 50.3
click at [894, 391] on div "Get a Quote Policy Details Route Details Reset Route Details Cover door to port…" at bounding box center [531, 212] width 727 height 425
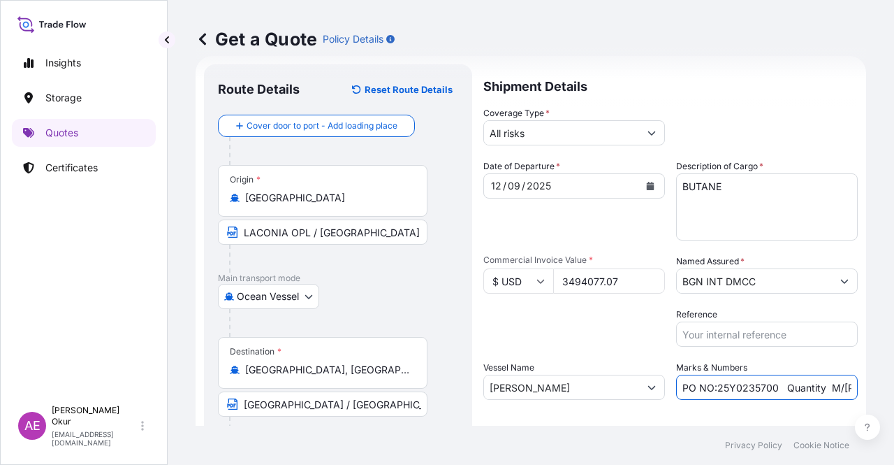
scroll to position [0, 147]
click at [785, 385] on input "PO NO:25Y0235700 Quantity M/Tonn: 22,000 Premium: EUR 3,41" at bounding box center [767, 386] width 182 height 25
click at [718, 388] on input "PO NO:25Y0235700 Quantity M/Tonn: 22,000 Premium: EUR 3,41" at bounding box center [767, 386] width 182 height 25
click at [720, 385] on input "PO NO:25Y0235700 Quantity M/Tonn: 22,000 Premium: EUR 3,41" at bounding box center [767, 386] width 182 height 25
drag, startPoint x: 720, startPoint y: 385, endPoint x: 750, endPoint y: 386, distance: 29.4
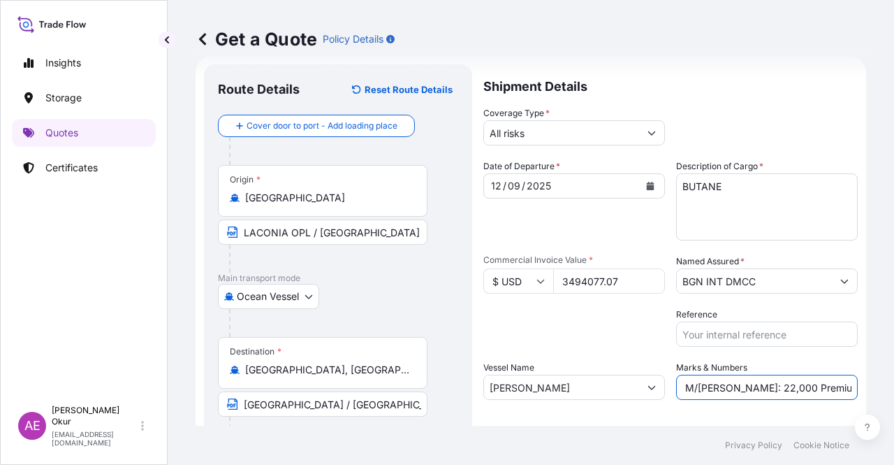
click at [750, 386] on input "PO NO:25Y0235700 Quantity M/Tonn: 22,000 Premium: EUR 3,41" at bounding box center [767, 386] width 182 height 25
paste input "6.473,67"
drag, startPoint x: 863, startPoint y: 387, endPoint x: 894, endPoint y: 384, distance: 30.9
click at [894, 384] on div "Get a Quote Policy Details Route Details Reset Route Details Cover door to port…" at bounding box center [531, 212] width 727 height 425
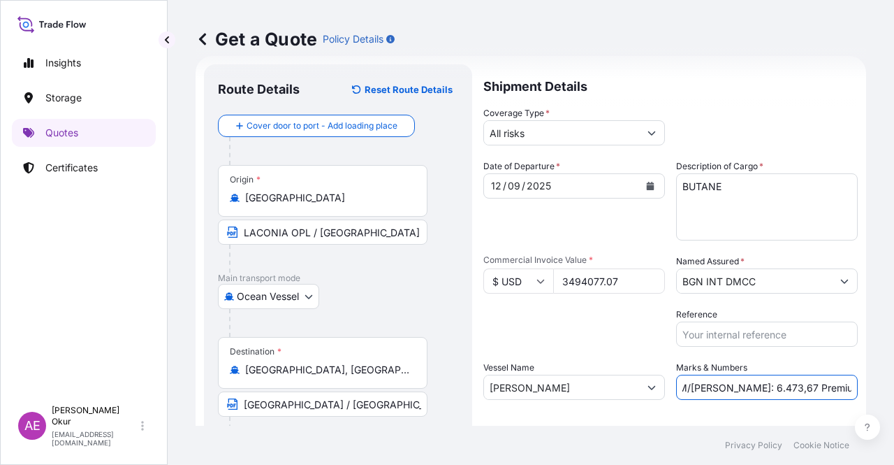
click at [816, 385] on input "PO NO:25Y0235700 Quantity M/Tonn: 6.473,67 Premium: EUR 3,41" at bounding box center [767, 386] width 182 height 25
drag, startPoint x: 821, startPoint y: 384, endPoint x: 801, endPoint y: 384, distance: 20.3
click at [801, 384] on input "PO NO:25Y0235700 Quantity M/Tonn: 6.473,67 Premium: EUR 3,41" at bounding box center [767, 386] width 182 height 25
drag, startPoint x: 843, startPoint y: 385, endPoint x: 894, endPoint y: 386, distance: 51.0
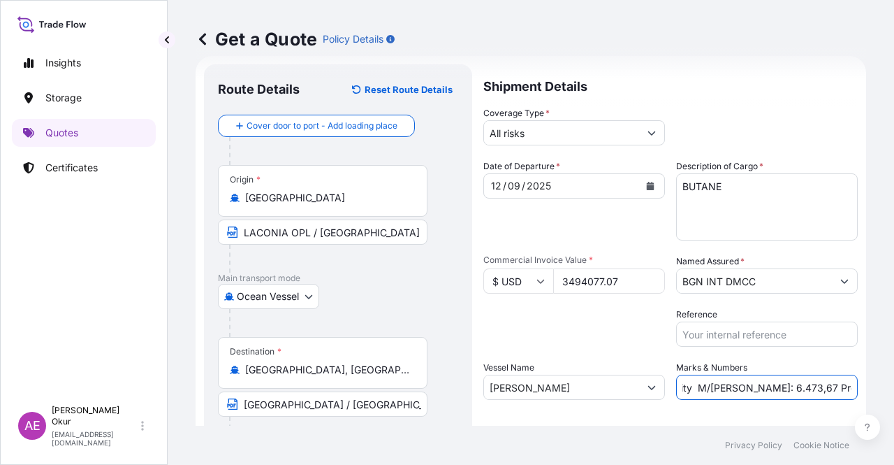
click at [894, 386] on div "Get a Quote Policy Details Route Details Reset Route Details Cover door to port…" at bounding box center [531, 212] width 727 height 425
drag, startPoint x: 841, startPoint y: 386, endPoint x: 892, endPoint y: 395, distance: 51.8
click at [892, 396] on div "Get a Quote Policy Details Route Details Reset Route Details Cover door to port…" at bounding box center [531, 212] width 727 height 425
paste input "384,35"
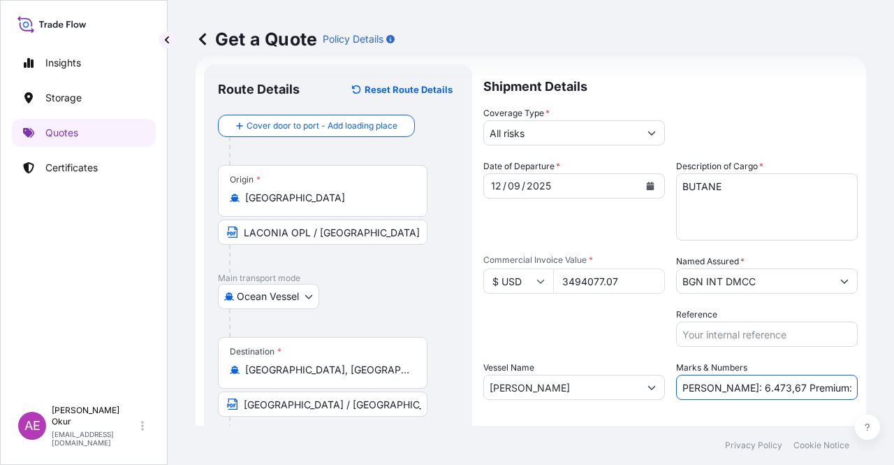
click at [813, 390] on input "PO NO:25Y0235700 Quantity M/Tonn: 6.473,67 Premium: USD384,35" at bounding box center [767, 386] width 182 height 25
click at [807, 388] on input "PO NO:25Y0235700 Quantity M/Tonn: 6.473,67 Premium: USD384,35" at bounding box center [767, 386] width 182 height 25
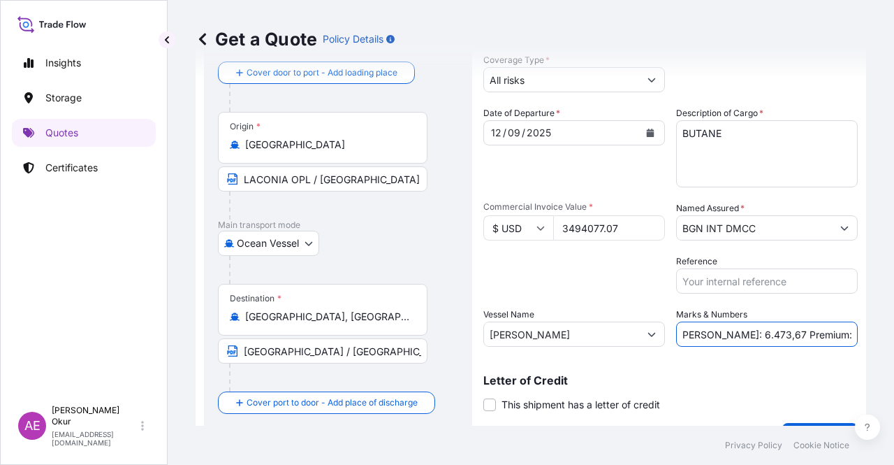
scroll to position [108, 0]
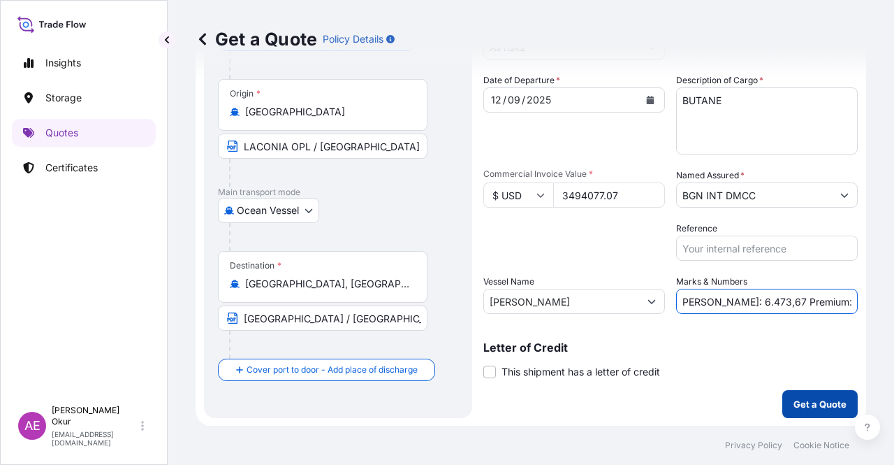
type input "PO NO:25Y0235700 Quantity M/Tonn: 6.473,67 Premium: USD 384,35"
click at [803, 416] on button "Get a Quote" at bounding box center [820, 404] width 75 height 28
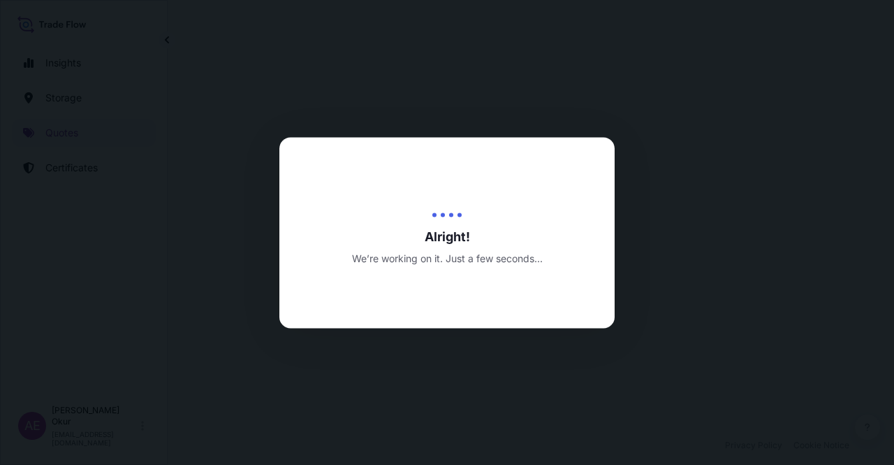
select select "Ocean Vessel"
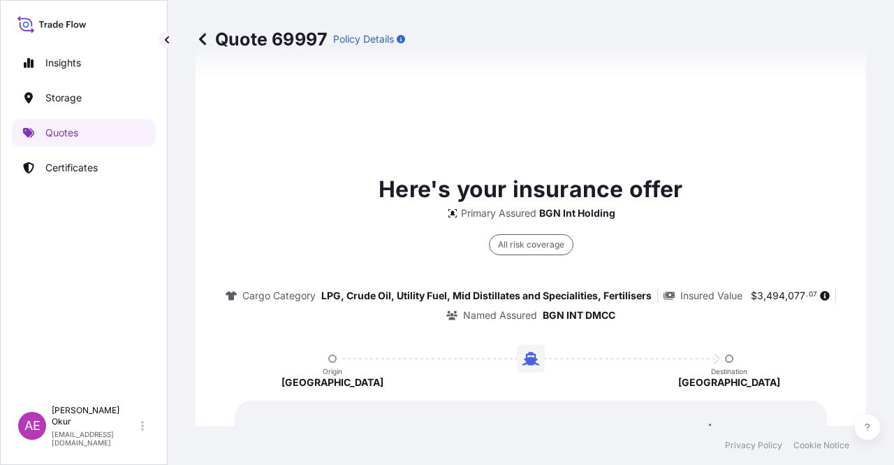
type input "15/09/2025"
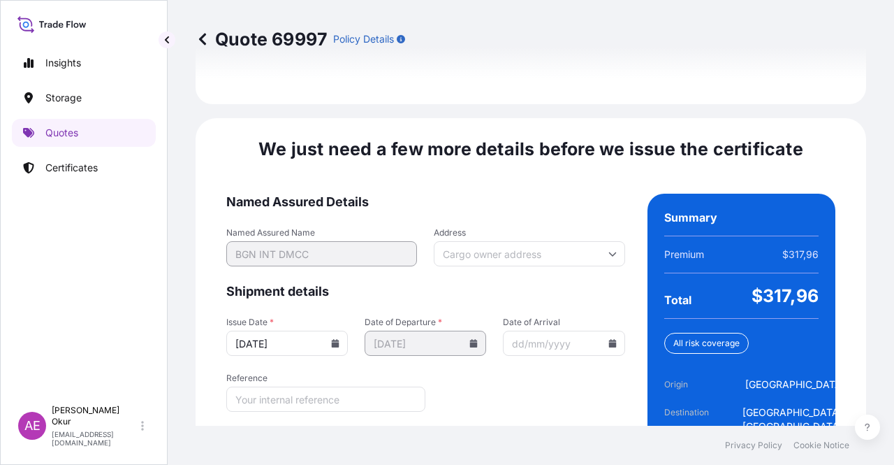
scroll to position [1763, 0]
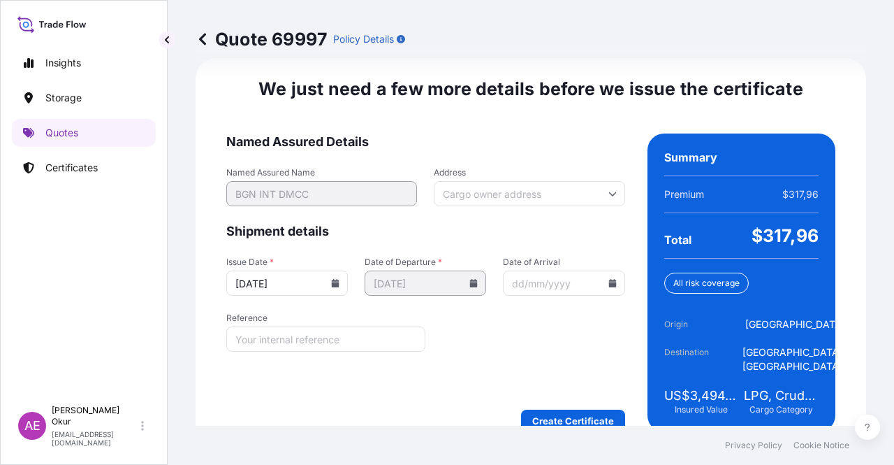
click at [562, 402] on form "Named Assured Details Named Assured Name BGN INT DMCC Address Shipment details …" at bounding box center [425, 282] width 399 height 298
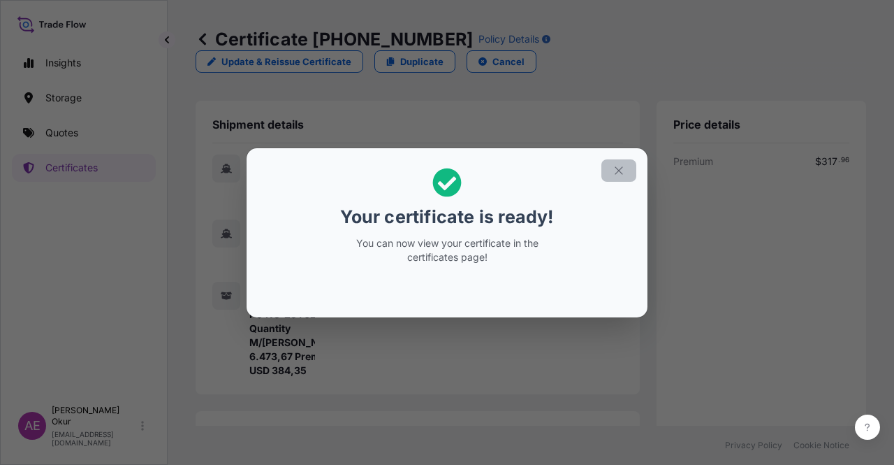
click at [619, 167] on icon "button" at bounding box center [619, 170] width 13 height 13
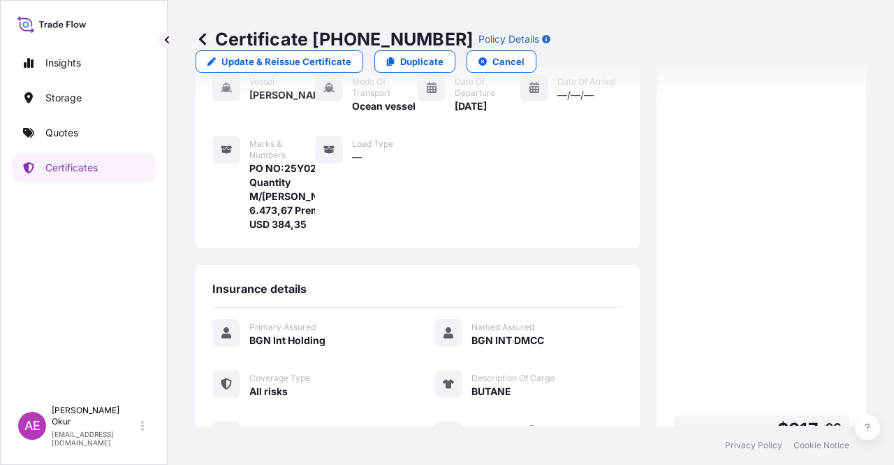
scroll to position [349, 0]
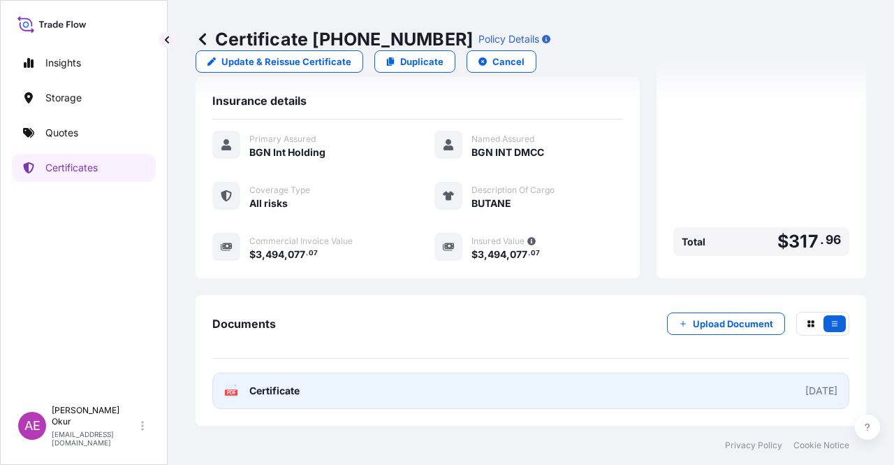
click at [275, 388] on span "Certificate" at bounding box center [274, 391] width 50 height 14
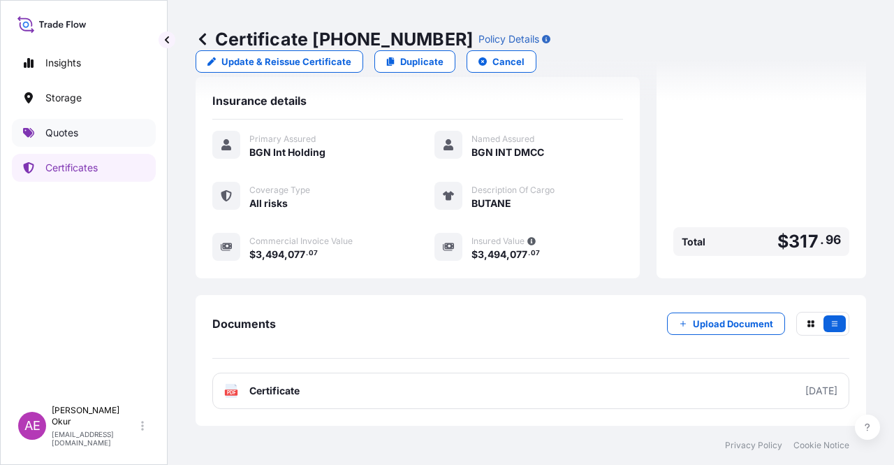
click at [75, 145] on link "Quotes" at bounding box center [84, 133] width 144 height 28
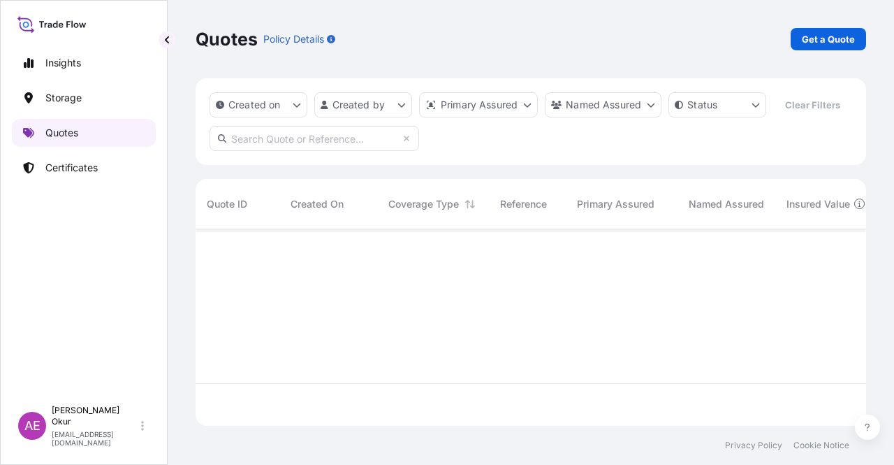
scroll to position [194, 660]
click at [85, 131] on link "Quotes" at bounding box center [84, 133] width 144 height 28
click at [826, 33] on p "Get a Quote" at bounding box center [828, 39] width 53 height 14
select select "Ocean Vessel"
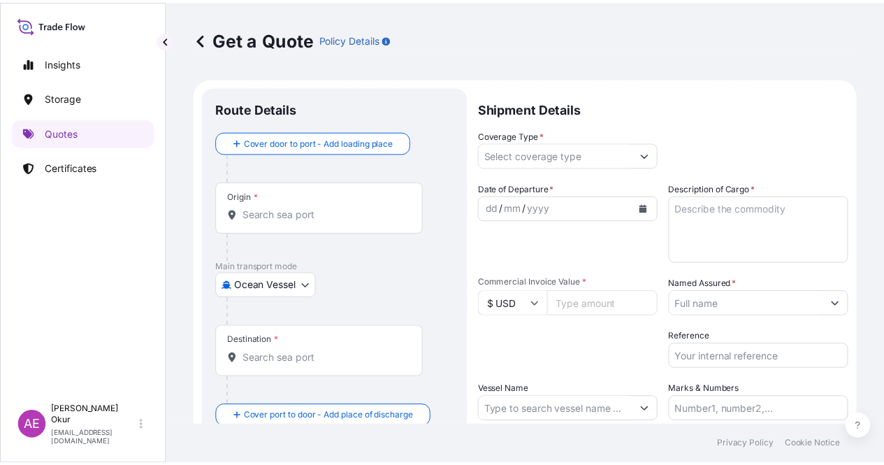
scroll to position [22, 0]
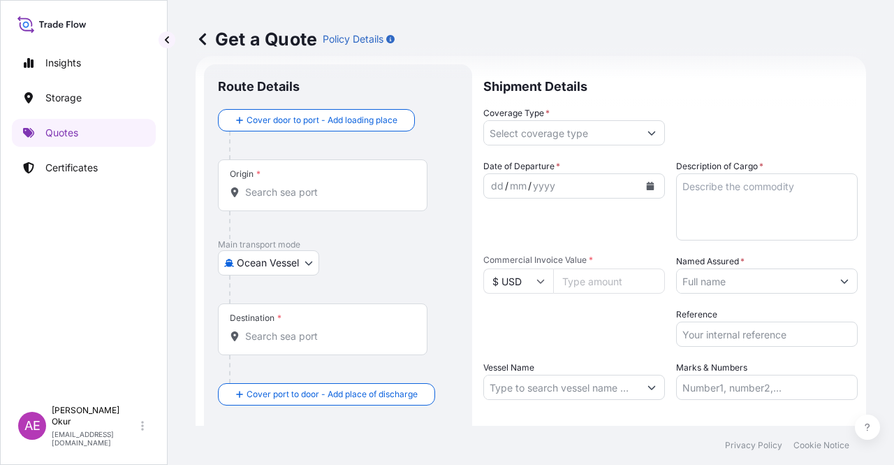
click at [347, 182] on div "Origin *" at bounding box center [323, 185] width 210 height 52
click at [347, 185] on input "Origin *" at bounding box center [327, 192] width 165 height 14
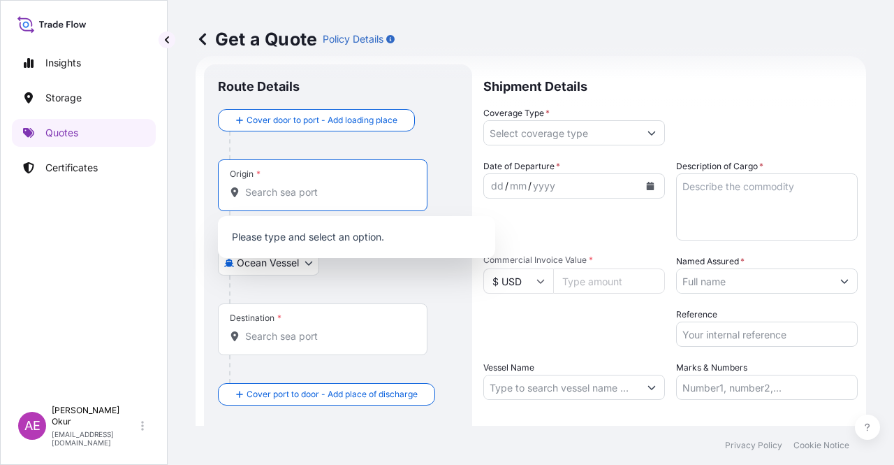
paste input "GREECE"
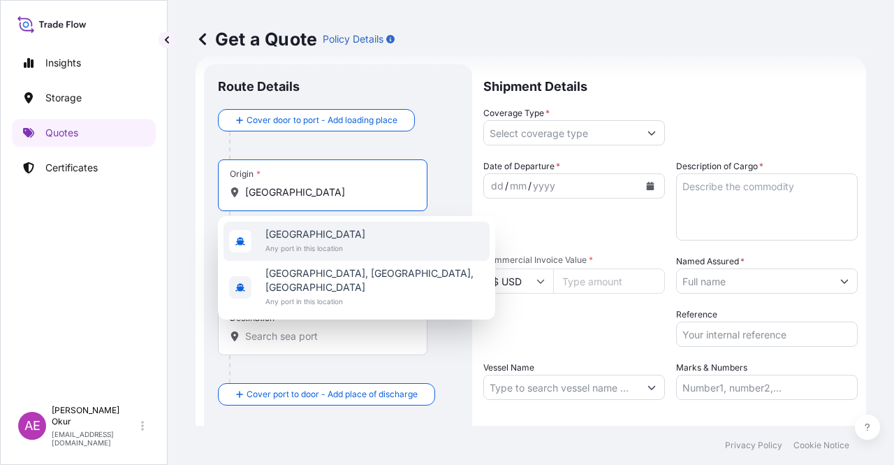
click at [325, 246] on span "Any port in this location" at bounding box center [315, 248] width 100 height 14
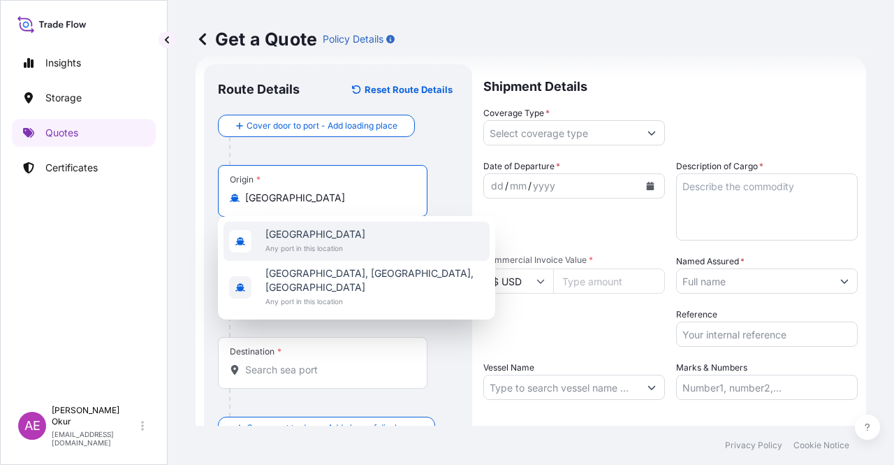
type input "Greece"
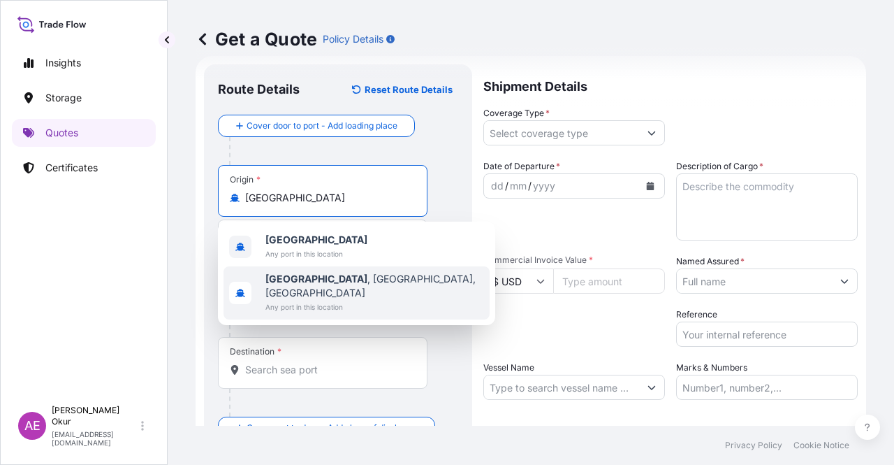
click at [310, 251] on span "Any port in this location" at bounding box center [316, 254] width 102 height 14
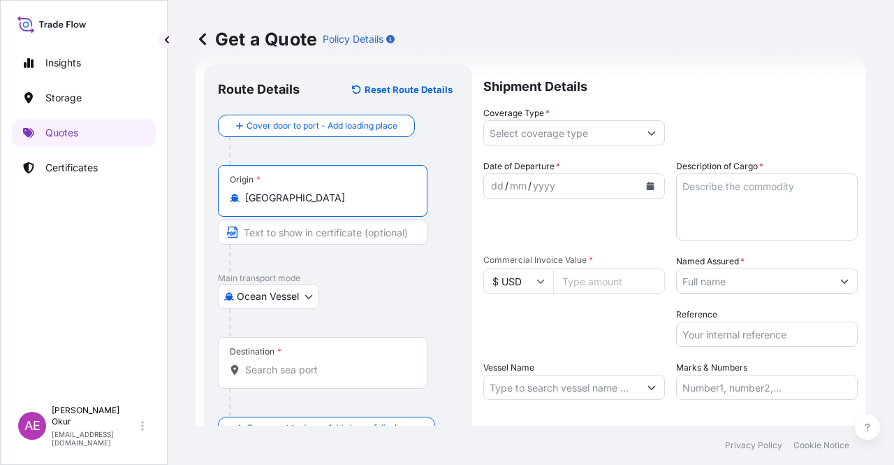
click at [285, 256] on div at bounding box center [328, 259] width 198 height 28
click at [292, 230] on input "Text to appear on certificate" at bounding box center [323, 231] width 210 height 25
paste input "LACONIA OPL"
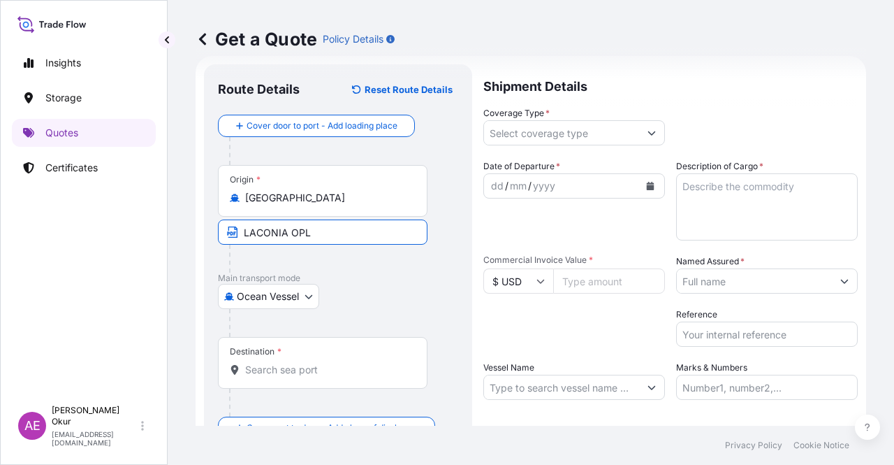
type input "LACONIA OPL / GREECE"
click at [288, 365] on input "Destination *" at bounding box center [327, 370] width 165 height 14
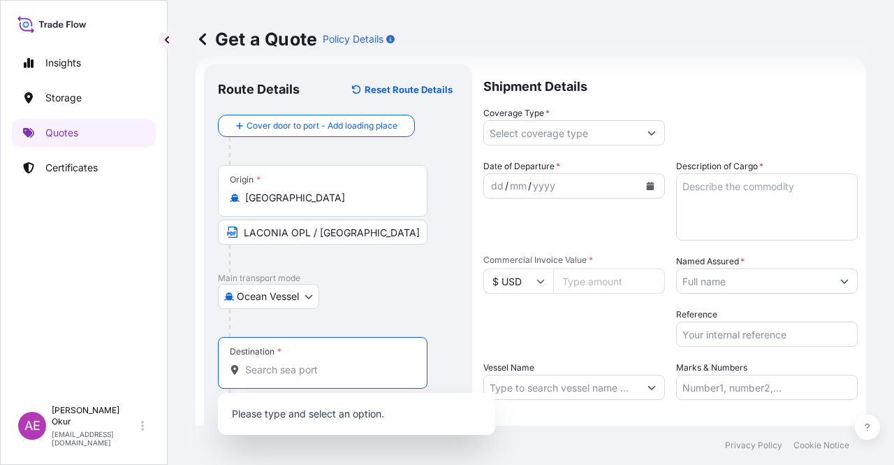
paste input "ALEXANDRIA"
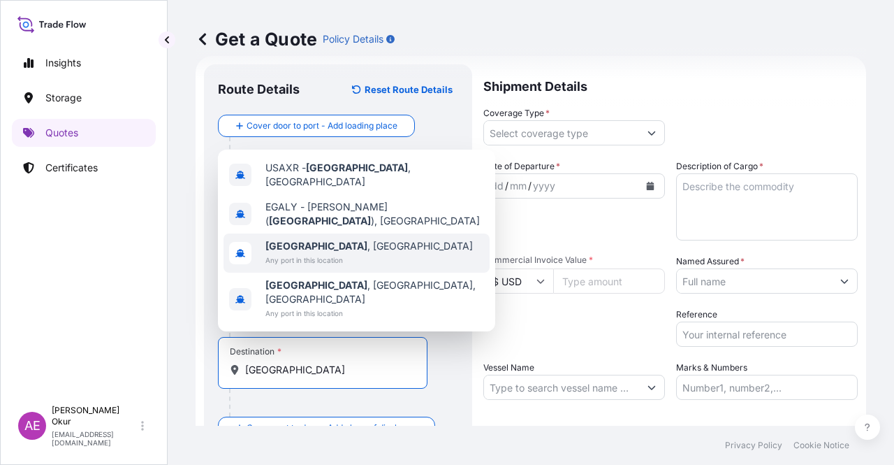
click at [347, 267] on span "Any port in this location" at bounding box center [369, 260] width 208 height 14
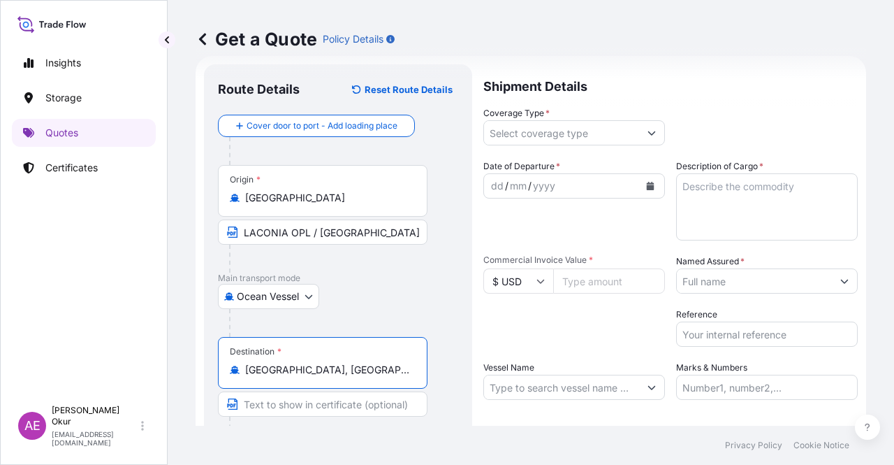
type input "Alexandria, Egypt"
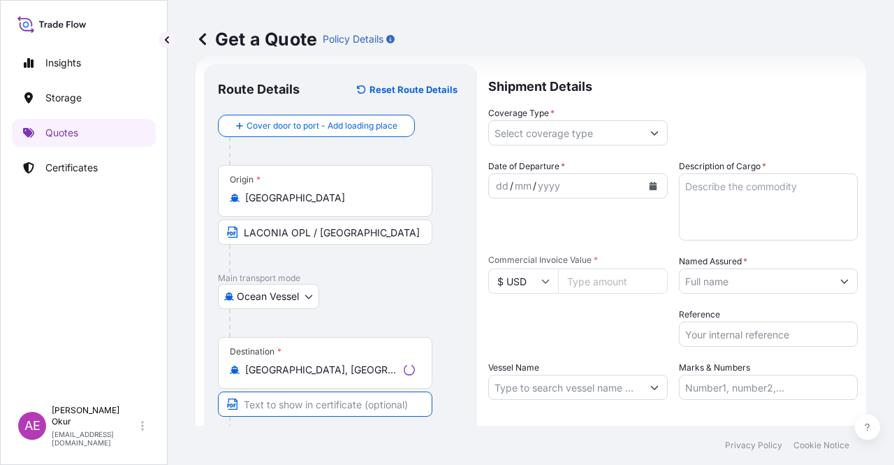
click at [328, 410] on input "Text to appear on certificate" at bounding box center [325, 403] width 214 height 25
paste input "ALEXANDRIA"
type input "ALEXANDRIA / EGYPT"
click at [542, 131] on input "Coverage Type *" at bounding box center [561, 132] width 155 height 25
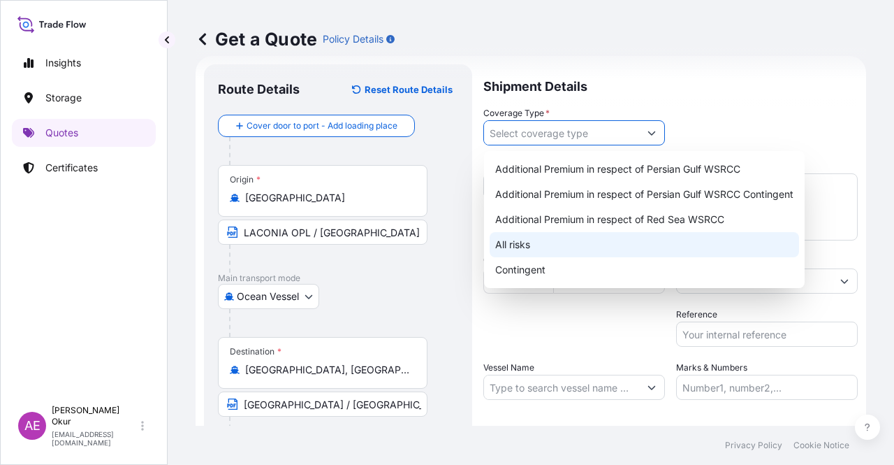
click at [528, 242] on div "All risks" at bounding box center [645, 244] width 310 height 25
type input "All risks"
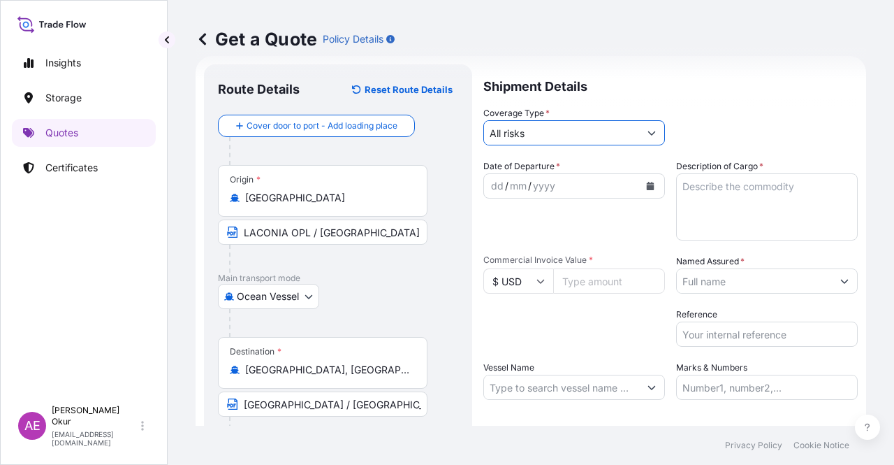
click at [494, 183] on div "dd" at bounding box center [497, 185] width 15 height 17
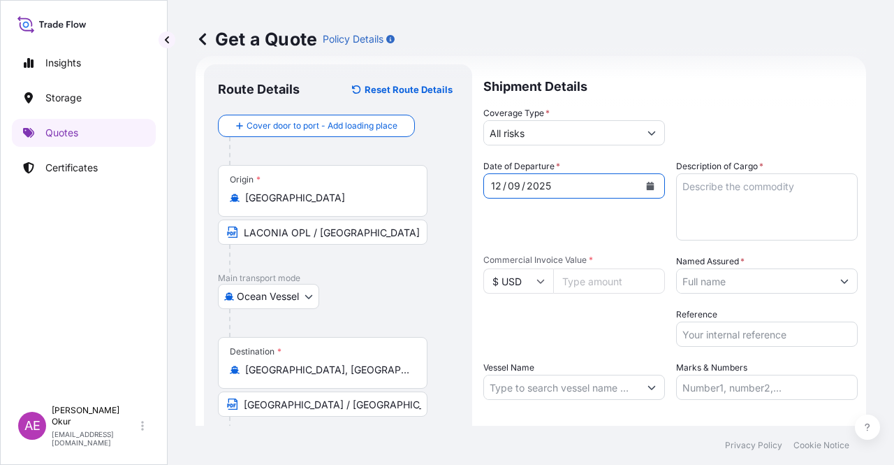
click at [718, 209] on textarea "Description of Cargo *" at bounding box center [767, 206] width 182 height 67
paste
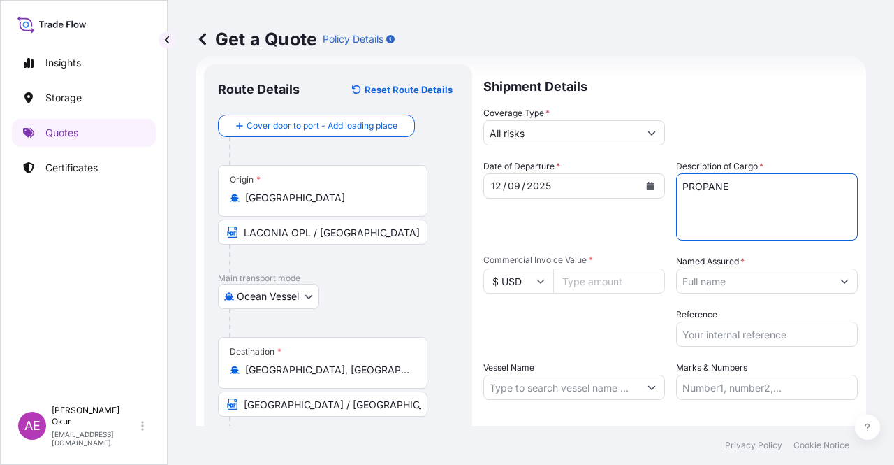
type textarea "PROPANE"
click at [584, 282] on input "Commercial Invoice Value *" at bounding box center [609, 280] width 112 height 25
type input "2434122.12"
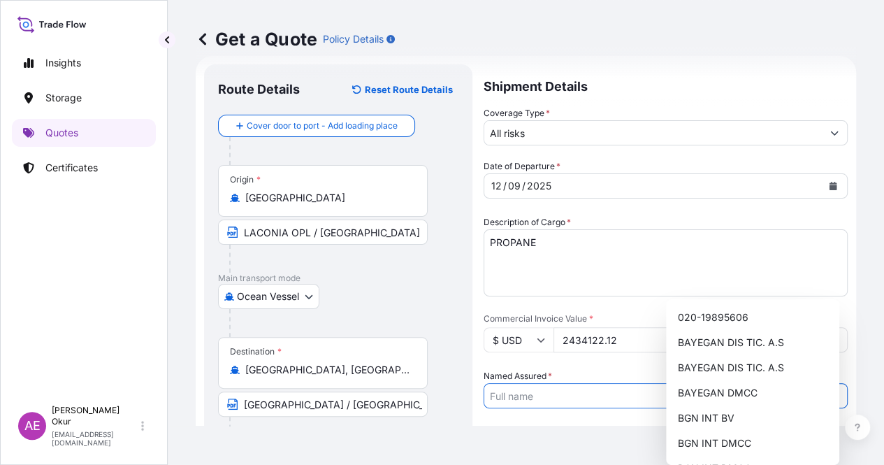
click at [735, 383] on input "Named Assured *" at bounding box center [652, 395] width 337 height 25
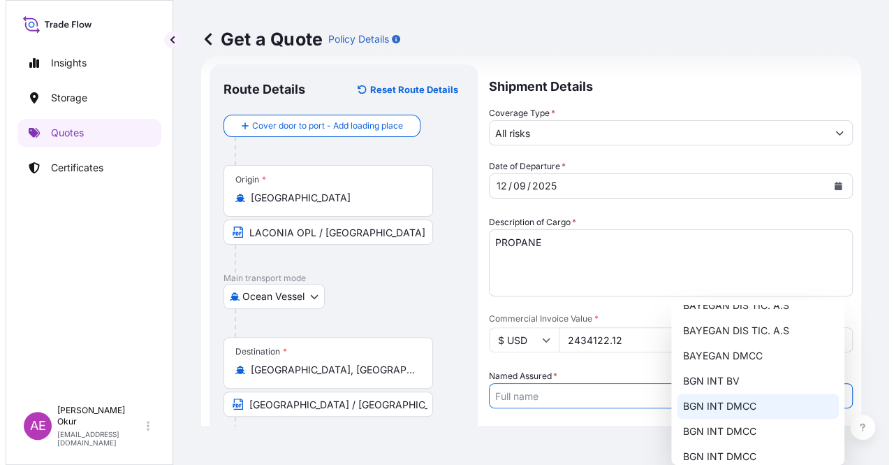
scroll to position [0, 0]
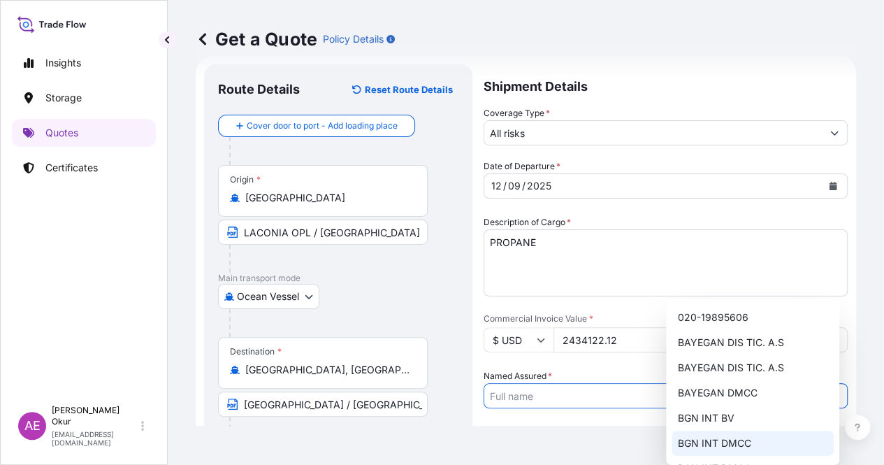
click at [739, 444] on span "BGN INT DMCC" at bounding box center [713, 443] width 73 height 14
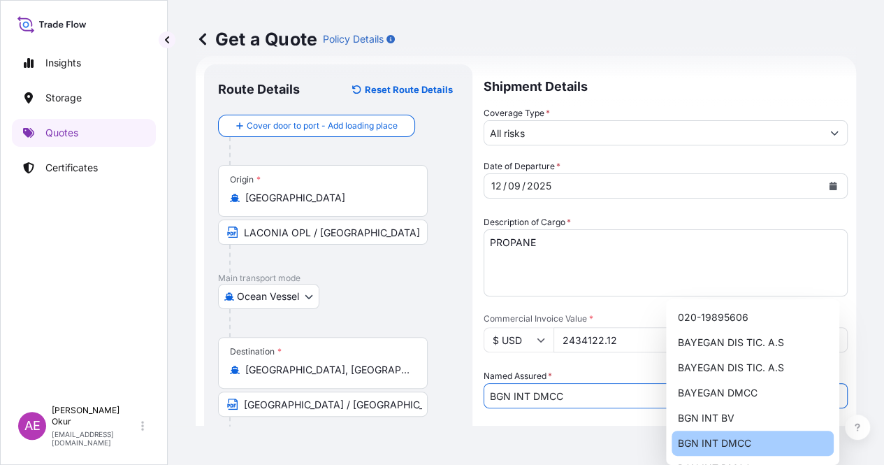
type input "BGN INT DMCC"
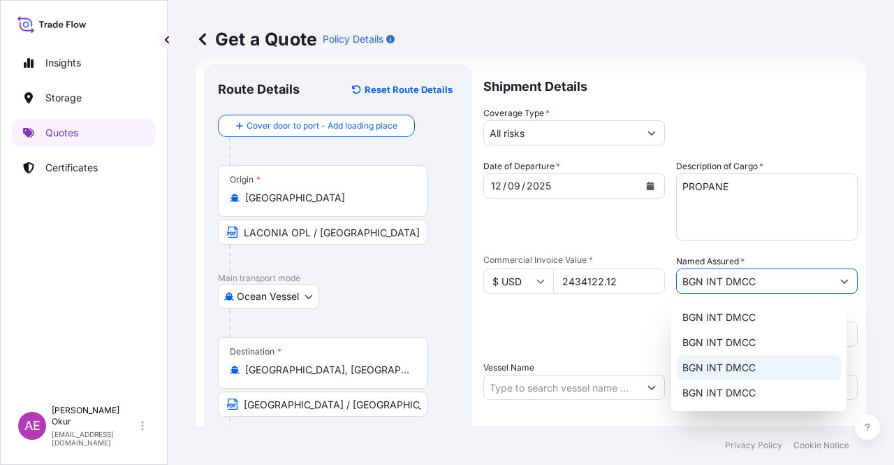
click at [544, 391] on input "Vessel Name" at bounding box center [561, 386] width 155 height 25
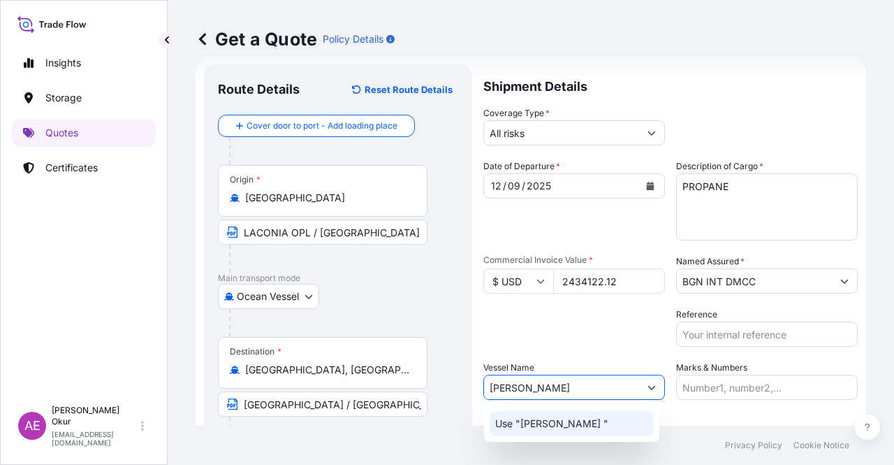
click at [570, 417] on p "Use "PASCO RONI "" at bounding box center [551, 423] width 113 height 14
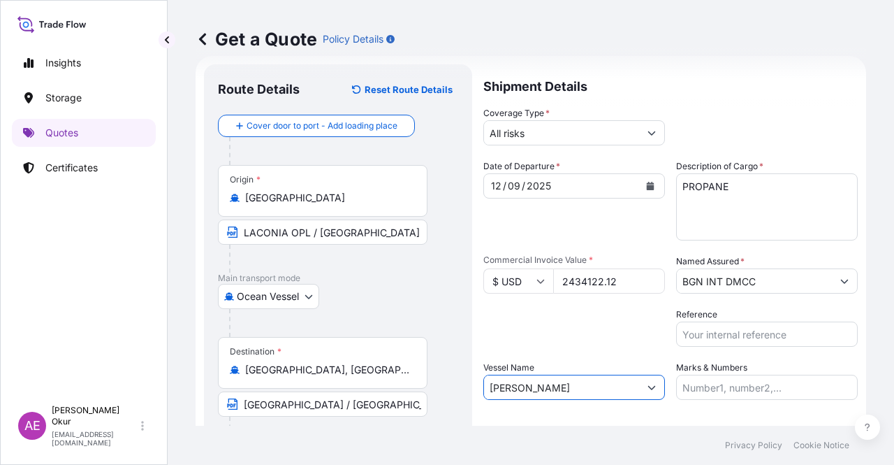
type input "PASCO RONI"
click at [717, 379] on input "Marks & Numbers" at bounding box center [767, 386] width 182 height 25
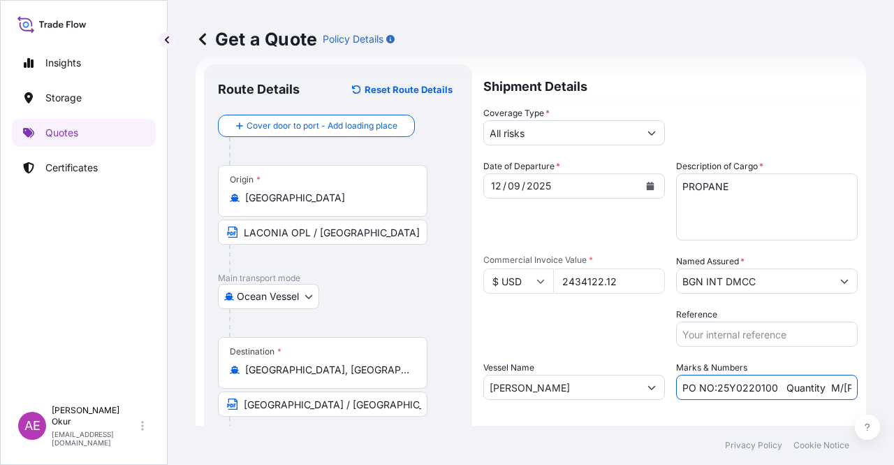
drag, startPoint x: 714, startPoint y: 387, endPoint x: 770, endPoint y: 388, distance: 55.9
click at [770, 388] on input "PO NO:25Y0220100 Quantity M/Tonn: 7.600,00 Premium: USD 446,01" at bounding box center [767, 386] width 182 height 25
click at [894, 377] on div "Get a Quote Policy Details Route Details Reset Route Details Cover door to port…" at bounding box center [531, 212] width 727 height 425
click at [770, 381] on input "PO NO:25Y0235700 Quantity M/Tonn: 7.600,00 Premium: USD 446,01" at bounding box center [767, 386] width 182 height 25
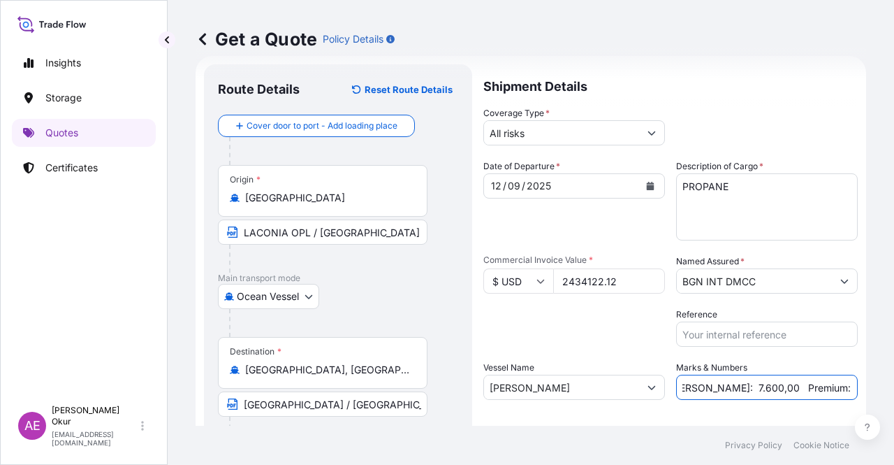
drag, startPoint x: 690, startPoint y: 388, endPoint x: 730, endPoint y: 387, distance: 39.8
click at [730, 387] on input "PO NO:25Y0235700 Quantity M/Tonn: 7.600,00 Premium: USD 446,01" at bounding box center [767, 386] width 182 height 25
drag, startPoint x: 803, startPoint y: 391, endPoint x: 894, endPoint y: 391, distance: 90.1
click at [894, 391] on div "Get a Quote Policy Details Route Details Reset Route Details Cover door to port…" at bounding box center [531, 212] width 727 height 425
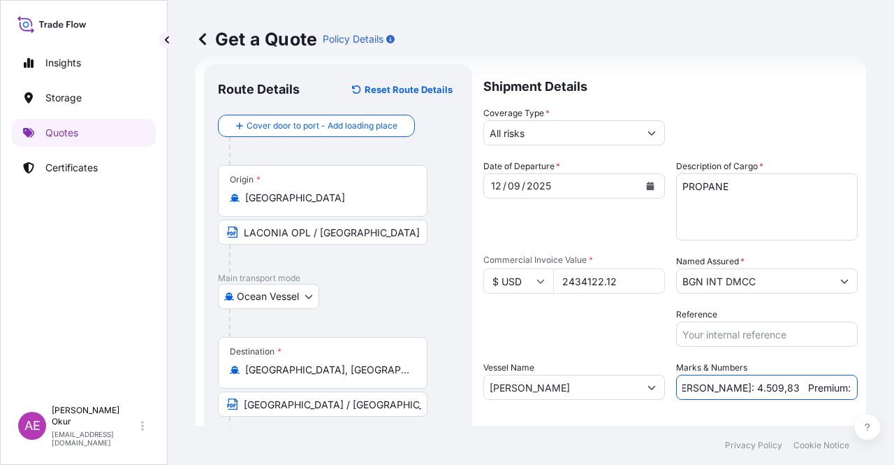
click at [805, 389] on input "PO NO:25Y0235700 Quantity M/Tonn: 4.509,83 Premium: USD 446,01" at bounding box center [767, 386] width 182 height 25
drag, startPoint x: 808, startPoint y: 382, endPoint x: 882, endPoint y: 389, distance: 73.7
click at [881, 389] on div "Get a Quote Policy Details Route Details Reset Route Details Cover door to port…" at bounding box center [531, 212] width 727 height 425
click at [811, 383] on input "PO NO:25Y0235700 Quantity M/Tonn: 4.509,83 Premium: USD267,75" at bounding box center [767, 386] width 182 height 25
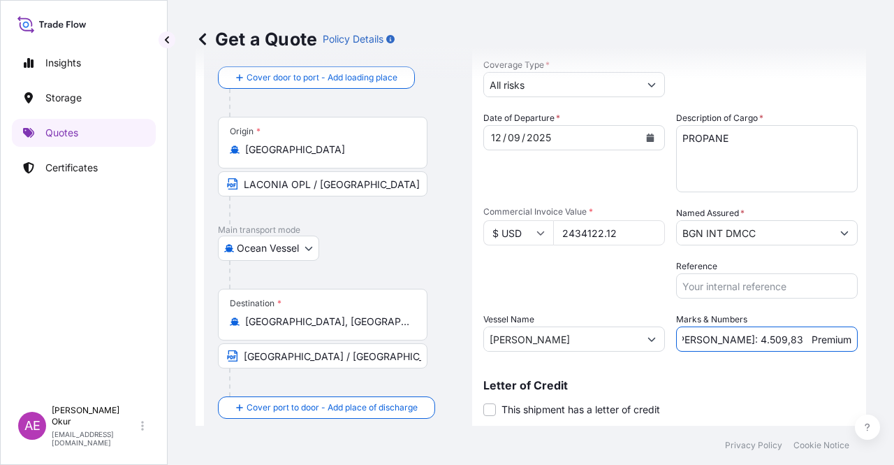
scroll to position [108, 0]
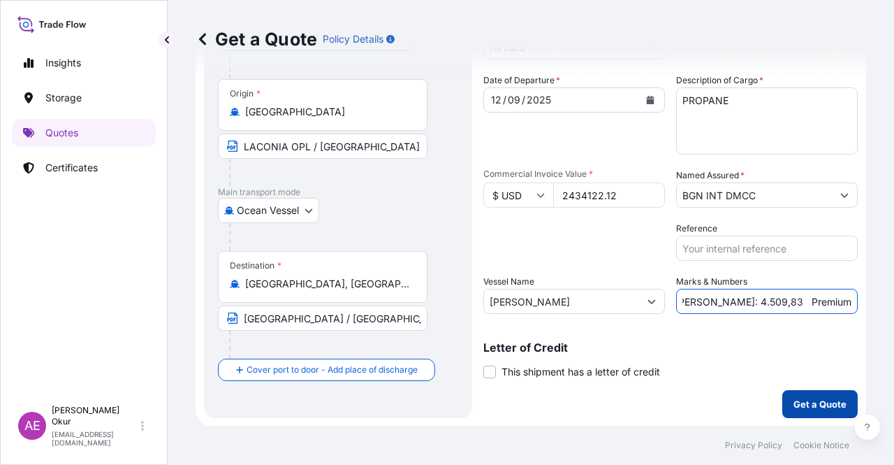
type input "PO NO:25Y0235700 Quantity M/Tonn: 4.509,83 Premium: USD 267,75"
click at [801, 404] on p "Get a Quote" at bounding box center [820, 404] width 53 height 14
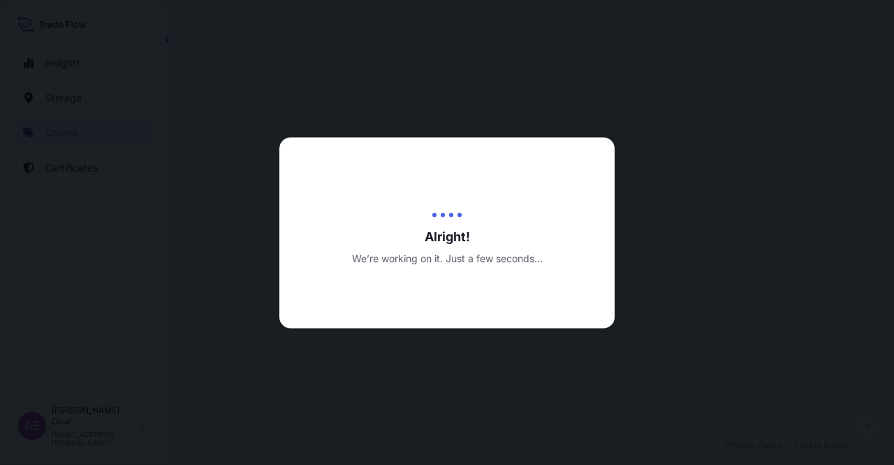
select select "Ocean Vessel"
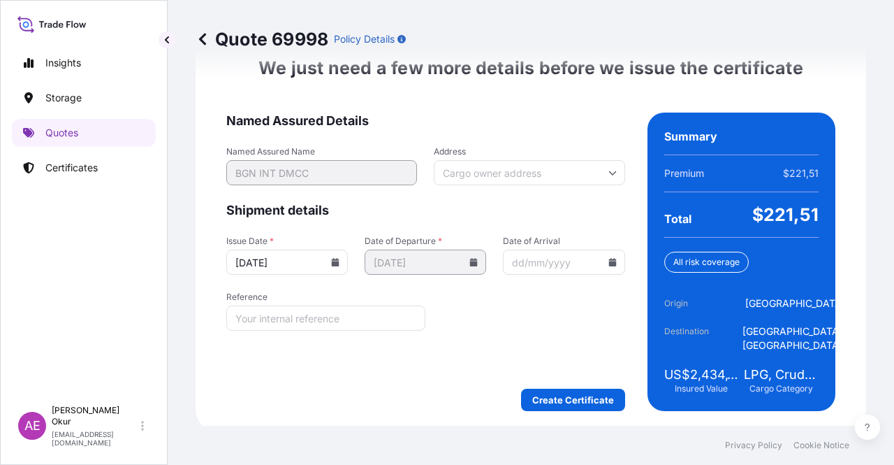
scroll to position [1786, 0]
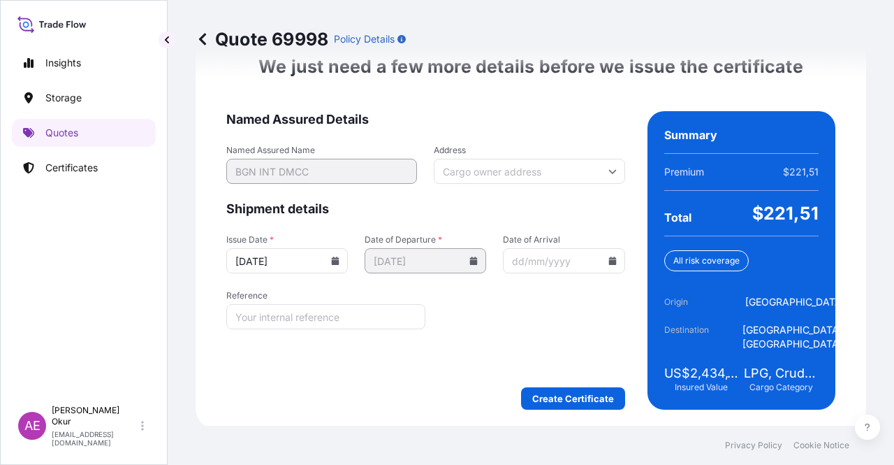
click at [538, 382] on form "Named Assured Details Named Assured Name BGN INT DMCC Address Shipment details …" at bounding box center [425, 260] width 399 height 298
click at [539, 382] on form "Named Assured Details Named Assured Name BGN INT DMCC Address Shipment details …" at bounding box center [425, 260] width 399 height 298
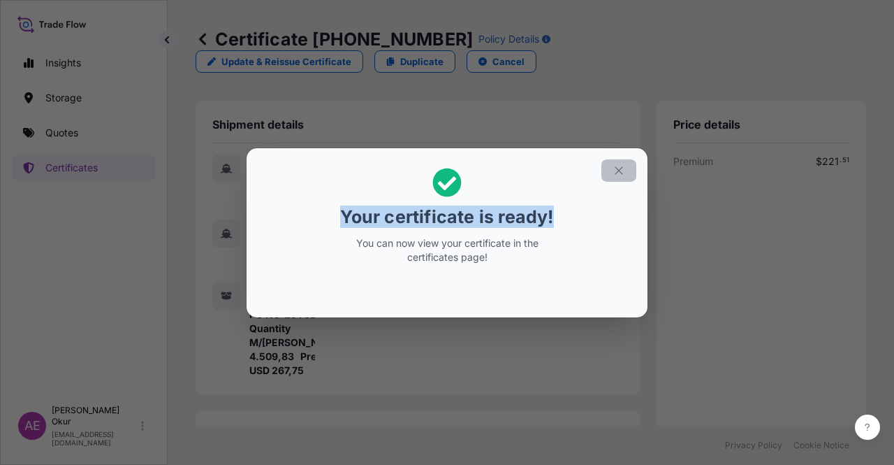
drag, startPoint x: 602, startPoint y: 166, endPoint x: 608, endPoint y: 181, distance: 16.4
click at [602, 171] on section "Your certificate is ready! You can now view your certificate in the certificate…" at bounding box center [447, 232] width 401 height 169
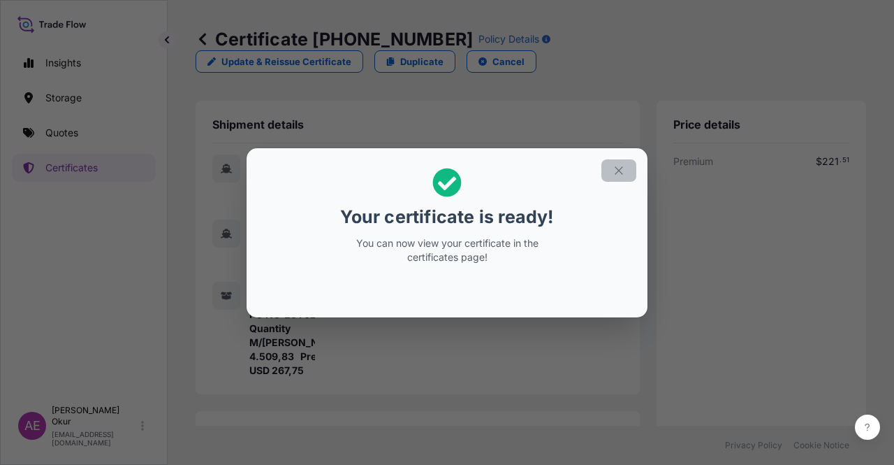
click at [608, 181] on h2 "Your certificate is ready! You can now view your certificate in the certificate…" at bounding box center [447, 215] width 379 height 113
click at [643, 161] on section "Your certificate is ready! You can now view your certificate in the certificate…" at bounding box center [447, 232] width 401 height 169
click at [632, 163] on button "button" at bounding box center [619, 170] width 35 height 22
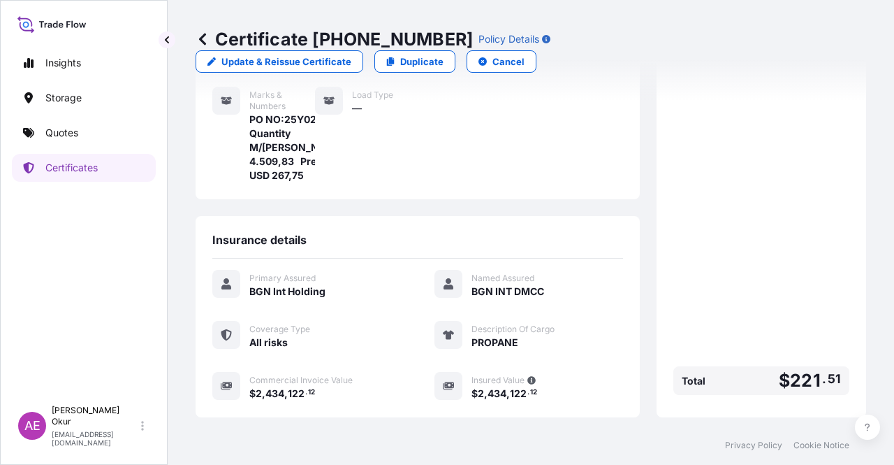
scroll to position [349, 0]
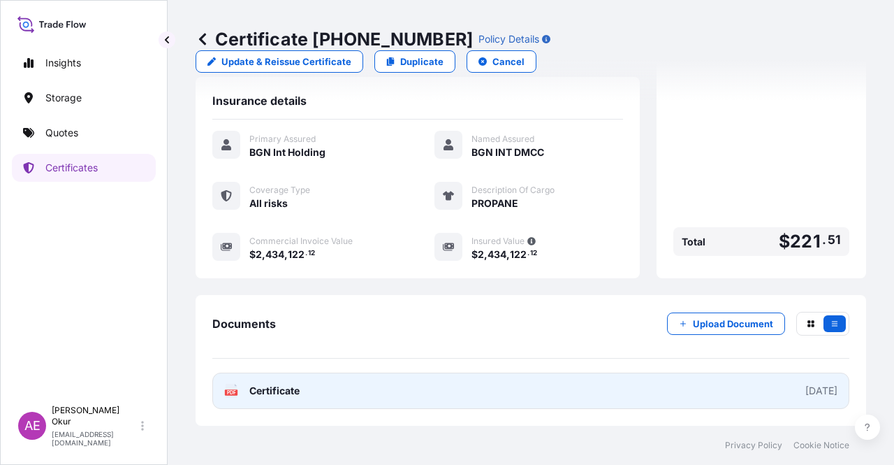
click at [252, 386] on span "Certificate" at bounding box center [274, 391] width 50 height 14
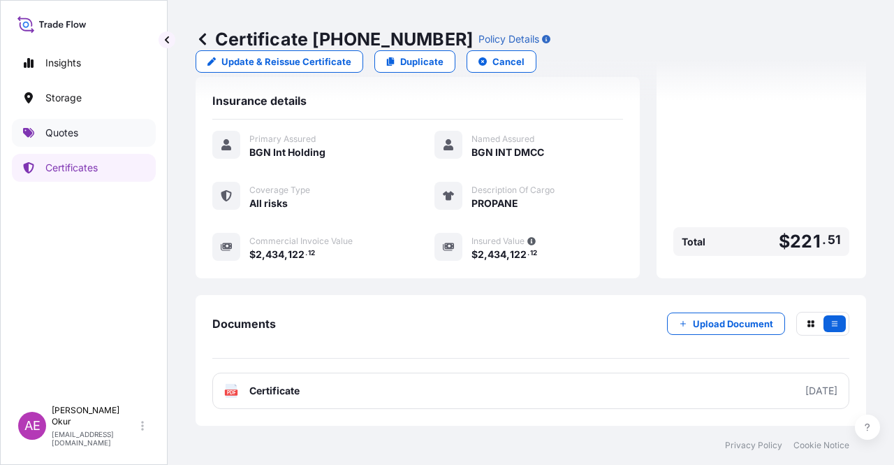
click at [52, 135] on p "Quotes" at bounding box center [61, 133] width 33 height 14
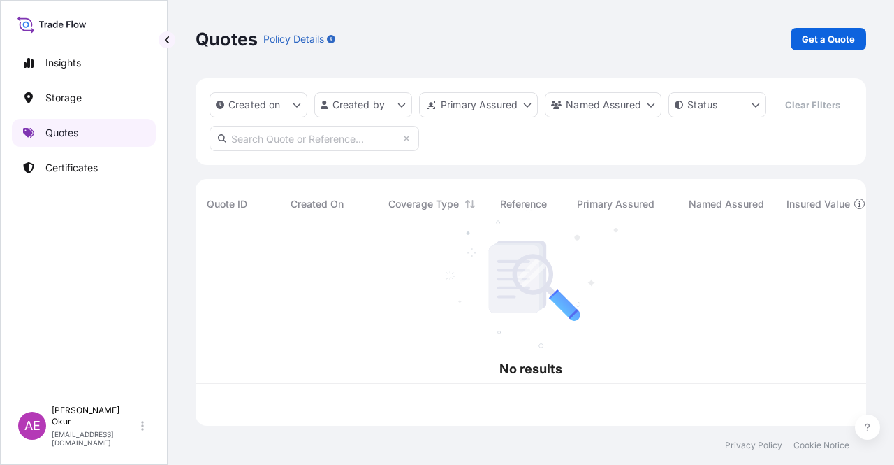
scroll to position [194, 660]
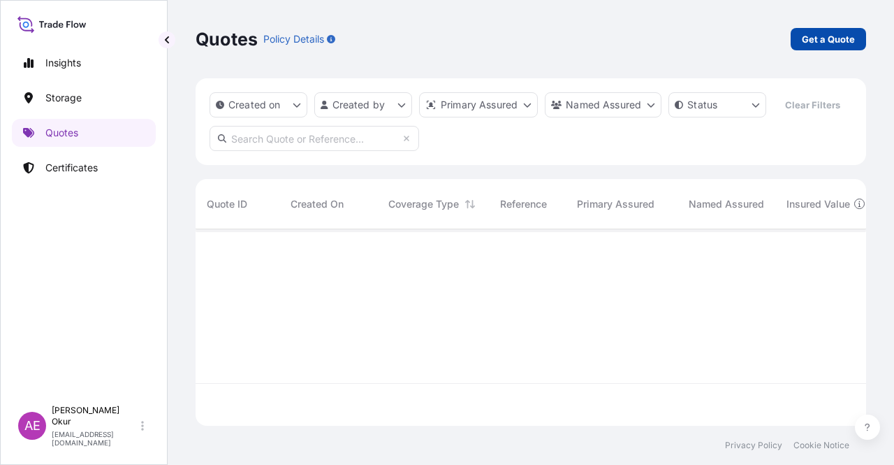
click at [820, 40] on p "Get a Quote" at bounding box center [828, 39] width 53 height 14
select select "Ocean Vessel"
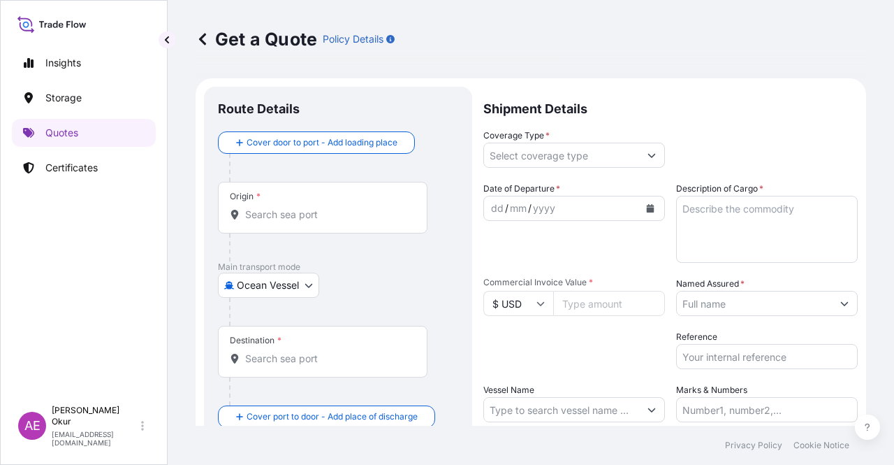
scroll to position [22, 0]
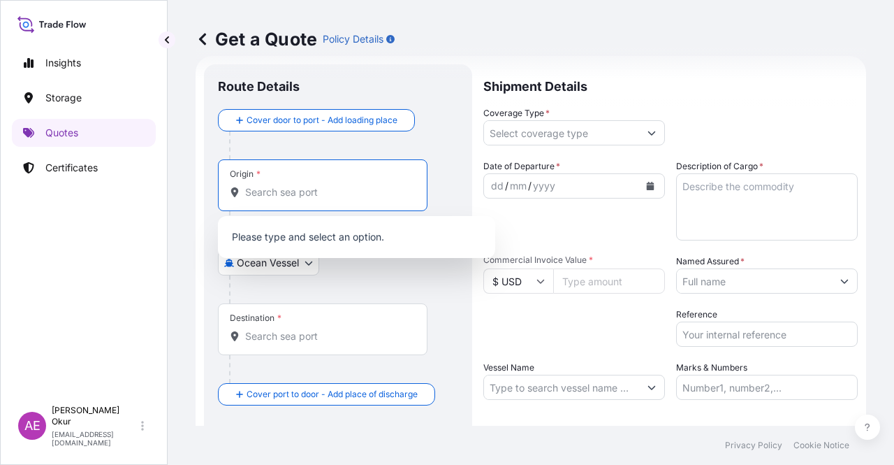
click at [306, 195] on input "Origin *" at bounding box center [327, 192] width 165 height 14
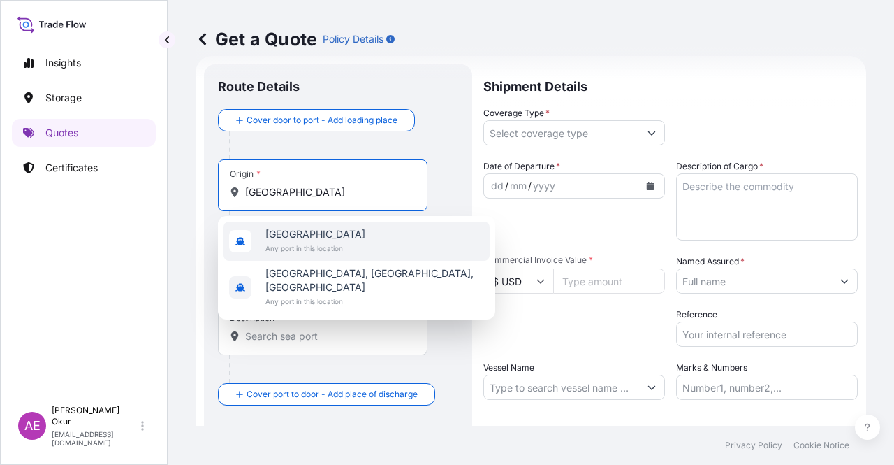
click at [321, 241] on span "Any port in this location" at bounding box center [315, 248] width 100 height 14
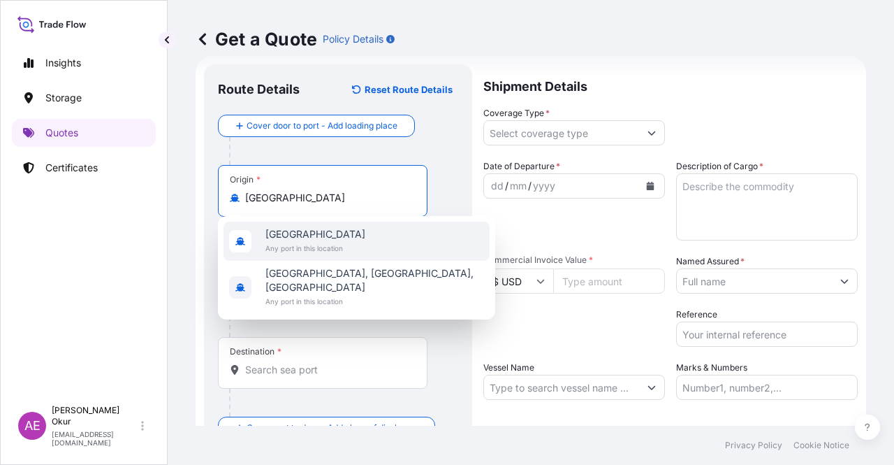
type input "Greece"
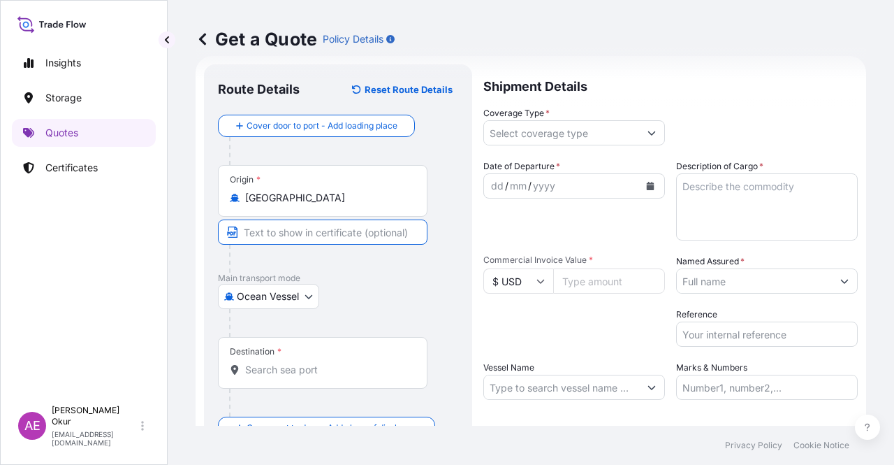
click at [293, 233] on input "Text to appear on certificate" at bounding box center [323, 231] width 210 height 25
type input "LACONIA OPL / GREECE"
click at [374, 374] on input "Destination *" at bounding box center [327, 370] width 165 height 14
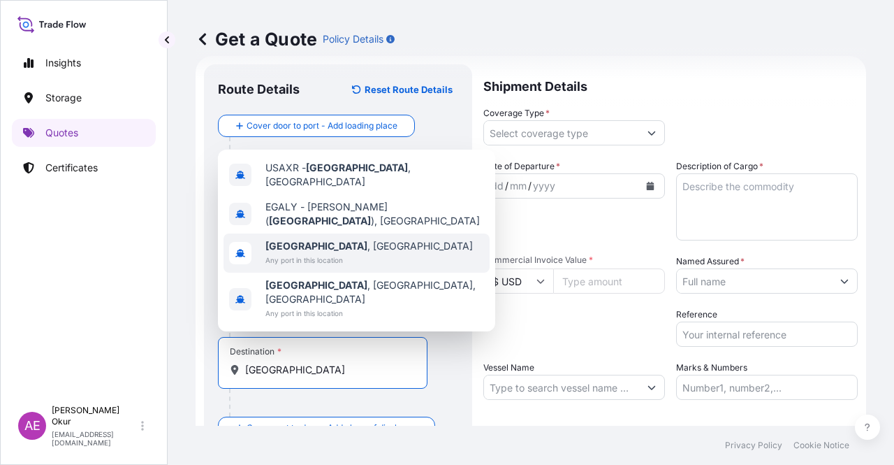
click at [340, 267] on span "Any port in this location" at bounding box center [369, 260] width 208 height 14
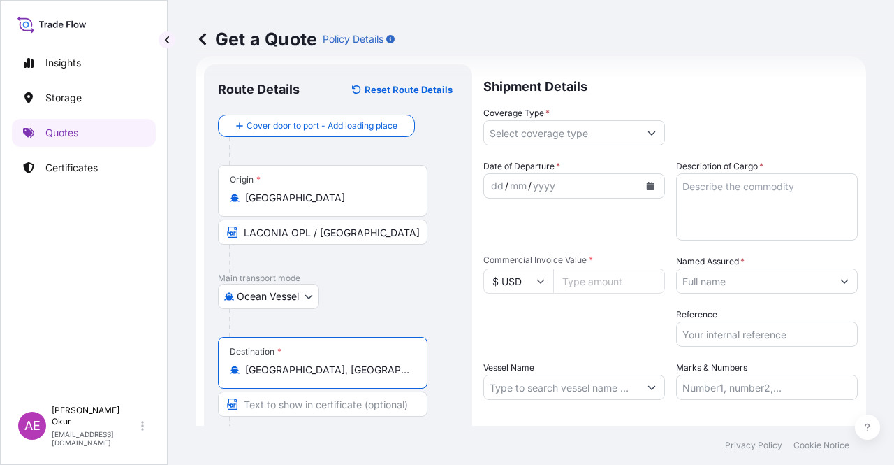
type input "Alexandria, Egypt"
click at [311, 404] on input "Text to appear on certificate" at bounding box center [323, 403] width 210 height 25
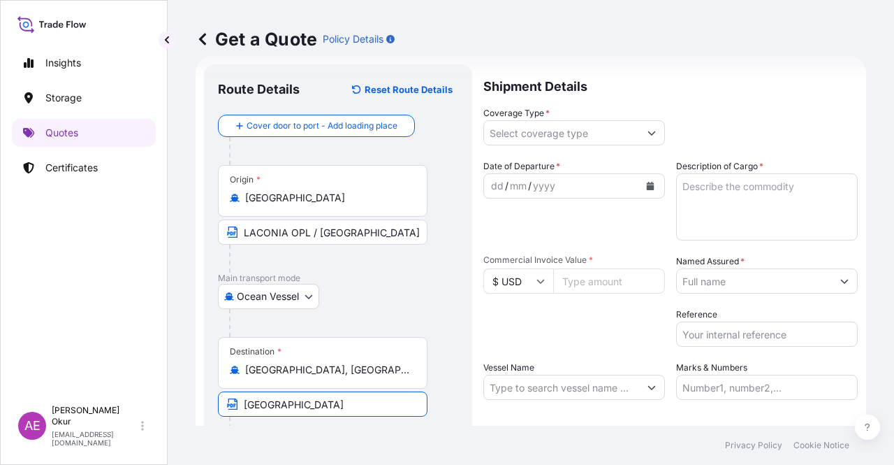
type input "ALEXANDRIA / EGYPT"
click at [552, 142] on input "Coverage Type *" at bounding box center [561, 132] width 155 height 25
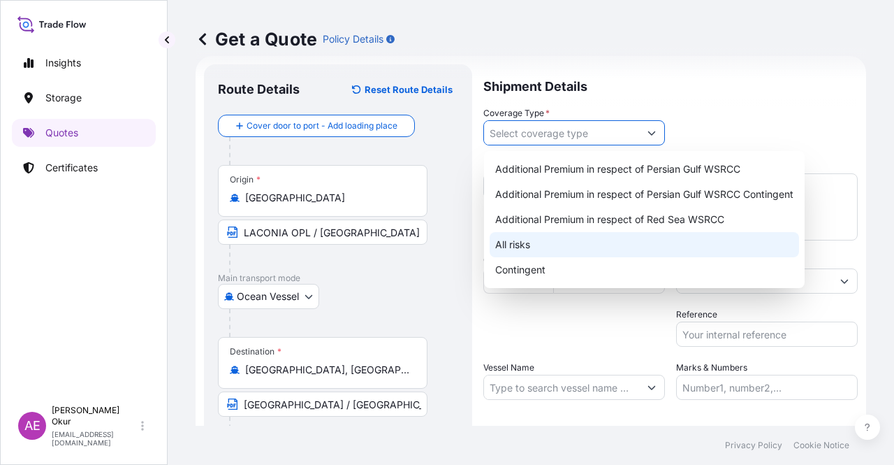
click at [537, 245] on div "Additional Premium in respect of Persian Gulf WSRCC Additional Premium in respe…" at bounding box center [645, 220] width 310 height 126
type input "All risks"
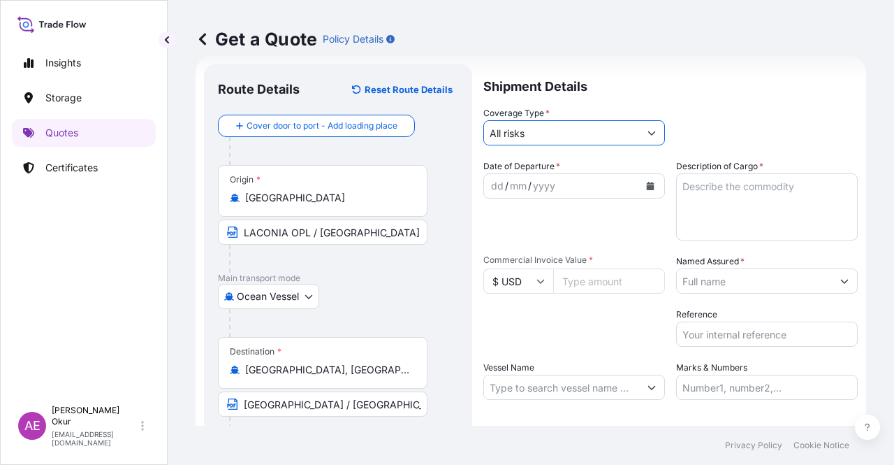
click at [492, 187] on div "dd" at bounding box center [497, 185] width 15 height 17
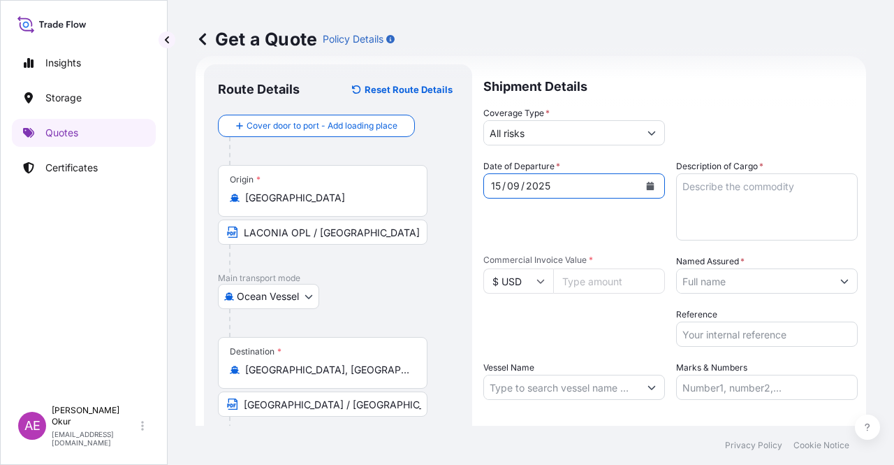
click at [734, 169] on label "Description of Cargo *" at bounding box center [719, 166] width 87 height 14
click at [734, 173] on textarea "Description of Cargo *" at bounding box center [767, 206] width 182 height 67
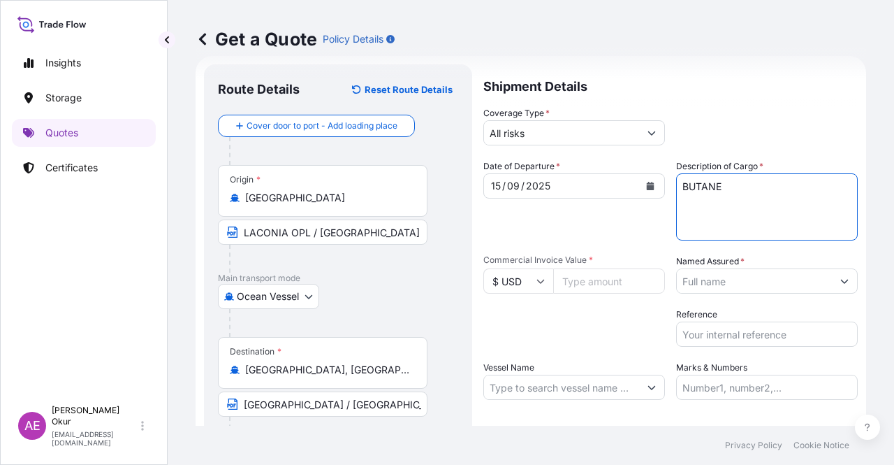
type textarea "BUTANE"
click at [576, 288] on input "Commercial Invoice Value *" at bounding box center [609, 280] width 112 height 25
type input "3263160.31"
click at [710, 281] on input "Named Assured *" at bounding box center [754, 280] width 155 height 25
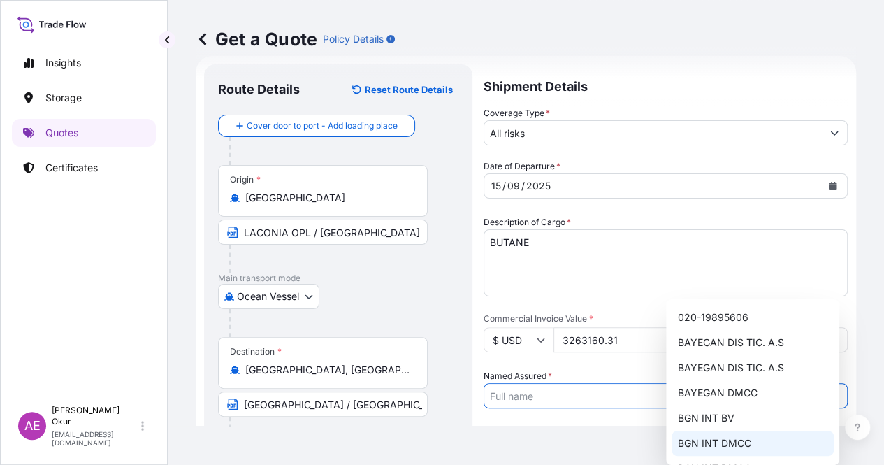
click at [721, 441] on span "BGN INT DMCC" at bounding box center [713, 443] width 73 height 14
type input "BGN INT DMCC"
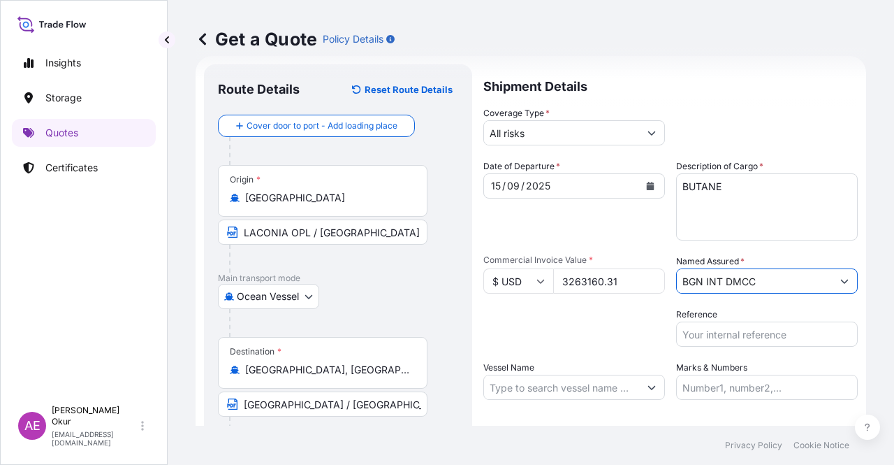
click at [537, 397] on input "Vessel Name" at bounding box center [561, 386] width 155 height 25
click at [555, 379] on input "Vessel Name" at bounding box center [561, 386] width 155 height 25
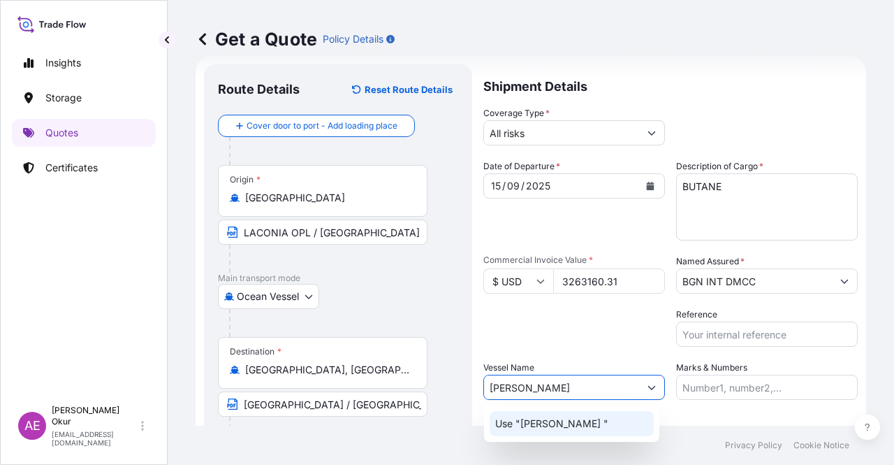
click at [582, 419] on p "Use "PASCO RONI "" at bounding box center [551, 423] width 113 height 14
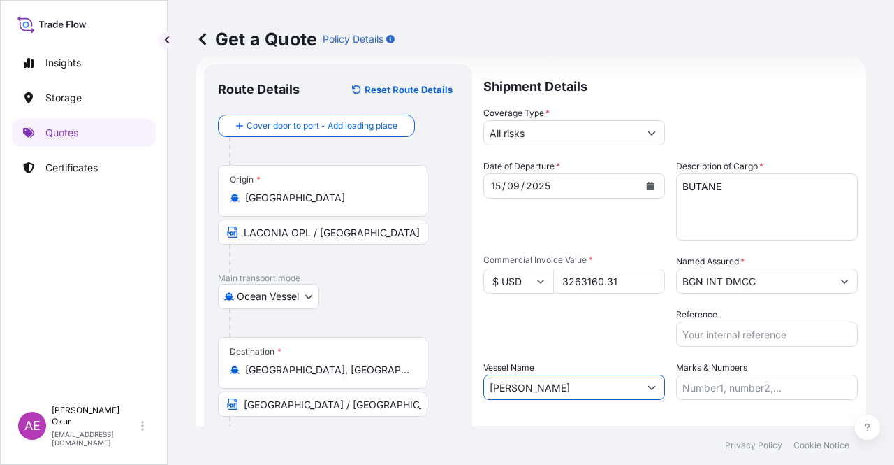
type input "PASCO RONI"
click at [731, 391] on input "Marks & Numbers" at bounding box center [767, 386] width 182 height 25
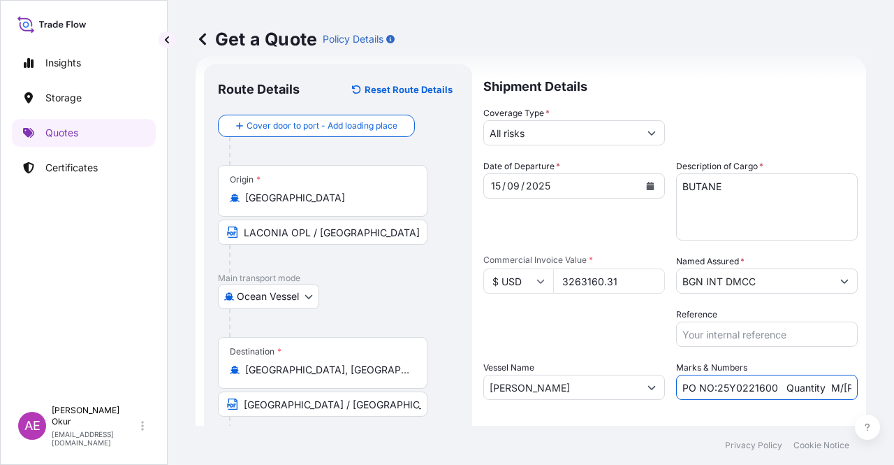
drag, startPoint x: 711, startPoint y: 389, endPoint x: 773, endPoint y: 387, distance: 62.2
click at [773, 387] on input "PO NO:25Y0221600 Quantity M/Tonn: 25.042,46 Premium: USD 1.705,97" at bounding box center [767, 386] width 182 height 25
drag, startPoint x: 818, startPoint y: 388, endPoint x: 847, endPoint y: 389, distance: 28.7
click at [847, 389] on form "Route Details Reset Route Details Cover door to port - Add loading place Place …" at bounding box center [531, 284] width 671 height 456
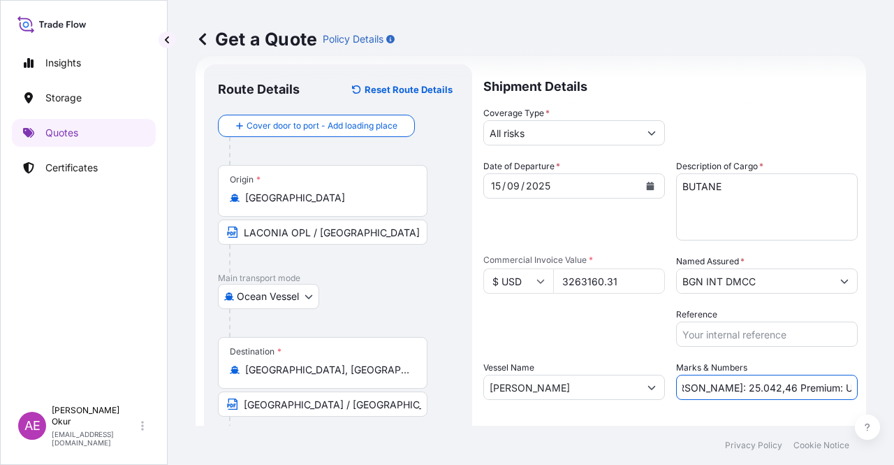
click at [746, 381] on input "PO NO:25Y0235700 Quantity M/Tonn: 25.042,46 Premium: USD 1.705,97" at bounding box center [767, 386] width 182 height 25
drag, startPoint x: 684, startPoint y: 386, endPoint x: 729, endPoint y: 386, distance: 45.4
click at [729, 386] on input "PO NO:25Y0235700 Quantity M/Tonn: 25.042,46 Premium: USD 1.705,97" at bounding box center [767, 386] width 182 height 25
drag, startPoint x: 814, startPoint y: 391, endPoint x: 894, endPoint y: 393, distance: 79.7
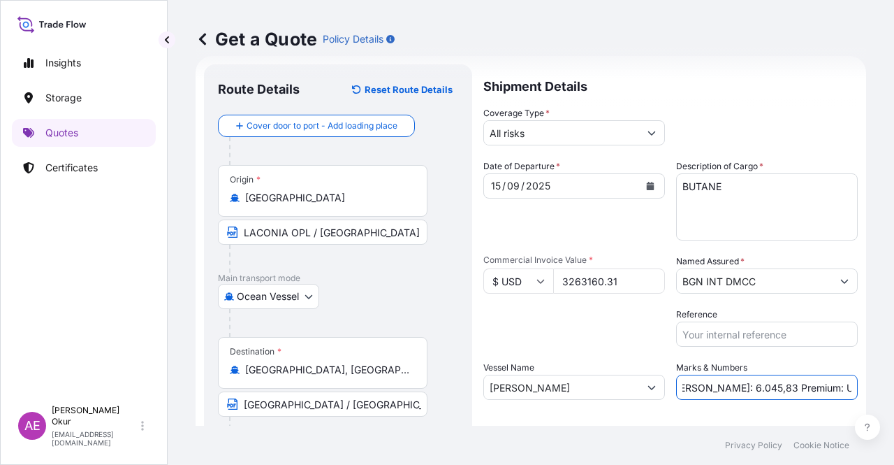
click at [894, 393] on div "Get a Quote Policy Details Route Details Reset Route Details Cover door to port…" at bounding box center [531, 212] width 727 height 425
click at [788, 388] on input "PO NO:25Y0235700 Quantity M/Tonn: 6.045,83 Premium: USD 1.705,97" at bounding box center [767, 386] width 182 height 25
drag, startPoint x: 801, startPoint y: 385, endPoint x: 894, endPoint y: 392, distance: 93.2
click at [894, 392] on div "Get a Quote Policy Details Route Details Reset Route Details Cover door to port…" at bounding box center [531, 212] width 727 height 425
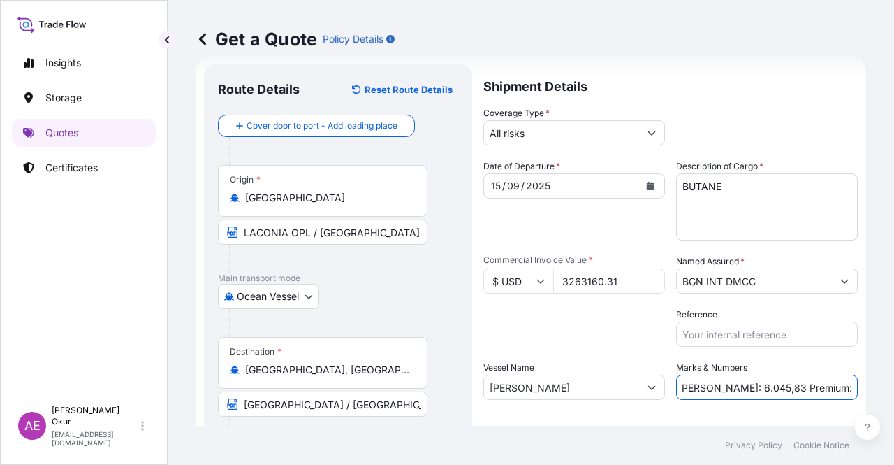
click at [808, 389] on input "PO NO:25Y0235700 Quantity M/Tonn: 6.045,83 Premium: USD358,95" at bounding box center [767, 386] width 182 height 25
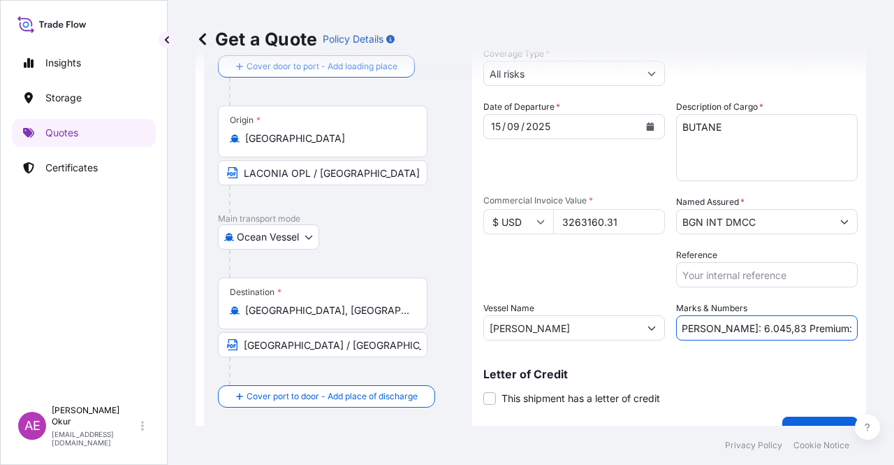
scroll to position [108, 0]
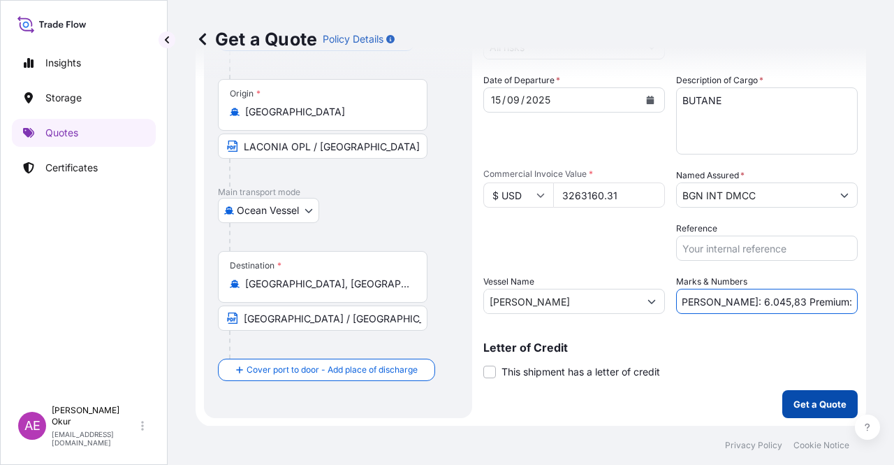
type input "PO NO:25Y0235700 Quantity M/Tonn: 6.045,83 Premium: USD 358,95"
click at [806, 399] on p "Get a Quote" at bounding box center [820, 404] width 53 height 14
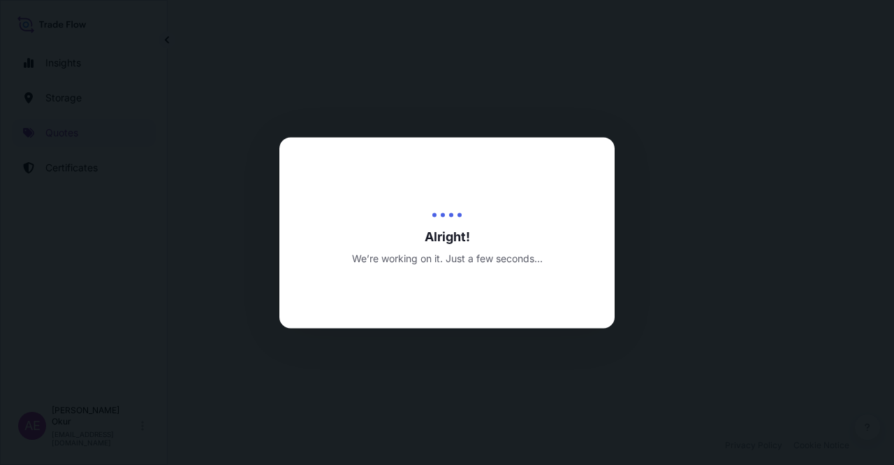
select select "Ocean Vessel"
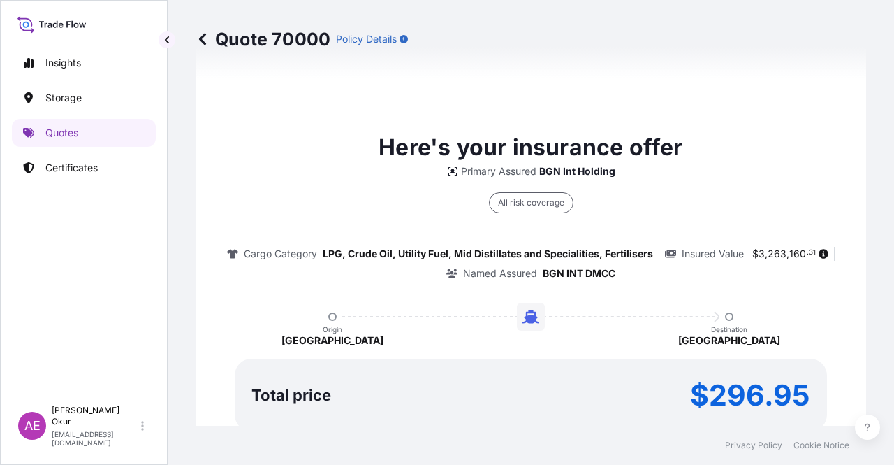
scroll to position [897, 0]
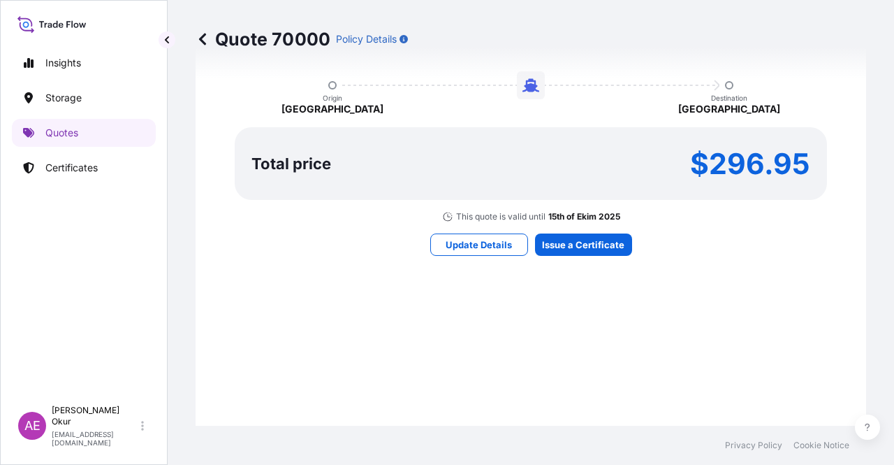
click at [572, 254] on div "Here's your insurance offer Primary Assured BGN Int Holding All risk coverage C…" at bounding box center [531, 77] width 632 height 813
click at [570, 228] on div "Here's your insurance offer Primary Assured BGN Int Holding All risk coverage C…" at bounding box center [531, 77] width 632 height 813
click at [574, 233] on div "Here's your insurance offer Primary Assured BGN Int Holding All risk coverage C…" at bounding box center [531, 77] width 632 height 813
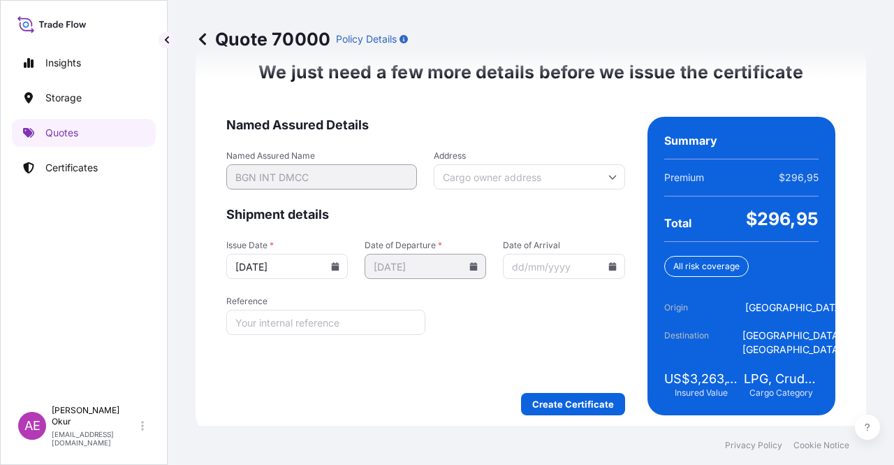
scroll to position [1786, 0]
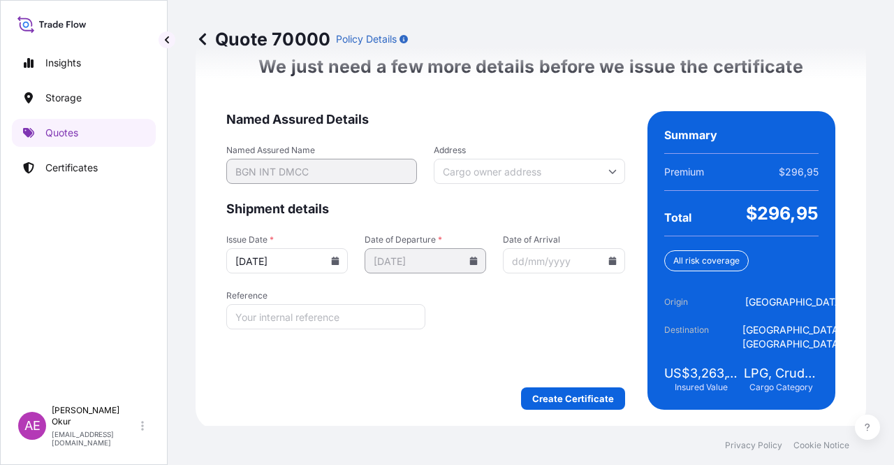
click at [560, 382] on form "Named Assured Details Named Assured Name BGN INT DMCC Address Shipment details …" at bounding box center [425, 260] width 399 height 298
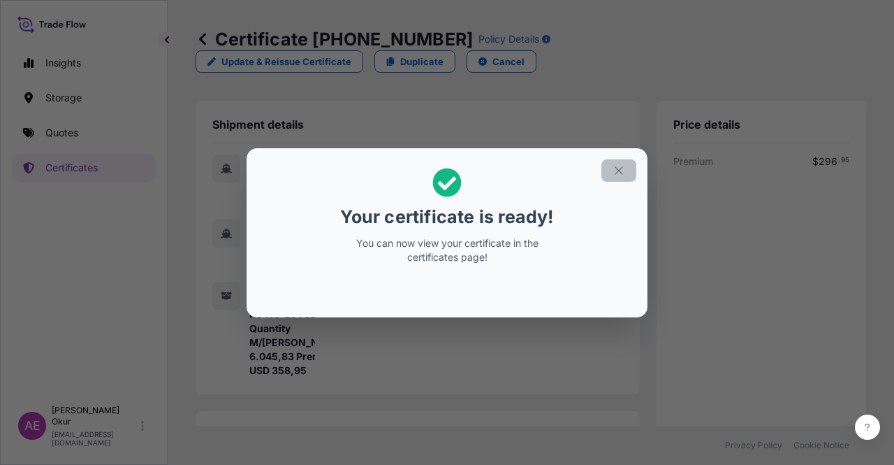
click at [628, 161] on button "button" at bounding box center [619, 170] width 35 height 22
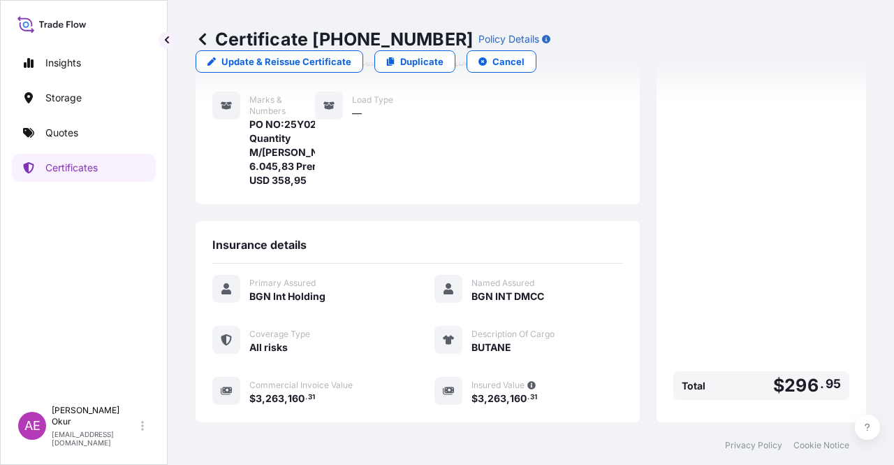
scroll to position [349, 0]
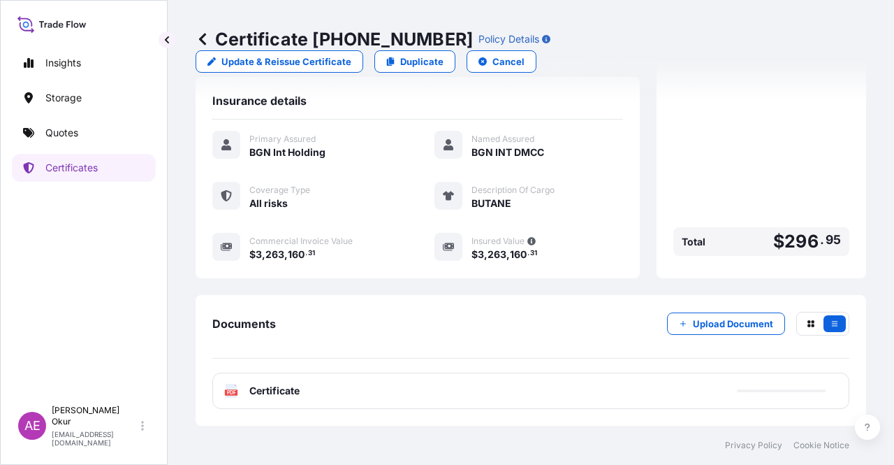
click at [276, 368] on div "Documents Upload Document PDF Certificate" at bounding box center [530, 360] width 637 height 97
click at [276, 384] on div "PDF Certificate" at bounding box center [530, 390] width 637 height 36
click at [276, 385] on span "Certificate" at bounding box center [274, 391] width 50 height 14
click at [277, 386] on span "Certificate" at bounding box center [274, 391] width 50 height 14
click at [282, 393] on span "Certificate" at bounding box center [274, 391] width 50 height 14
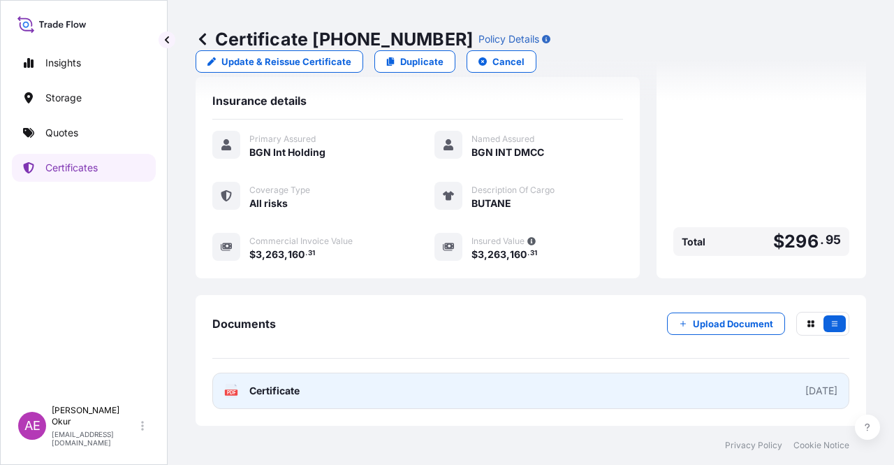
click at [292, 390] on span "Certificate" at bounding box center [274, 391] width 50 height 14
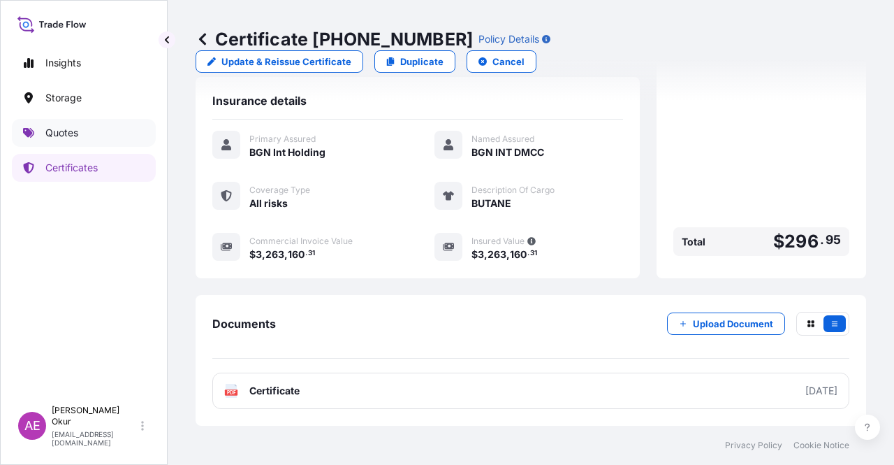
click at [93, 128] on link "Quotes" at bounding box center [84, 133] width 144 height 28
